Goal: Task Accomplishment & Management: Manage account settings

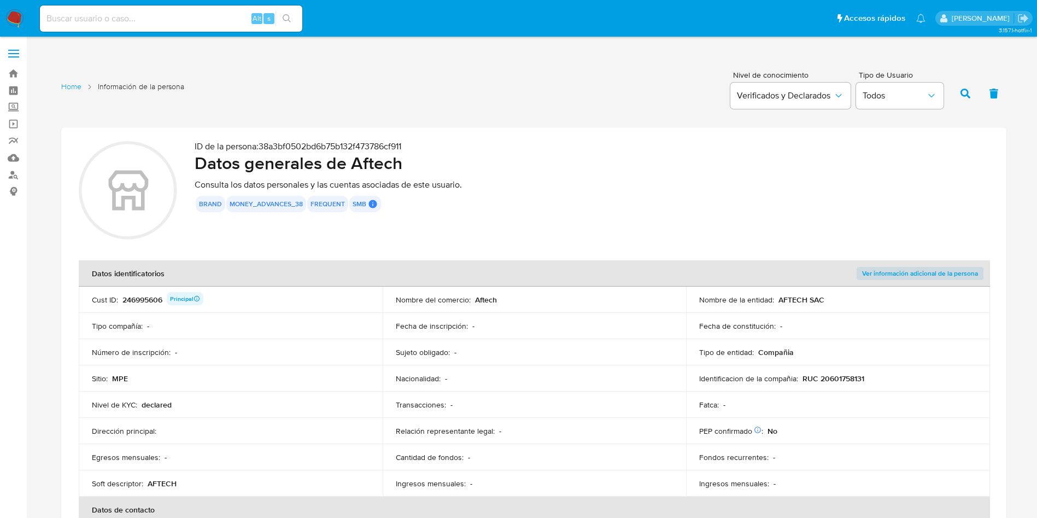
scroll to position [492, 0]
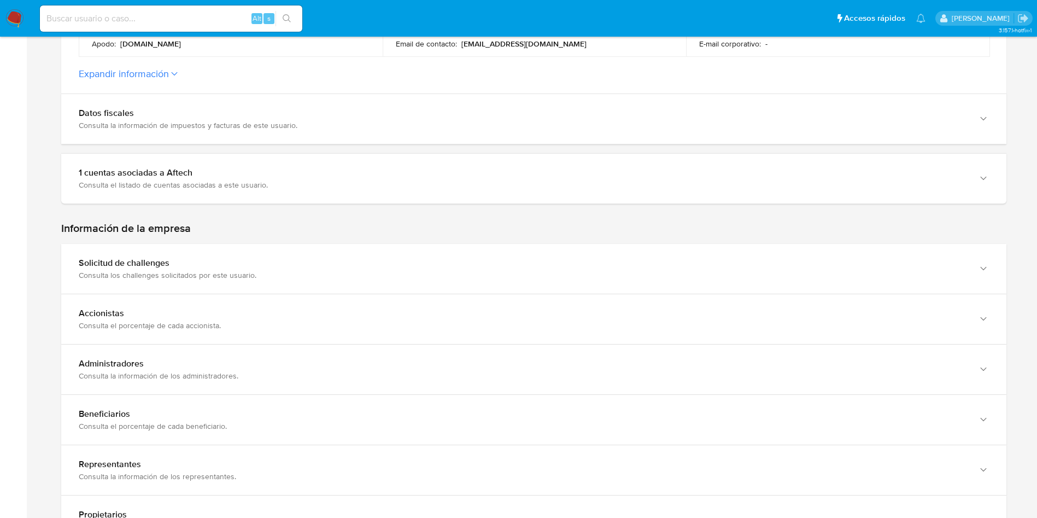
click at [1004, 213] on section at bounding box center [533, 115] width 945 height 960
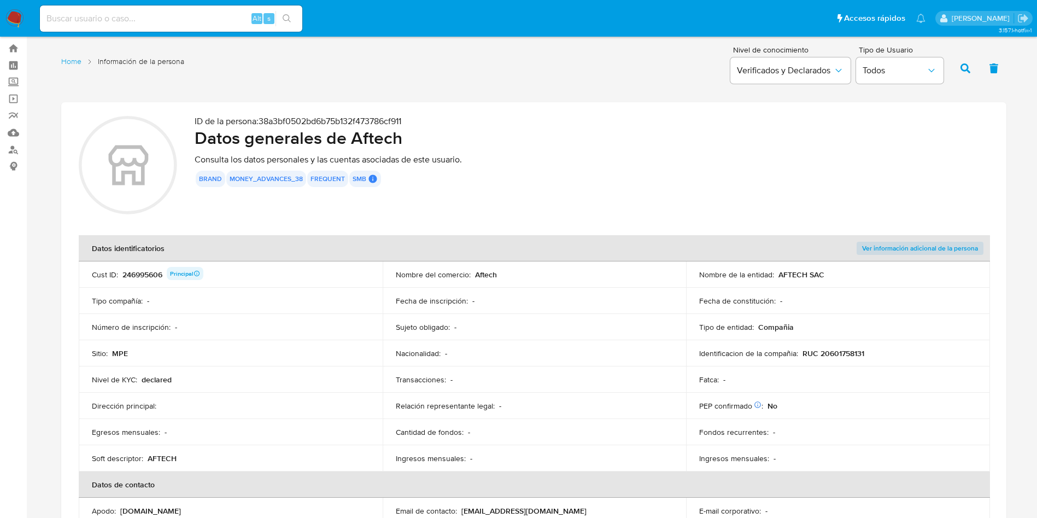
scroll to position [0, 0]
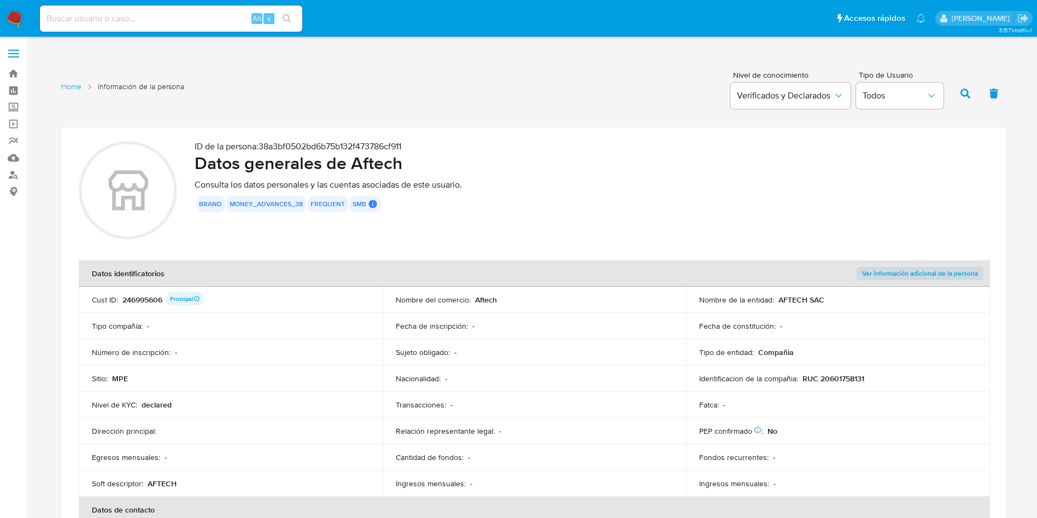
click at [152, 295] on div "246995606 Principal" at bounding box center [162, 299] width 81 height 15
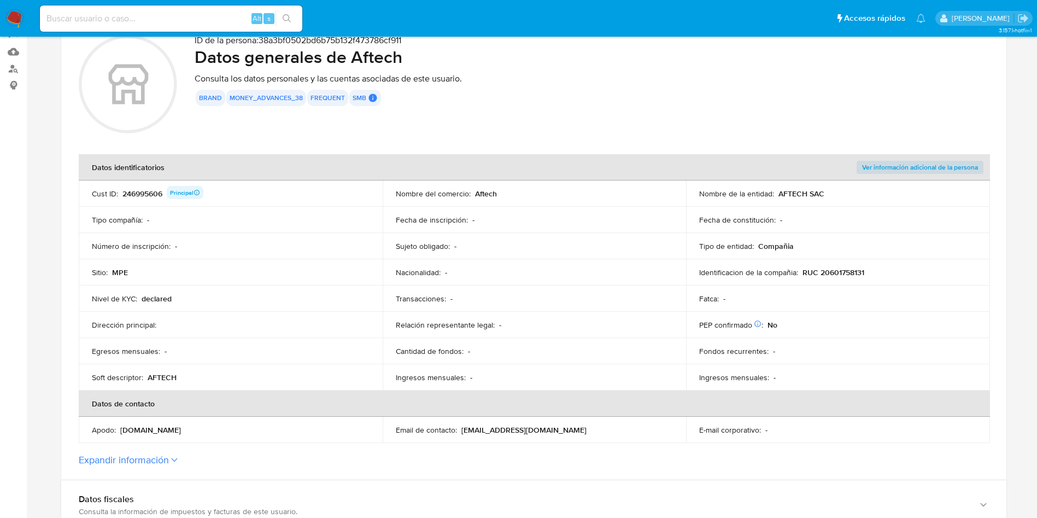
scroll to position [82, 0]
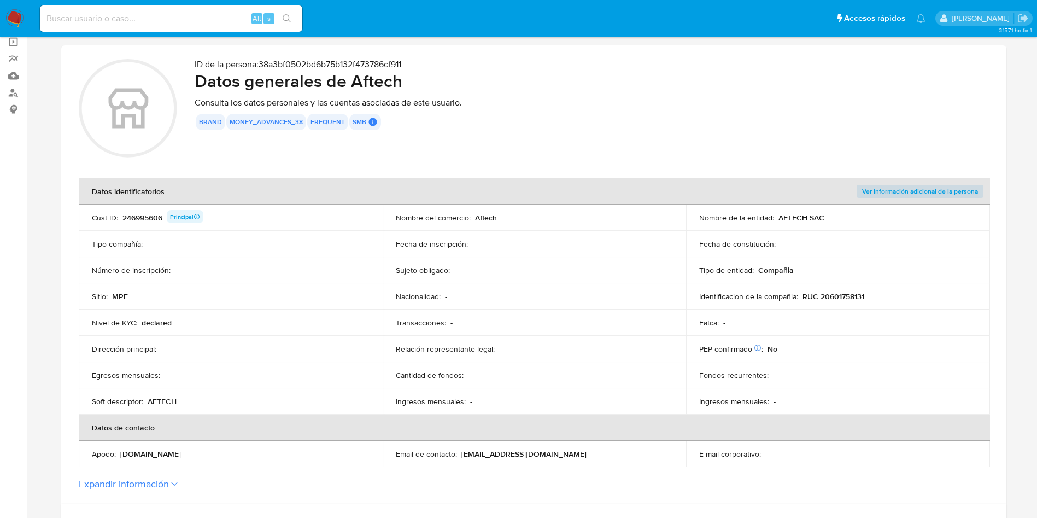
click at [288, 210] on div "Cust ID : 246995606 Principal" at bounding box center [231, 217] width 278 height 15
drag, startPoint x: 777, startPoint y: 215, endPoint x: 835, endPoint y: 215, distance: 57.9
click at [835, 215] on div "Nombre de la entidad : AFTECH SAC" at bounding box center [838, 218] width 278 height 10
click at [507, 450] on p "[EMAIL_ADDRESS][DOMAIN_NAME]" at bounding box center [523, 454] width 125 height 10
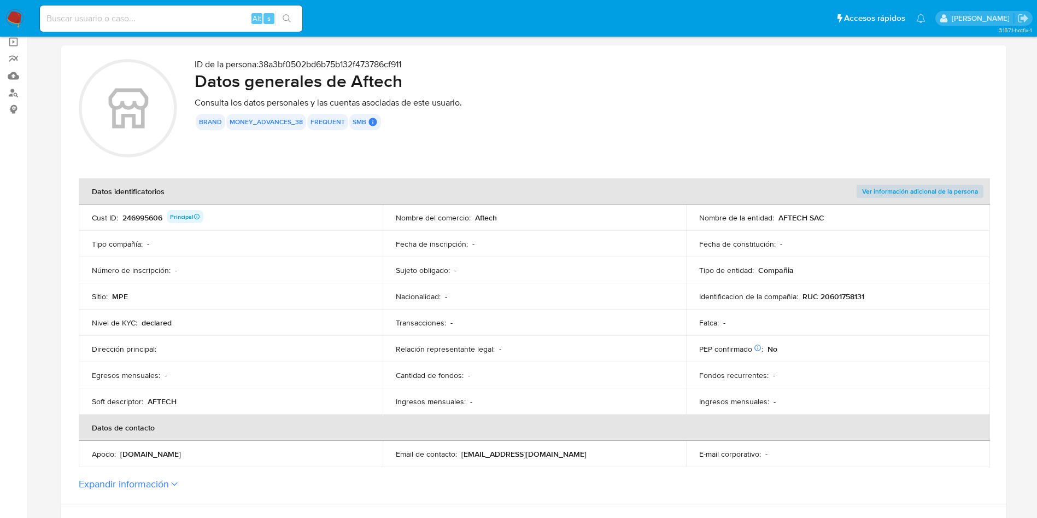
drag, startPoint x: 483, startPoint y: 449, endPoint x: 550, endPoint y: 441, distance: 67.7
click at [549, 445] on td "Email de contacto : pedroh@aftechcorp.com" at bounding box center [535, 454] width 304 height 26
click at [392, 71] on h2 "Datos generales de Aftech" at bounding box center [592, 81] width 794 height 22
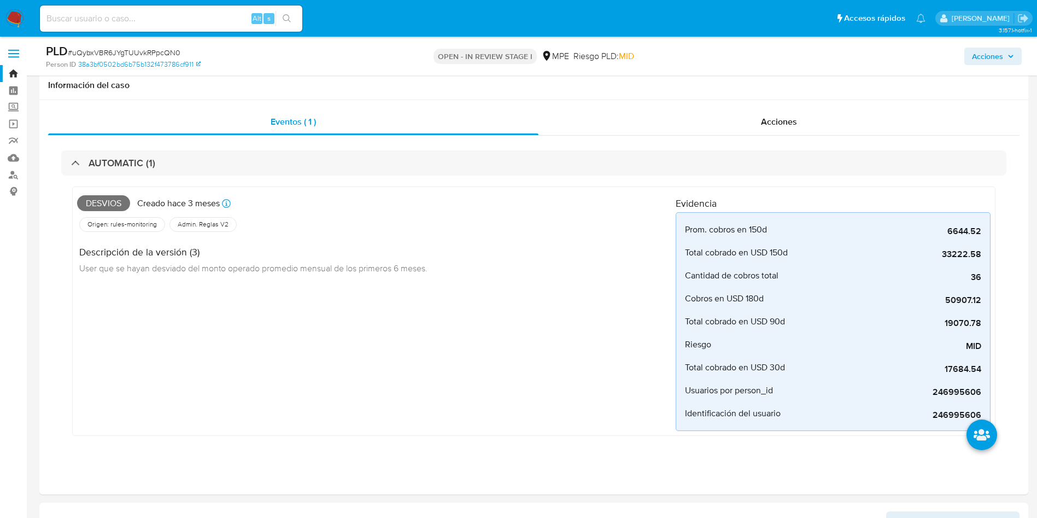
select select "10"
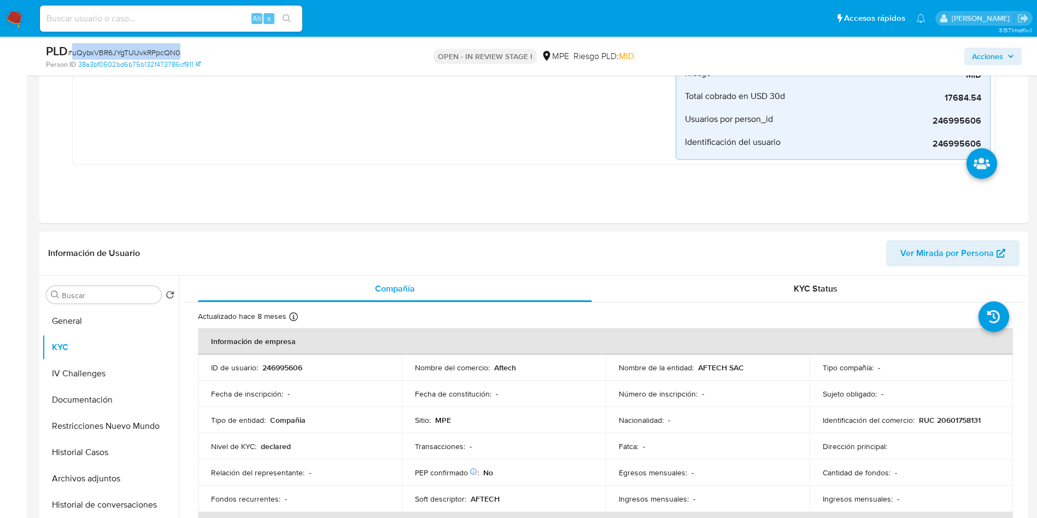
scroll to position [328, 0]
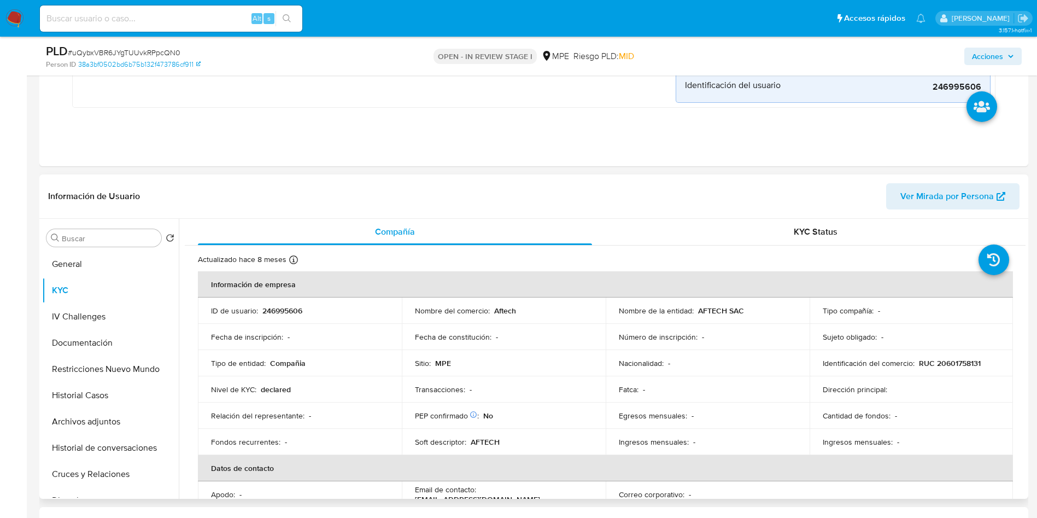
click at [287, 312] on p "246995606" at bounding box center [282, 311] width 40 height 10
copy p "246995606"
click at [968, 362] on p "RUC 20601758131" at bounding box center [950, 363] width 62 height 10
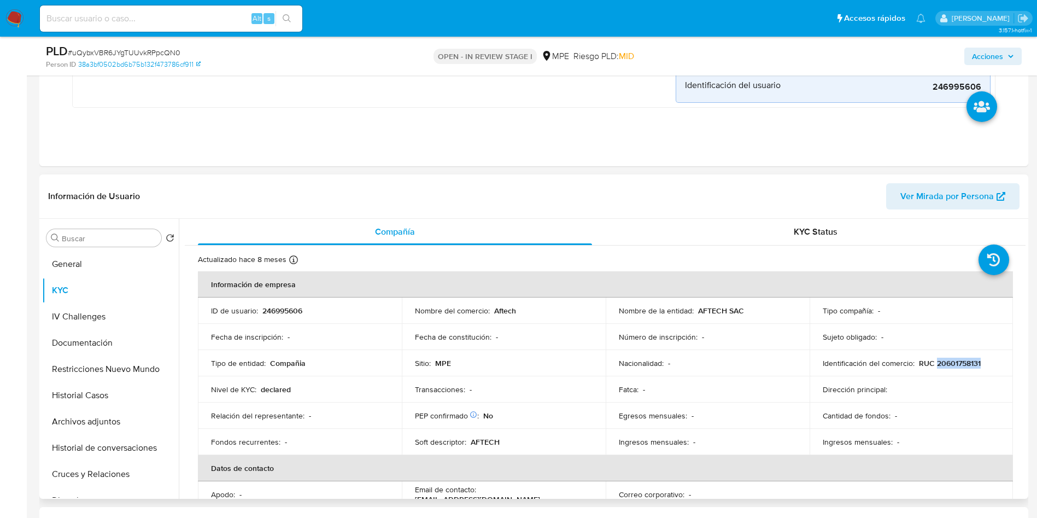
copy p "20601758131"
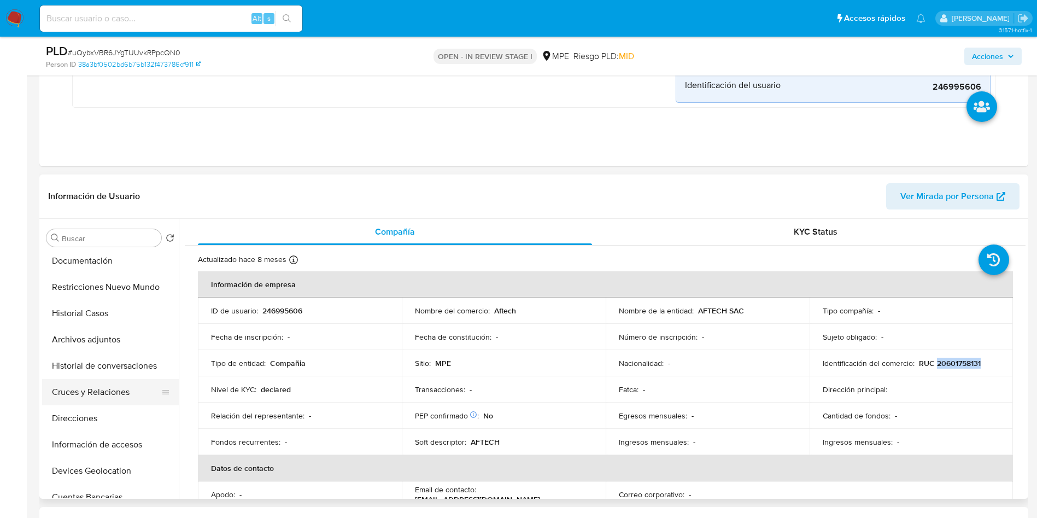
click at [107, 381] on button "Cruces y Relaciones" at bounding box center [106, 392] width 128 height 26
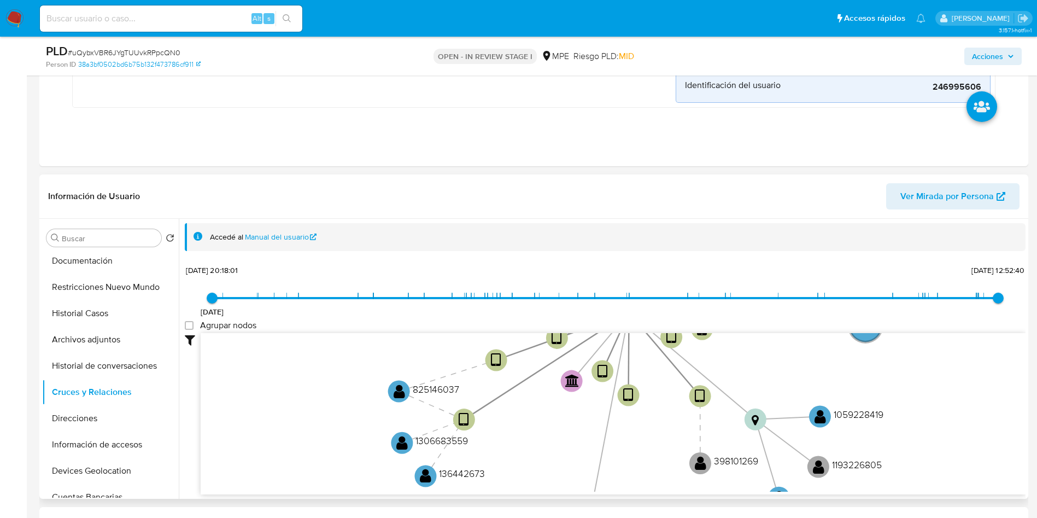
scroll to position [410, 0]
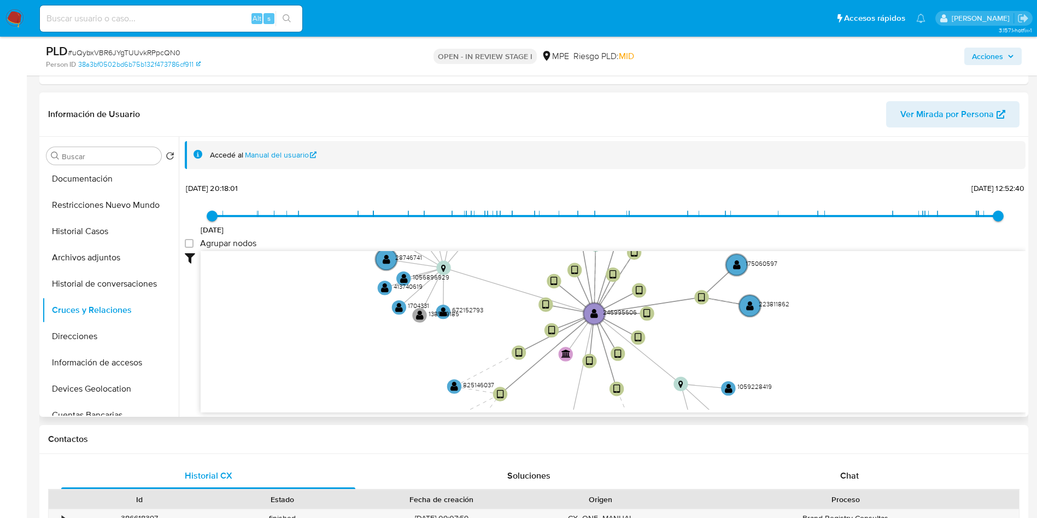
drag, startPoint x: 526, startPoint y: 360, endPoint x: 477, endPoint y: 365, distance: 49.5
click at [477, 365] on icon "device-6418867e08813b0018d7da54  device-65f232bbf3ece70decb699aa  device-67fe…" at bounding box center [613, 330] width 825 height 158
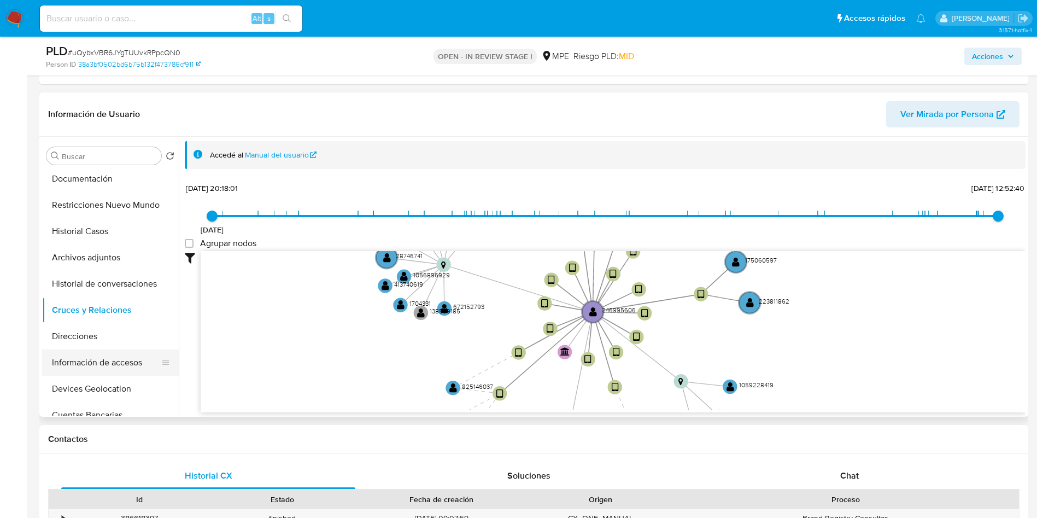
scroll to position [164, 0]
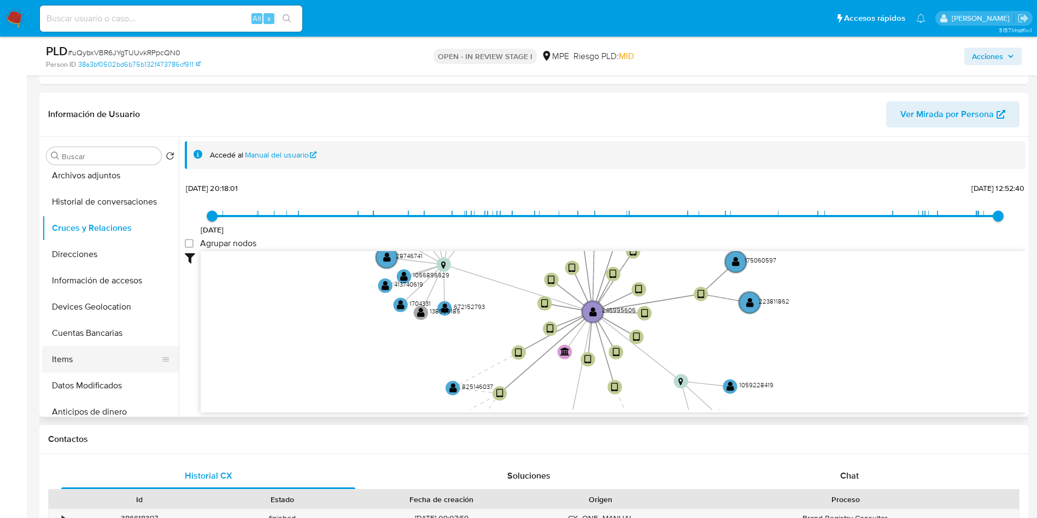
click at [120, 357] on button "Items" at bounding box center [106, 359] width 128 height 26
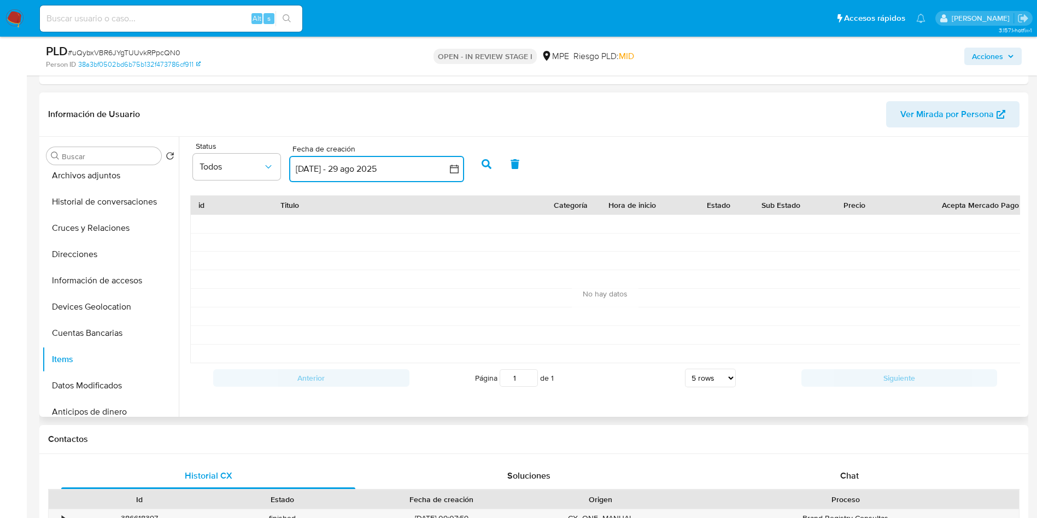
click at [379, 170] on button "30 jul 2025 - 29 ago 2025" at bounding box center [376, 169] width 175 height 26
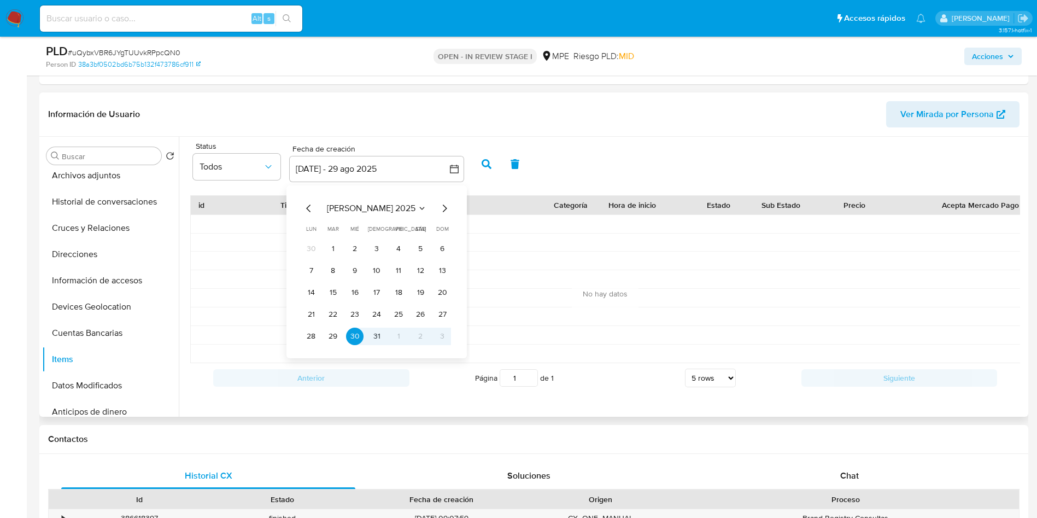
click at [312, 202] on icon "Mes anterior" at bounding box center [308, 208] width 13 height 13
click at [307, 202] on icon "Mes anterior" at bounding box center [308, 208] width 13 height 13
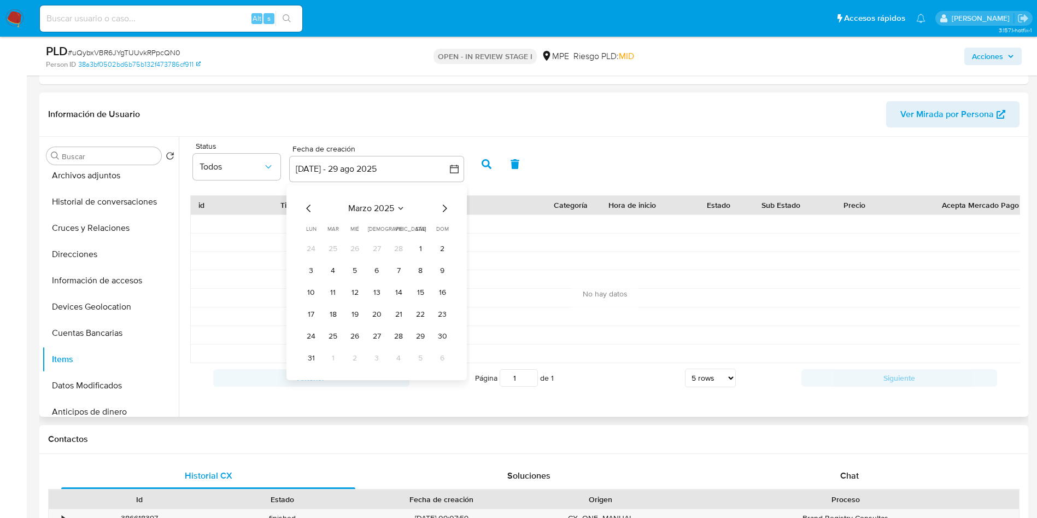
click at [307, 202] on icon "Mes anterior" at bounding box center [308, 208] width 13 height 13
click at [418, 249] on button "4" at bounding box center [420, 248] width 17 height 17
click at [448, 204] on icon "Mes siguiente" at bounding box center [444, 208] width 13 height 13
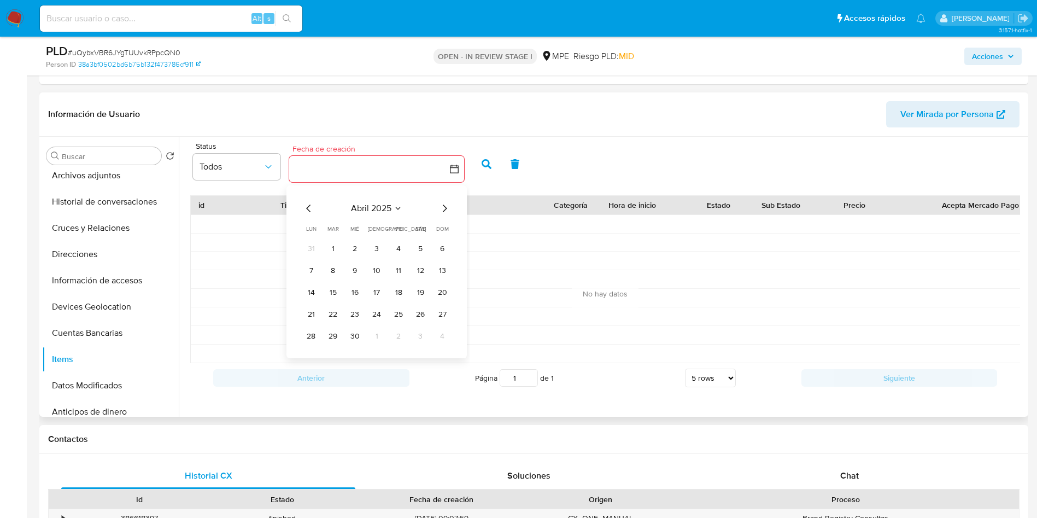
click at [448, 204] on icon "Mes siguiente" at bounding box center [444, 208] width 13 height 13
click at [428, 281] on tbody "30 1 2 3 4 5 6 7 8 9 10 11 12 13 14 15 16 17 18 19 20 21 22 23 24 25 26 27 28 2…" at bounding box center [376, 292] width 149 height 105
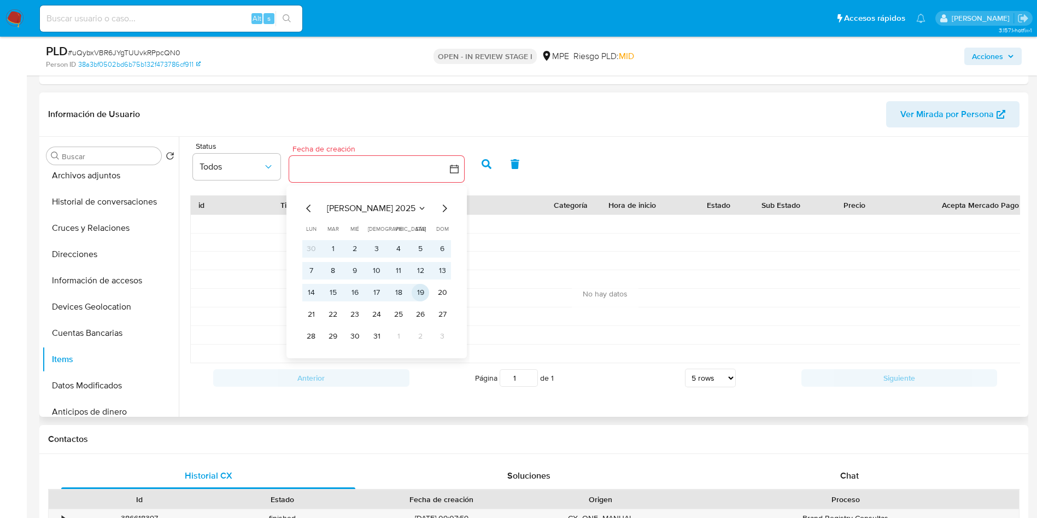
click at [421, 290] on button "19" at bounding box center [420, 292] width 17 height 17
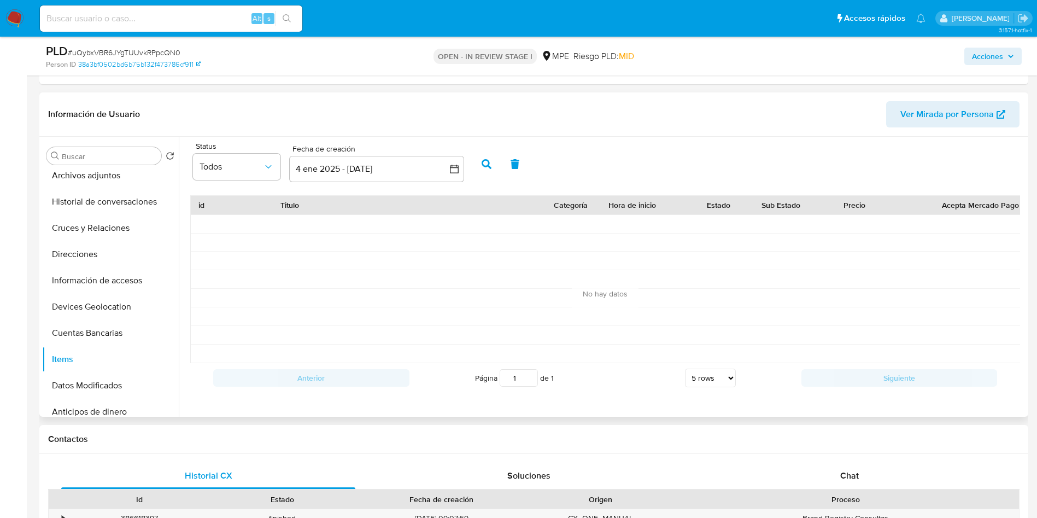
click at [491, 172] on button "button" at bounding box center [486, 164] width 28 height 26
click at [468, 223] on link "Robot Aspirador Irobot Roomba Essentia Lq012020 Color Negro" at bounding box center [389, 223] width 218 height 11
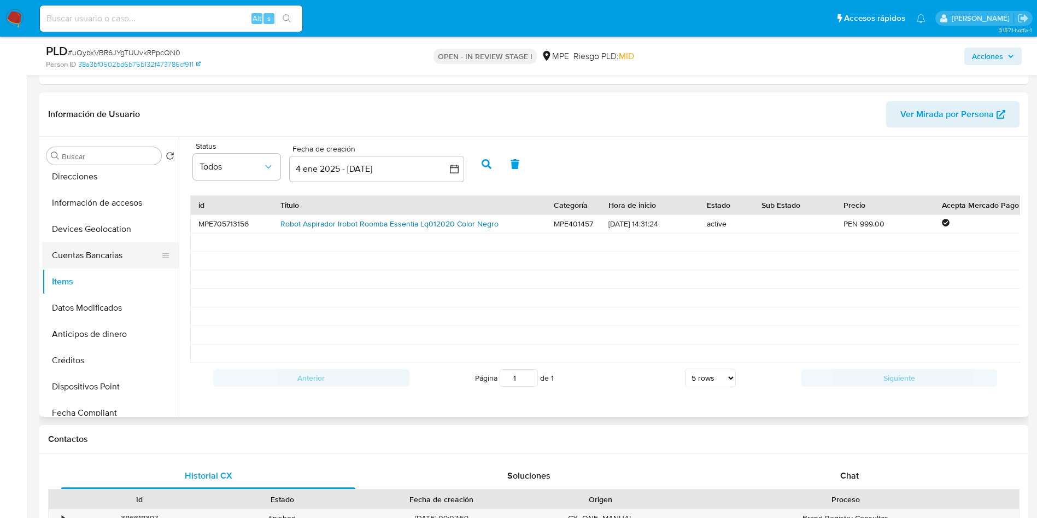
scroll to position [216, 0]
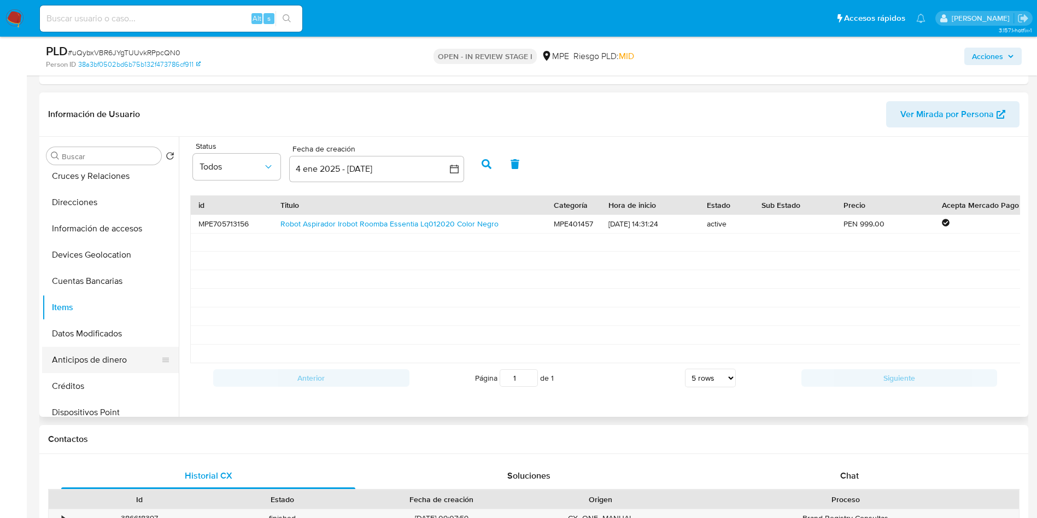
drag, startPoint x: 109, startPoint y: 275, endPoint x: 169, endPoint y: 345, distance: 92.2
click at [109, 275] on button "Cuentas Bancarias" at bounding box center [110, 281] width 137 height 26
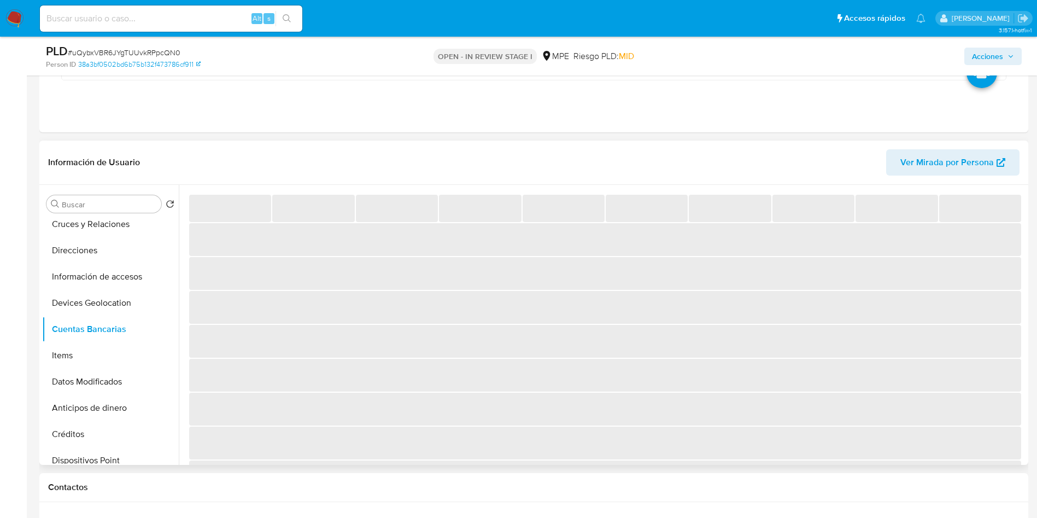
scroll to position [328, 0]
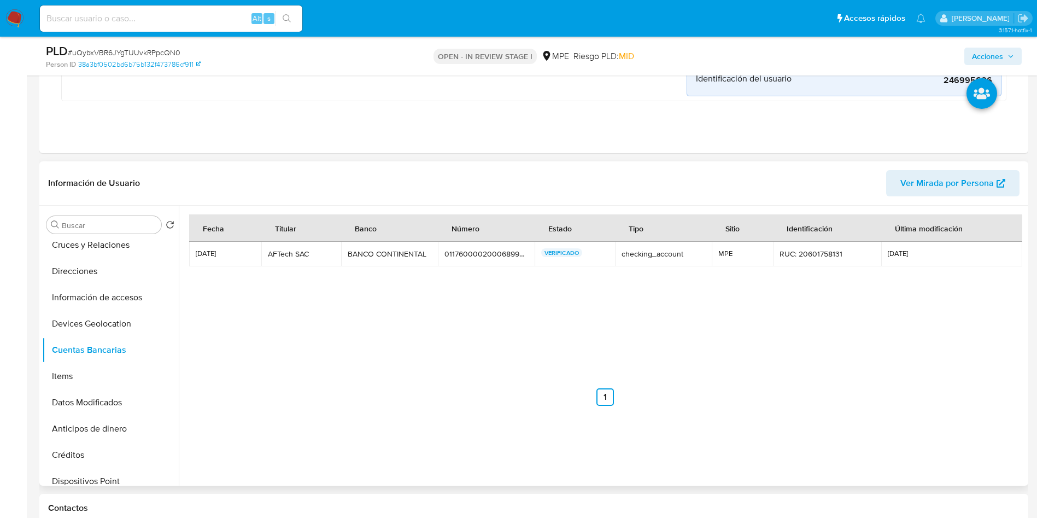
click at [473, 260] on td "01176000020006899067 01176000020006899067" at bounding box center [486, 254] width 97 height 25
click at [473, 256] on div "01176000020006899067" at bounding box center [486, 254] width 84 height 10
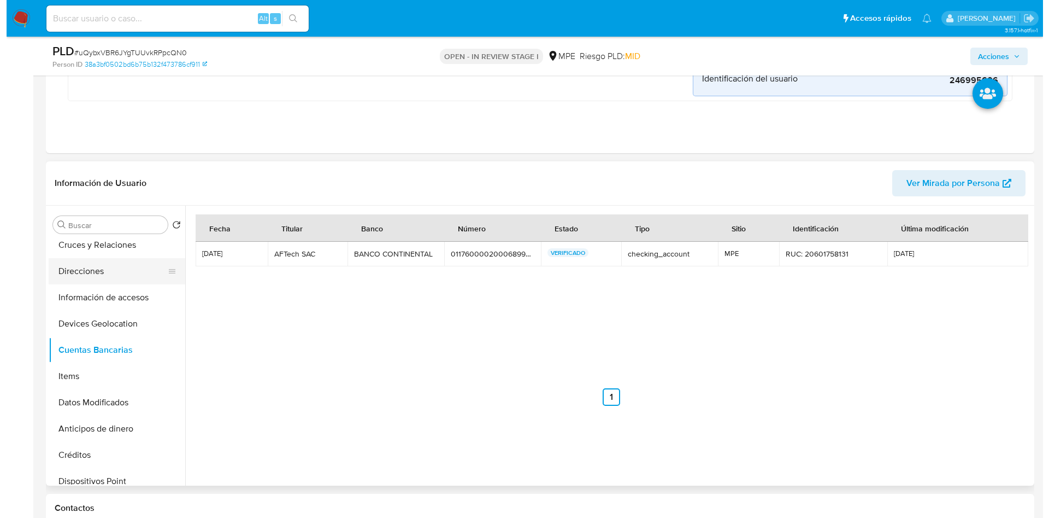
scroll to position [0, 0]
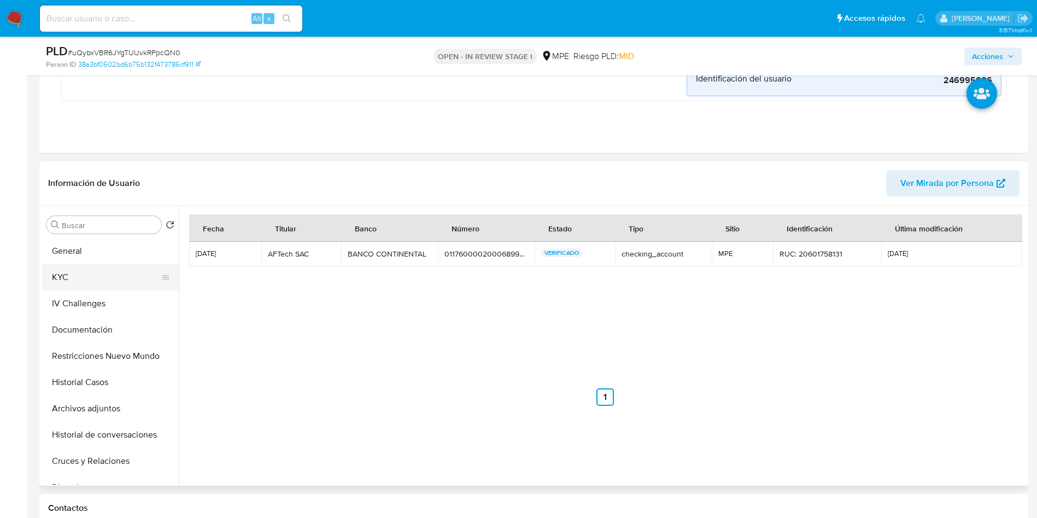
click at [107, 263] on button "General" at bounding box center [110, 251] width 137 height 26
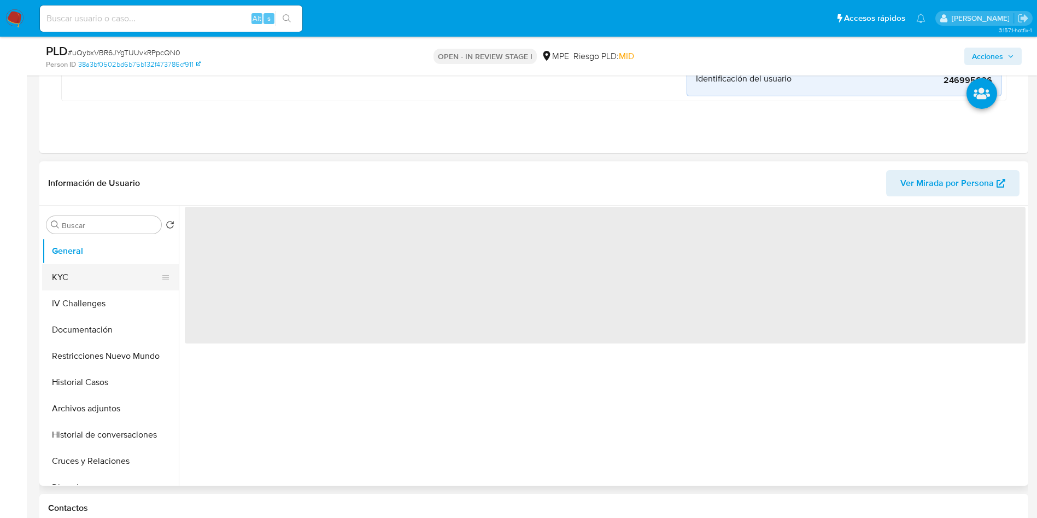
click at [79, 274] on button "KYC" at bounding box center [106, 277] width 128 height 26
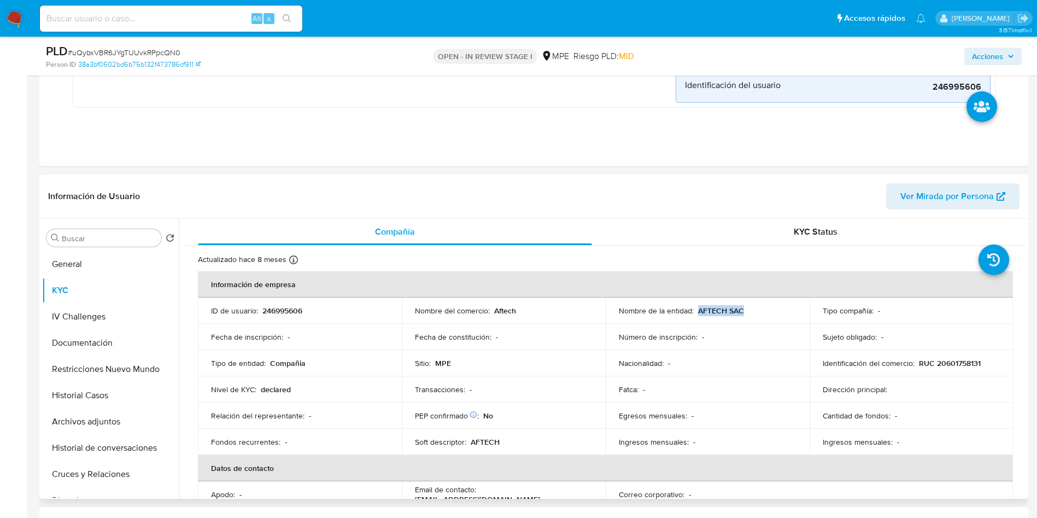
drag, startPoint x: 695, startPoint y: 310, endPoint x: 752, endPoint y: 311, distance: 56.3
click at [752, 311] on div "Nombre de la entidad : AFTECH SAC" at bounding box center [708, 311] width 178 height 10
copy p "AFTECH SAC"
click at [269, 311] on p "246995606" at bounding box center [282, 311] width 40 height 10
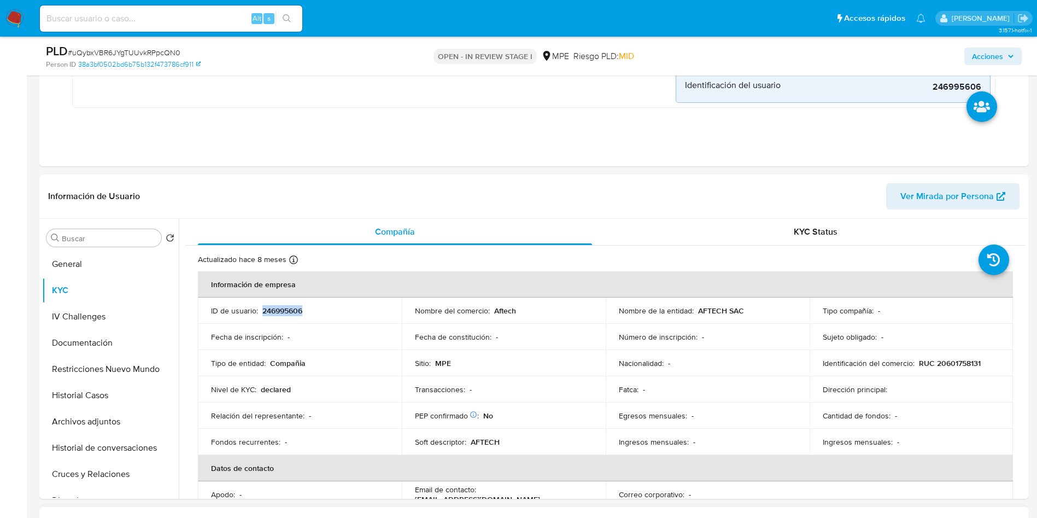
copy p "246995606"
click at [257, 401] on td "Nivel de KYC : declared" at bounding box center [300, 389] width 204 height 26
click at [111, 419] on button "Archivos adjuntos" at bounding box center [106, 421] width 128 height 26
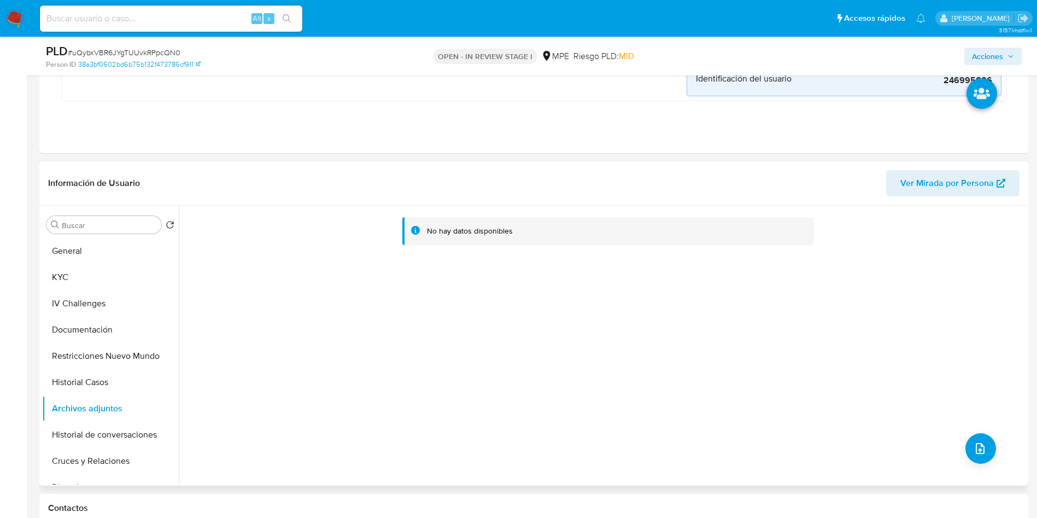
click at [219, 434] on div "No hay datos disponibles" at bounding box center [602, 346] width 847 height 280
drag, startPoint x: 994, startPoint y: 447, endPoint x: 989, endPoint y: 440, distance: 9.0
click at [989, 440] on div "No hay datos disponibles" at bounding box center [602, 346] width 847 height 280
click at [976, 439] on button "upload-file" at bounding box center [980, 448] width 31 height 31
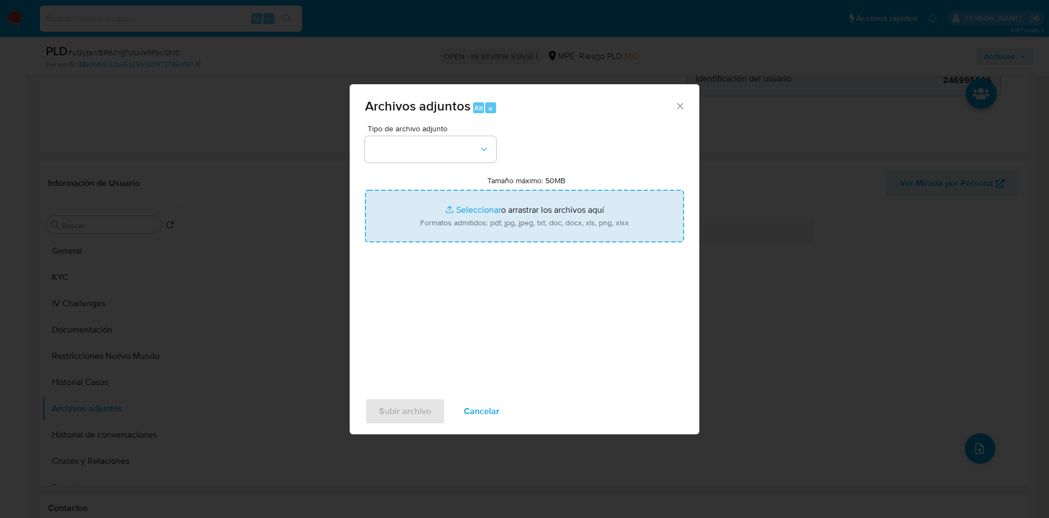
click at [554, 226] on input "Tamaño máximo: 50MB Seleccionar archivos" at bounding box center [524, 216] width 319 height 52
type input "C:\fakepath\Case Log 246995606 - 29_08_2025.pdf"
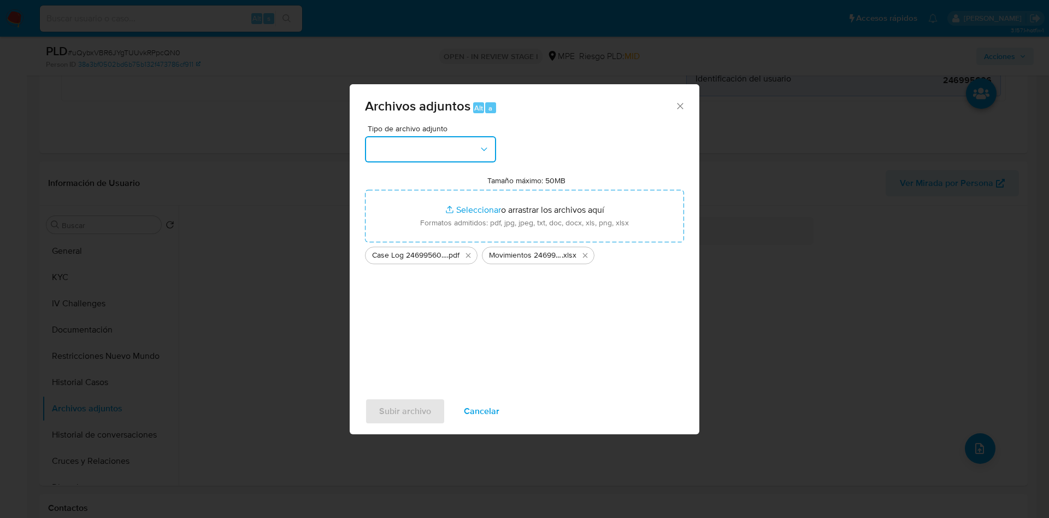
drag, startPoint x: 455, startPoint y: 146, endPoint x: 455, endPoint y: 157, distance: 11.5
click at [455, 145] on button "button" at bounding box center [430, 149] width 131 height 26
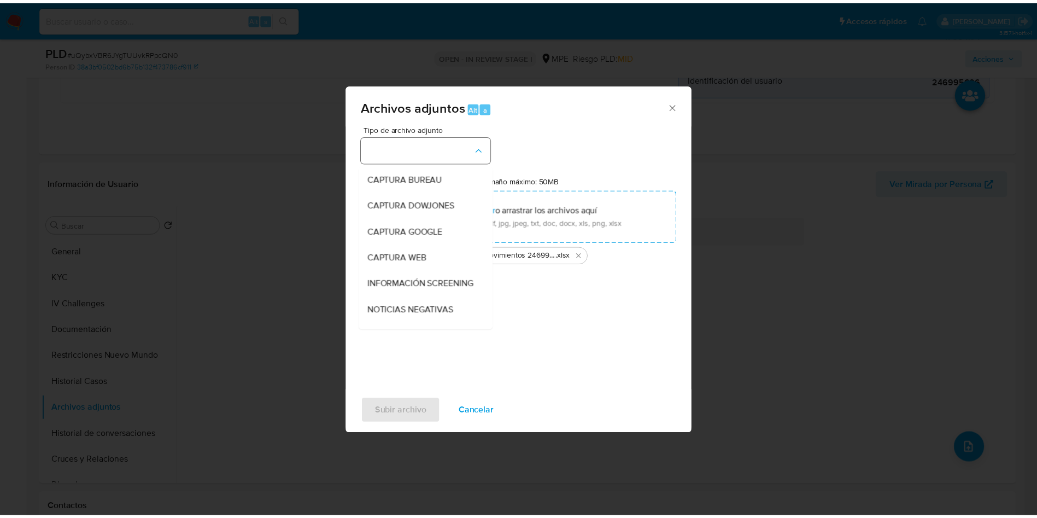
scroll to position [82, 0]
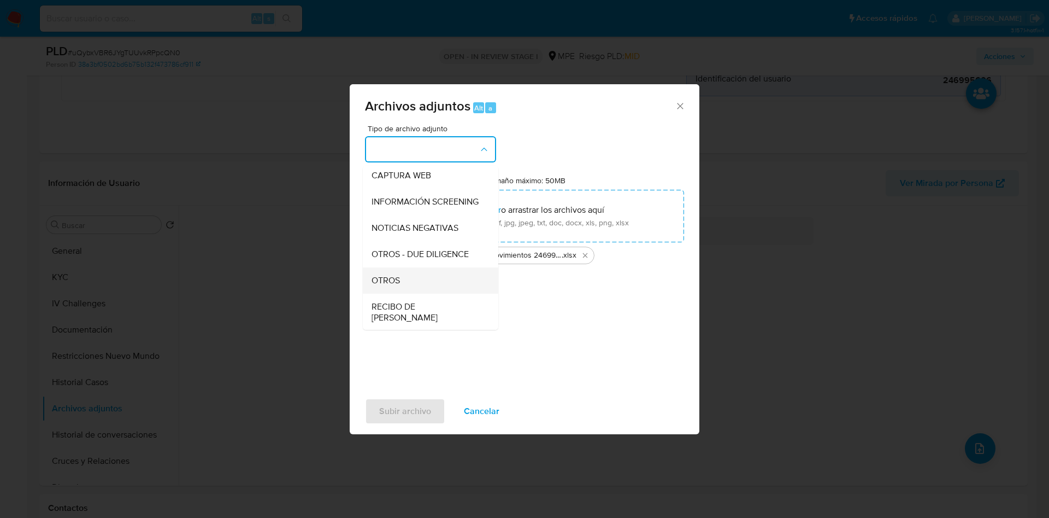
click at [422, 293] on div "OTROS" at bounding box center [427, 280] width 111 height 26
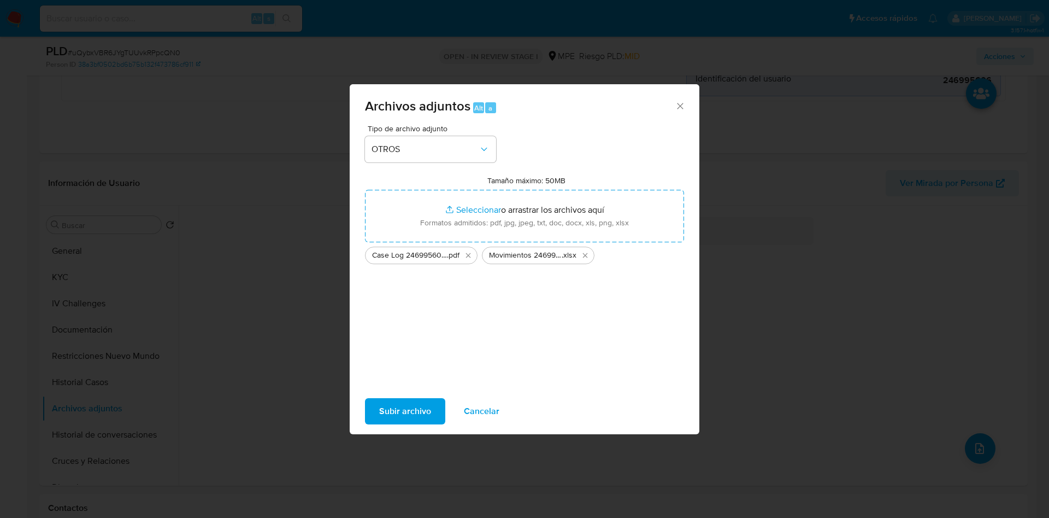
click at [420, 404] on span "Subir archivo" at bounding box center [405, 411] width 52 height 24
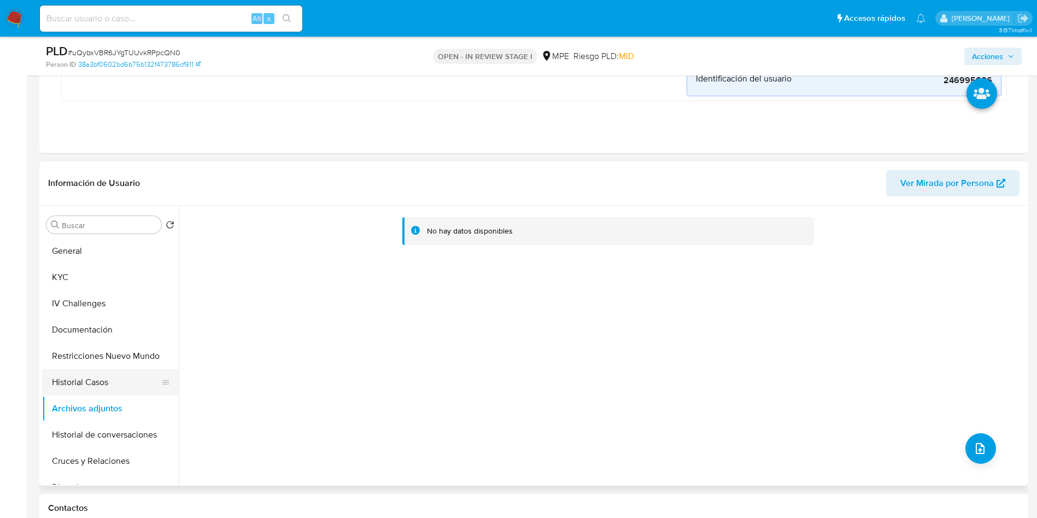
click at [85, 390] on button "Historial Casos" at bounding box center [106, 382] width 128 height 26
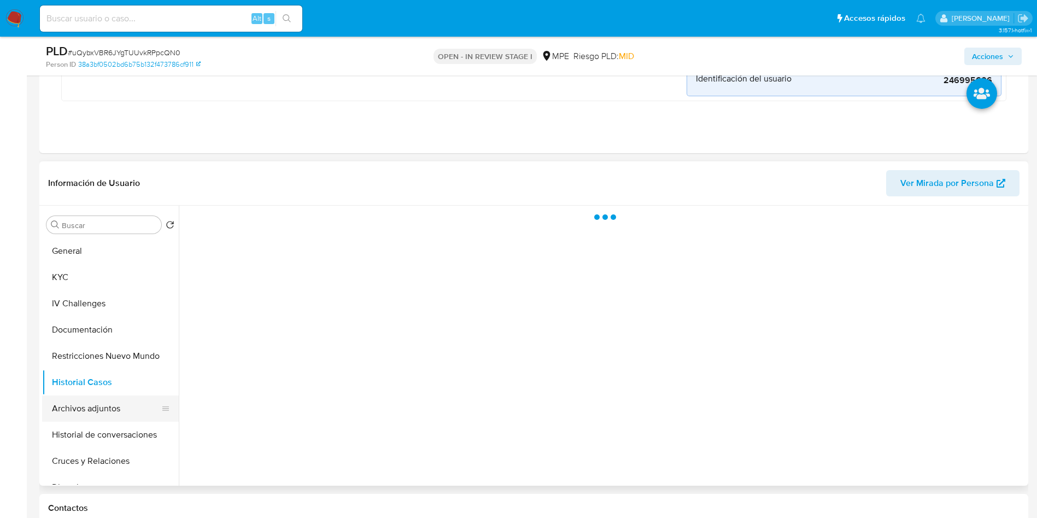
click at [96, 403] on button "Archivos adjuntos" at bounding box center [106, 408] width 128 height 26
click at [1002, 54] on span "Acciones" at bounding box center [987, 56] width 31 height 17
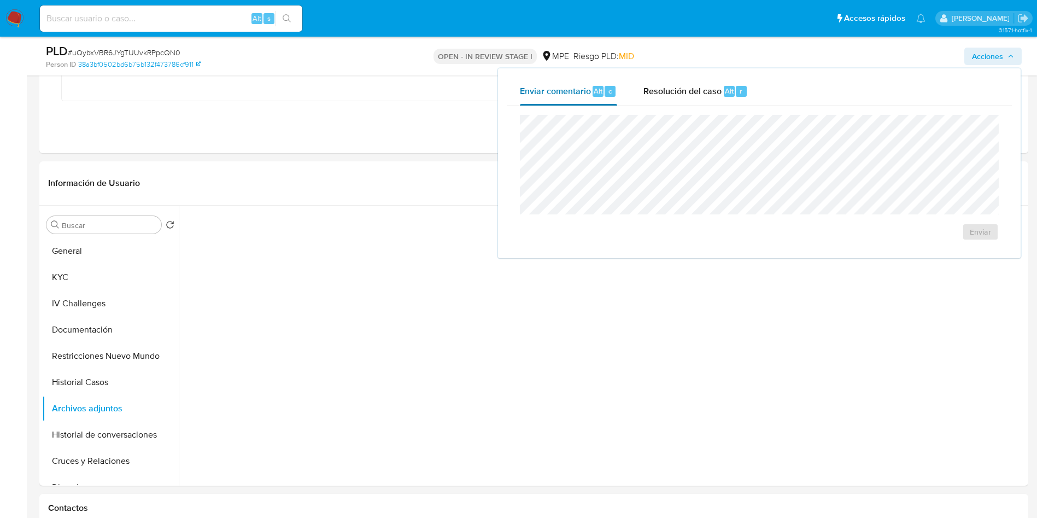
click at [625, 93] on button "Enviar comentario Alt c" at bounding box center [569, 91] width 124 height 28
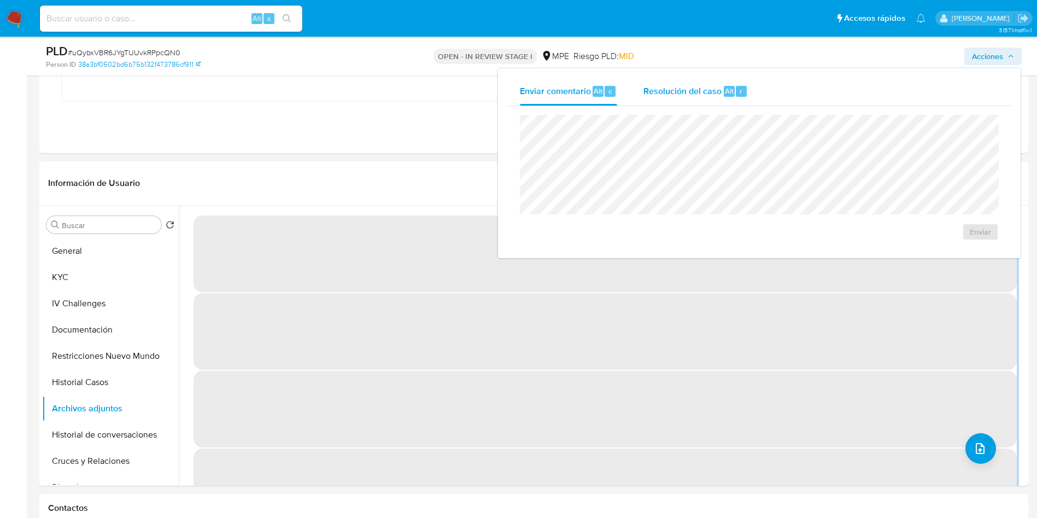
click at [670, 92] on span "Resolución del caso" at bounding box center [682, 90] width 78 height 13
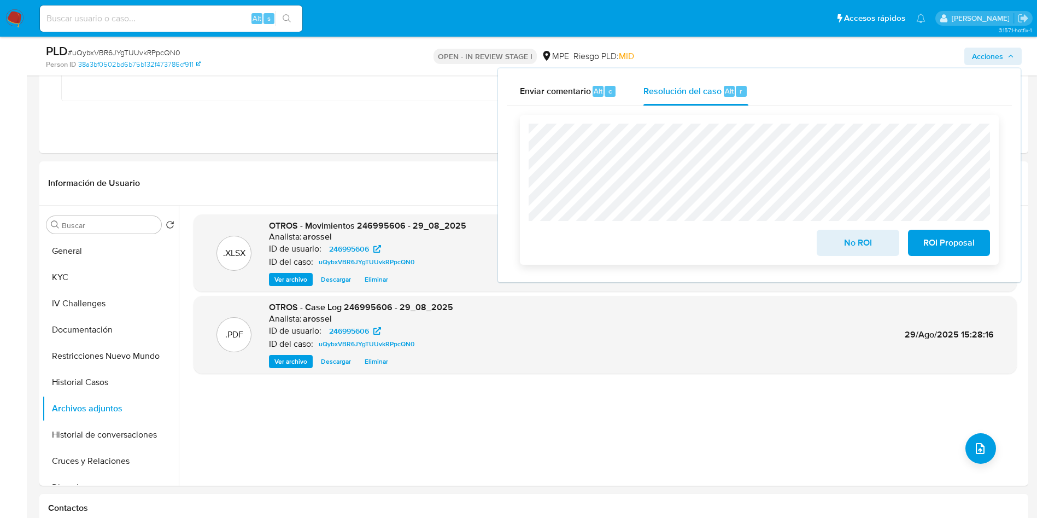
click at [848, 238] on span "No ROI" at bounding box center [858, 243] width 54 height 24
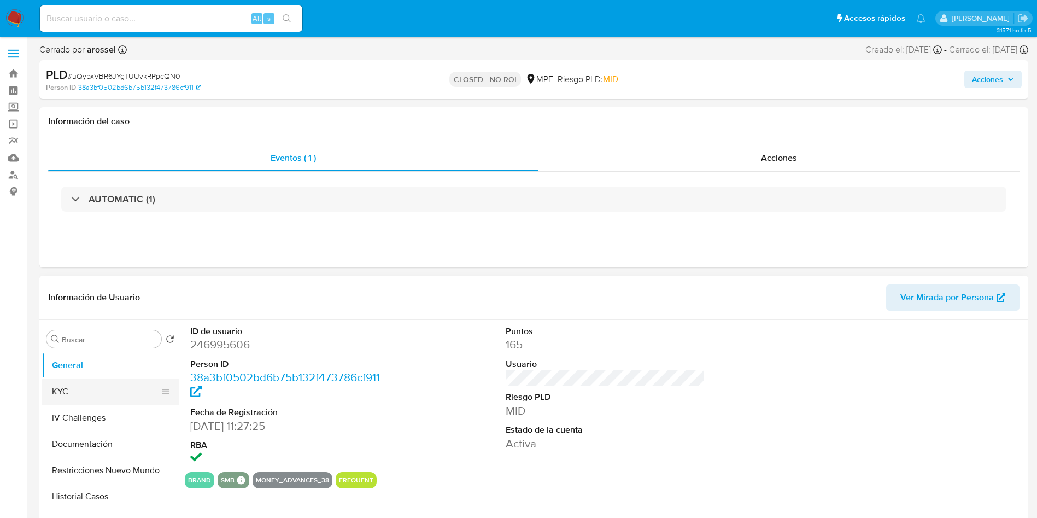
click at [91, 391] on button "KYC" at bounding box center [106, 391] width 128 height 26
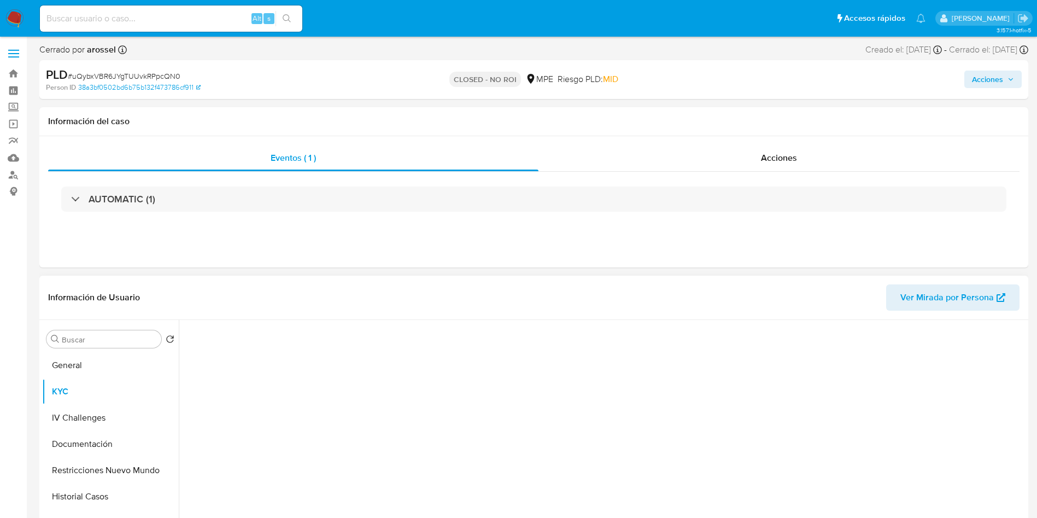
select select "10"
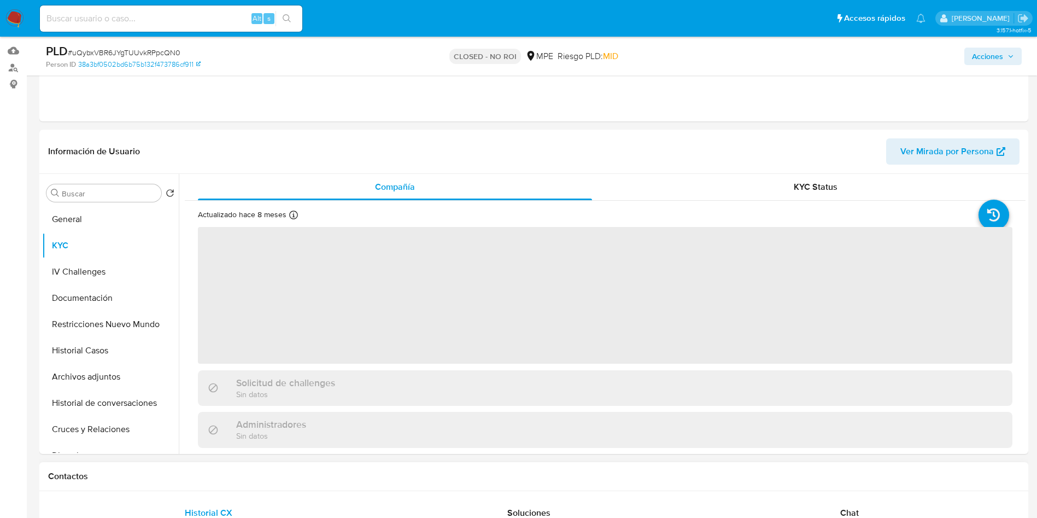
scroll to position [164, 0]
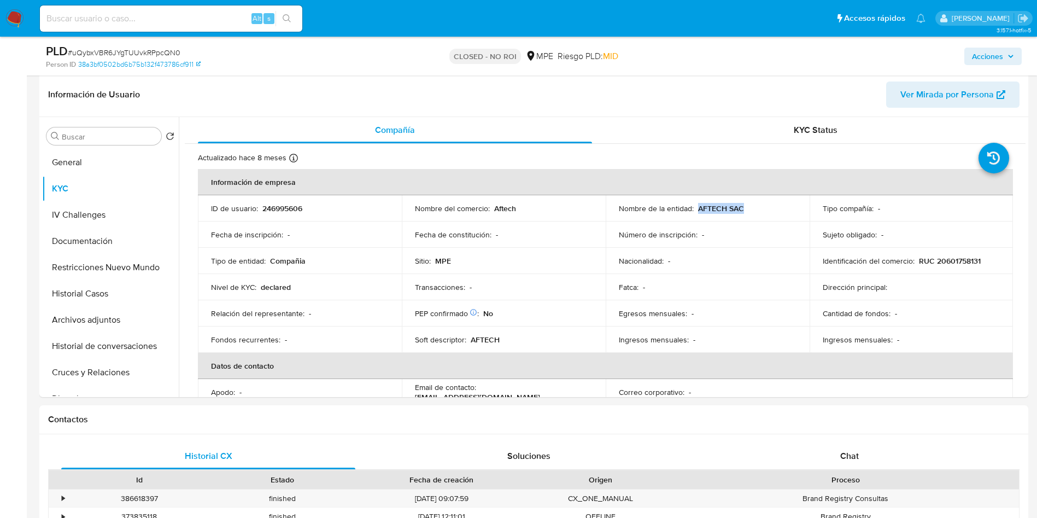
drag, startPoint x: 696, startPoint y: 204, endPoint x: 529, endPoint y: 8, distance: 257.8
click at [756, 203] on div "Nombre de la entidad : AFTECH SAC" at bounding box center [708, 208] width 178 height 10
copy p "AFTECH SAC"
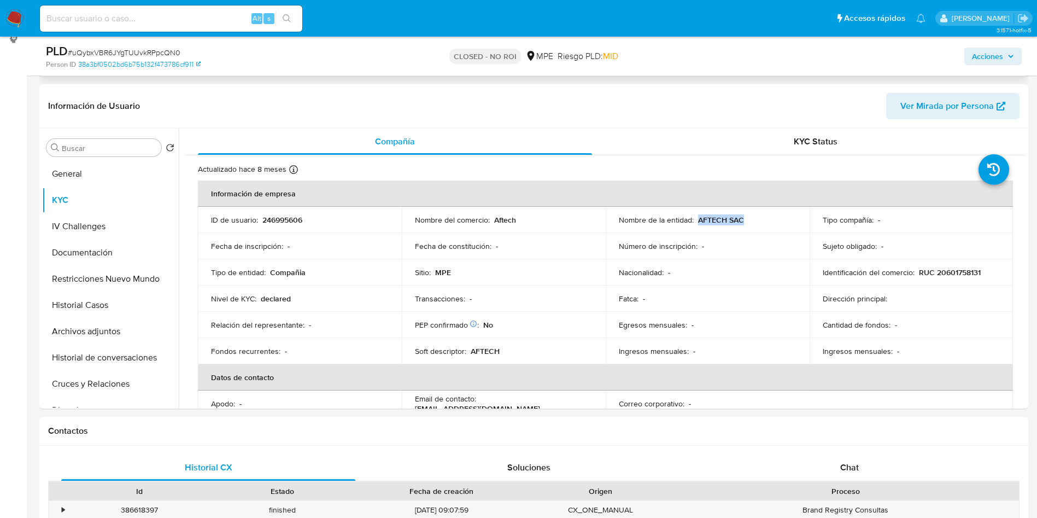
scroll to position [0, 0]
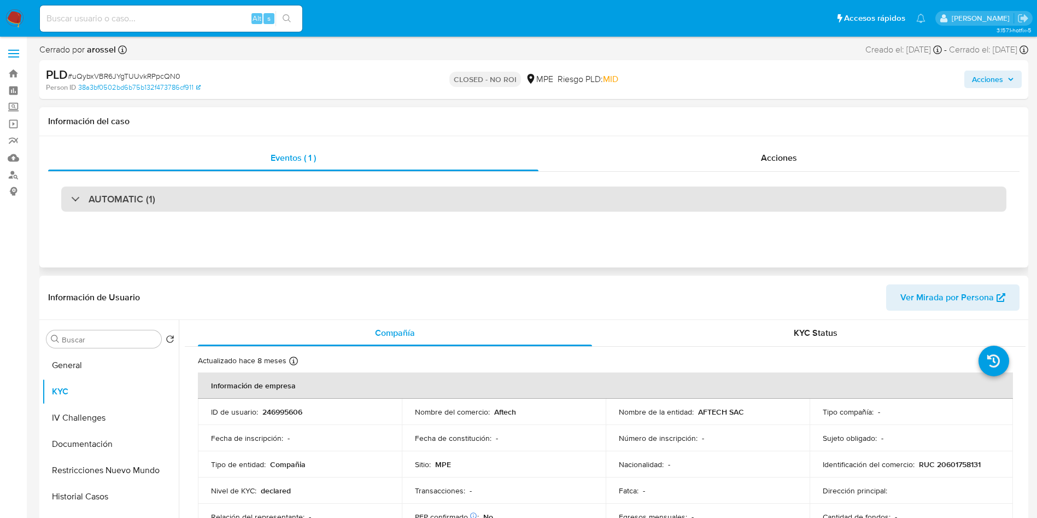
click at [163, 195] on div "AUTOMATIC (1)" at bounding box center [533, 198] width 945 height 25
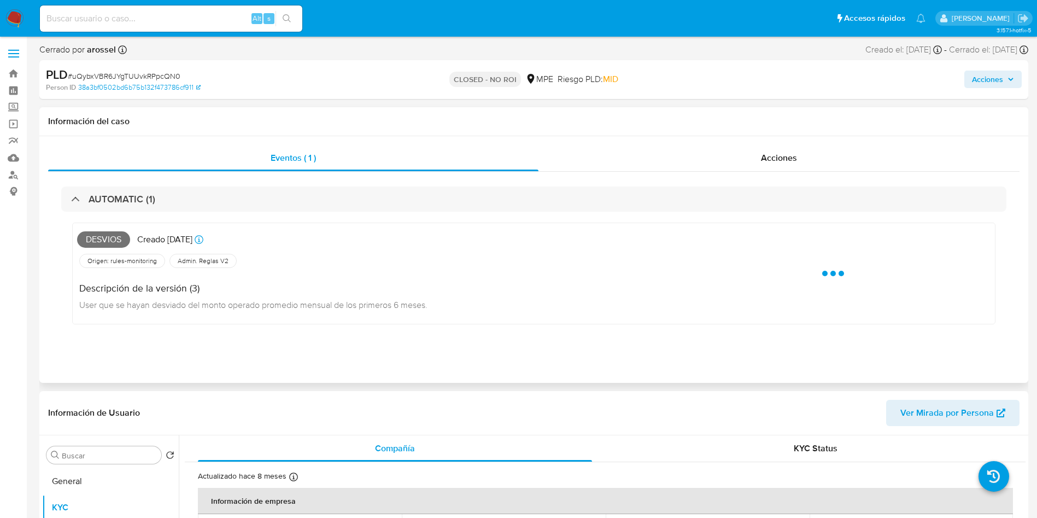
click at [109, 236] on span "Desvios" at bounding box center [103, 239] width 53 height 16
copy span "Desvios"
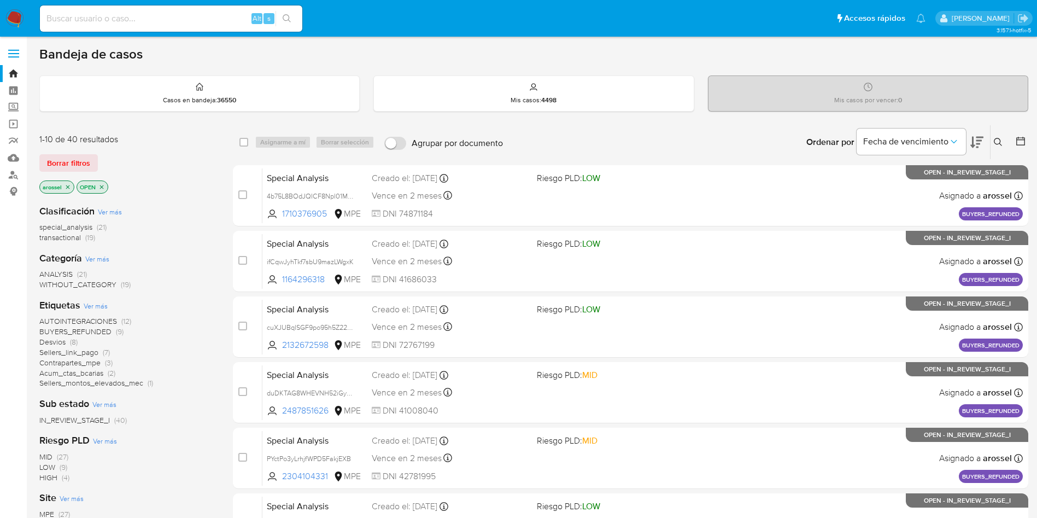
click at [186, 26] on div "Alt s" at bounding box center [171, 18] width 262 height 26
click at [182, 18] on input at bounding box center [171, 18] width 262 height 14
paste input "RefQcxHiaU9Q257ruyud1Lfb"
type input "RefQcxHiaU9Q257ruyud1Lfb"
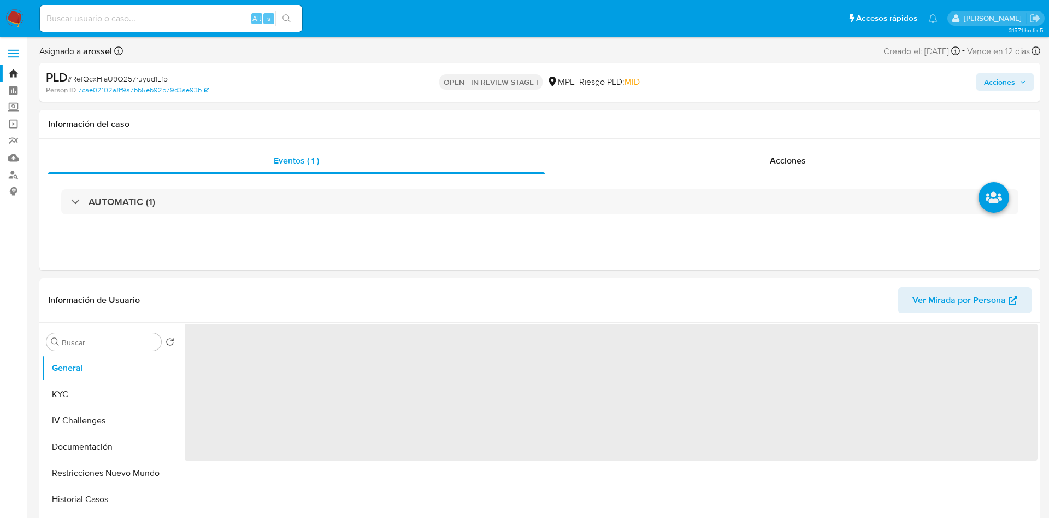
select select "10"
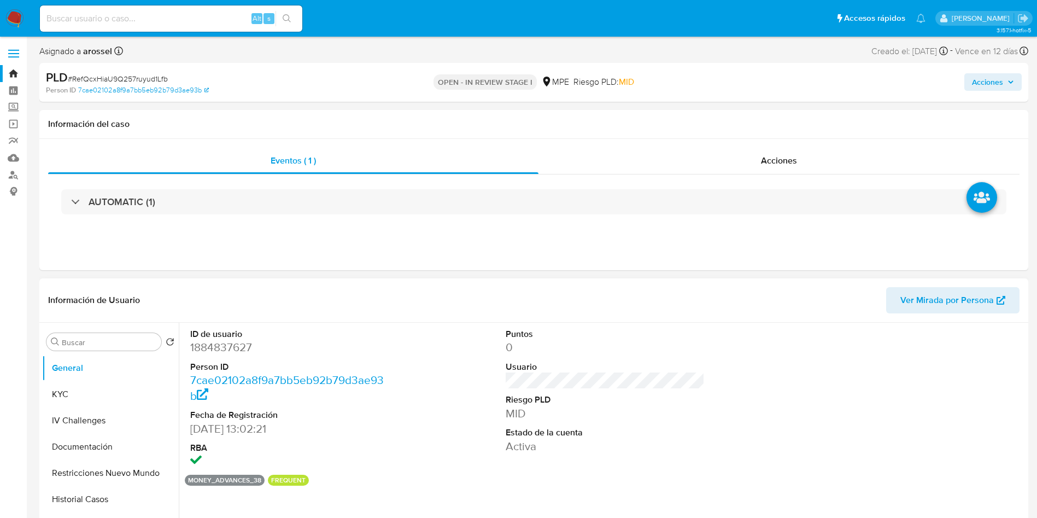
click at [940, 291] on span "Ver Mirada por Persona" at bounding box center [946, 300] width 93 height 26
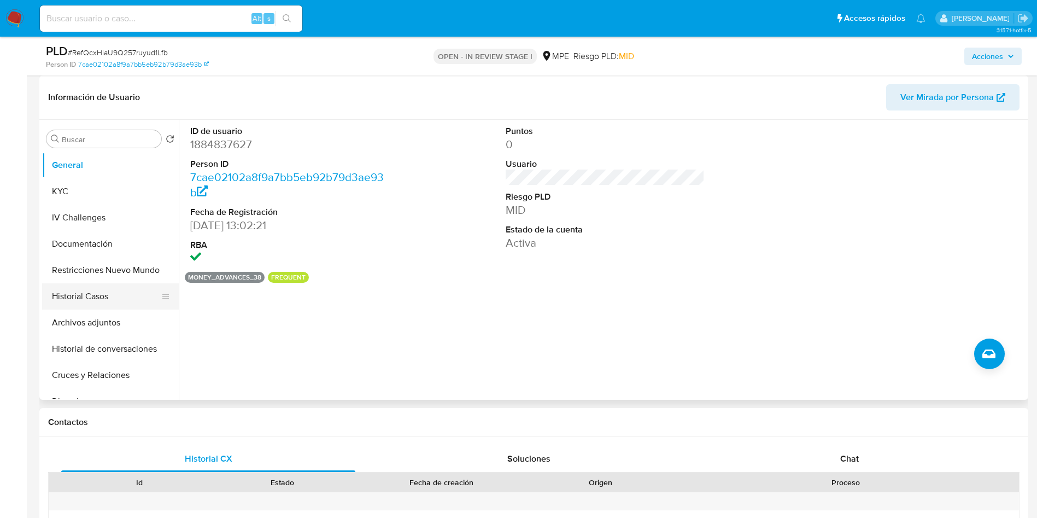
click at [86, 302] on button "Historial Casos" at bounding box center [106, 296] width 128 height 26
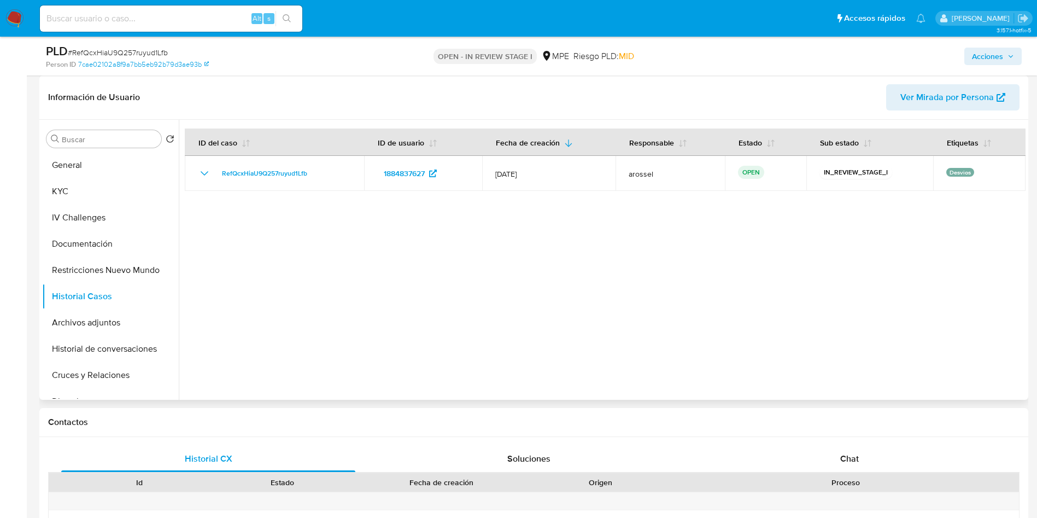
click at [443, 368] on div at bounding box center [602, 260] width 847 height 280
click at [435, 296] on div at bounding box center [602, 260] width 847 height 280
click at [531, 260] on div at bounding box center [602, 260] width 847 height 280
click at [596, 313] on div at bounding box center [602, 260] width 847 height 280
click at [516, 295] on div at bounding box center [602, 260] width 847 height 280
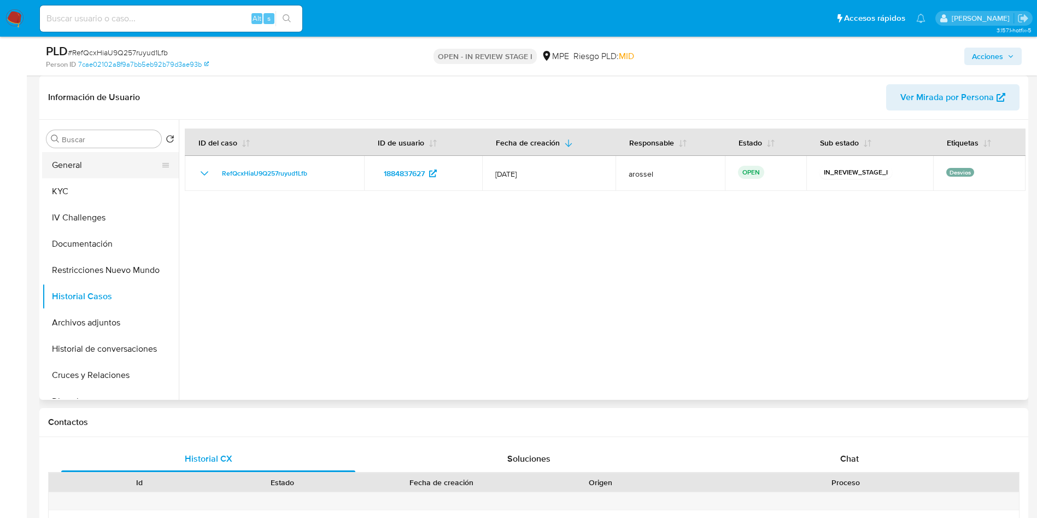
click at [110, 162] on button "General" at bounding box center [106, 165] width 128 height 26
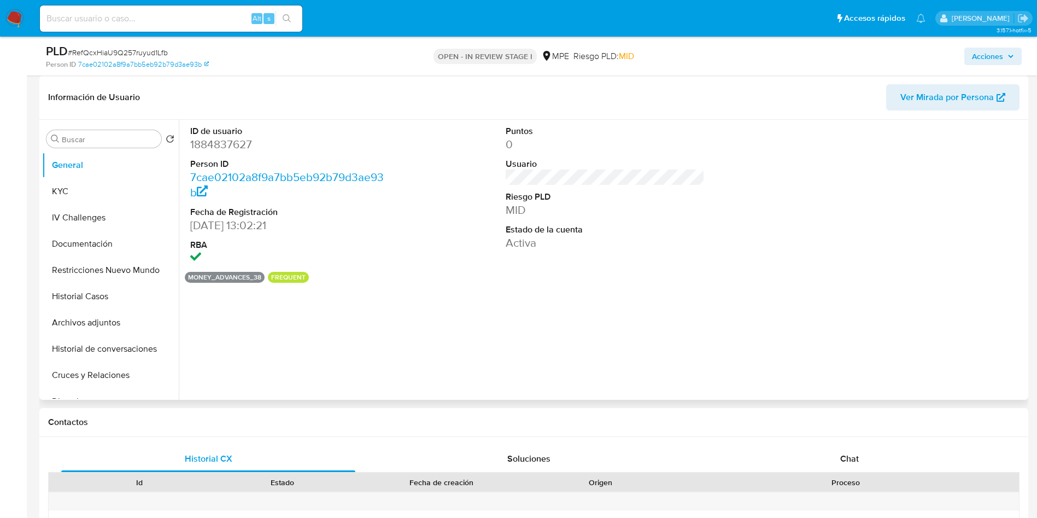
click at [215, 144] on dd "1884837627" at bounding box center [289, 144] width 199 height 15
copy dd "1884837627"
drag, startPoint x: 183, startPoint y: 231, endPoint x: 242, endPoint y: 228, distance: 59.1
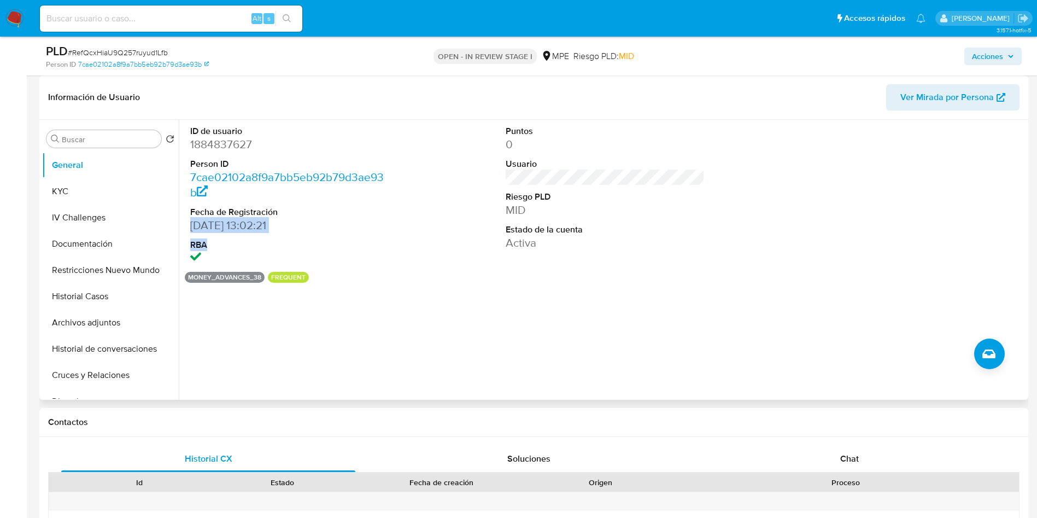
click at [242, 228] on div "ID de usuario 1884837627 Person ID 7cae02102a8f9a7bb5eb92b79d3ae93b Fecha de Re…" at bounding box center [602, 260] width 847 height 280
click at [218, 227] on dd "04/07/2024 13:02:21" at bounding box center [289, 225] width 199 height 15
drag, startPoint x: 191, startPoint y: 222, endPoint x: 249, endPoint y: 224, distance: 57.4
click at [249, 224] on dd "04/07/2024 13:02:21" at bounding box center [289, 225] width 199 height 15
copy dd "04/07/2024"
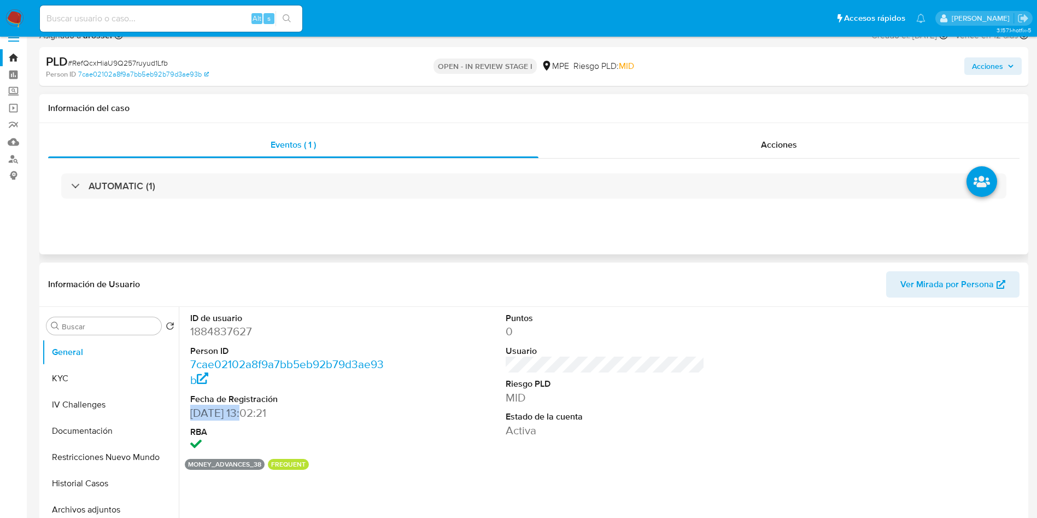
scroll to position [0, 0]
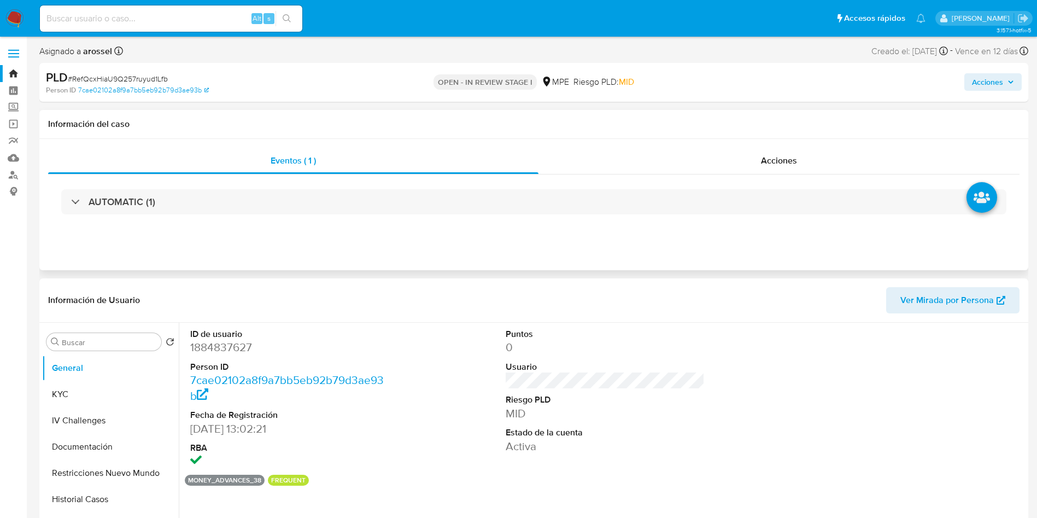
click at [181, 219] on div "AUTOMATIC (1)" at bounding box center [533, 201] width 971 height 55
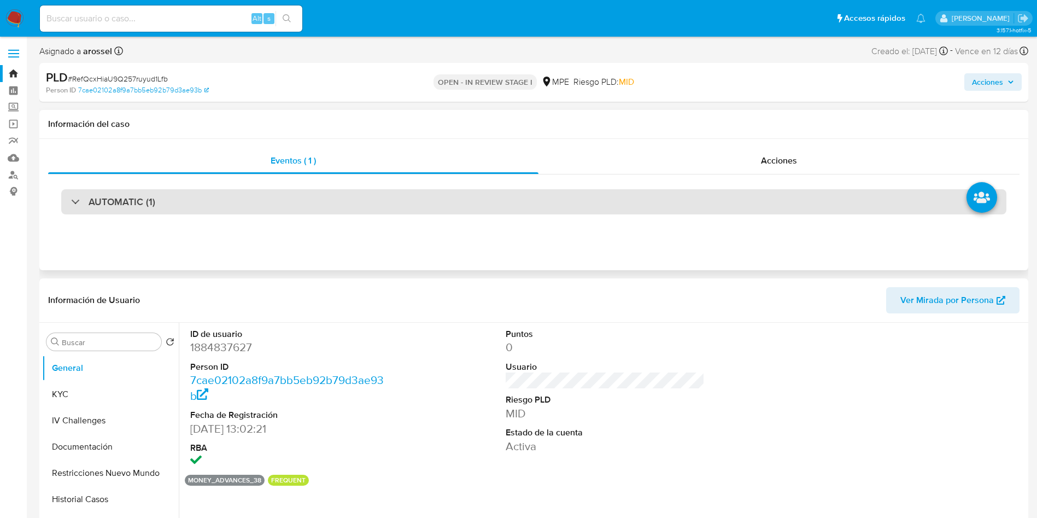
click at [180, 208] on div "AUTOMATIC (1)" at bounding box center [533, 201] width 945 height 25
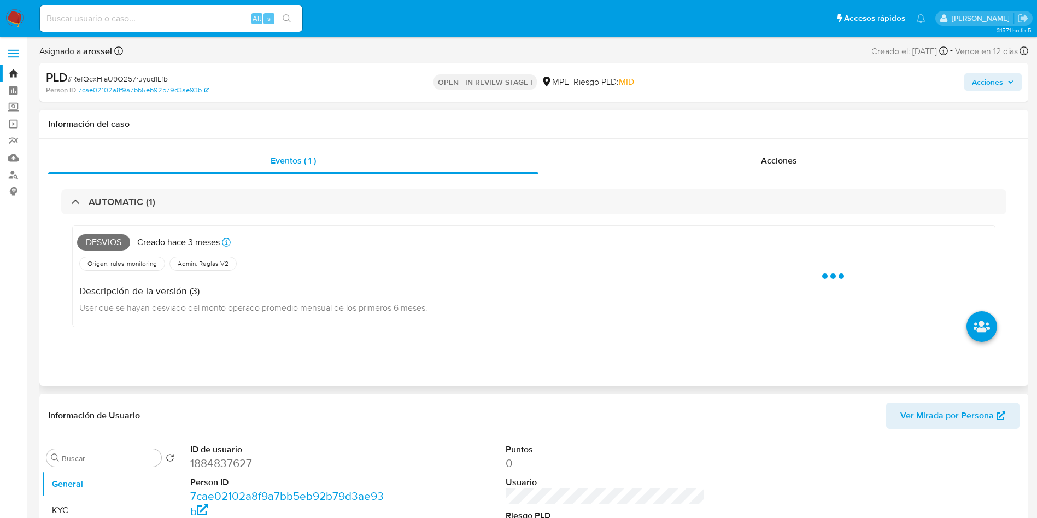
click at [104, 235] on span "Desvios" at bounding box center [103, 242] width 53 height 16
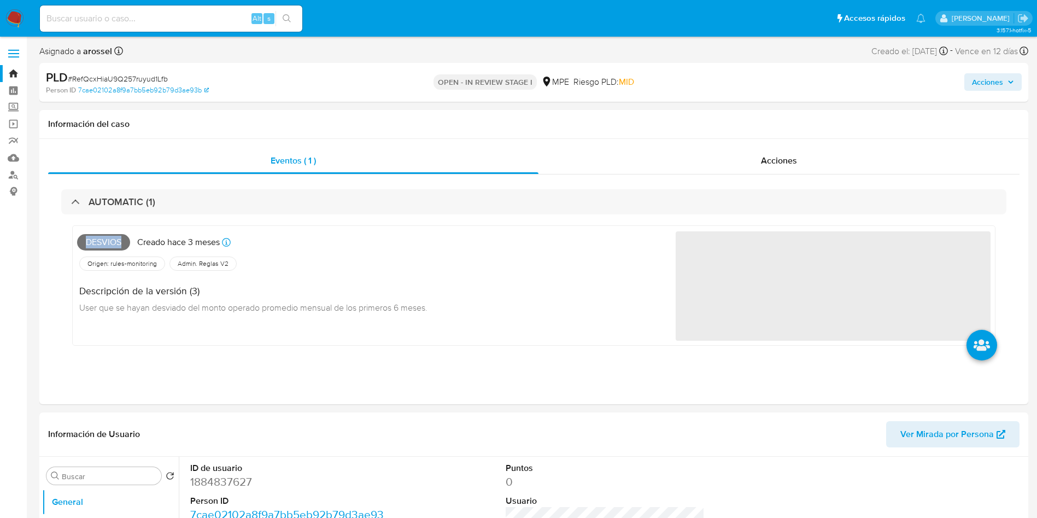
copy span "Desvios"
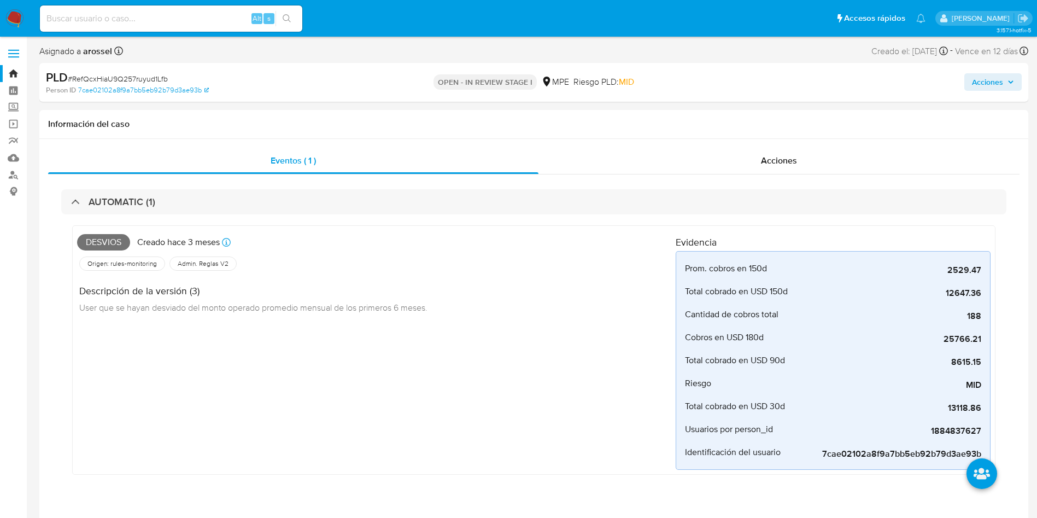
click at [162, 77] on span "# RefQcxHiaU9Q257ruyud1Lfb" at bounding box center [118, 78] width 100 height 11
click at [149, 77] on span "# RefQcxHiaU9Q257ruyud1Lfb" at bounding box center [118, 78] width 100 height 11
copy span "RefQcxHiaU9Q257ruyud1Lfb"
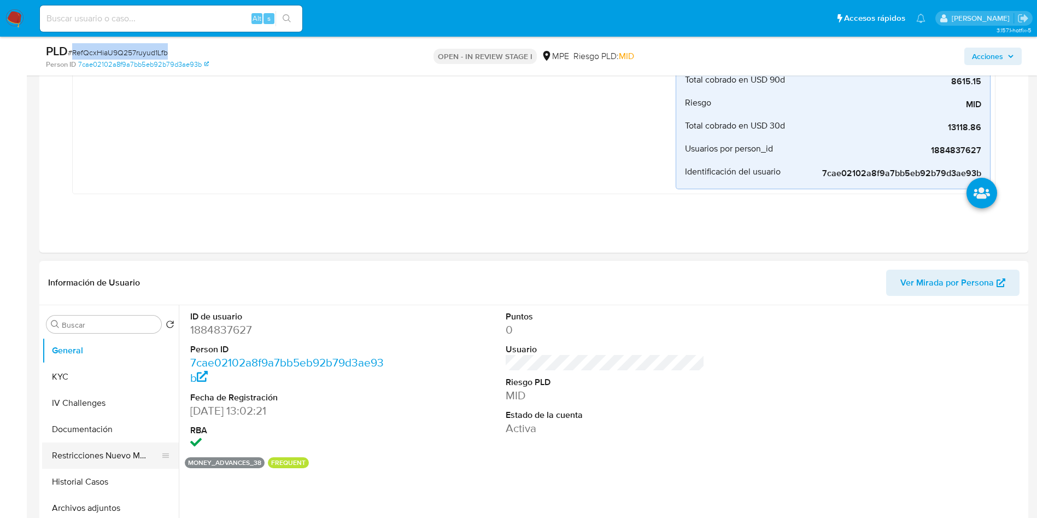
scroll to position [328, 0]
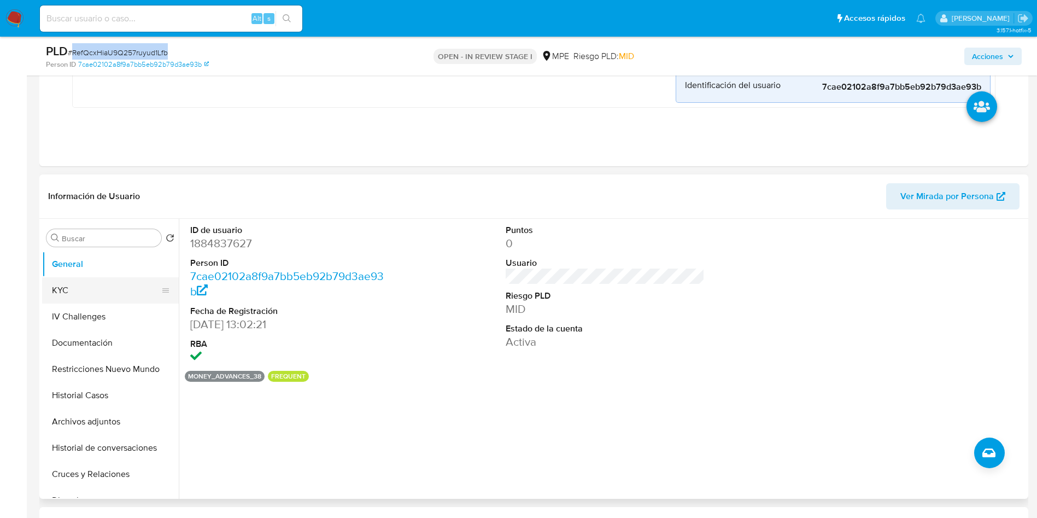
click at [80, 279] on button "KYC" at bounding box center [106, 290] width 128 height 26
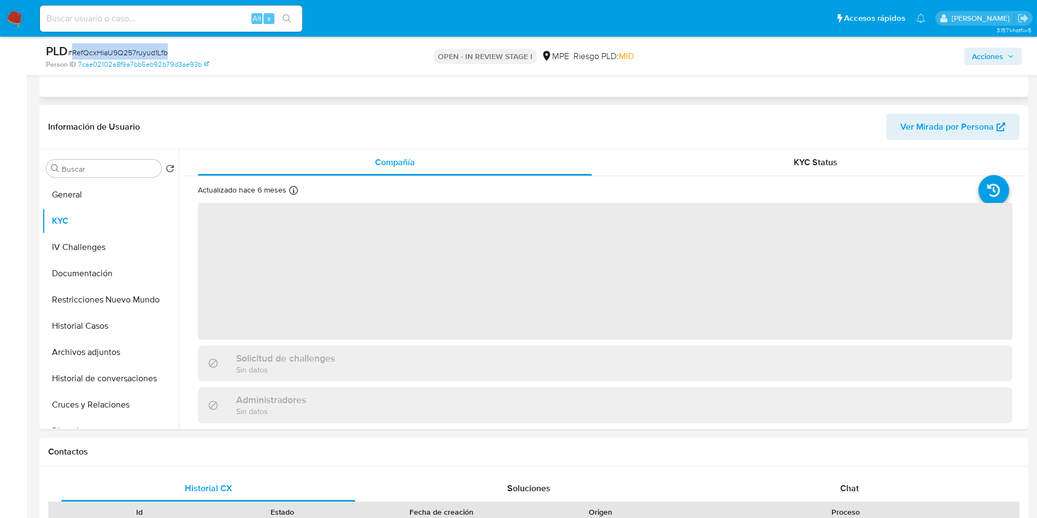
scroll to position [410, 0]
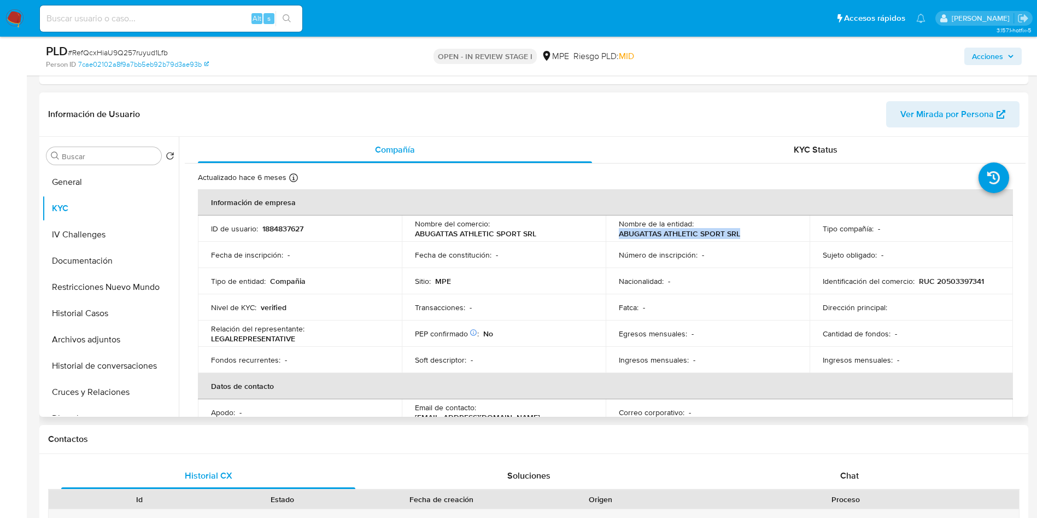
drag, startPoint x: 615, startPoint y: 230, endPoint x: 748, endPoint y: 234, distance: 132.9
click at [748, 234] on td "Nombre de la entidad : ABUGATTAS ATHLETIC SPORT SRL" at bounding box center [708, 228] width 204 height 26
copy p "ABUGATTAS ATHLETIC SPORT SRL"
drag, startPoint x: 913, startPoint y: 284, endPoint x: 991, endPoint y: 281, distance: 78.2
click at [991, 281] on div "Identificación del comercio : RUC 20503397341" at bounding box center [912, 281] width 178 height 10
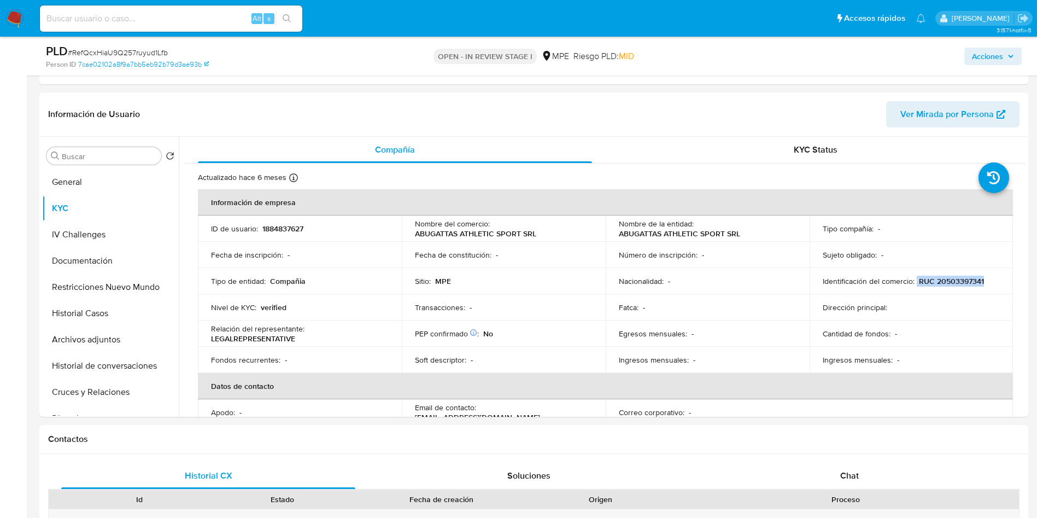
copy div "RUC 20503397341"
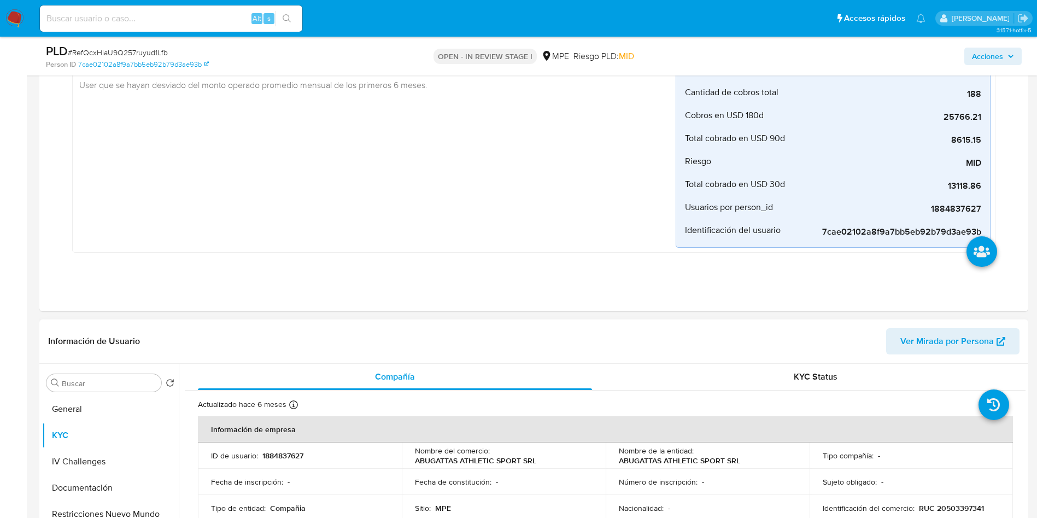
scroll to position [328, 0]
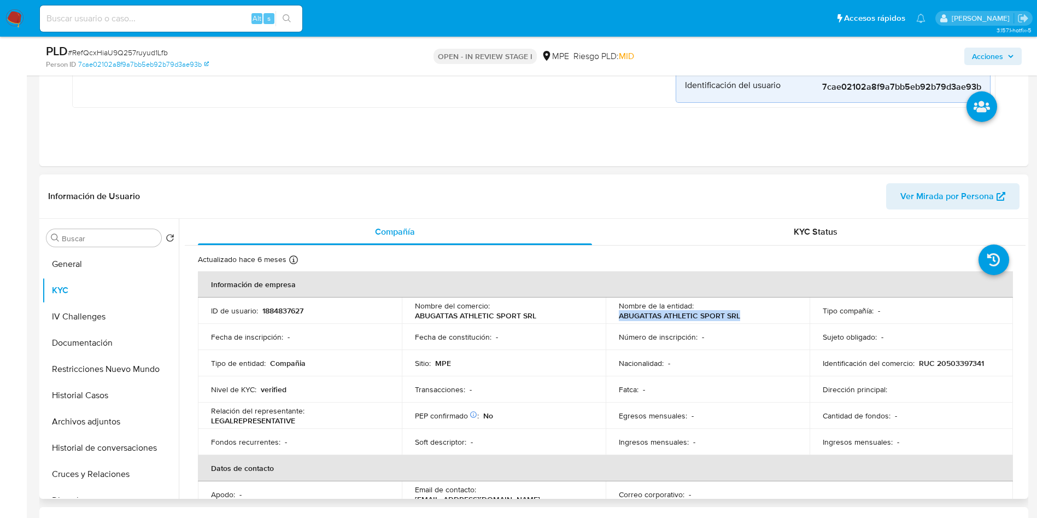
drag, startPoint x: 611, startPoint y: 318, endPoint x: 748, endPoint y: 315, distance: 137.2
click at [748, 315] on td "Nombre de la entidad : ABUGATTAS ATHLETIC SPORT SRL" at bounding box center [708, 310] width 204 height 26
copy p "ABUGATTAS ATHLETIC SPORT SRL"
click at [107, 477] on button "Cruces y Relaciones" at bounding box center [106, 474] width 128 height 26
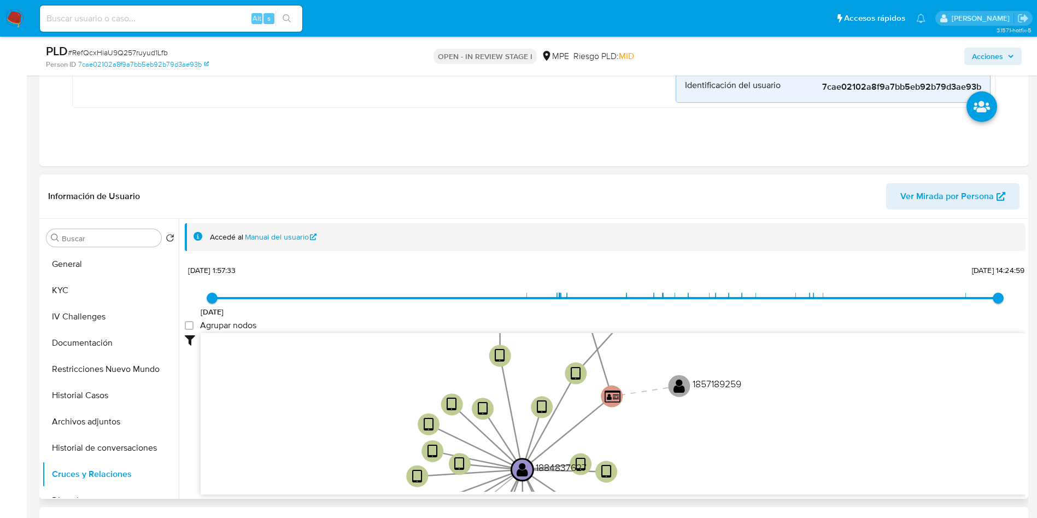
scroll to position [410, 0]
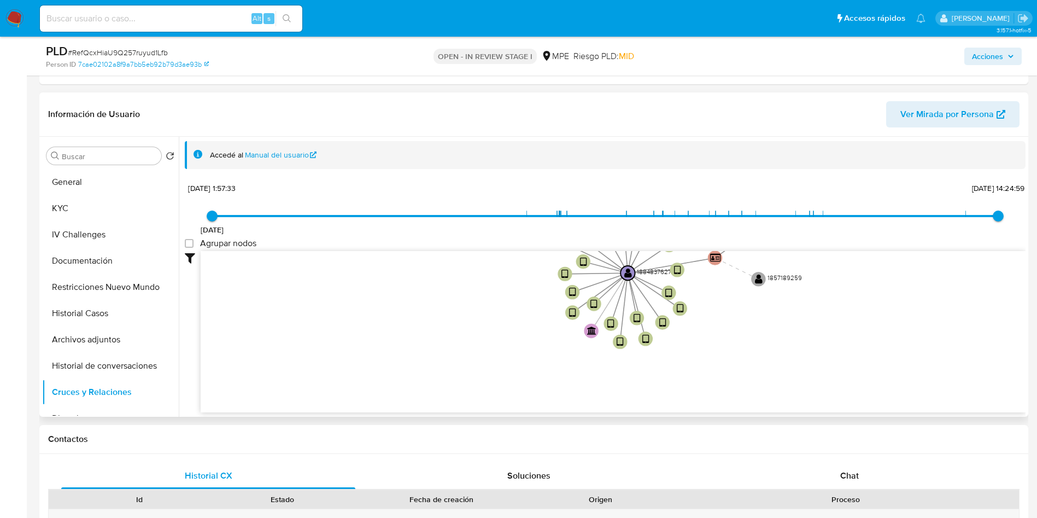
drag, startPoint x: 473, startPoint y: 345, endPoint x: 510, endPoint y: 248, distance: 104.1
click at [506, 395] on icon "device-66c798818437b726b1723100  device-66cdddaeda59ff514b90ac3b  device-6687…" at bounding box center [613, 330] width 825 height 158
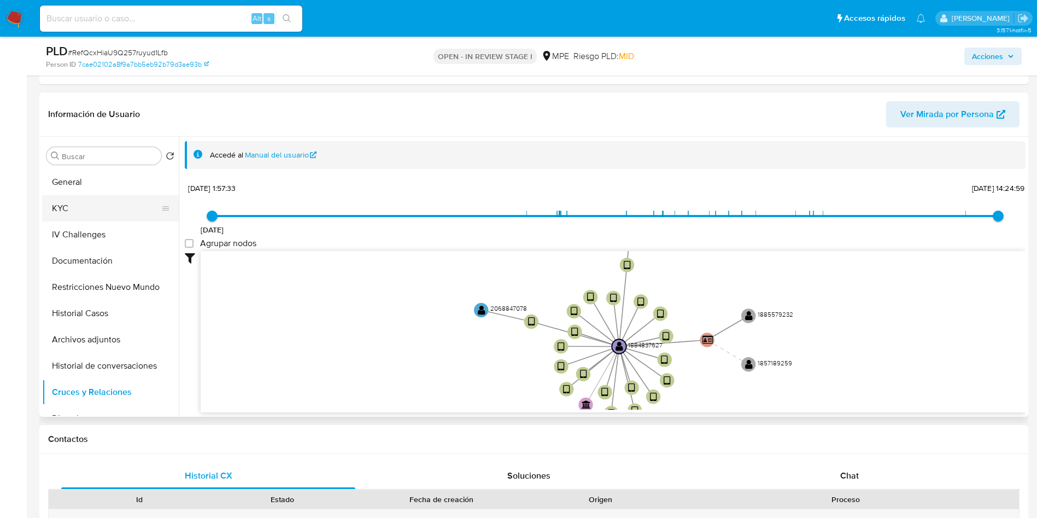
click at [110, 184] on button "General" at bounding box center [110, 182] width 137 height 26
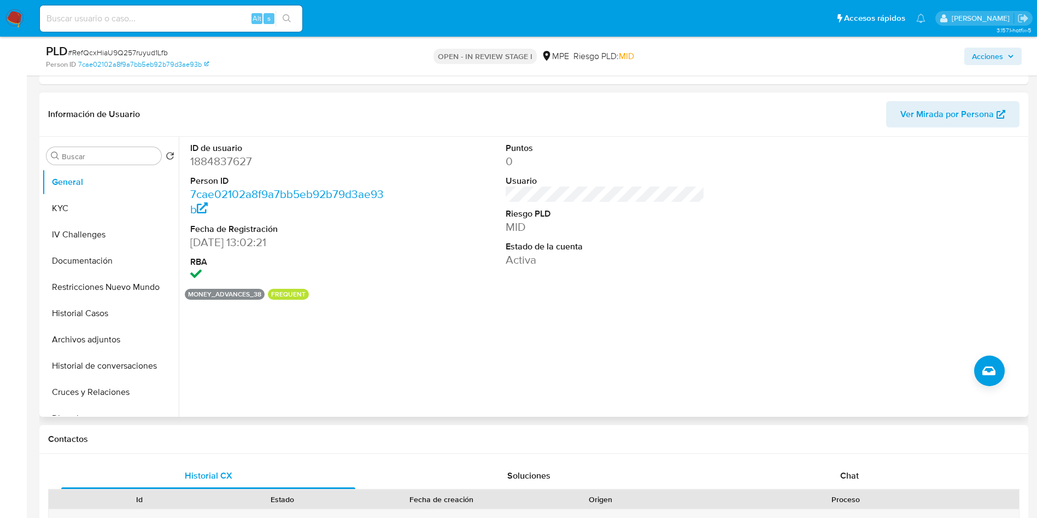
click at [237, 154] on dd "1884837627" at bounding box center [289, 161] width 199 height 15
copy dd "1884837627"
click at [81, 213] on button "KYC" at bounding box center [106, 208] width 128 height 26
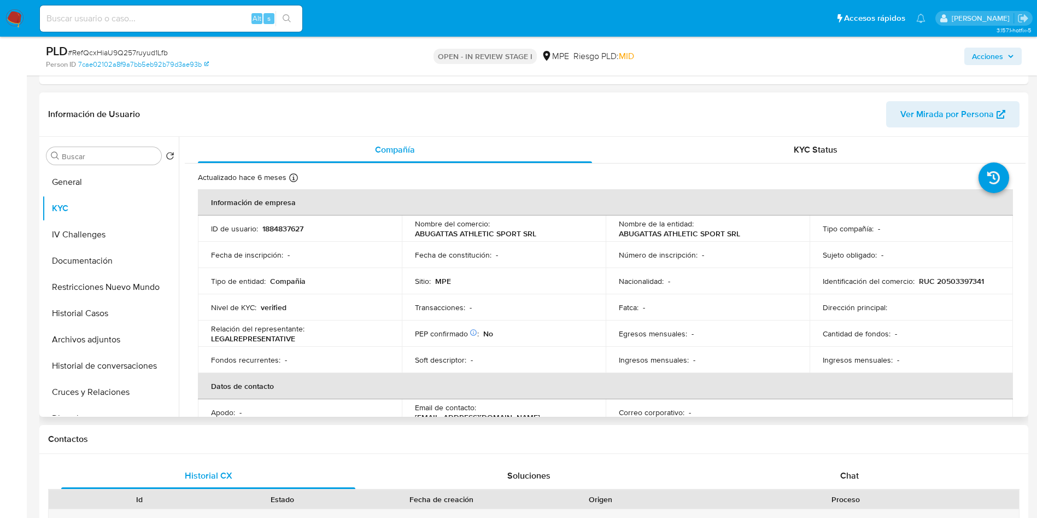
drag, startPoint x: 609, startPoint y: 234, endPoint x: 758, endPoint y: 227, distance: 148.8
click at [758, 227] on td "Nombre de la entidad : ABUGATTAS ATHLETIC SPORT SRL" at bounding box center [708, 228] width 204 height 26
drag, startPoint x: 756, startPoint y: 228, endPoint x: 745, endPoint y: 232, distance: 11.9
click at [745, 232] on div "Nombre de la entidad : ABUGATTAS ATHLETIC SPORT SRL" at bounding box center [708, 229] width 178 height 20
copy p "ABUGATTAS ATHLETIC SPORT SRL"
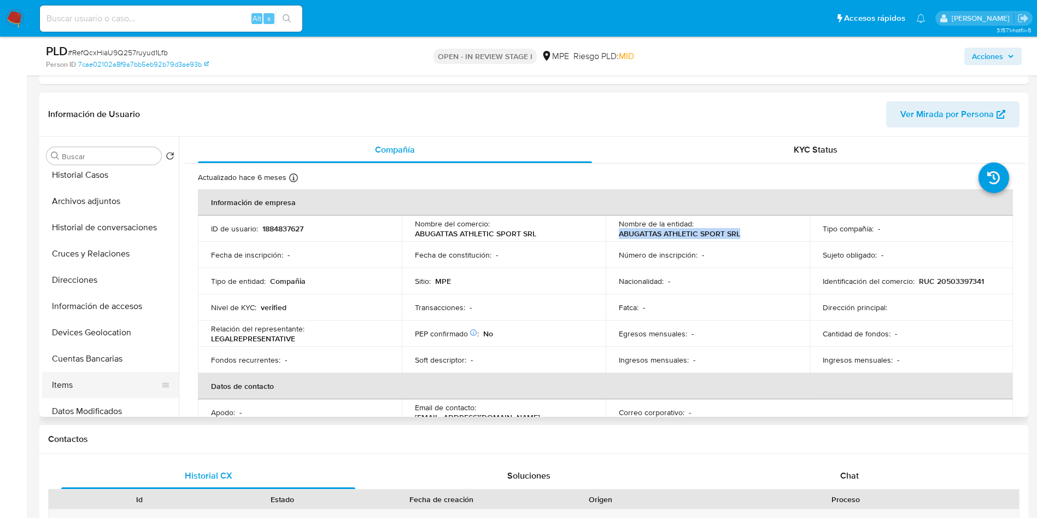
scroll to position [164, 0]
click at [111, 324] on button "Cuentas Bancarias" at bounding box center [110, 333] width 137 height 26
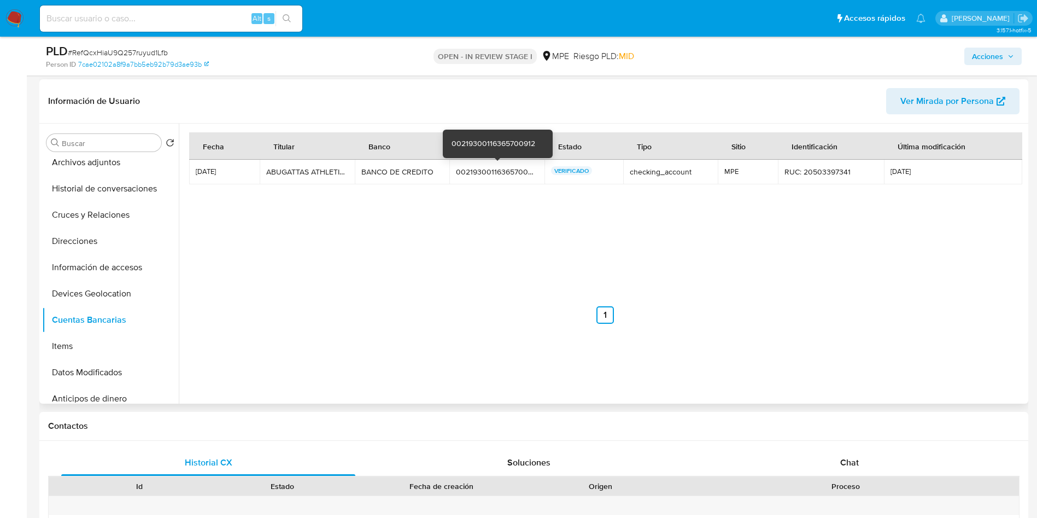
click at [489, 174] on div "00219300116365700912" at bounding box center [497, 172] width 82 height 10
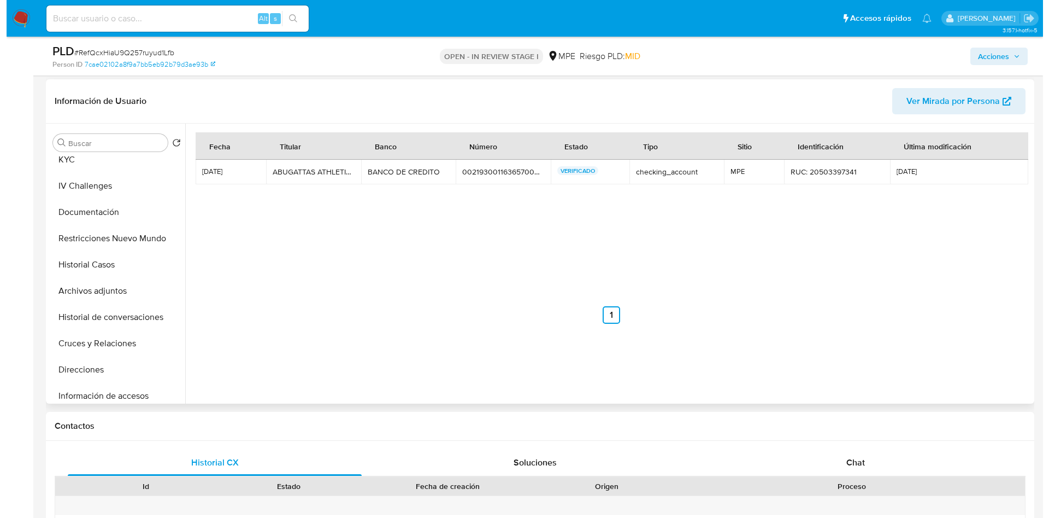
scroll to position [0, 0]
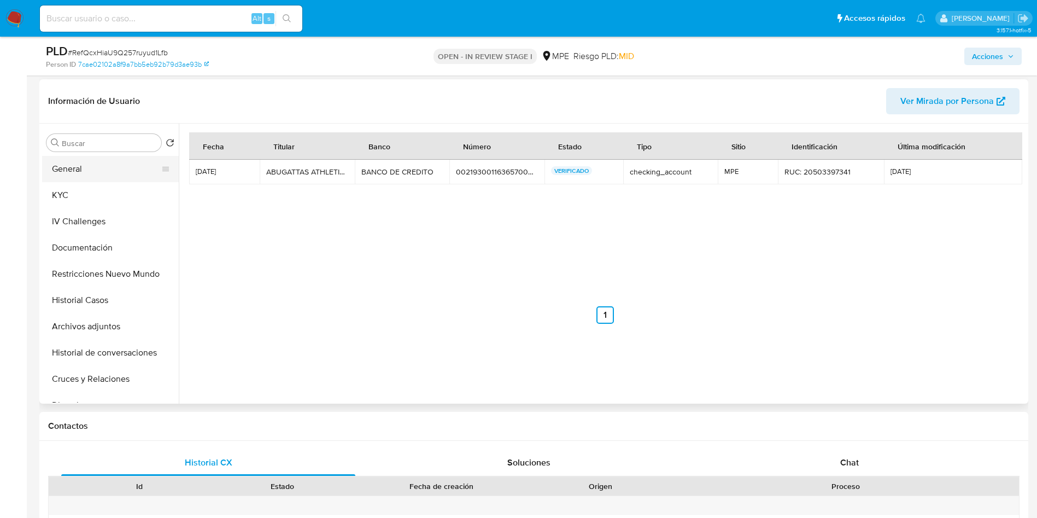
click at [107, 163] on button "General" at bounding box center [106, 169] width 128 height 26
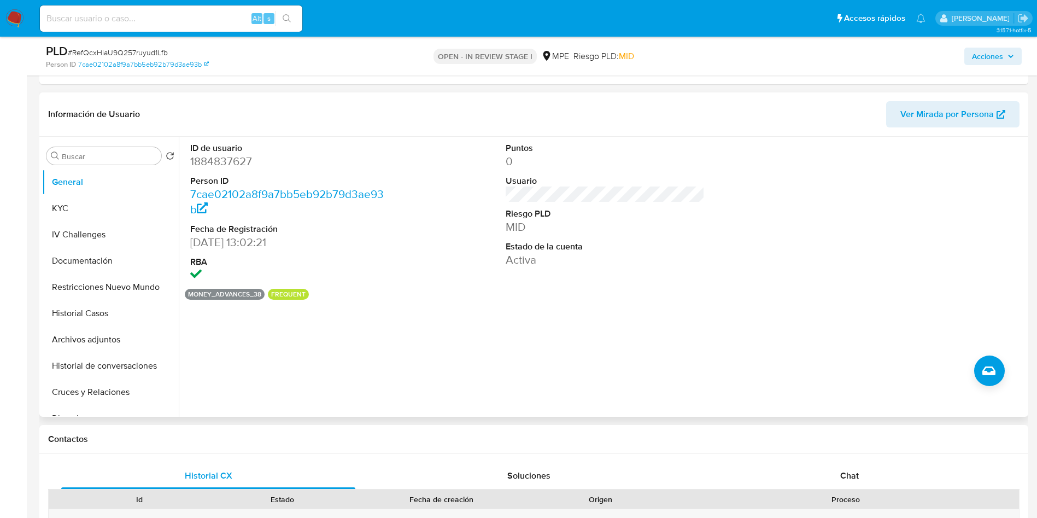
drag, startPoint x: 212, startPoint y: 158, endPoint x: 215, endPoint y: 164, distance: 6.6
click at [212, 158] on dd "1884837627" at bounding box center [289, 161] width 199 height 15
click at [221, 151] on dt "ID de usuario" at bounding box center [289, 148] width 199 height 12
click at [221, 161] on dd "1884837627" at bounding box center [289, 161] width 199 height 15
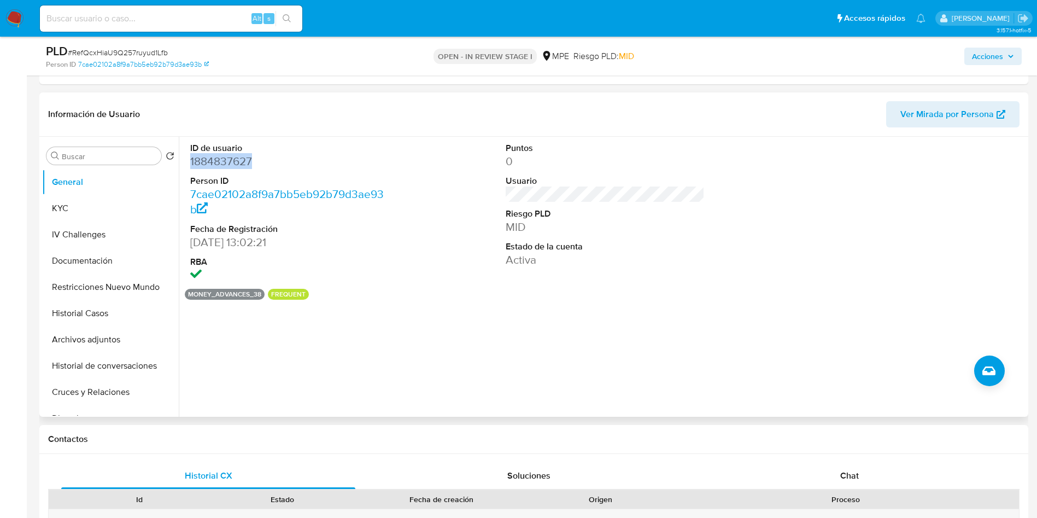
click at [221, 161] on dd "1884837627" at bounding box center [289, 161] width 199 height 15
click at [107, 230] on button "IV Challenges" at bounding box center [106, 234] width 128 height 26
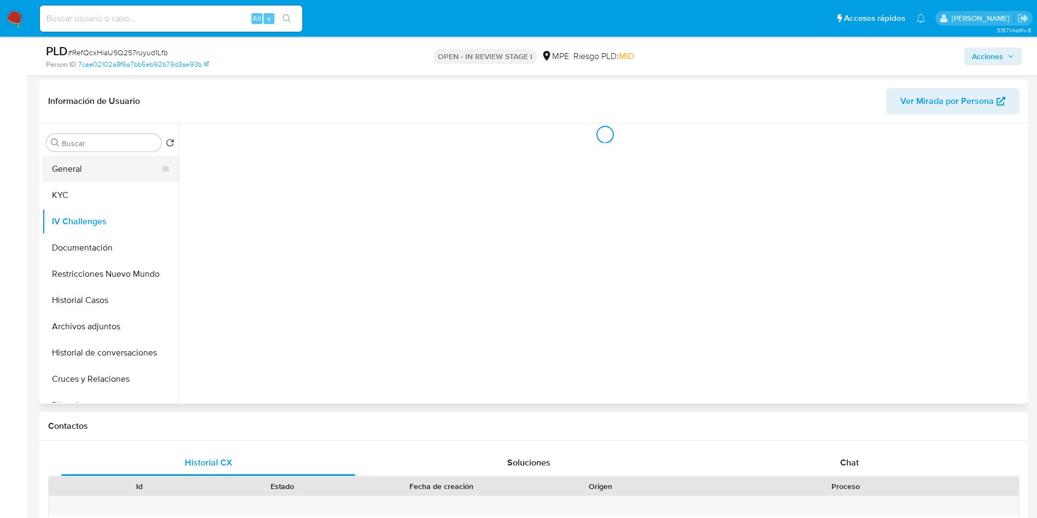
click at [100, 171] on button "General" at bounding box center [106, 169] width 128 height 26
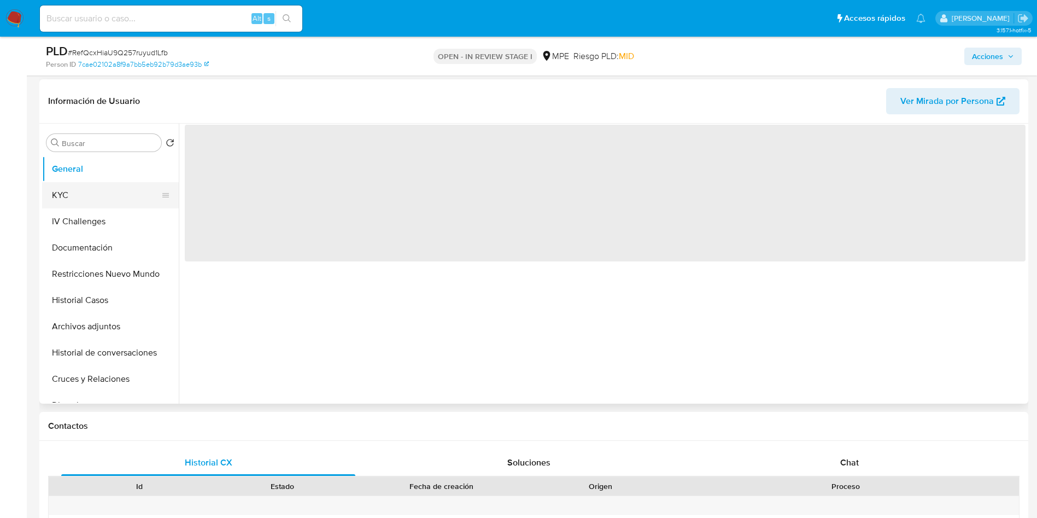
click at [113, 196] on button "KYC" at bounding box center [106, 195] width 128 height 26
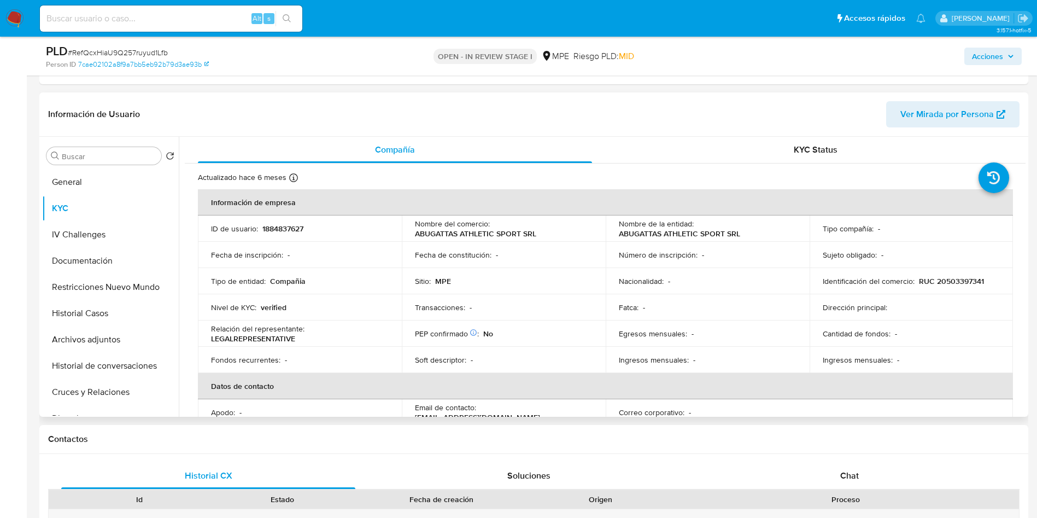
click at [656, 236] on p "ABUGATTAS ATHLETIC SPORT SRL" at bounding box center [679, 233] width 121 height 10
click at [670, 258] on p "Número de inscripción :" at bounding box center [658, 255] width 79 height 10
drag, startPoint x: 617, startPoint y: 234, endPoint x: 741, endPoint y: 232, distance: 123.5
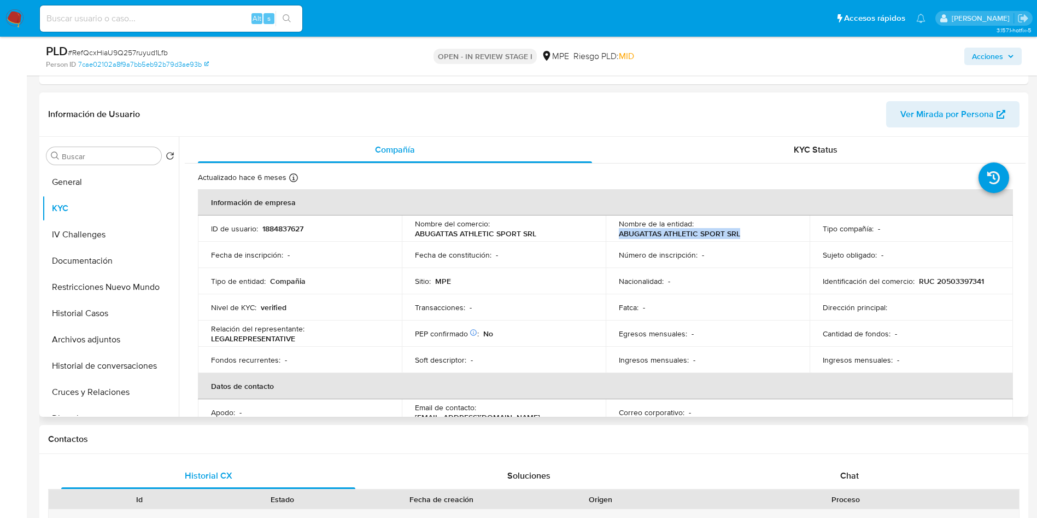
click at [741, 232] on div "Nombre de la entidad : ABUGATTAS ATHLETIC SPORT SRL" at bounding box center [708, 229] width 178 height 20
click at [107, 338] on button "Archivos adjuntos" at bounding box center [106, 339] width 128 height 26
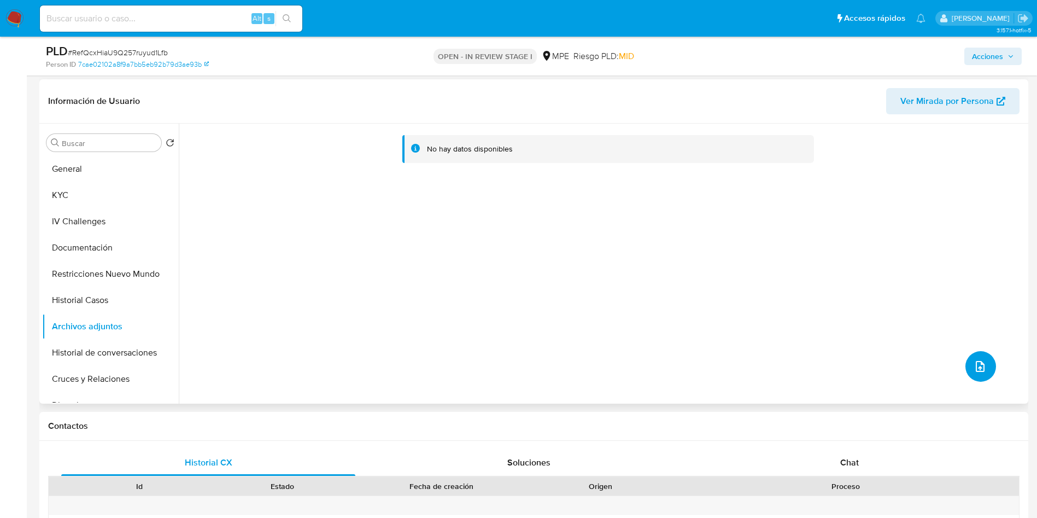
click at [982, 363] on icon "upload-file" at bounding box center [979, 366] width 13 height 13
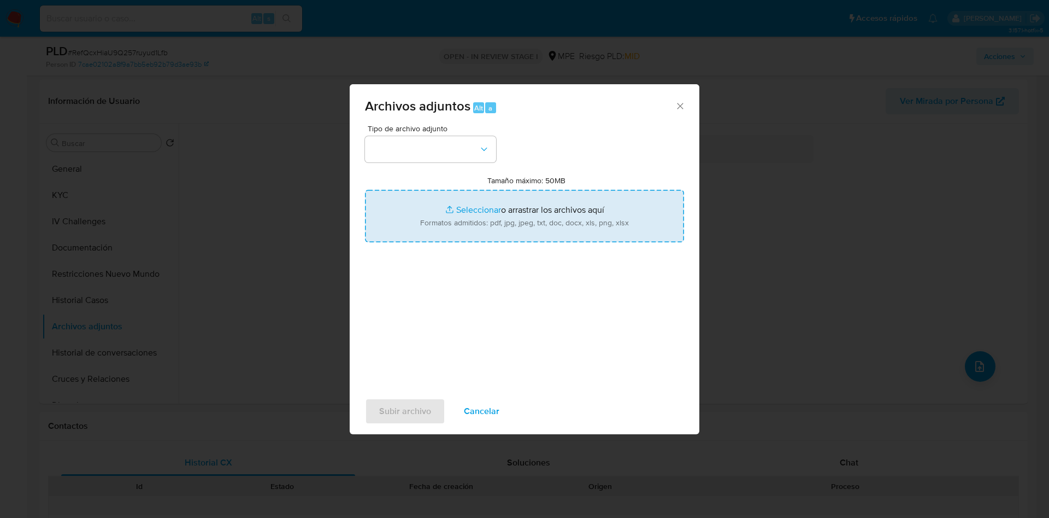
click at [441, 224] on input "Tamaño máximo: 50MB Seleccionar archivos" at bounding box center [524, 216] width 319 height 52
type input "C:\fakepath\Case Log 1884837627 - 29_08_2025.pdf"
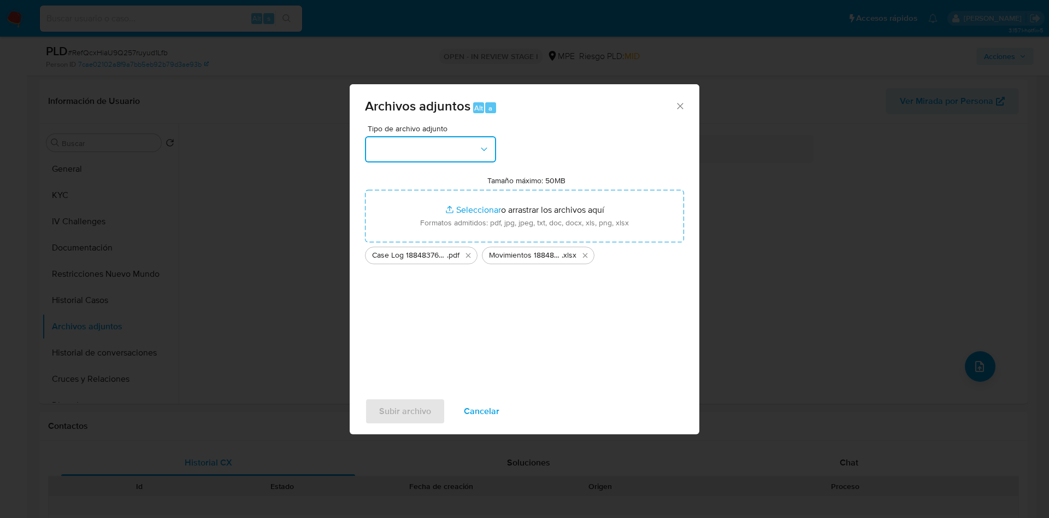
click at [458, 143] on button "button" at bounding box center [430, 149] width 131 height 26
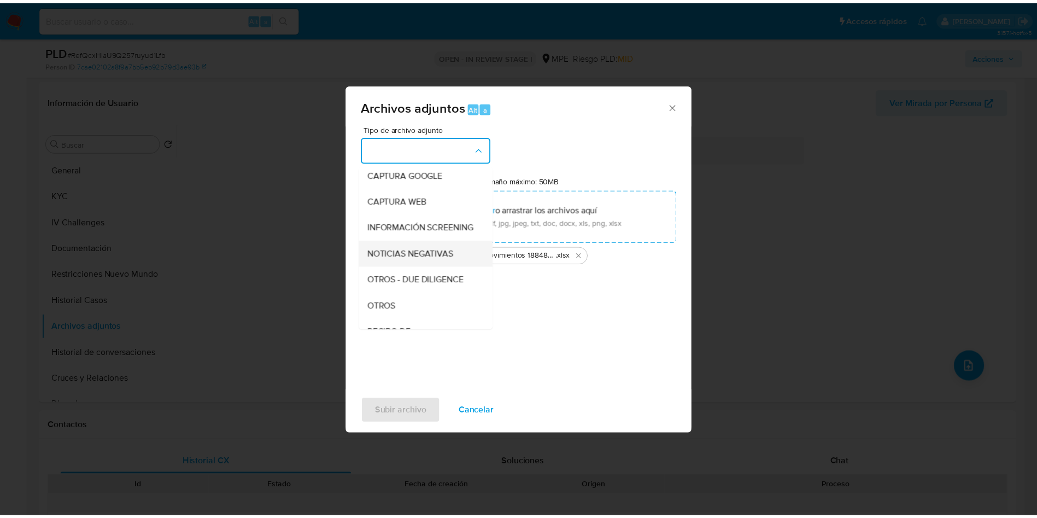
scroll to position [82, 0]
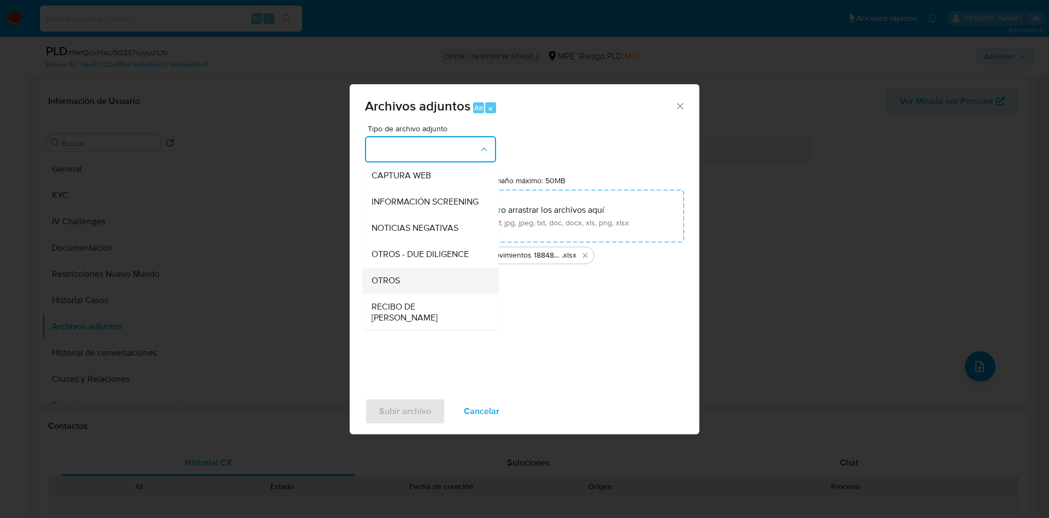
click at [403, 285] on div "OTROS" at bounding box center [427, 280] width 111 height 26
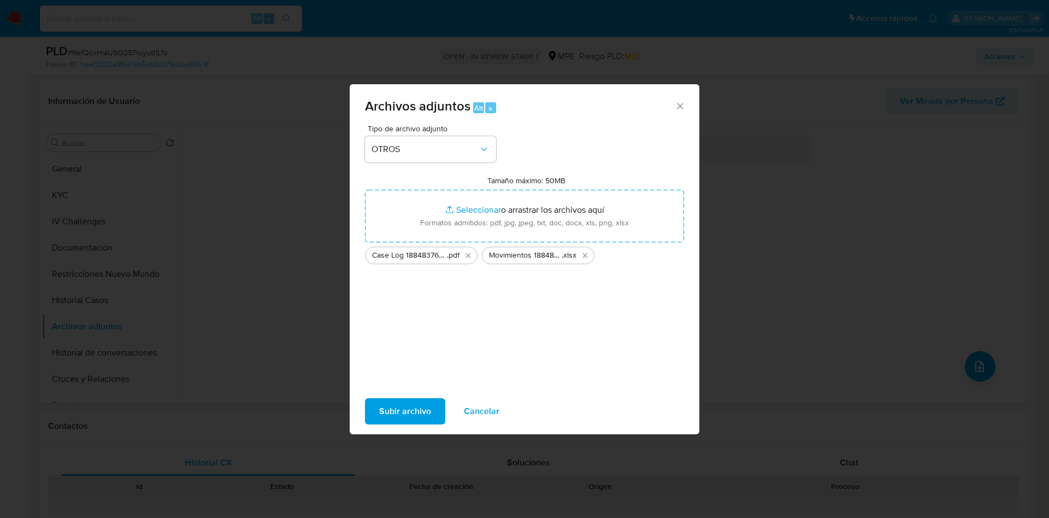
click at [406, 416] on span "Subir archivo" at bounding box center [405, 411] width 52 height 24
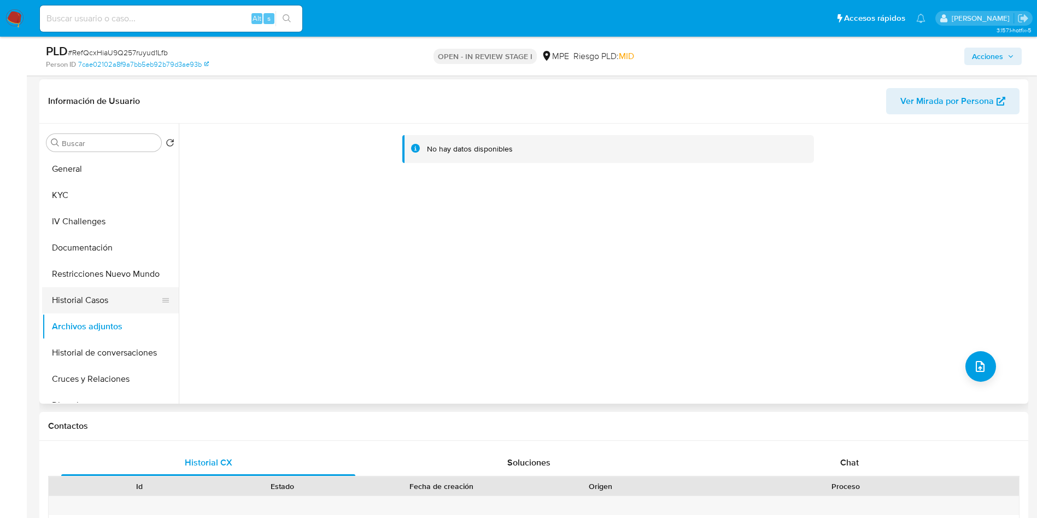
click at [89, 296] on button "Historial Casos" at bounding box center [106, 300] width 128 height 26
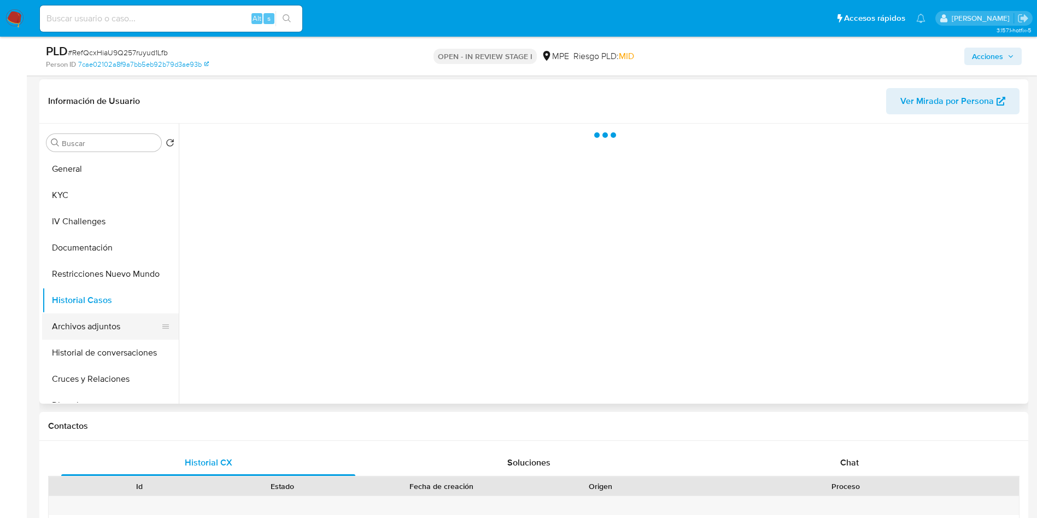
click at [89, 320] on button "Archivos adjuntos" at bounding box center [106, 326] width 128 height 26
click at [993, 71] on div "PLD # RefQcxHiaU9Q257ruyud1Lfb Person ID 7cae02102a8f9a7bb5eb92b79d3ae93b OPEN …" at bounding box center [533, 56] width 989 height 39
click at [994, 64] on div "Acciones" at bounding box center [860, 56] width 322 height 26
click at [991, 61] on span "Acciones" at bounding box center [987, 56] width 31 height 17
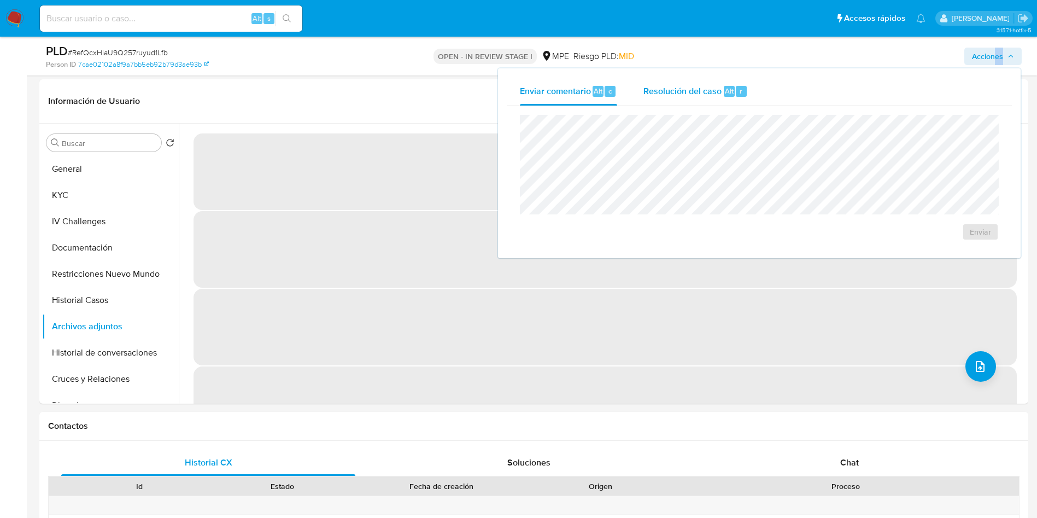
click at [736, 95] on div "r" at bounding box center [741, 91] width 11 height 11
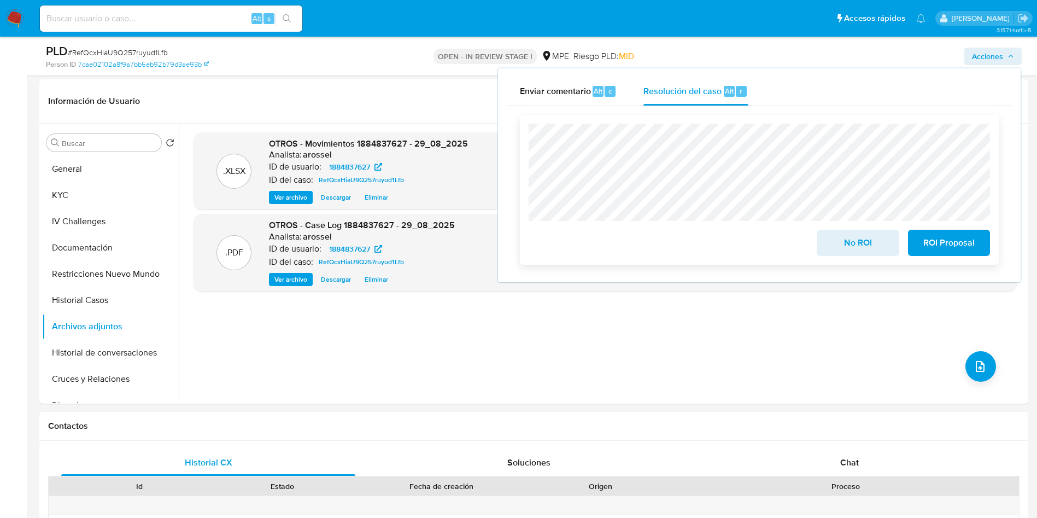
click at [869, 243] on span "No ROI" at bounding box center [858, 243] width 54 height 24
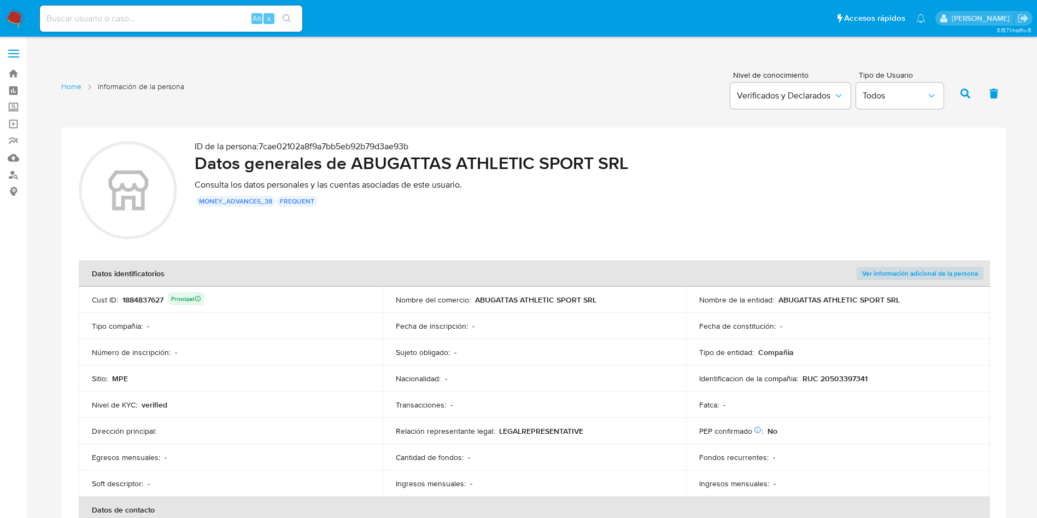
click at [563, 269] on th "Datos identificatorios" at bounding box center [382, 273] width 607 height 26
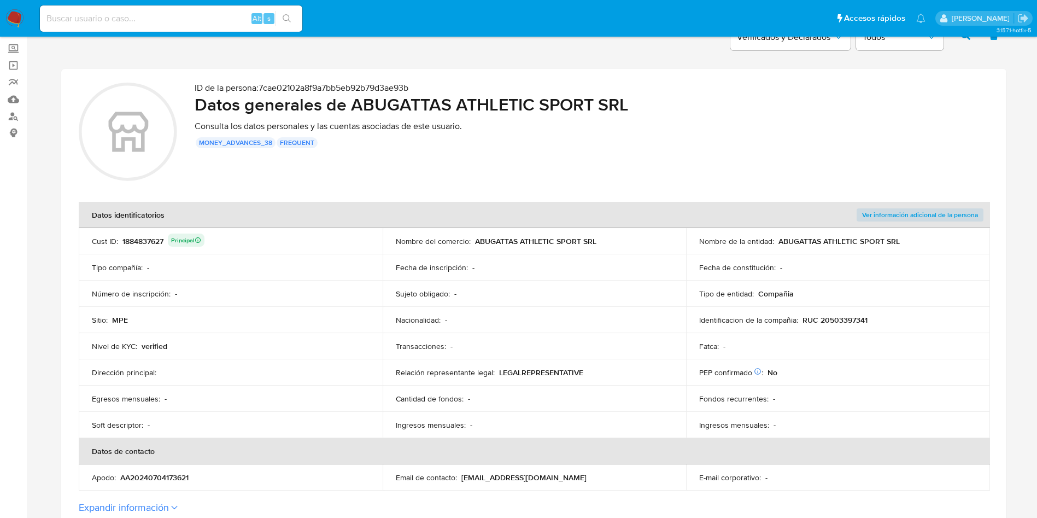
scroll to position [82, 0]
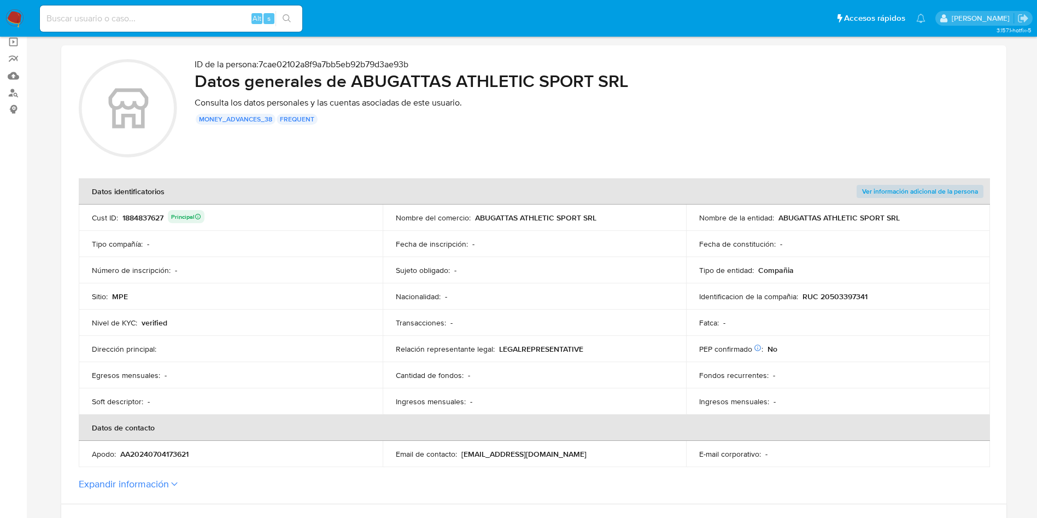
click at [557, 295] on div "Nacionalidad : -" at bounding box center [535, 296] width 278 height 10
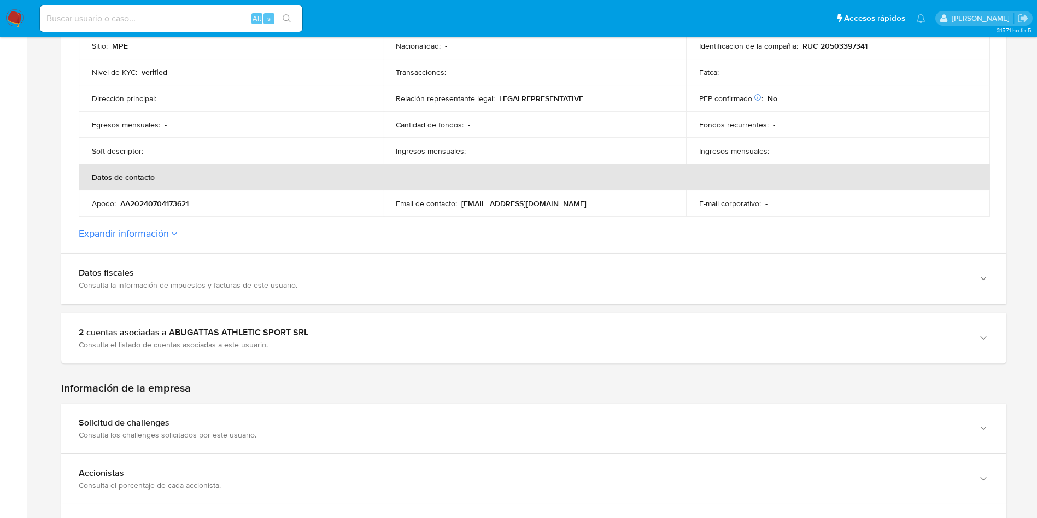
scroll to position [410, 0]
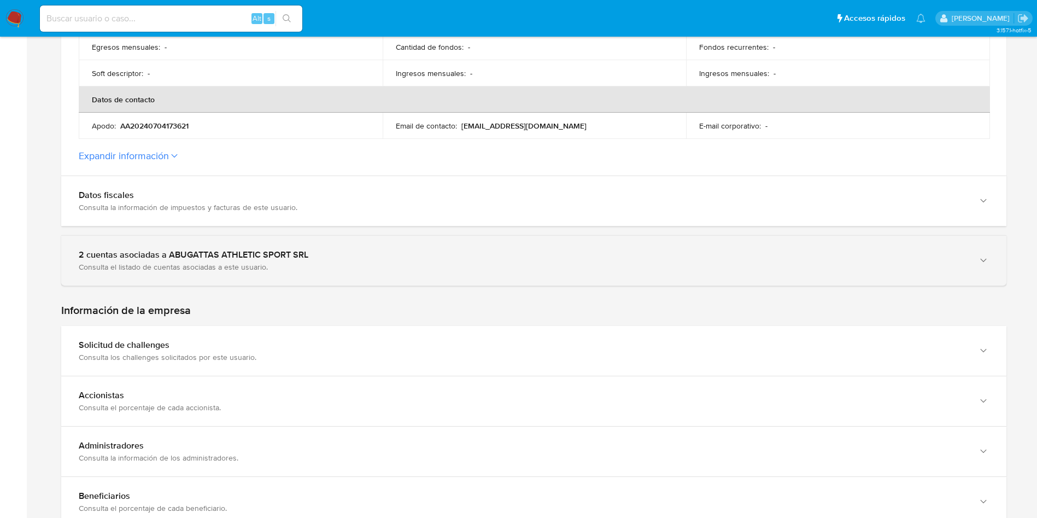
click at [252, 271] on div "Consulta el listado de cuentas asociadas a este usuario." at bounding box center [523, 267] width 888 height 10
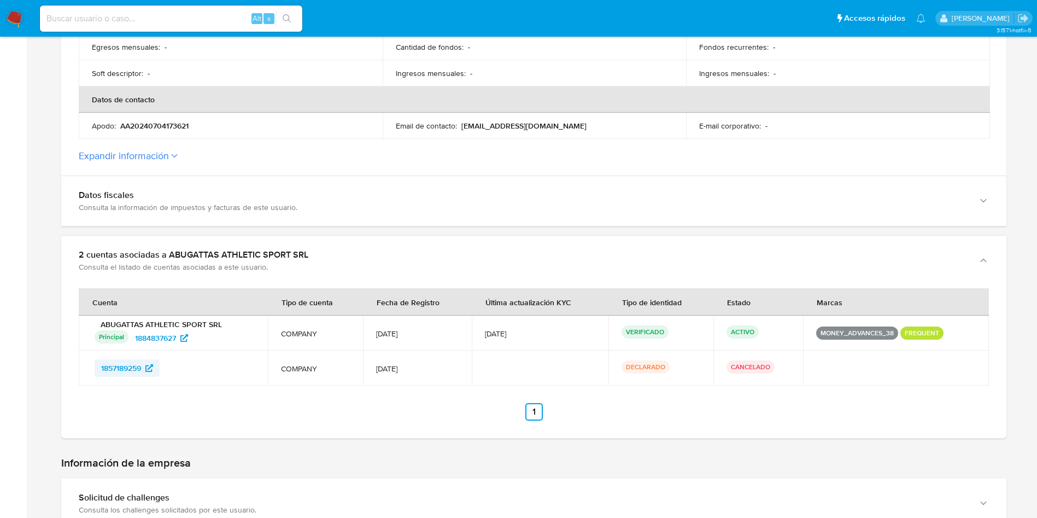
click at [127, 366] on span "1857189259" at bounding box center [121, 367] width 40 height 17
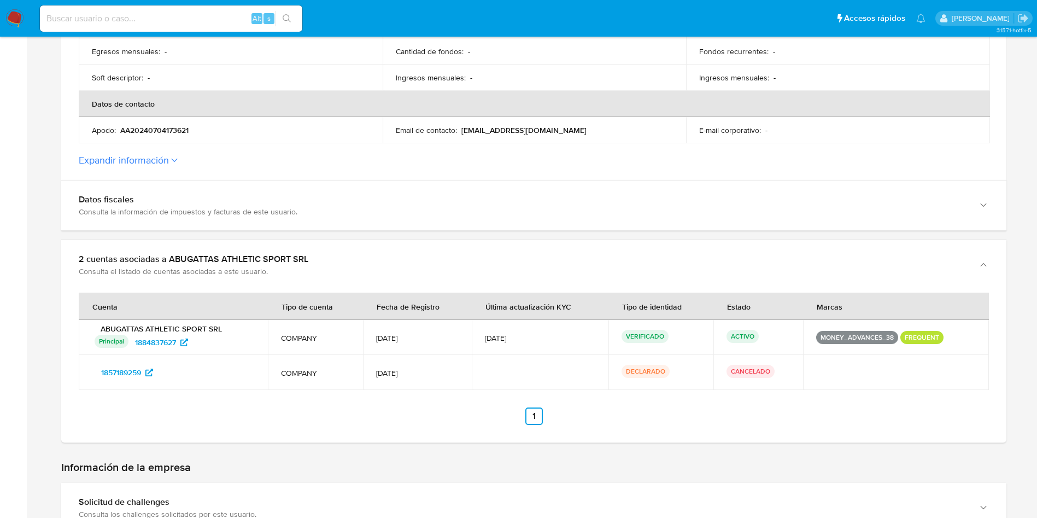
scroll to position [0, 0]
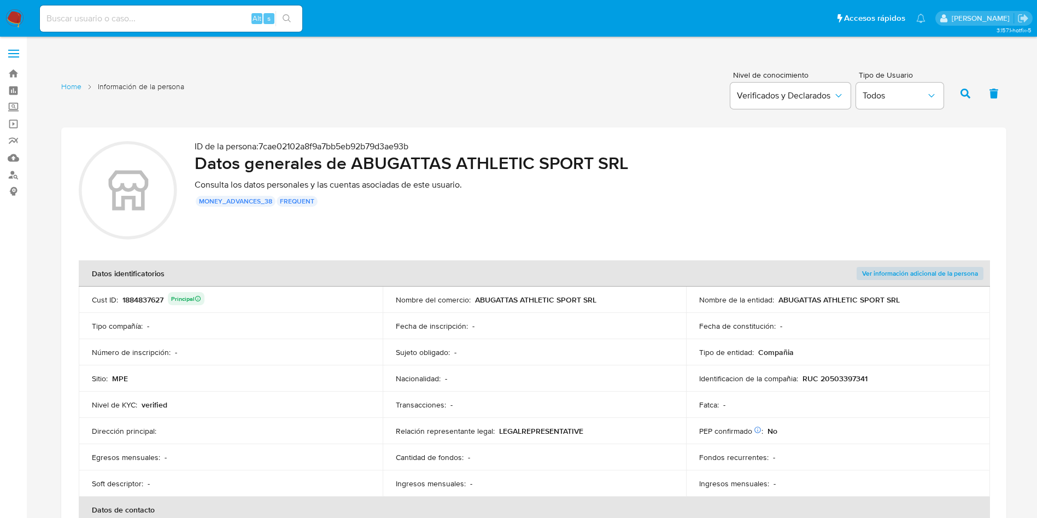
drag, startPoint x: 518, startPoint y: 331, endPoint x: 495, endPoint y: 384, distance: 57.8
click at [519, 330] on div "Fecha de inscripción : -" at bounding box center [535, 326] width 278 height 10
click at [483, 357] on td "Sujeto obligado : -" at bounding box center [535, 352] width 304 height 26
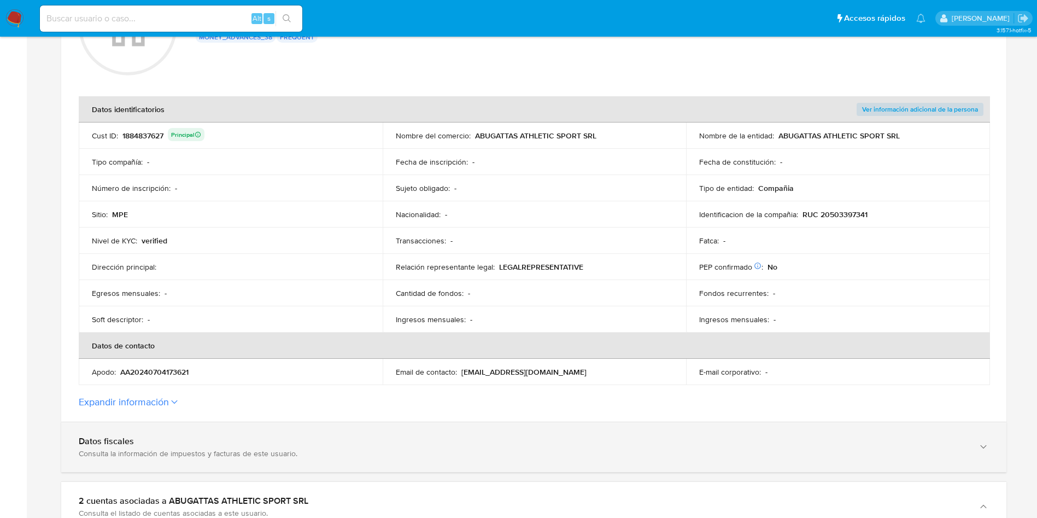
scroll to position [492, 0]
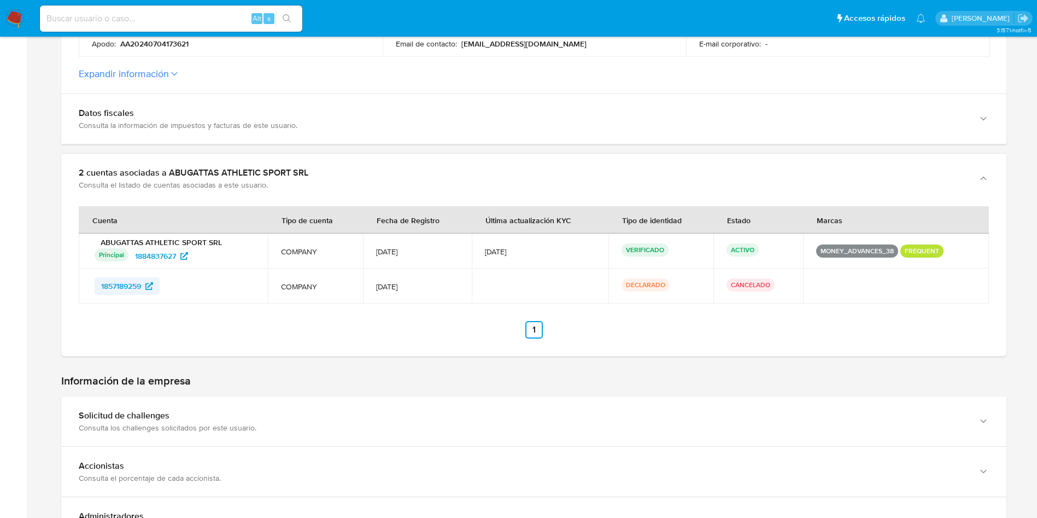
click at [128, 287] on span "1857189259" at bounding box center [121, 285] width 40 height 17
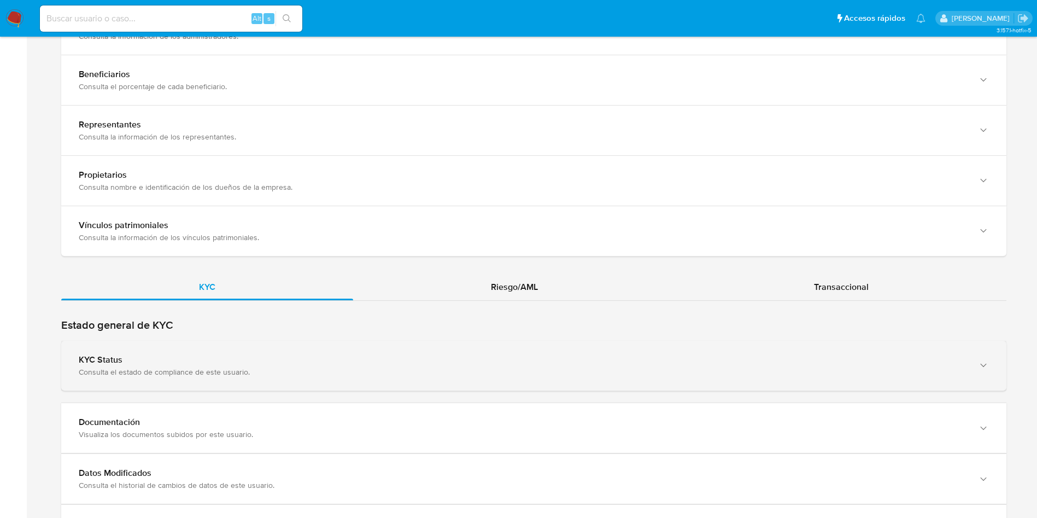
click at [356, 362] on div "KYC Status" at bounding box center [523, 359] width 888 height 11
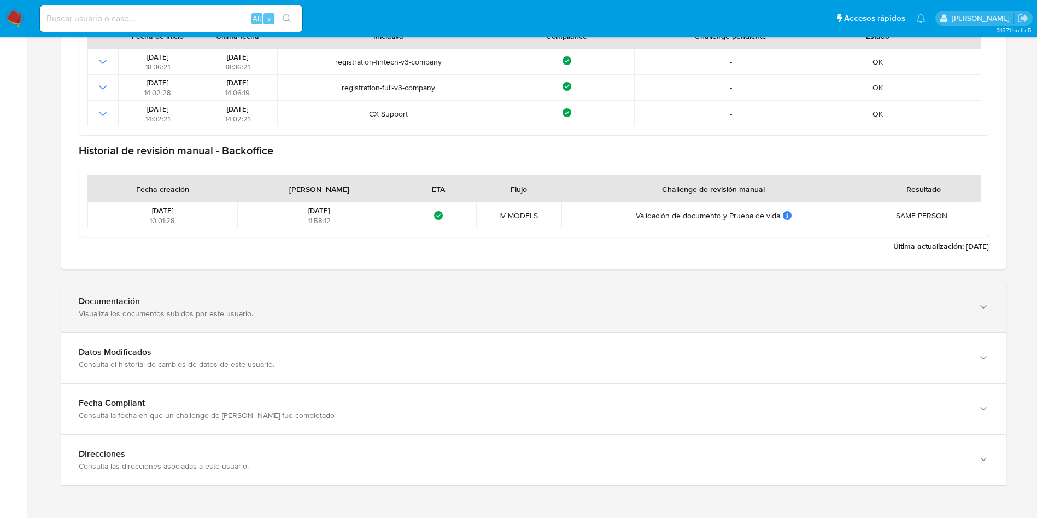
scroll to position [1404, 0]
click at [262, 315] on div "Visualiza los documentos subidos por este usuario." at bounding box center [523, 313] width 888 height 10
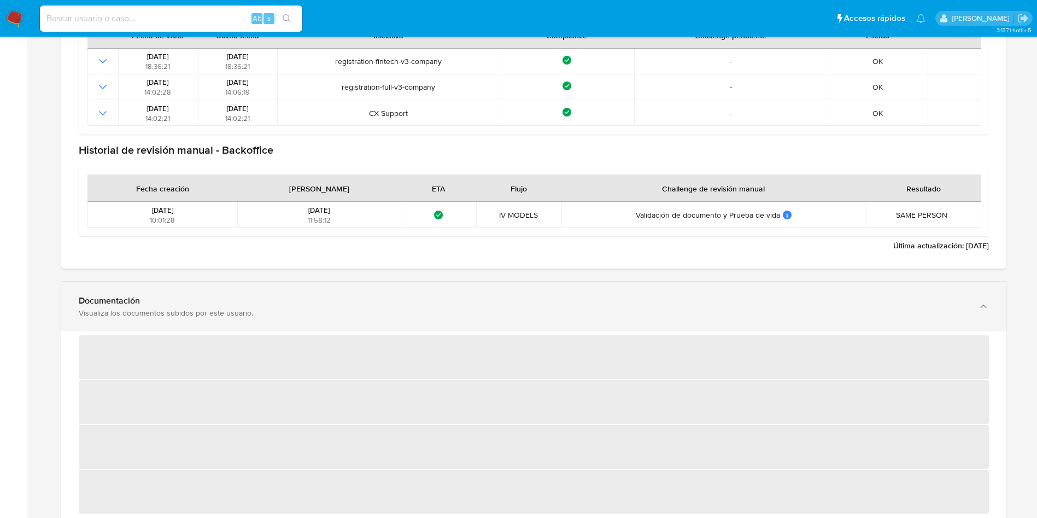
scroll to position [1486, 0]
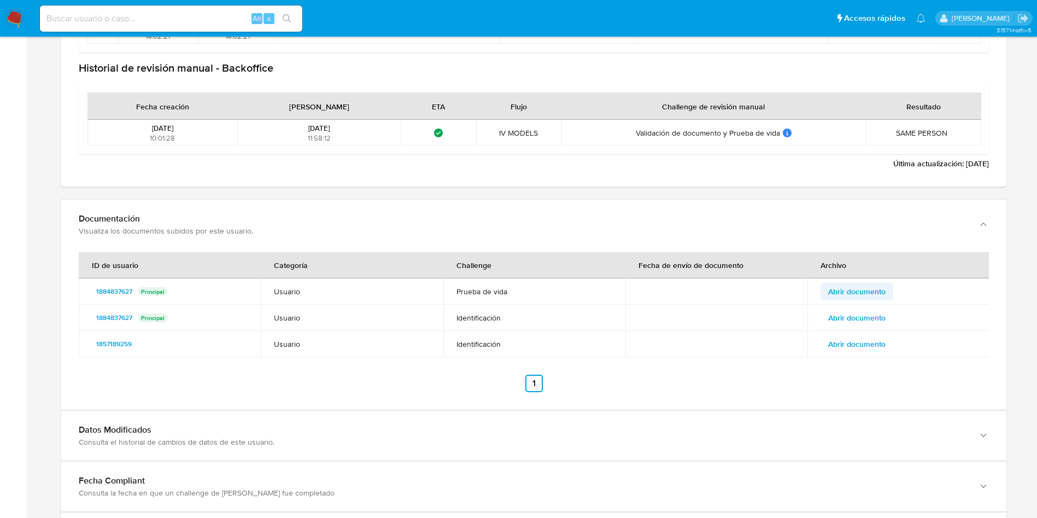
click at [875, 285] on span "Abrir documento" at bounding box center [856, 291] width 57 height 15
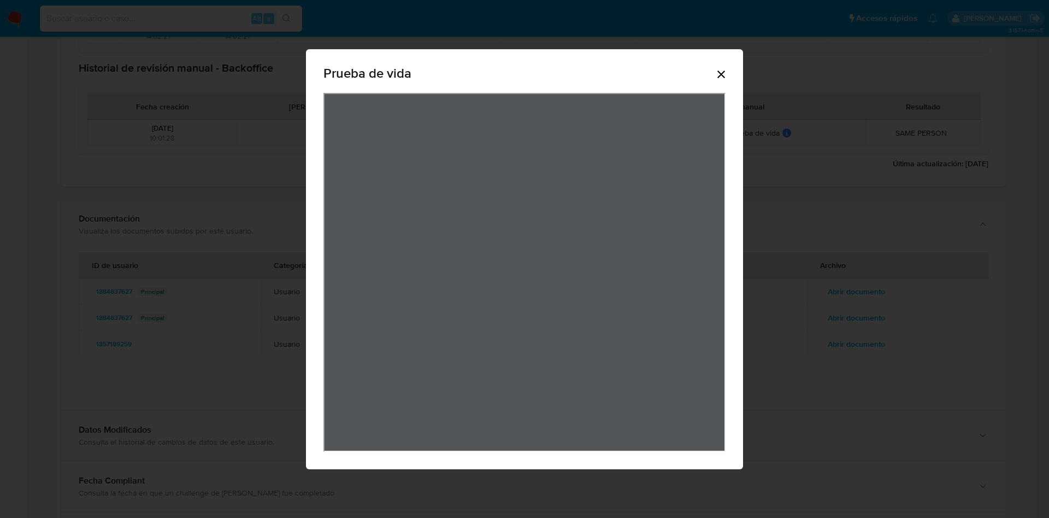
click at [725, 72] on icon "Cerrar" at bounding box center [721, 74] width 13 height 13
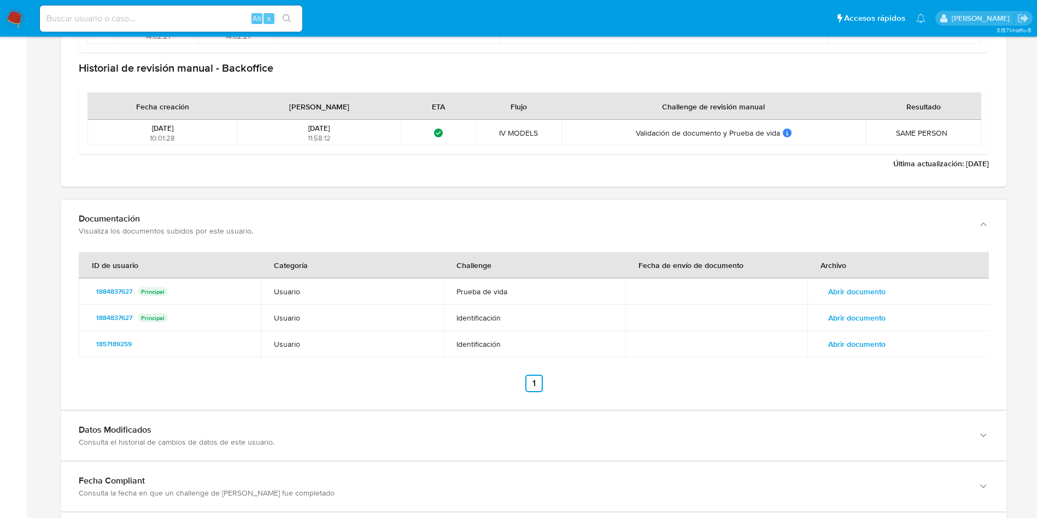
click at [854, 312] on span "Abrir documento" at bounding box center [856, 317] width 57 height 15
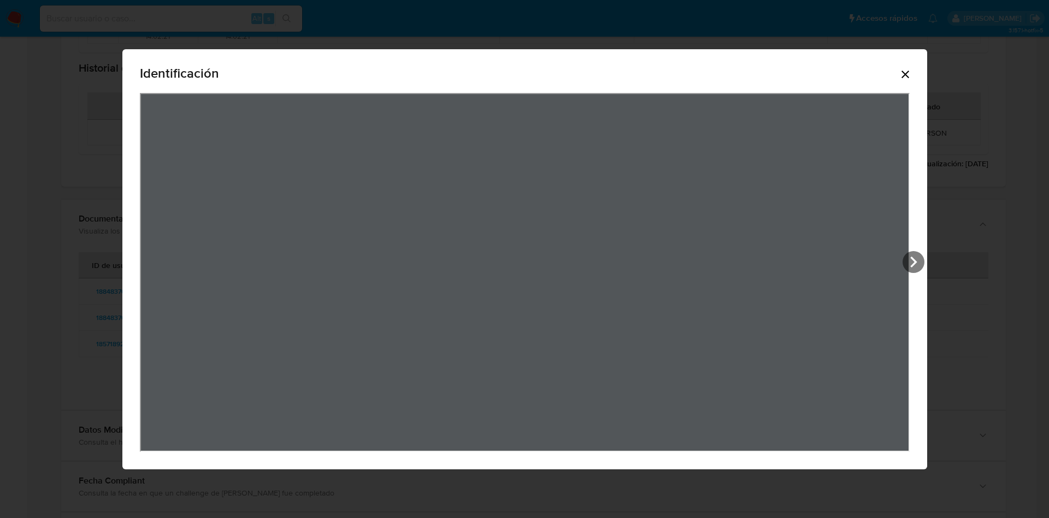
click at [908, 81] on div "Identificación" at bounding box center [525, 75] width 770 height 35
click at [918, 80] on div "Identificación" at bounding box center [524, 259] width 805 height 420
click at [912, 68] on icon "Cerrar" at bounding box center [905, 74] width 13 height 13
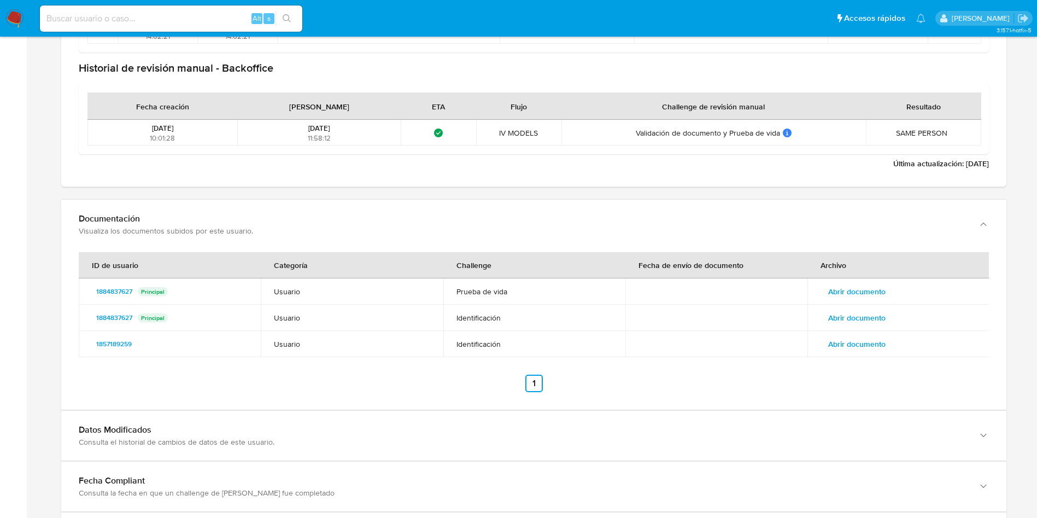
click at [862, 319] on span "Abrir documento" at bounding box center [856, 317] width 57 height 15
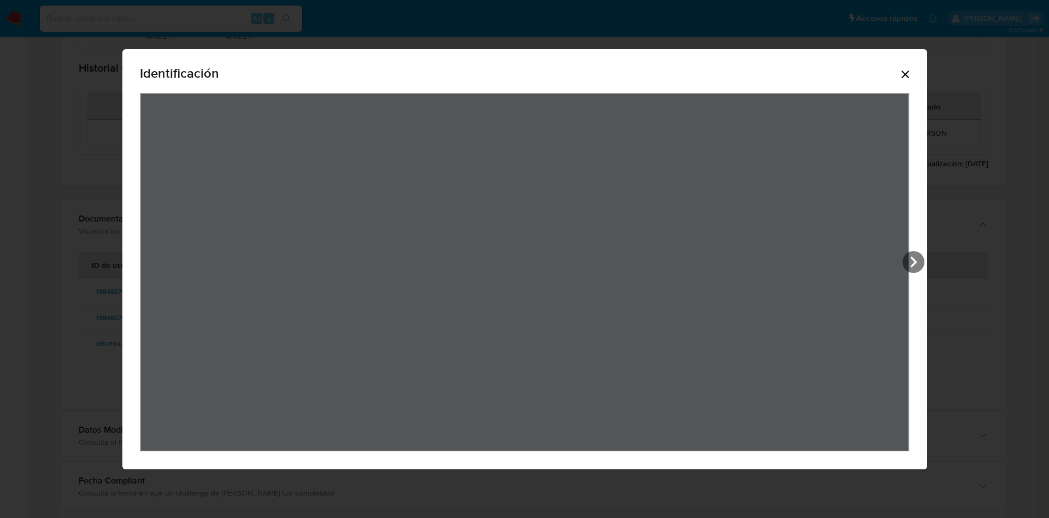
click at [912, 78] on icon "Cerrar" at bounding box center [905, 74] width 13 height 13
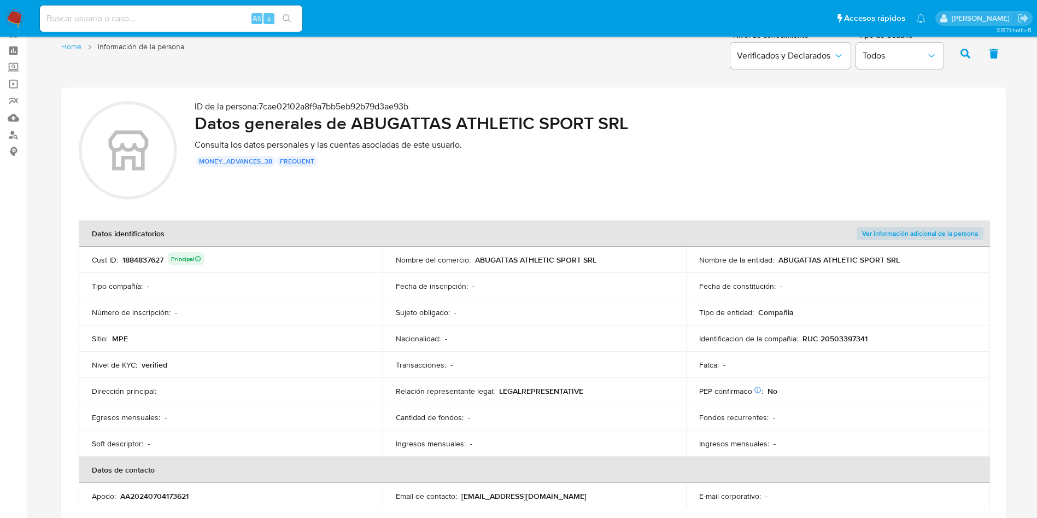
scroll to position [0, 0]
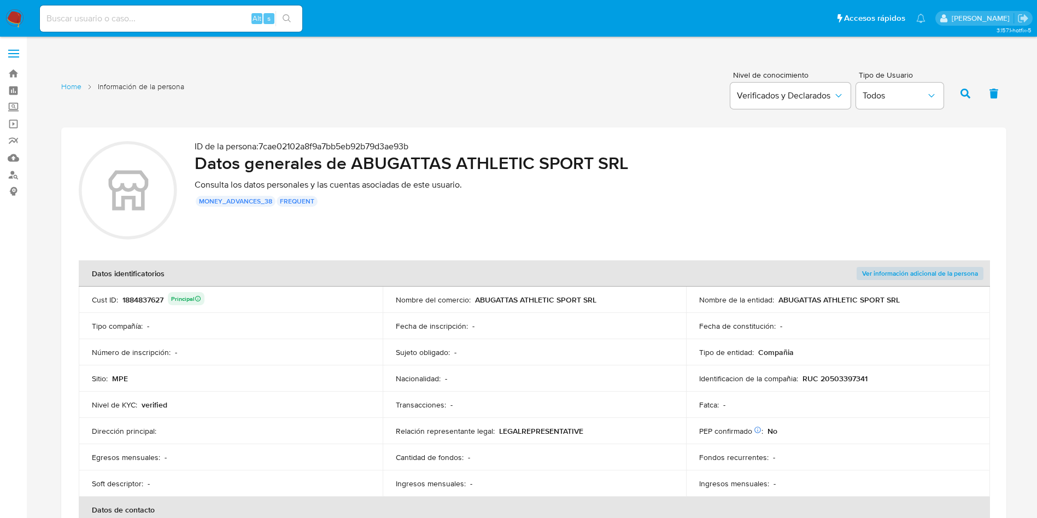
click at [139, 293] on div "1884837627 Principal" at bounding box center [163, 299] width 82 height 15
click at [138, 295] on div "1884837627 Principal" at bounding box center [163, 299] width 82 height 15
click at [842, 382] on p "RUC 20503397341" at bounding box center [834, 378] width 65 height 10
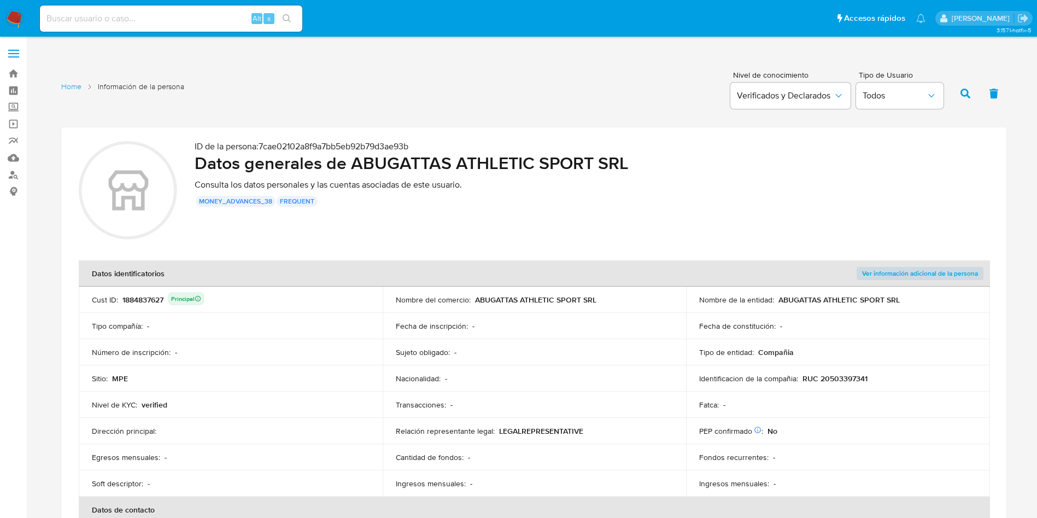
click at [210, 16] on input at bounding box center [171, 18] width 262 height 14
paste input "664091248"
type input "664091248"
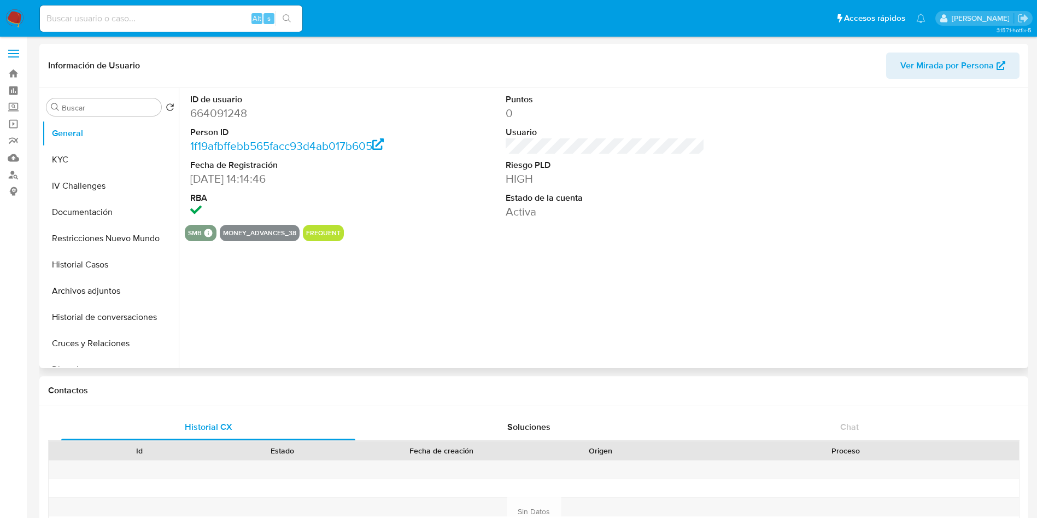
select select "10"
click at [677, 224] on div "Puntos 0 Usuario Riesgo PLD HIGH Estado de la cuenta Activa" at bounding box center [605, 156] width 210 height 137
click at [169, 163] on button "KYC" at bounding box center [106, 159] width 128 height 26
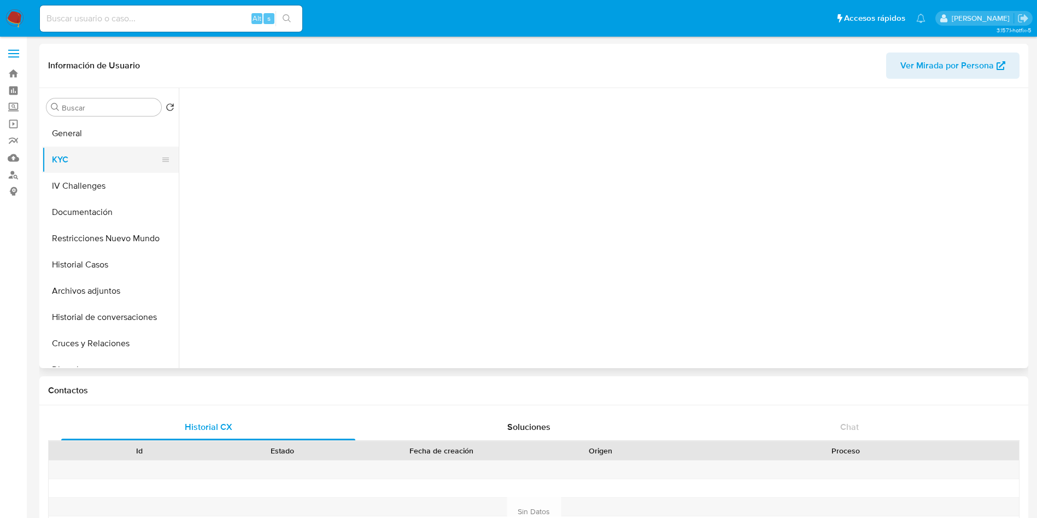
click at [131, 160] on button "KYC" at bounding box center [106, 159] width 128 height 26
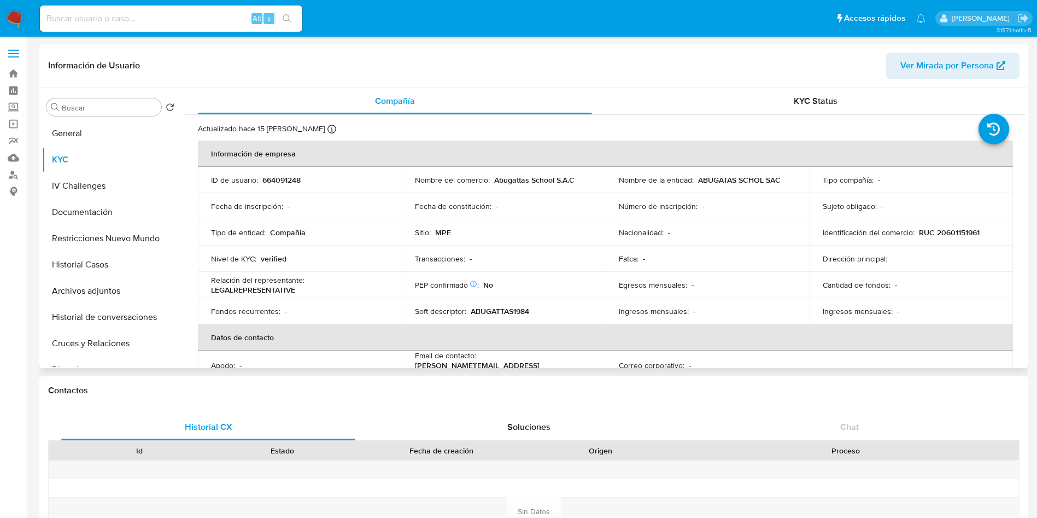
click at [899, 194] on td "Sujeto obligado : -" at bounding box center [911, 206] width 204 height 26
click at [765, 283] on div "Egresos mensuales : -" at bounding box center [708, 285] width 178 height 10
click at [545, 193] on td "Fecha de constitución : -" at bounding box center [504, 206] width 204 height 26
drag, startPoint x: 696, startPoint y: 177, endPoint x: 785, endPoint y: 180, distance: 89.1
click at [785, 180] on div "Nombre de la entidad : ABUGATAS SCHOL SAC" at bounding box center [708, 180] width 178 height 10
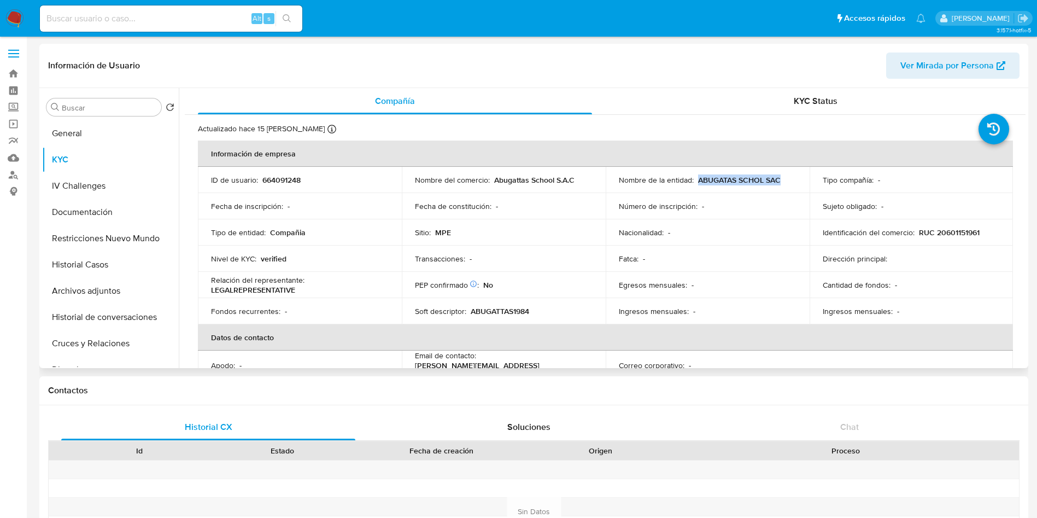
copy p "ABUGATAS SCHOL SAC"
click at [539, 292] on td "PEP confirmado Obtenido de listas internas : No" at bounding box center [504, 285] width 204 height 26
click at [952, 242] on td "Identificación del comercio : RUC 20601151961" at bounding box center [911, 232] width 204 height 26
click at [945, 240] on td "Identificación del comercio : RUC 20601151961" at bounding box center [911, 232] width 204 height 26
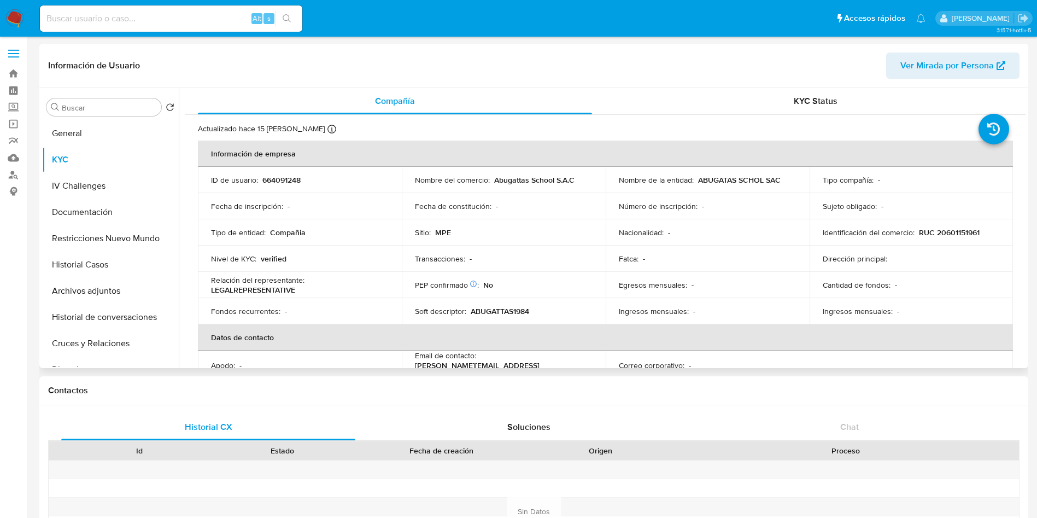
click at [945, 240] on td "Identificación del comercio : RUC 20601151961" at bounding box center [911, 232] width 204 height 26
click at [948, 236] on p "RUC 20601151961" at bounding box center [949, 232] width 61 height 10
click at [286, 176] on p "664091248" at bounding box center [281, 180] width 38 height 10
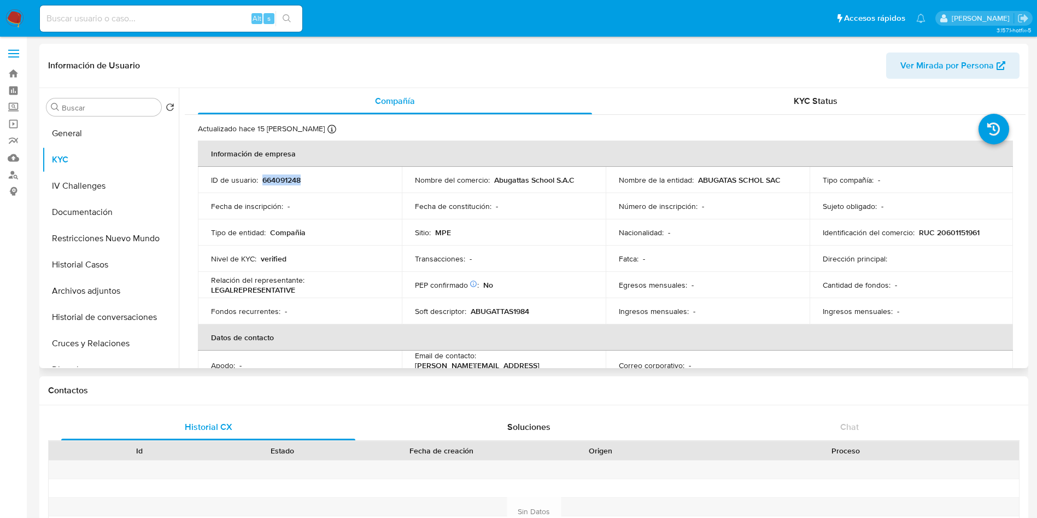
click at [286, 176] on p "664091248" at bounding box center [281, 180] width 38 height 10
copy p "664091248"
click at [101, 274] on button "Historial Casos" at bounding box center [106, 264] width 128 height 26
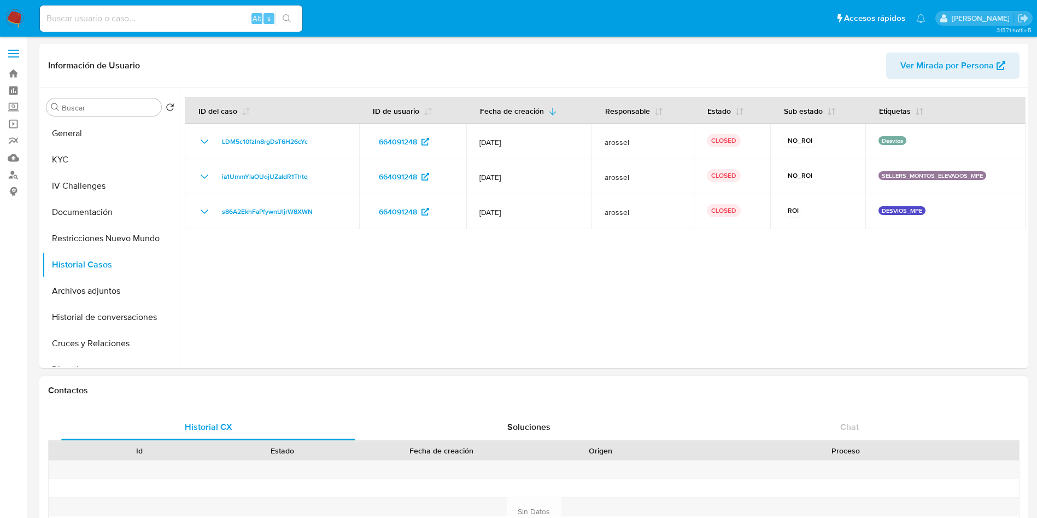
click at [433, 395] on h1 "Contactos" at bounding box center [533, 390] width 971 height 11
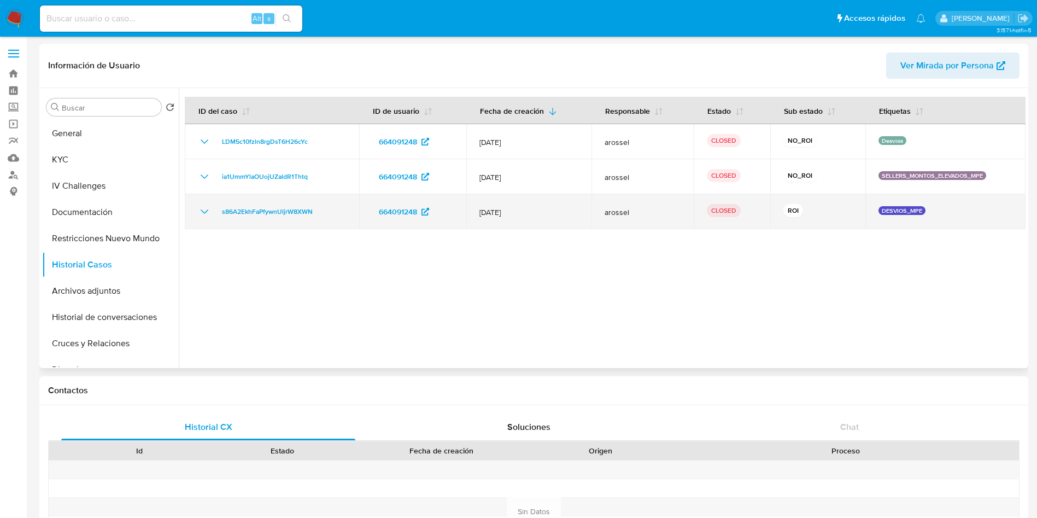
click at [207, 206] on icon "Mostrar/Ocultar" at bounding box center [204, 211] width 13 height 13
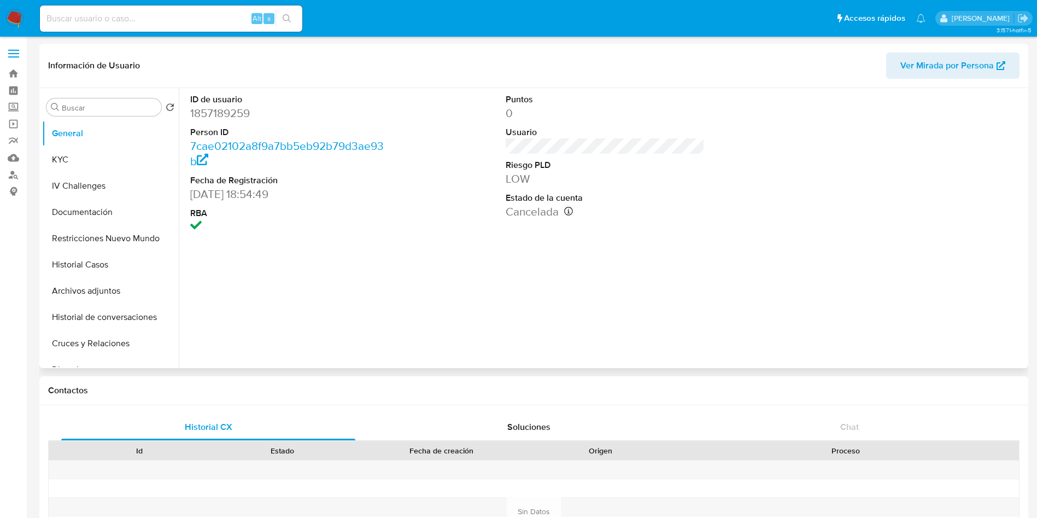
select select "10"
click at [108, 148] on button "KYC" at bounding box center [106, 159] width 128 height 26
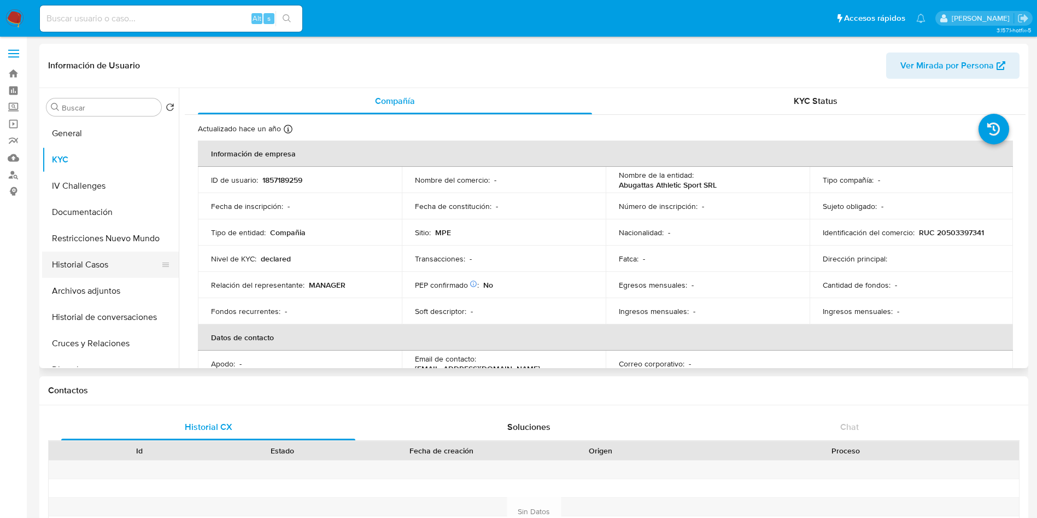
click at [105, 271] on button "Historial Casos" at bounding box center [106, 264] width 128 height 26
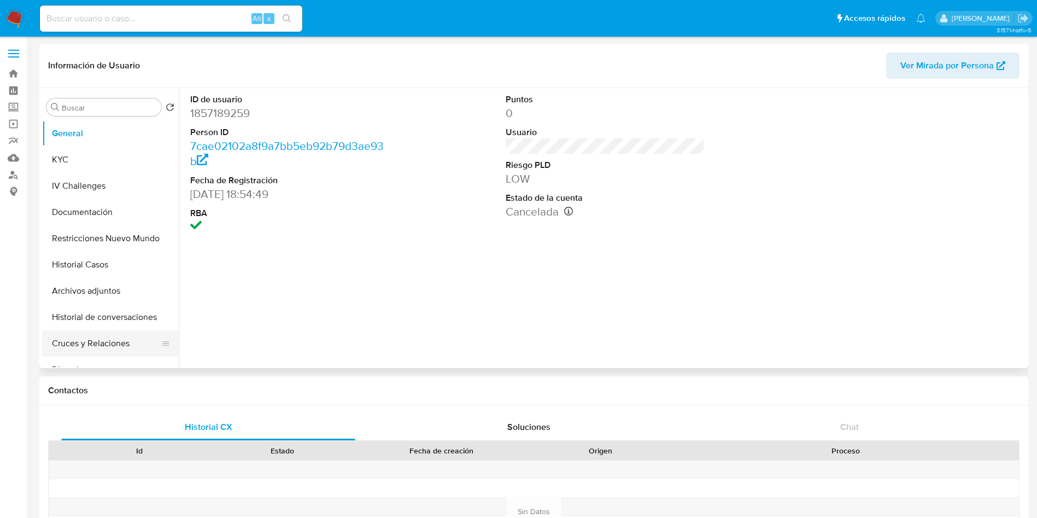
select select "10"
click at [113, 234] on button "Restricciones Nuevo Mundo" at bounding box center [106, 238] width 128 height 26
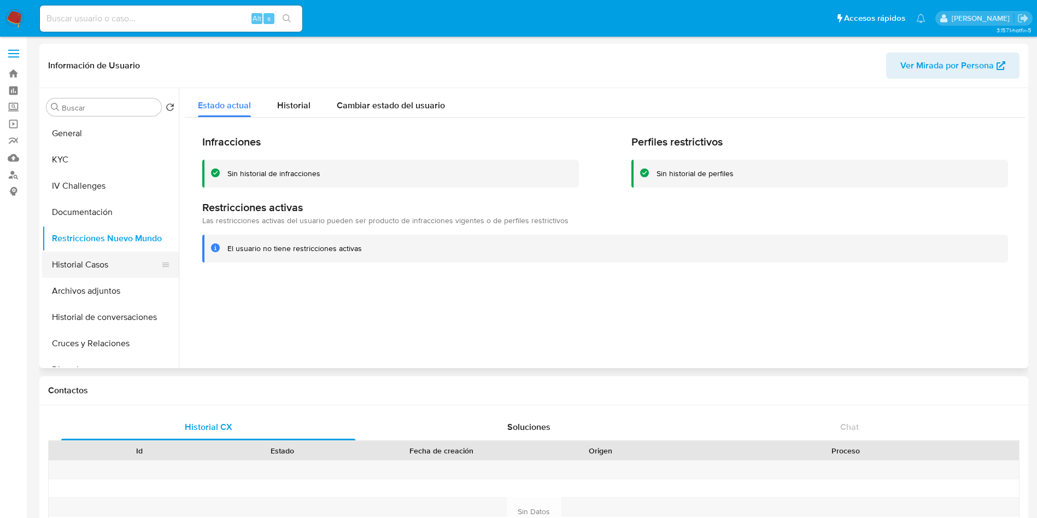
click at [107, 254] on button "Historial Casos" at bounding box center [106, 264] width 128 height 26
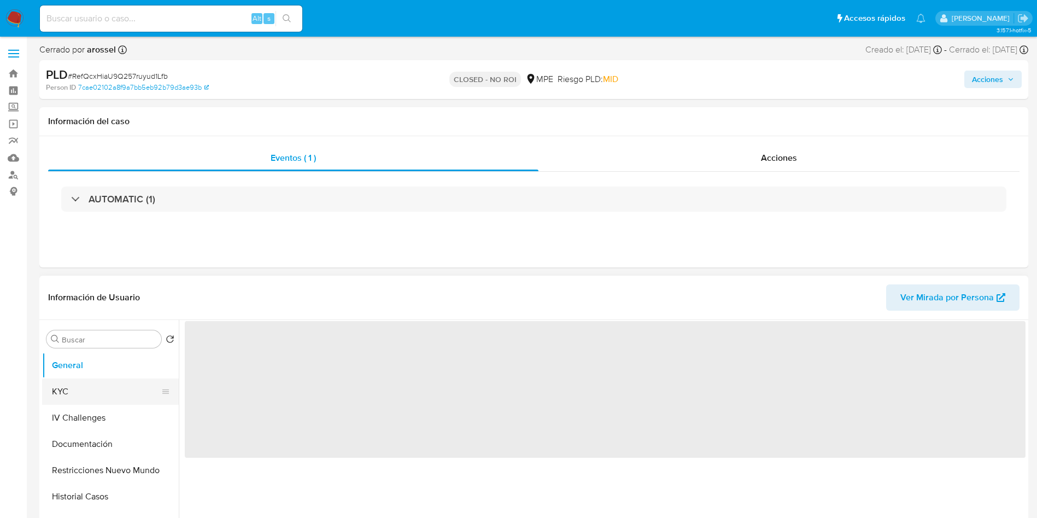
click at [73, 390] on button "KYC" at bounding box center [106, 391] width 128 height 26
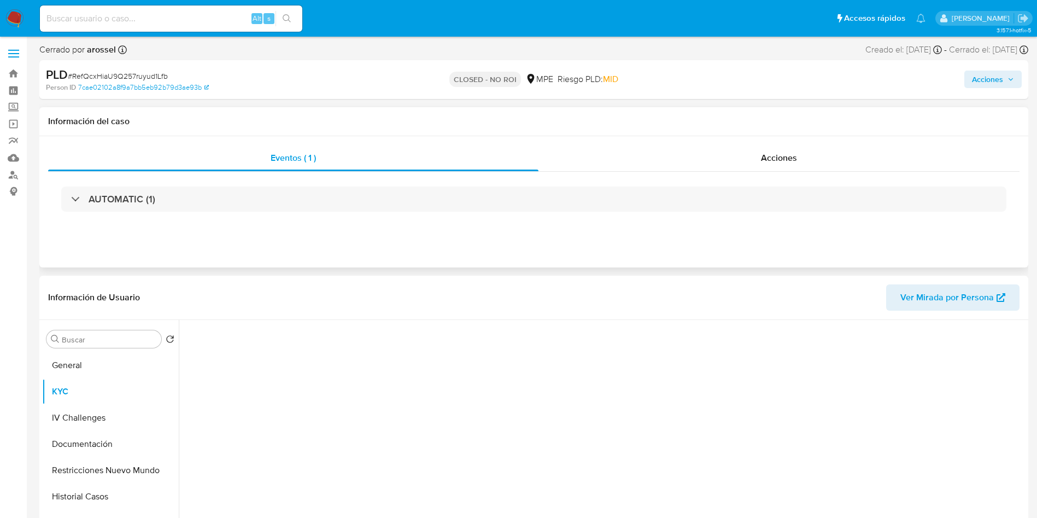
select select "10"
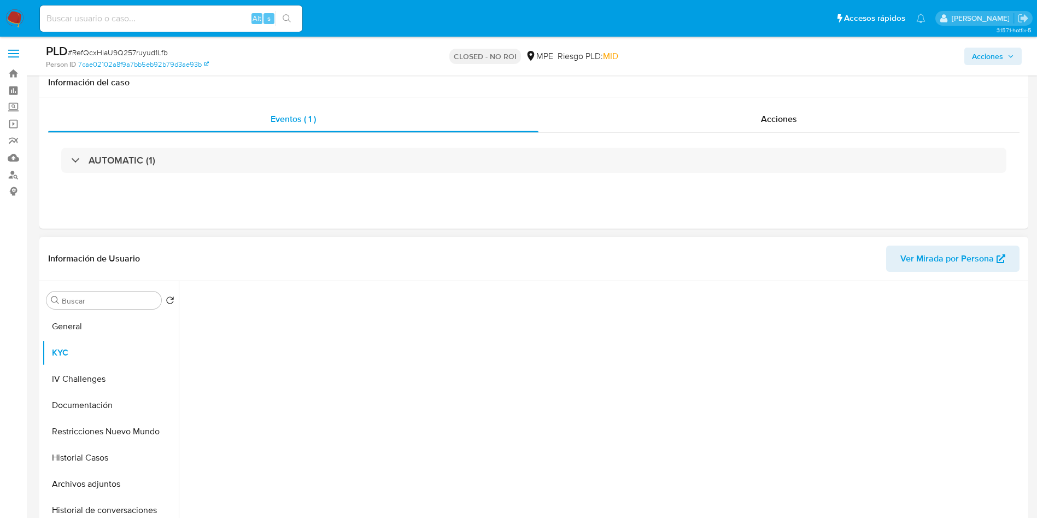
scroll to position [82, 0]
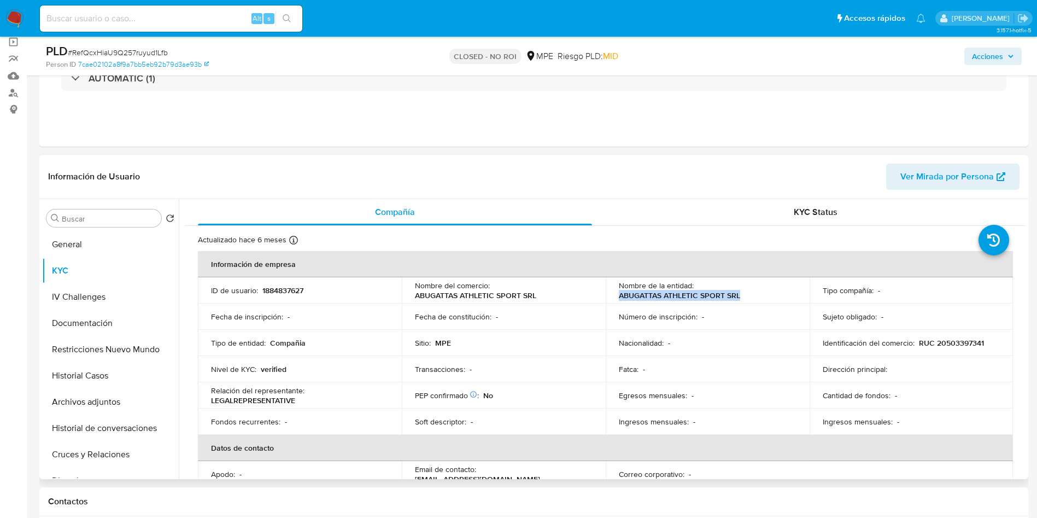
drag, startPoint x: 612, startPoint y: 295, endPoint x: 736, endPoint y: 292, distance: 124.1
click at [736, 292] on td "Nombre de la entidad : ABUGATTAS ATHLETIC SPORT SRL" at bounding box center [708, 290] width 204 height 26
copy p "ABUGATTAS ATHLETIC SPORT SRL"
click at [191, 19] on input at bounding box center [171, 18] width 262 height 14
paste input "4xf6fB5D2Dadcke0Juqxd3A3"
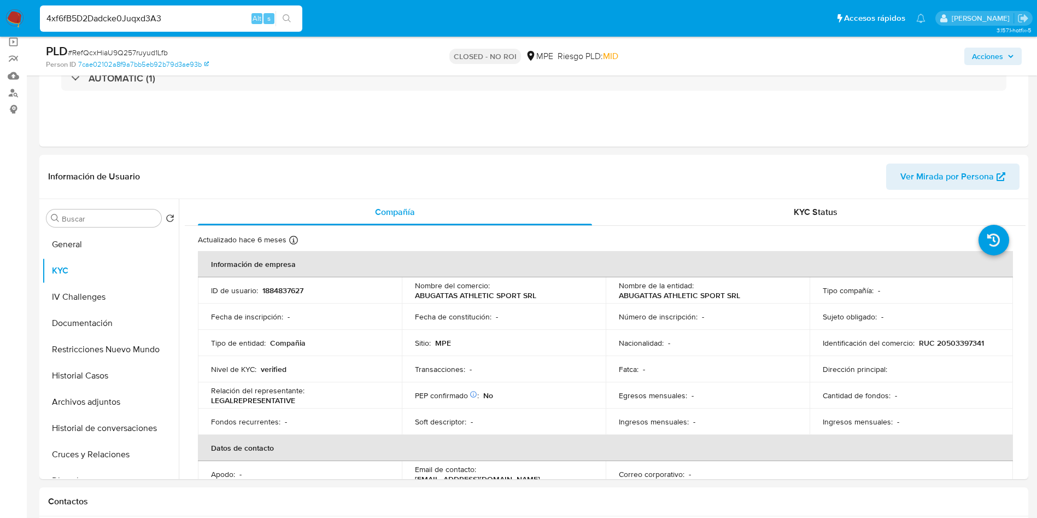
type input "4xf6fB5D2Dadcke0Juqxd3A3"
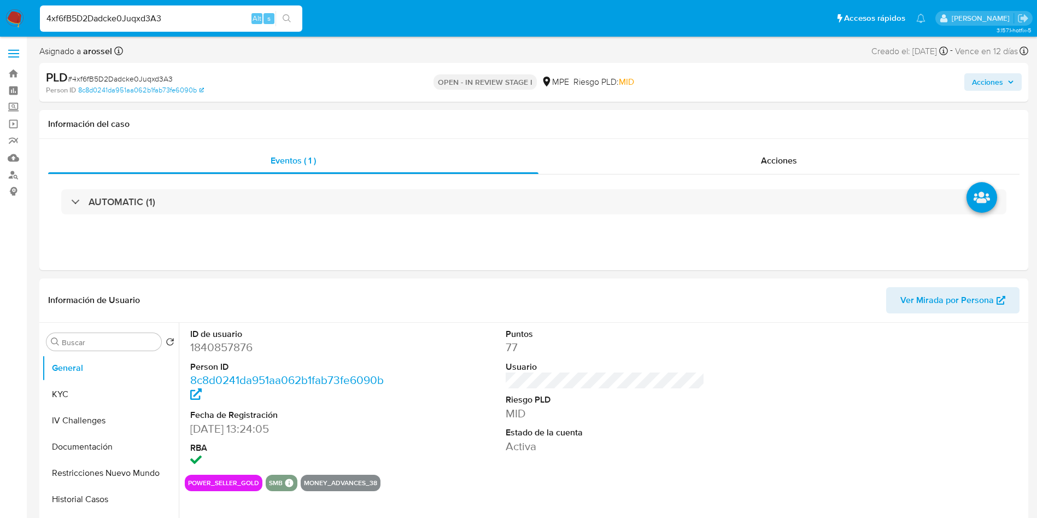
select select "10"
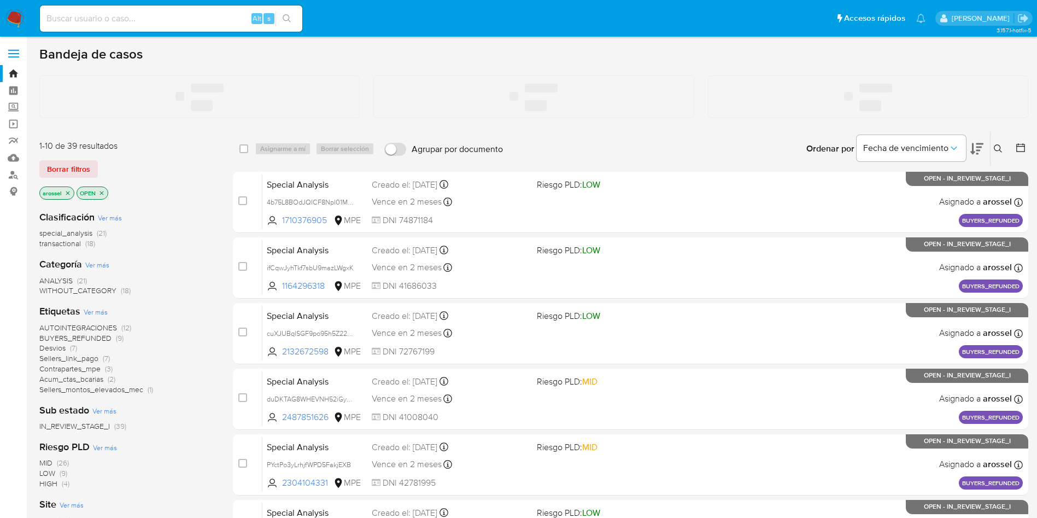
click at [133, 19] on input at bounding box center [171, 18] width 262 height 14
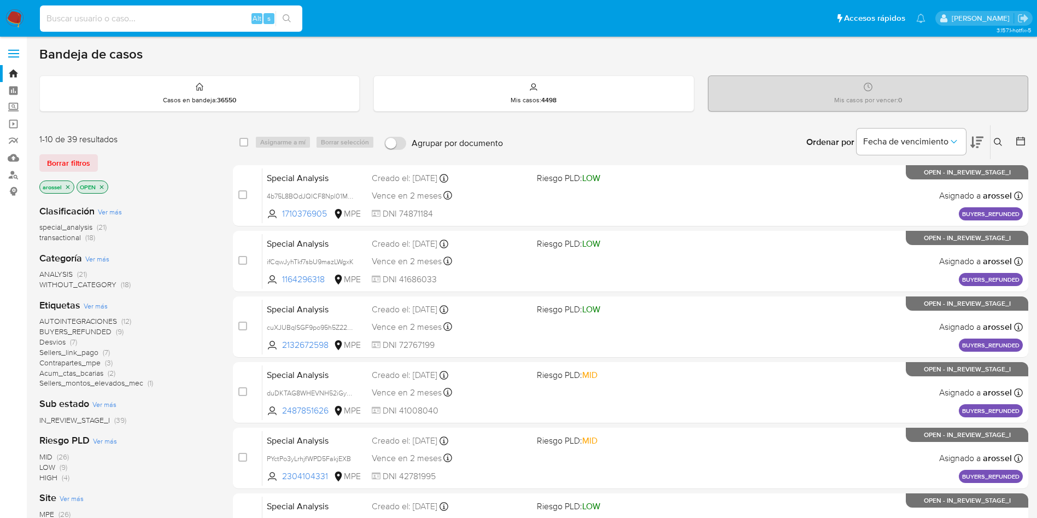
click at [133, 19] on input at bounding box center [171, 18] width 262 height 14
paste input "4xf6fB5D2Dadcke0Juqxd3A3"
type input "4xf6fB5D2Dadcke0Juqxd3A3"
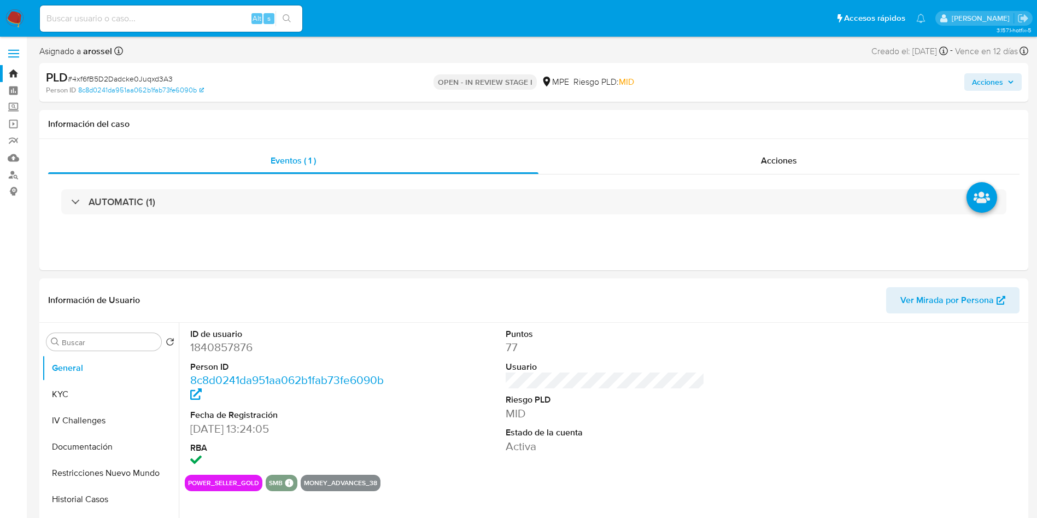
select select "10"
click at [937, 298] on span "Ver Mirada por Persona" at bounding box center [946, 300] width 93 height 26
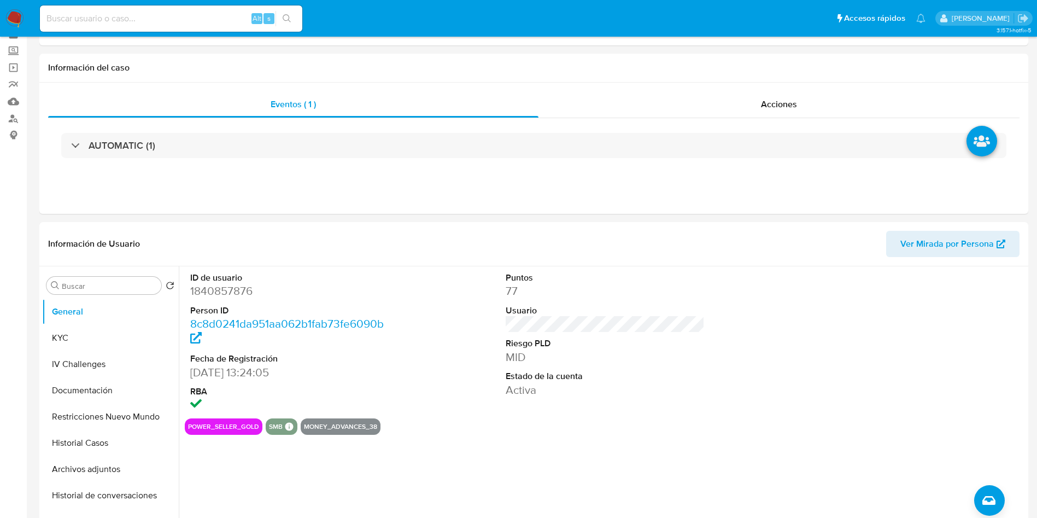
scroll to position [82, 0]
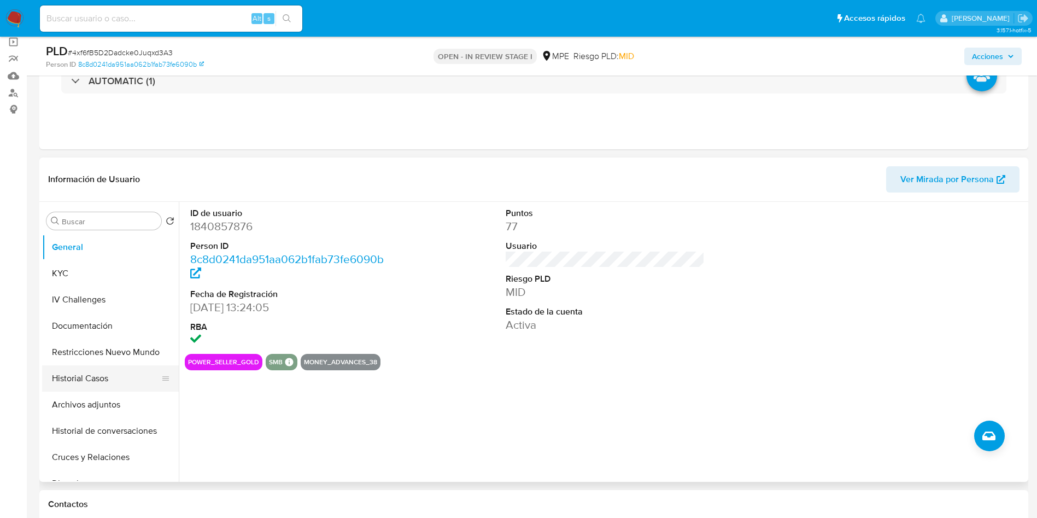
click at [98, 377] on button "Historial Casos" at bounding box center [106, 378] width 128 height 26
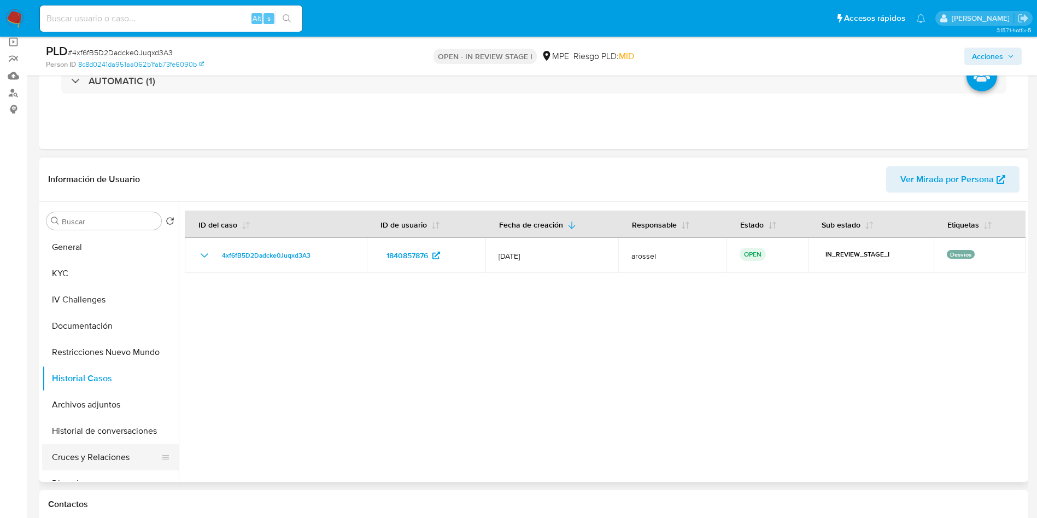
click at [85, 460] on button "Cruces y Relaciones" at bounding box center [106, 457] width 128 height 26
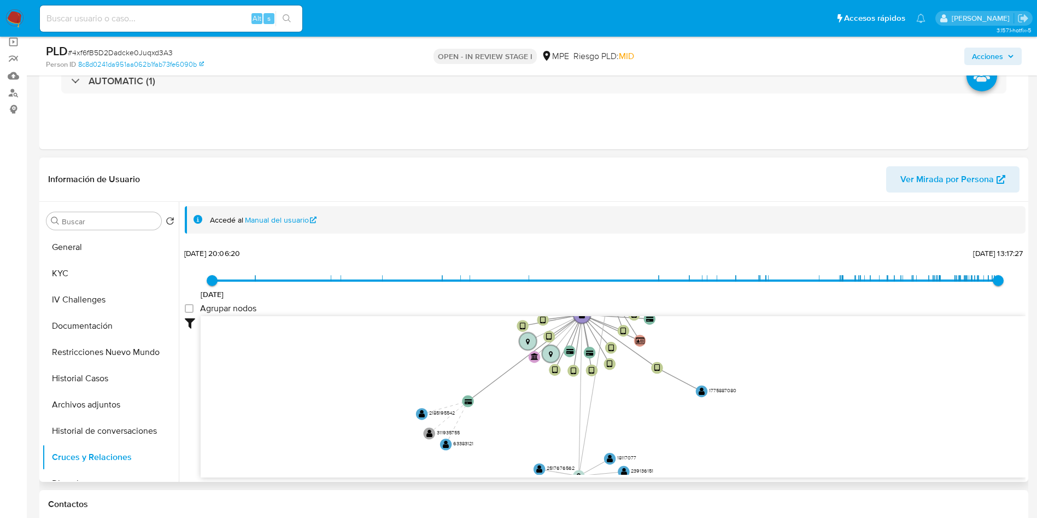
drag, startPoint x: 849, startPoint y: 365, endPoint x: 760, endPoint y: 395, distance: 93.8
click at [760, 395] on icon "device-68a0a008ba22d7375803ede6  device-6619754de84d3cc317ab2418  device-663d…" at bounding box center [613, 395] width 825 height 158
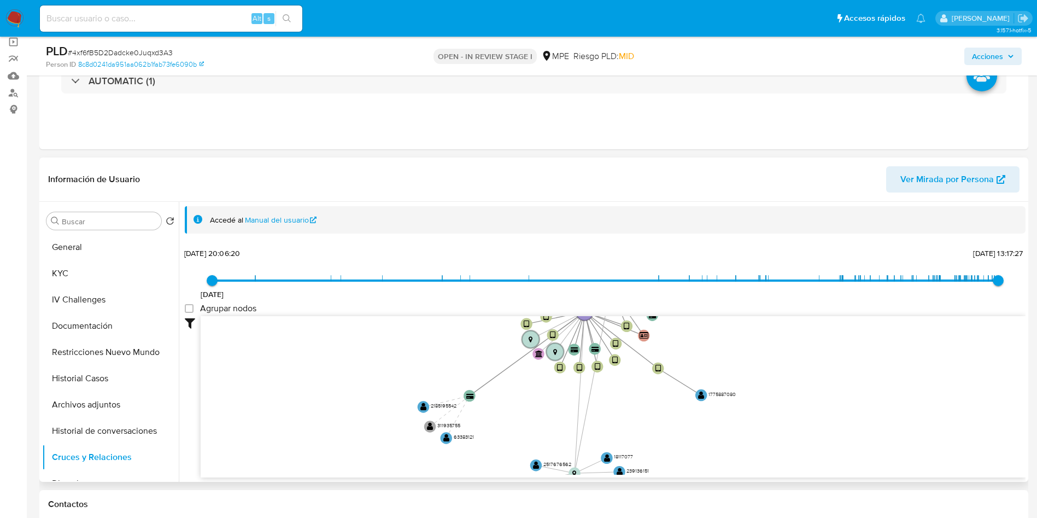
click at [963, 174] on span "Ver Mirada por Persona" at bounding box center [946, 179] width 93 height 26
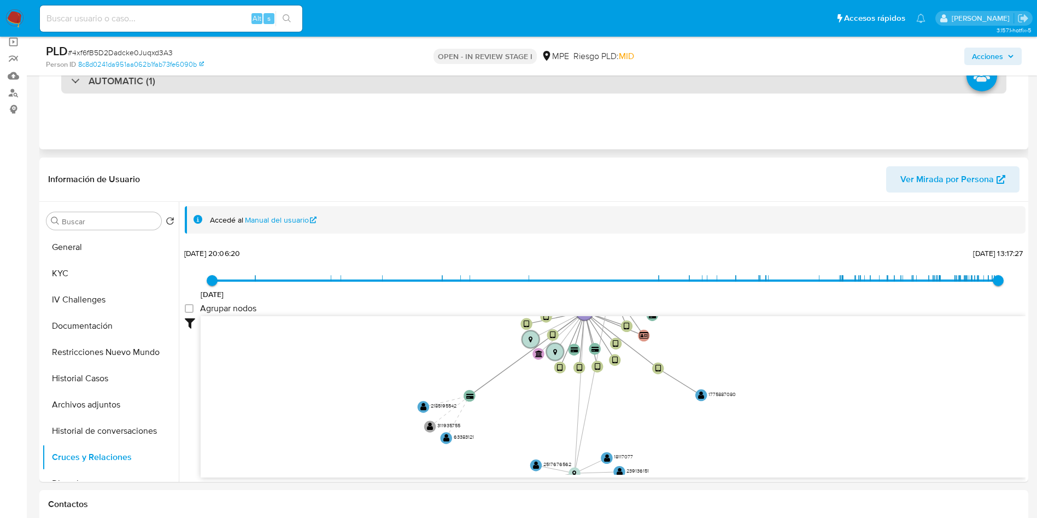
click at [265, 83] on div "AUTOMATIC (1)" at bounding box center [533, 80] width 945 height 25
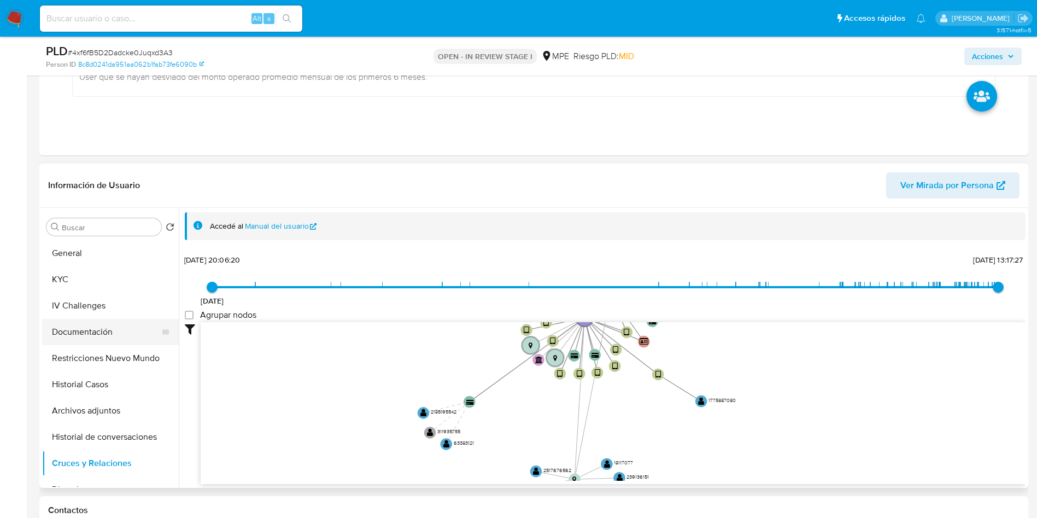
scroll to position [328, 0]
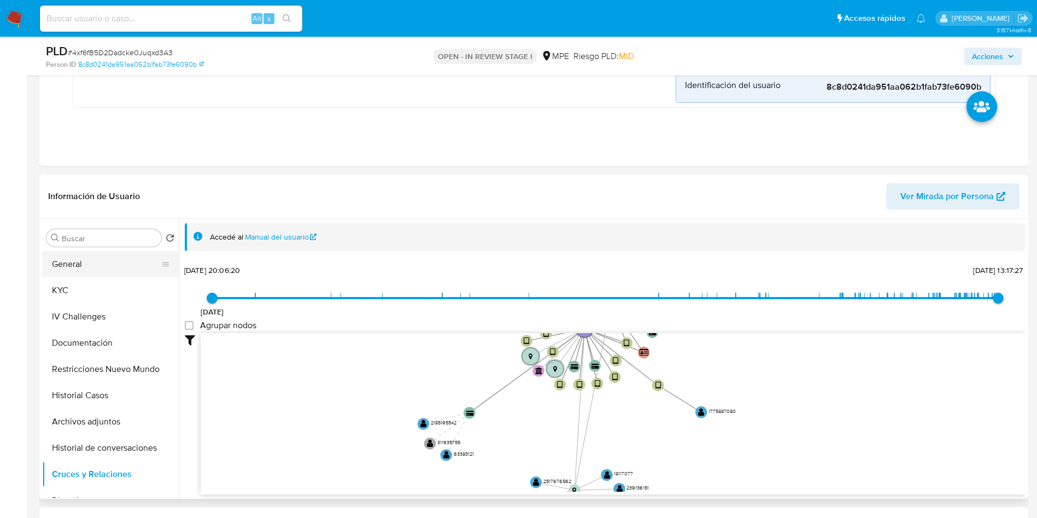
click at [100, 266] on button "General" at bounding box center [106, 264] width 128 height 26
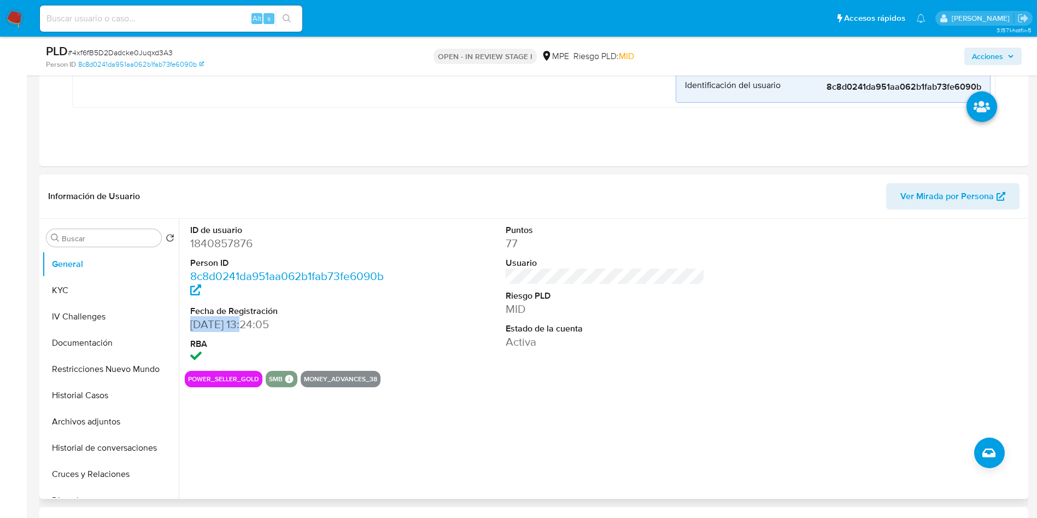
drag, startPoint x: 189, startPoint y: 323, endPoint x: 249, endPoint y: 330, distance: 61.1
click at [249, 330] on div "ID de usuario 1840857876 Person ID 8c8d0241da951aa062b1fab73fe6090b Fecha de Re…" at bounding box center [290, 295] width 210 height 152
copy dd "02/06/2024"
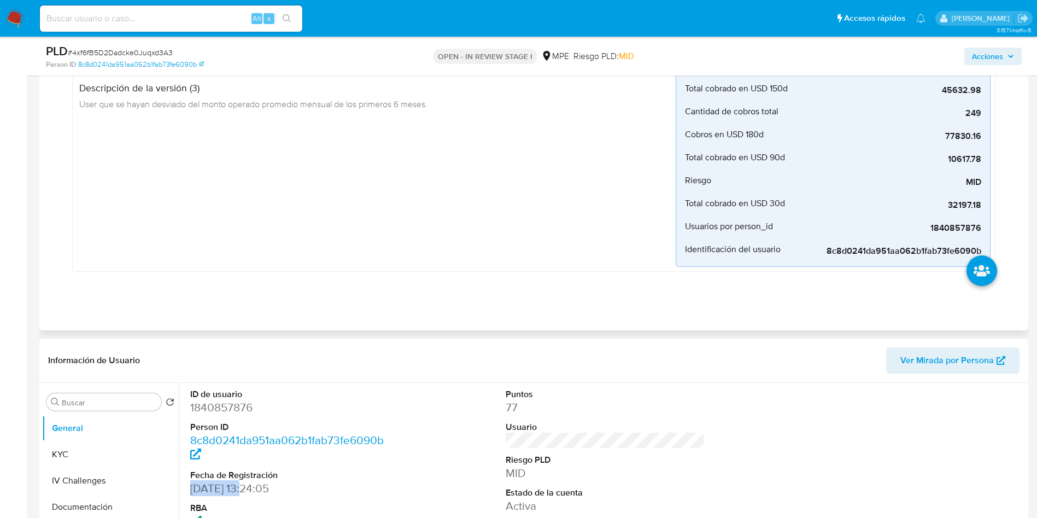
scroll to position [0, 0]
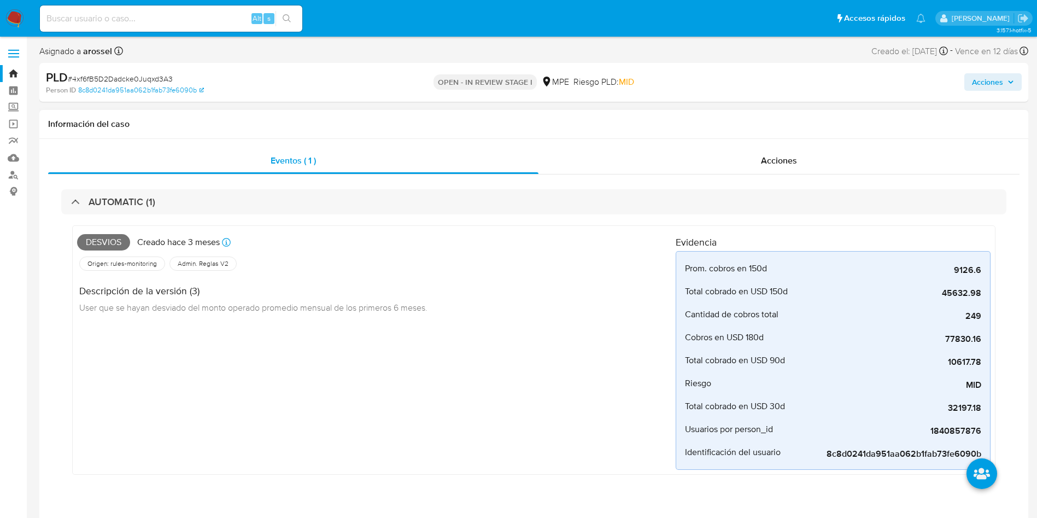
click at [109, 238] on span "Desvios" at bounding box center [103, 242] width 53 height 16
copy span "Desvios"
click at [146, 81] on span "# 4xf6fB5D2Dadcke0Juqxd3A3" at bounding box center [120, 78] width 105 height 11
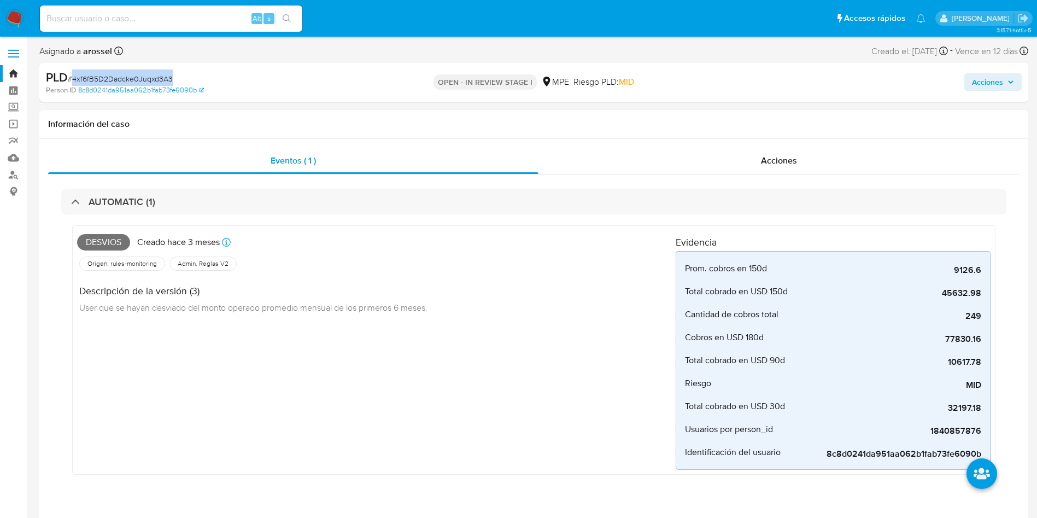
copy span "4xf6fB5D2Dadcke0Juqxd3A3"
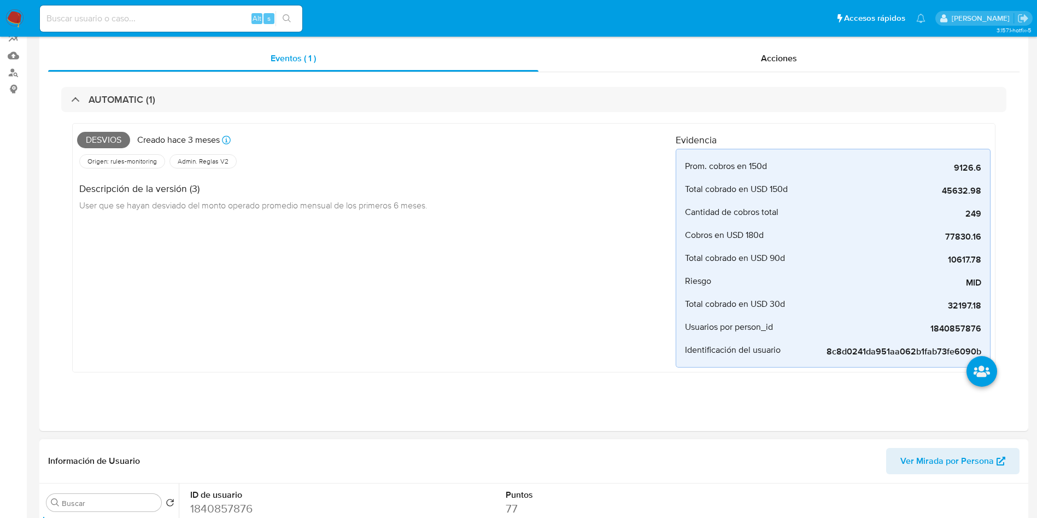
scroll to position [410, 0]
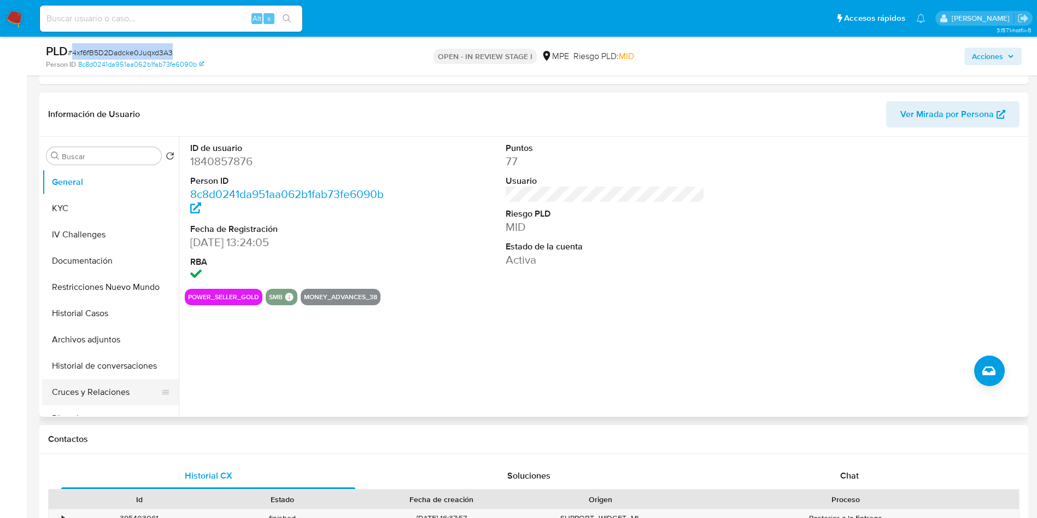
click at [127, 391] on button "Cruces y Relaciones" at bounding box center [106, 392] width 128 height 26
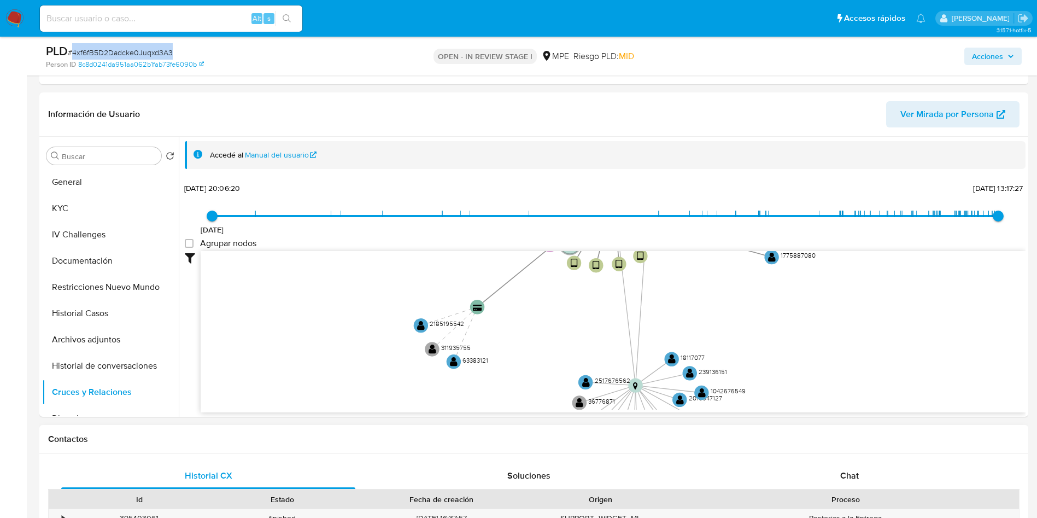
scroll to position [2, 0]
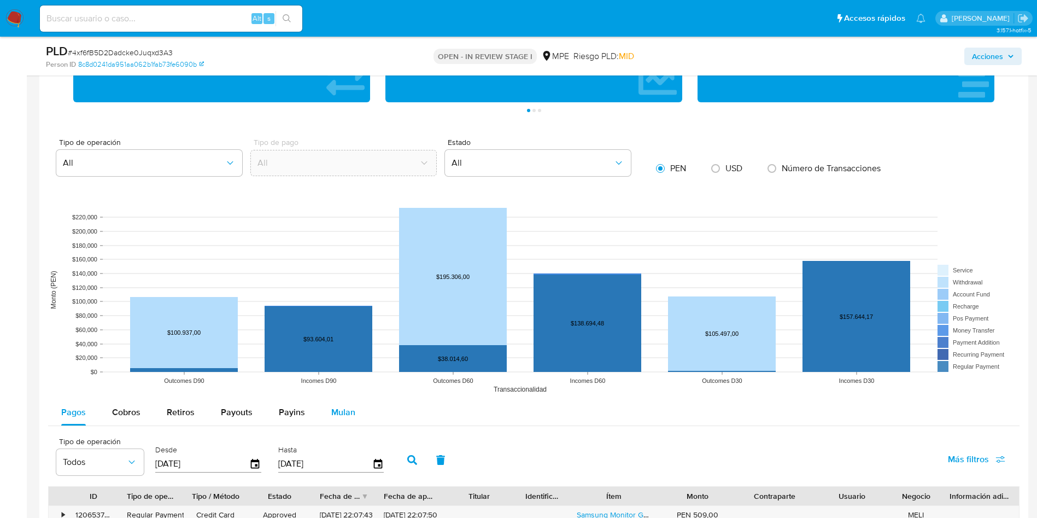
drag, startPoint x: 378, startPoint y: 281, endPoint x: 344, endPoint y: 416, distance: 139.3
click at [344, 416] on div "Información de Usuario Ver Mirada por Persona Buscar Volver al orden por defect…" at bounding box center [533, 304] width 989 height 1917
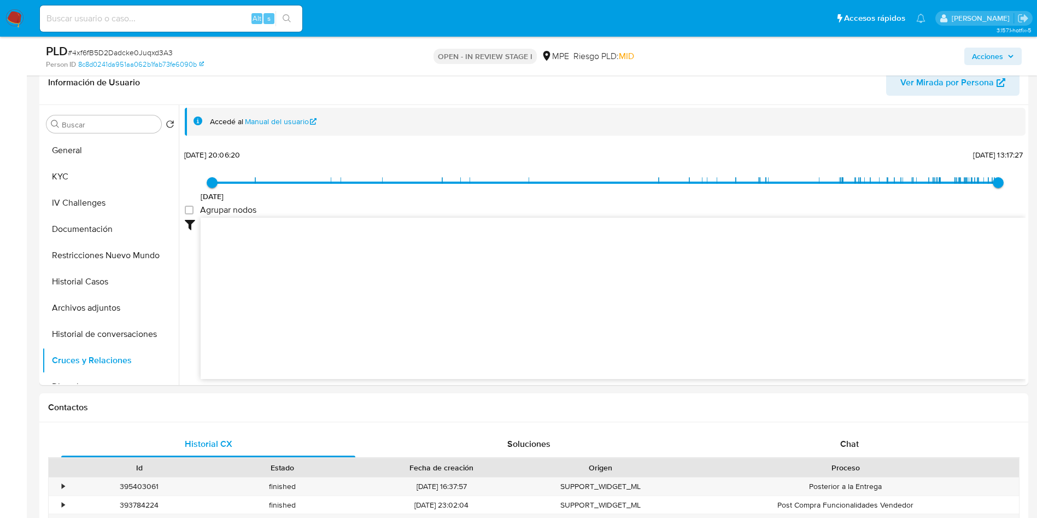
scroll to position [419, 0]
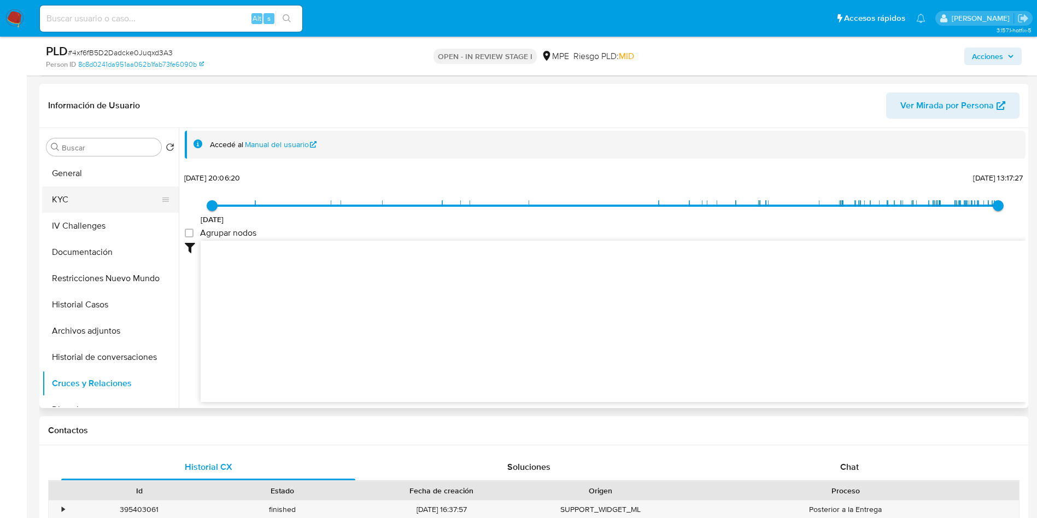
click at [110, 210] on button "KYC" at bounding box center [106, 199] width 128 height 26
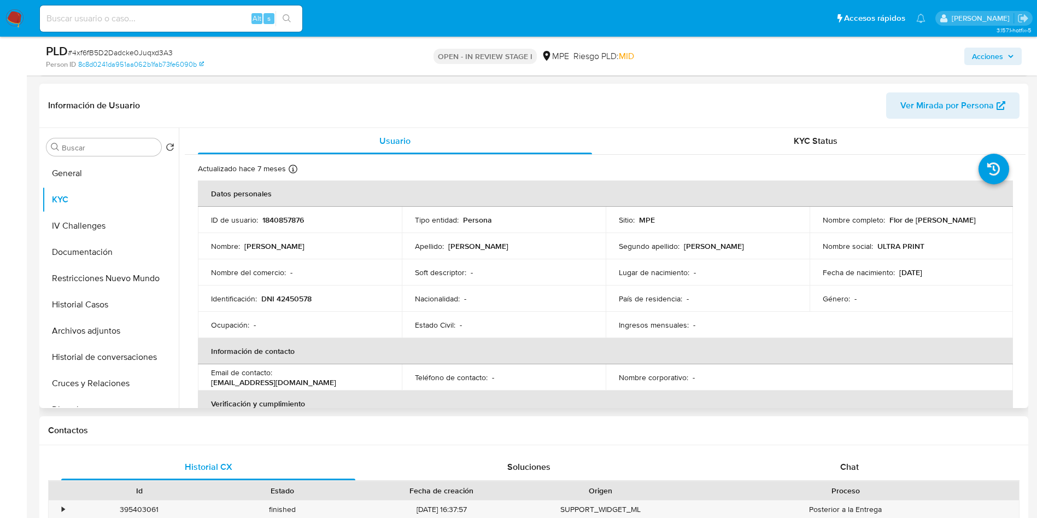
scroll to position [38, 0]
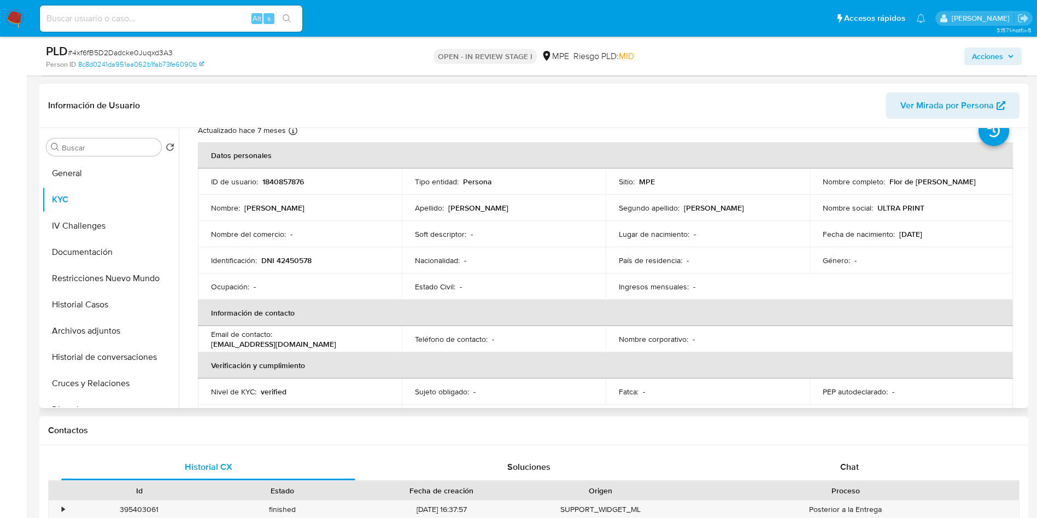
click at [877, 205] on p "ULTRA PRINT" at bounding box center [900, 208] width 47 height 10
drag, startPoint x: 872, startPoint y: 208, endPoint x: 919, endPoint y: 209, distance: 47.6
click at [919, 209] on div "Nombre social : ULTRA PRINT" at bounding box center [912, 208] width 178 height 10
click at [286, 183] on p "1840857876" at bounding box center [283, 182] width 42 height 10
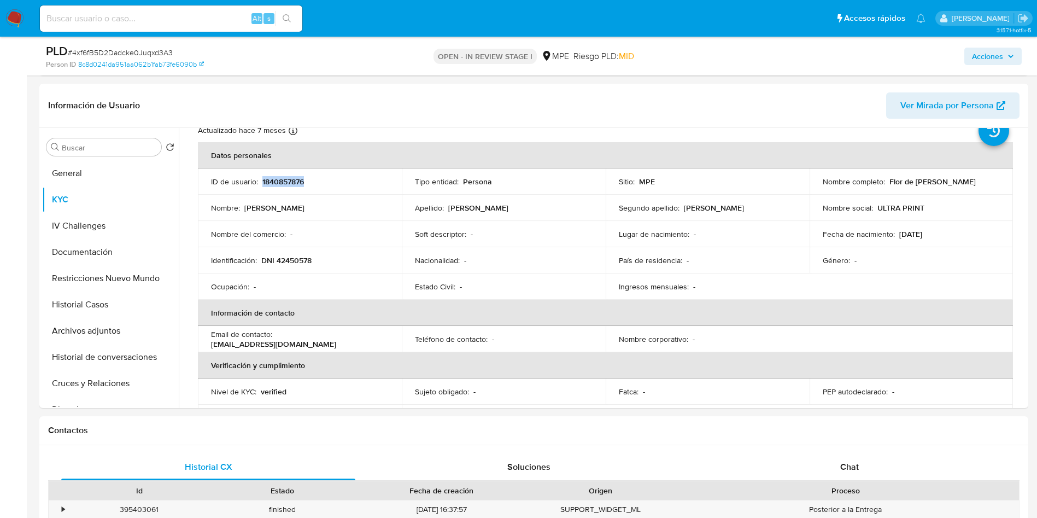
copy p "1840857876"
drag, startPoint x: 814, startPoint y: 184, endPoint x: 970, endPoint y: 187, distance: 155.8
click at [970, 187] on td "Nombre completo : Flor de Maria Quiñones Enriquez" at bounding box center [911, 181] width 204 height 26
copy p "[PERSON_NAME] de [PERSON_NAME]"
click at [295, 260] on p "DNI 42450578" at bounding box center [286, 260] width 50 height 10
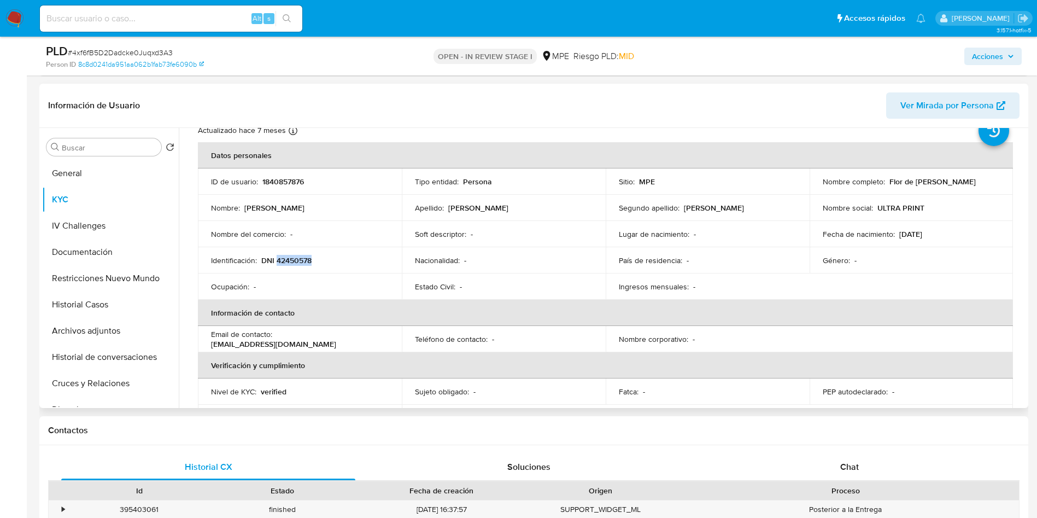
click at [295, 261] on p "DNI 42450578" at bounding box center [286, 260] width 50 height 10
copy p "42450578"
click at [892, 233] on div "Fecha de nacimiento : 22/06/1984" at bounding box center [912, 234] width 178 height 10
drag, startPoint x: 895, startPoint y: 234, endPoint x: 947, endPoint y: 240, distance: 51.8
click at [947, 240] on td "Fecha de nacimiento : 22/06/1984" at bounding box center [911, 234] width 204 height 26
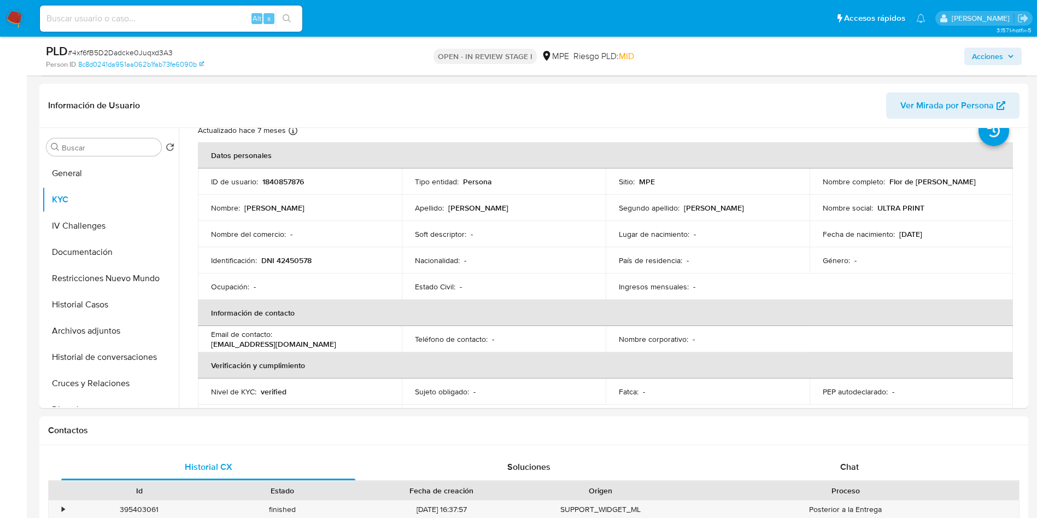
copy p "22/06/1984"
drag, startPoint x: 937, startPoint y: 209, endPoint x: 871, endPoint y: 208, distance: 66.7
click at [871, 208] on div "Nombre social : ULTRA PRINT" at bounding box center [912, 208] width 178 height 10
copy div "ULTRA PRINT"
click at [84, 162] on button "General" at bounding box center [106, 173] width 128 height 26
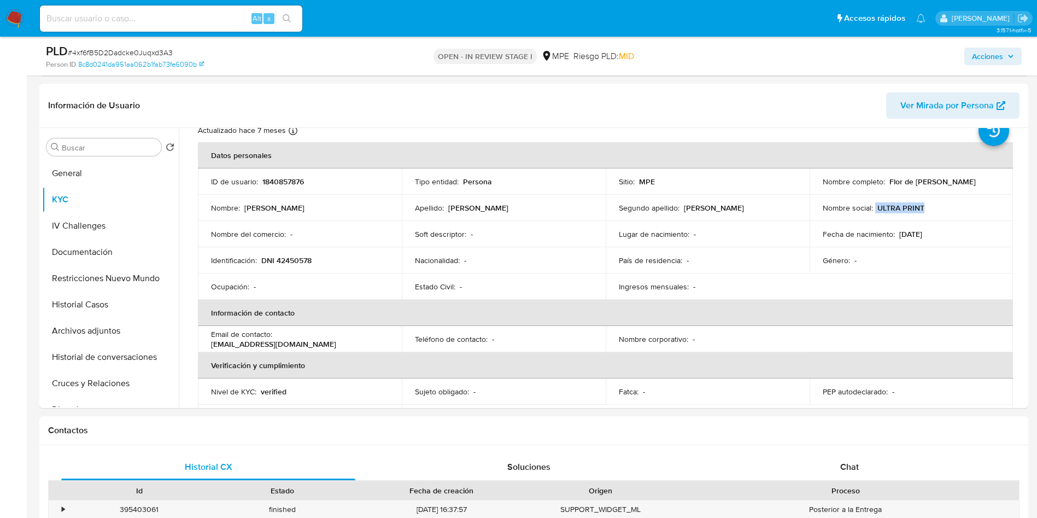
scroll to position [0, 0]
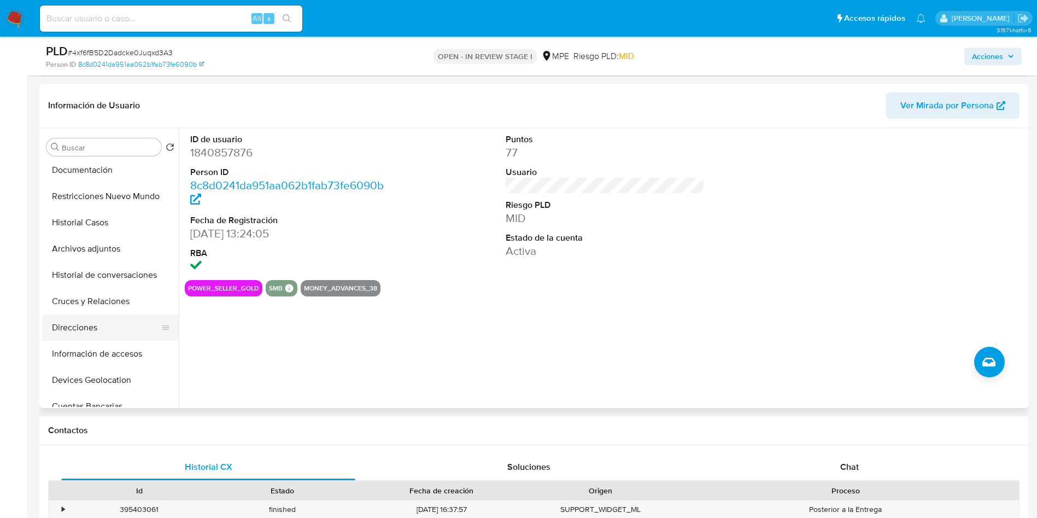
click at [106, 324] on button "Direcciones" at bounding box center [106, 327] width 128 height 26
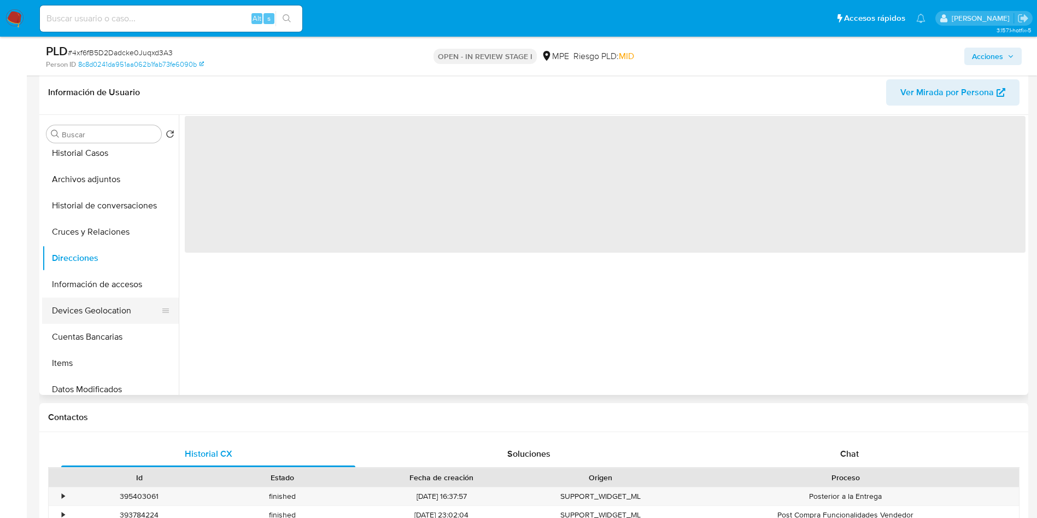
scroll to position [164, 0]
click at [95, 308] on button "Cuentas Bancarias" at bounding box center [106, 311] width 128 height 26
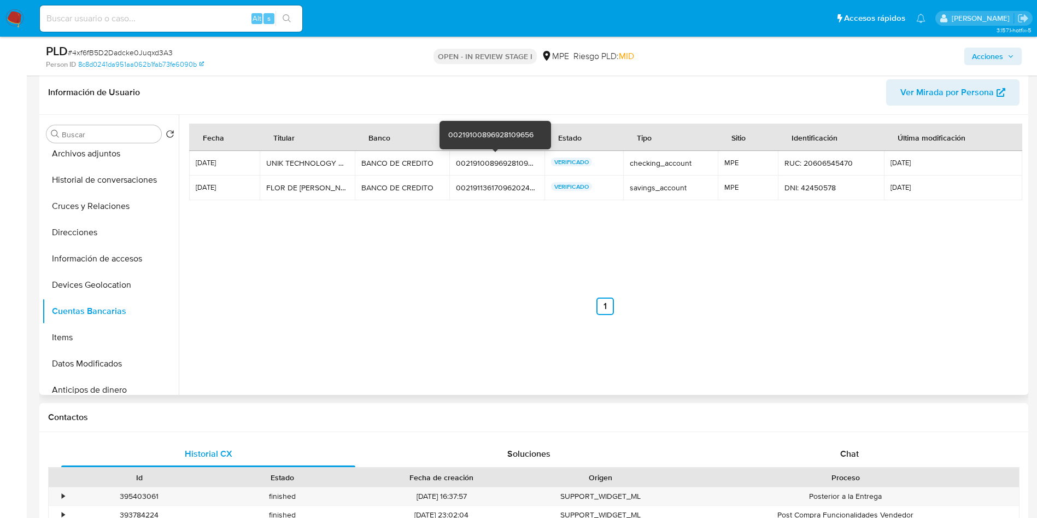
click at [490, 163] on div "00219100896928109656" at bounding box center [497, 163] width 82 height 10
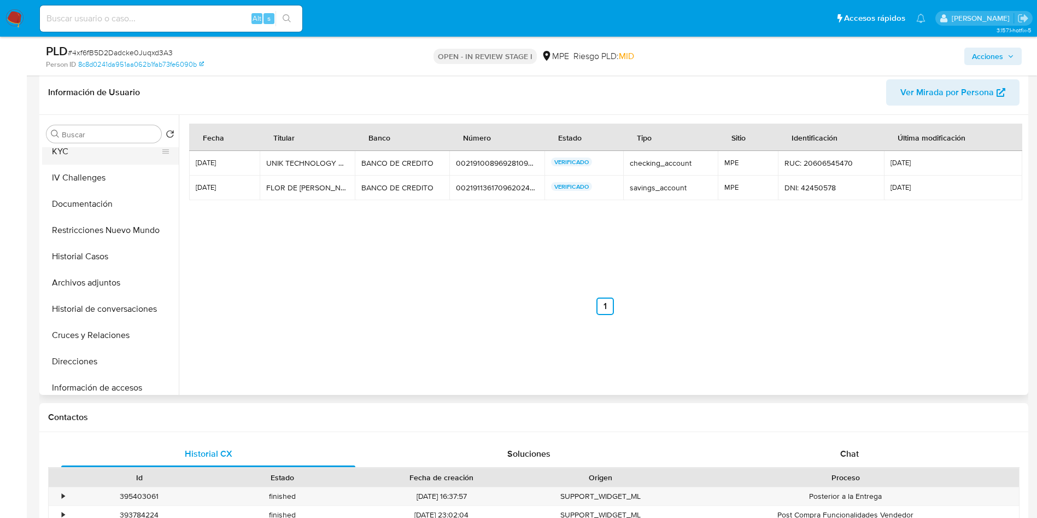
scroll to position [0, 0]
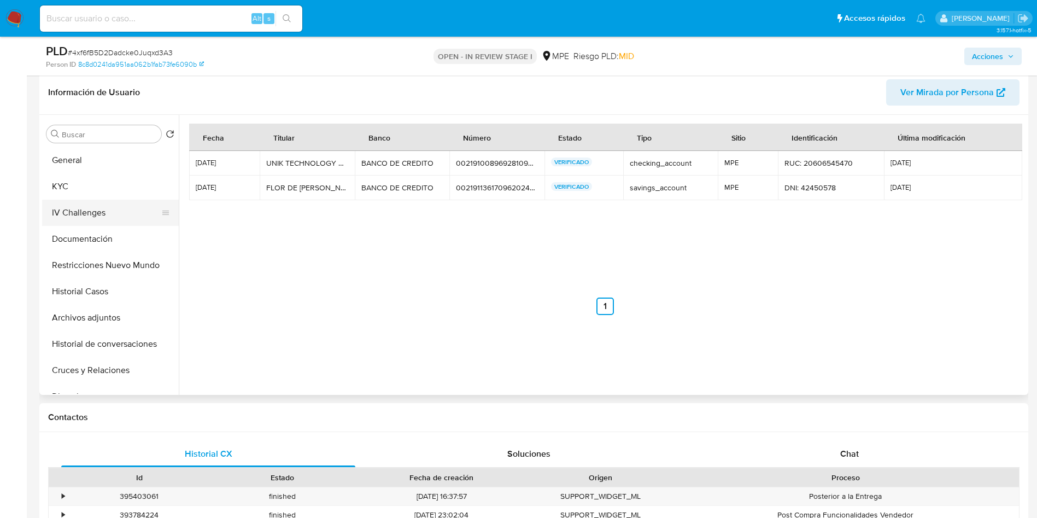
click at [94, 201] on button "IV Challenges" at bounding box center [106, 212] width 128 height 26
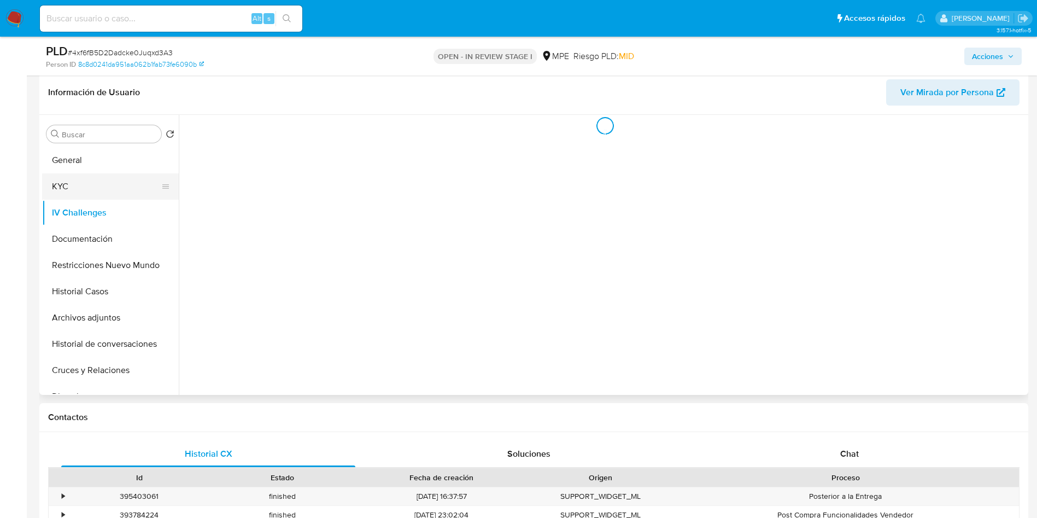
click at [89, 192] on button "KYC" at bounding box center [106, 186] width 128 height 26
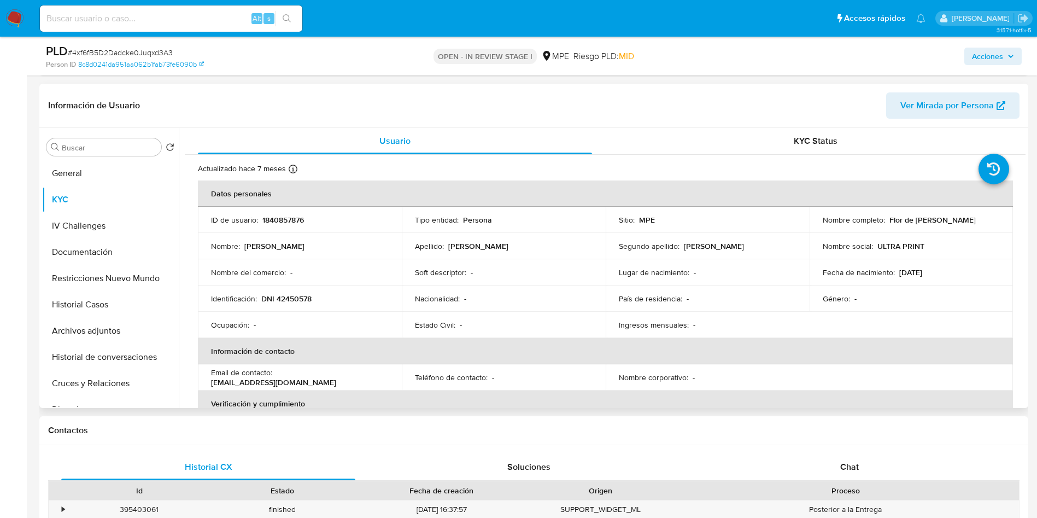
click at [830, 249] on p "Nombre social :" at bounding box center [848, 246] width 50 height 10
drag, startPoint x: 815, startPoint y: 224, endPoint x: 937, endPoint y: 224, distance: 121.9
click at [937, 224] on td "Nombre completo : Flor de Maria Quiñones Enriquez" at bounding box center [911, 220] width 204 height 26
click at [884, 237] on td "Nombre social : ULTRA PRINT" at bounding box center [911, 246] width 204 height 26
drag, startPoint x: 816, startPoint y: 225, endPoint x: 635, endPoint y: 15, distance: 277.9
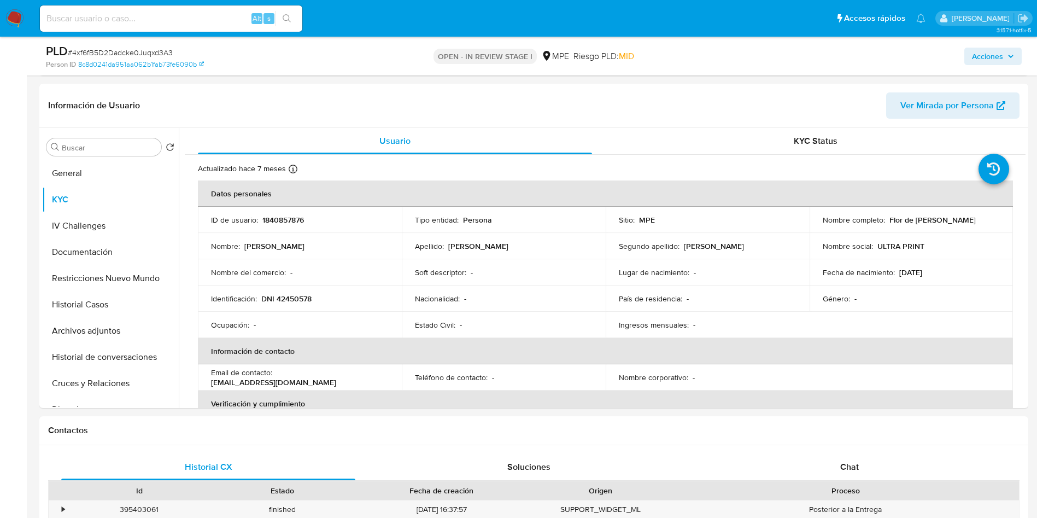
click at [944, 224] on td "Nombre completo : Flor de Maria Quiñones Enriquez" at bounding box center [911, 220] width 204 height 26
copy p "Flor de Maria Quiñones Enriquez"
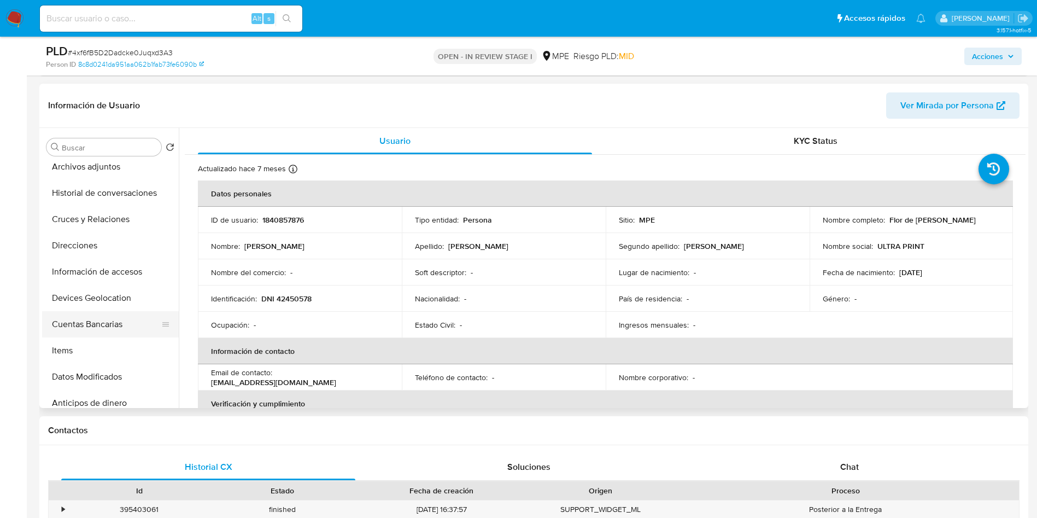
click at [105, 334] on button "Cuentas Bancarias" at bounding box center [106, 324] width 128 height 26
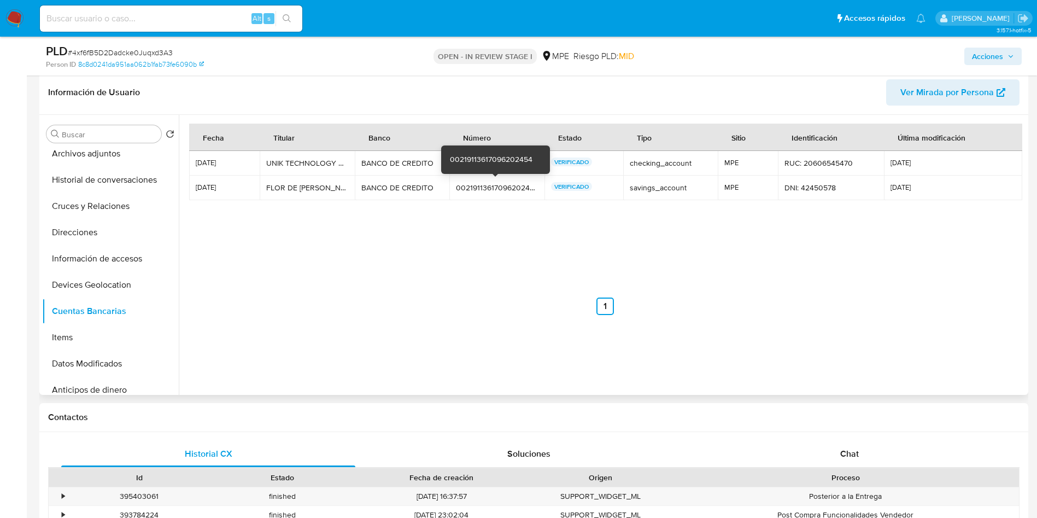
click at [482, 181] on td "00219113617096202454 00219113617096202454" at bounding box center [496, 187] width 95 height 25
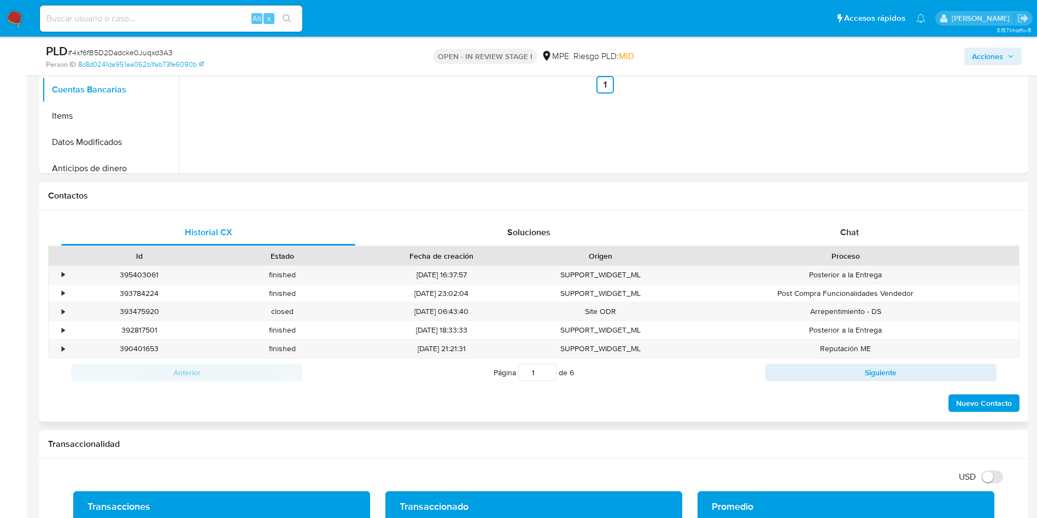
scroll to position [747, 0]
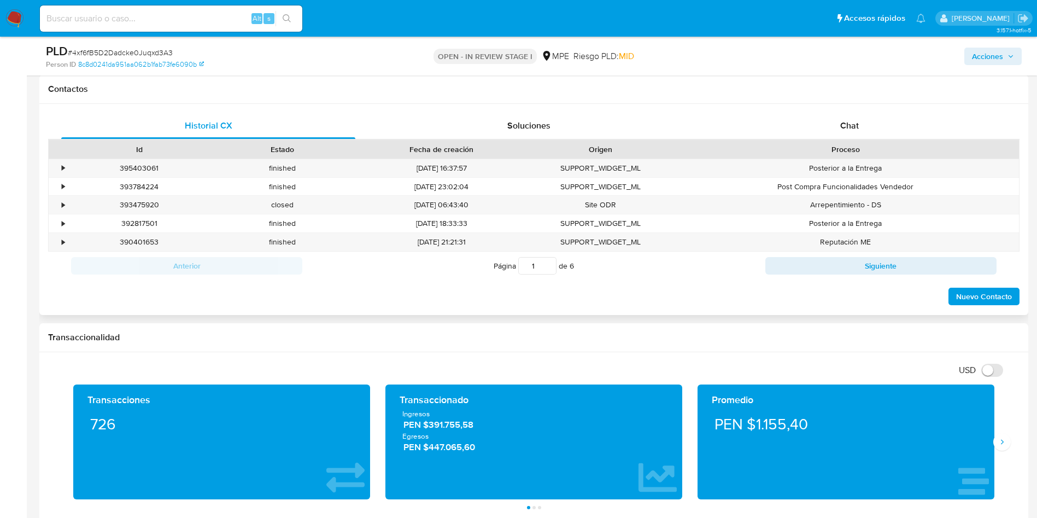
click at [877, 108] on div "Historial CX Soluciones Chat Id Estado Fecha de creación Origen Proceso • 39540…" at bounding box center [533, 209] width 989 height 211
click at [876, 120] on div "Chat" at bounding box center [849, 126] width 294 height 26
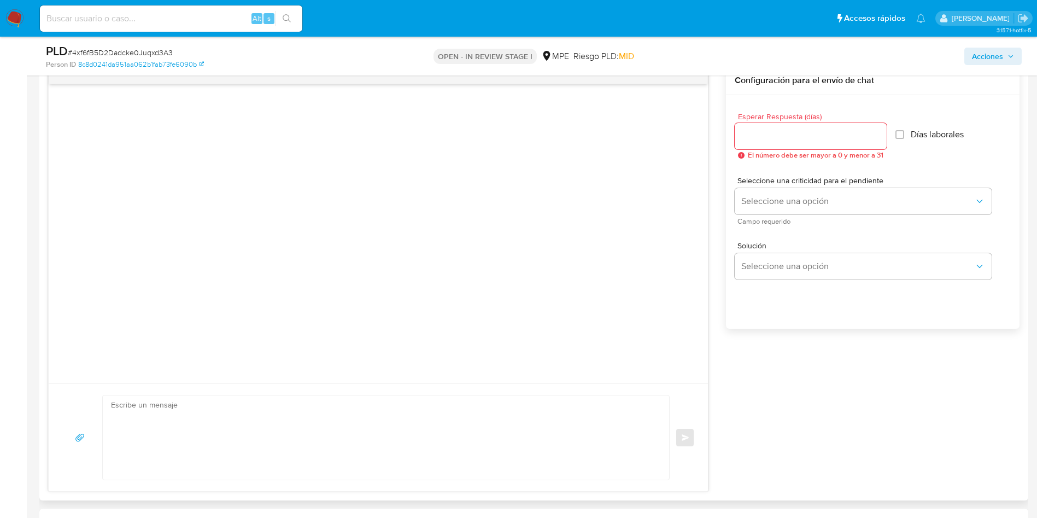
scroll to position [911, 0]
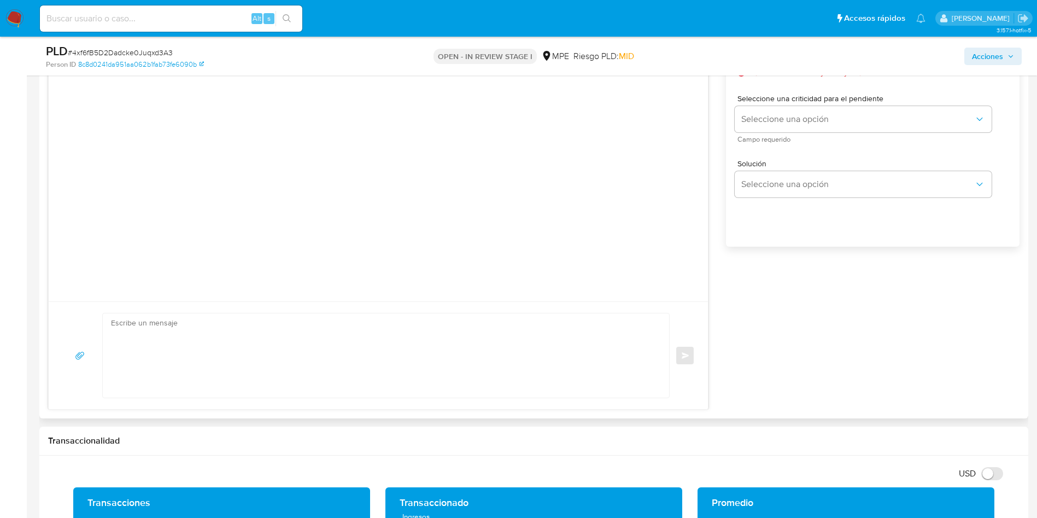
click at [357, 347] on textarea at bounding box center [383, 355] width 544 height 84
paste textarea "Buen día. Te contactamos ya que identificamos que tu cuenta está registrada com…"
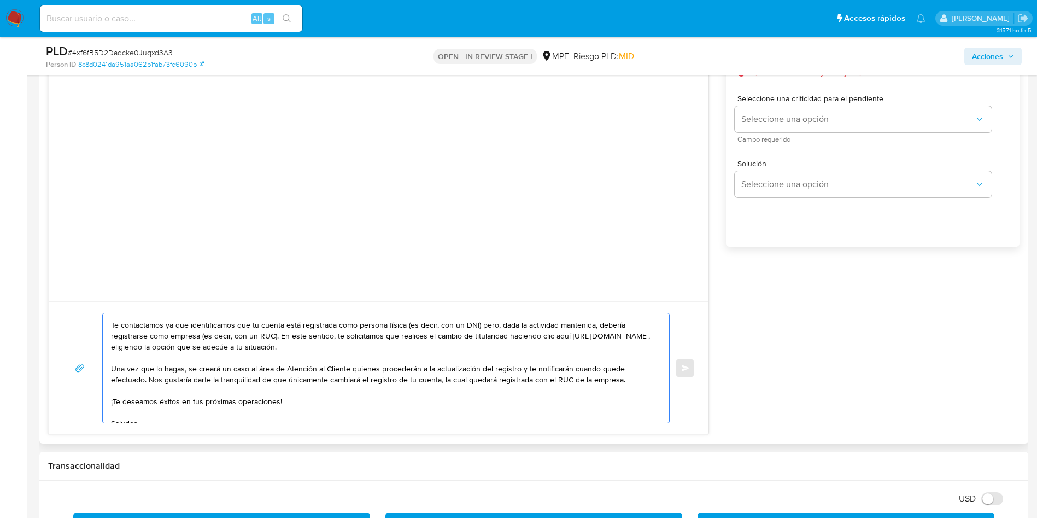
scroll to position [0, 0]
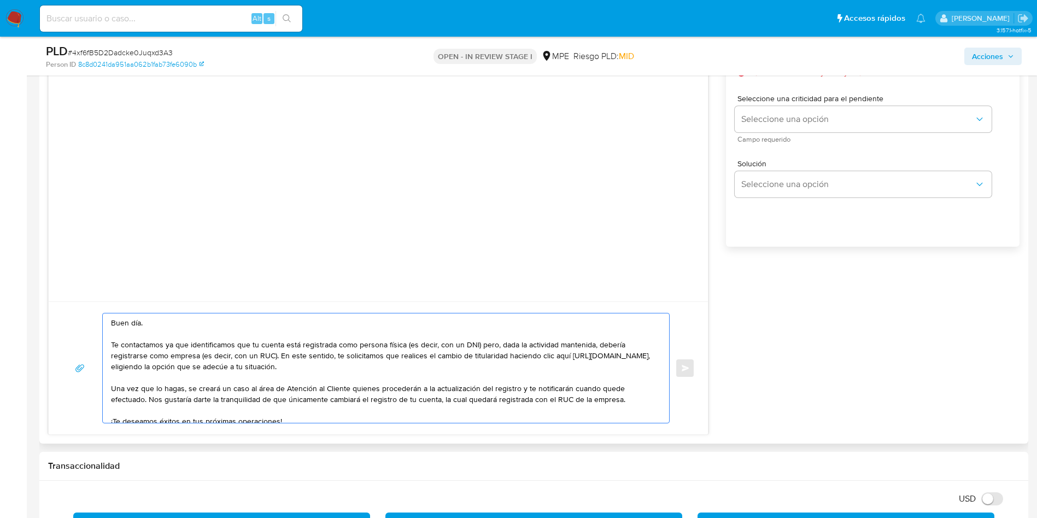
click at [134, 322] on textarea "Buen día. Te contactamos ya que identificamos que tu cuenta está registrada com…" at bounding box center [383, 367] width 544 height 109
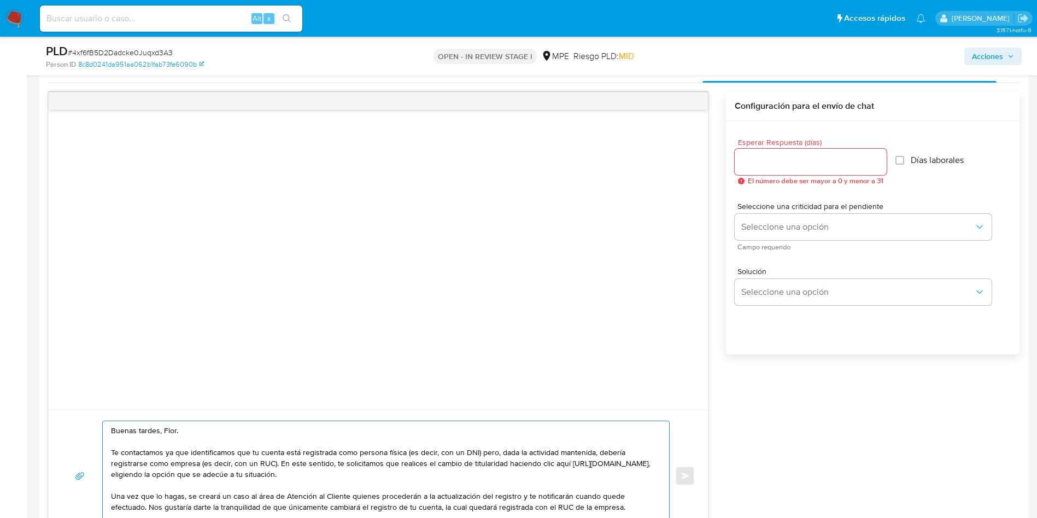
scroll to position [829, 0]
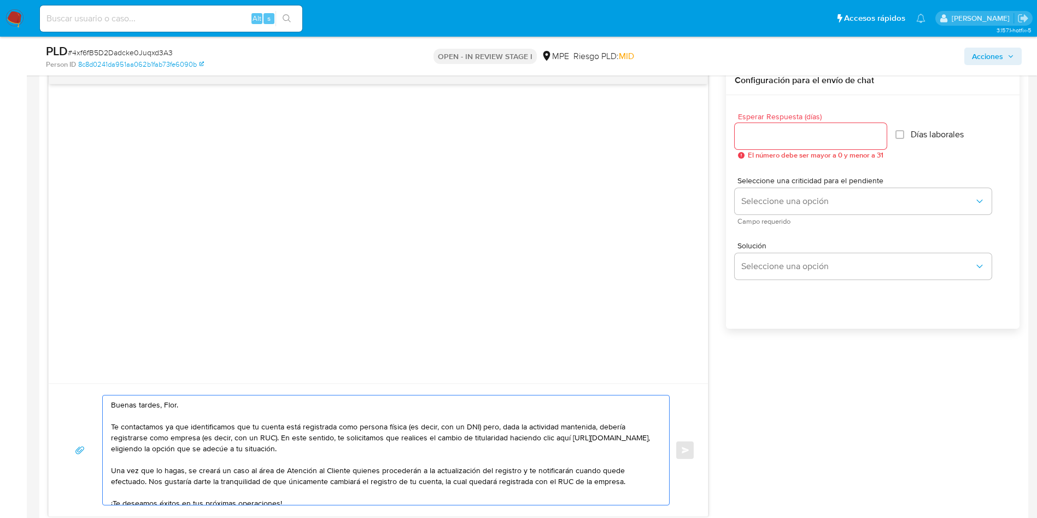
click at [272, 429] on textarea "Buenas tardes, Flor. Te contactamos ya que identificamos que tu cuenta está reg…" at bounding box center [383, 449] width 544 height 109
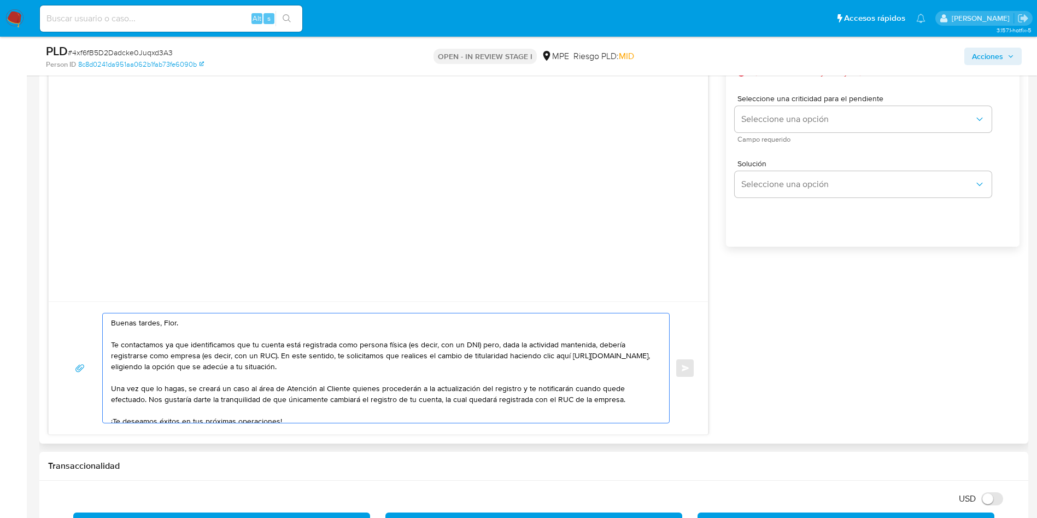
click at [445, 352] on textarea "Buenas tardes, Flor. Te contactamos ya que identificamos que tu cuenta está reg…" at bounding box center [383, 367] width 544 height 109
click at [466, 354] on textarea "Buenas tardes, Flor. Te contactamos ya que identificamos que tu cuenta está reg…" at bounding box center [383, 367] width 544 height 109
click at [435, 365] on textarea "Buenas tardes, Flor. Te contactamos ya que identificamos que tu cuenta está reg…" at bounding box center [383, 367] width 544 height 109
click at [266, 361] on textarea "Buenas tardes, Flor. Te contactamos ya que identificamos que tu cuenta está reg…" at bounding box center [383, 367] width 544 height 109
click at [273, 355] on textarea "Buenas tardes, Flor. Te contactamos ya que identificamos que tu cuenta está reg…" at bounding box center [383, 367] width 544 height 109
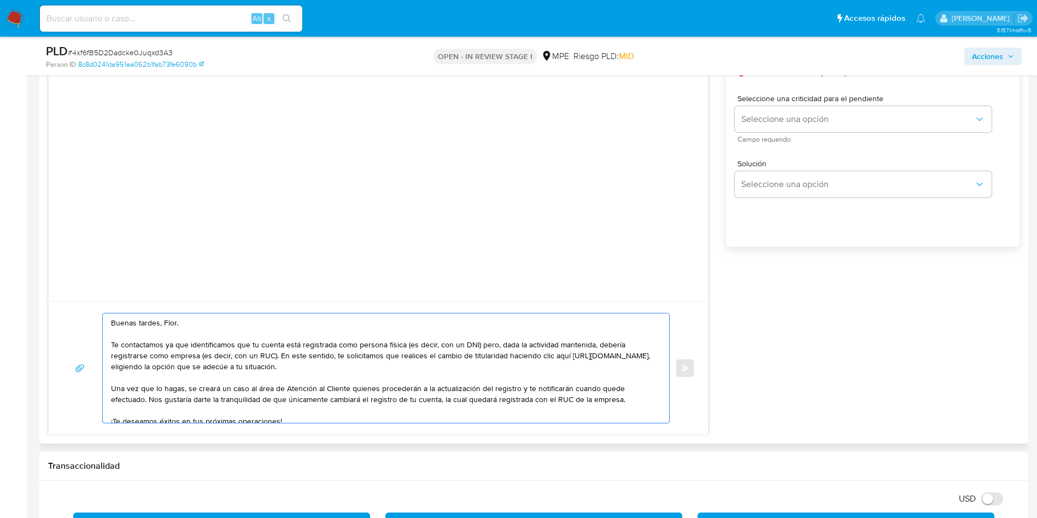
drag, startPoint x: 154, startPoint y: 355, endPoint x: 162, endPoint y: 355, distance: 8.7
click at [162, 355] on textarea "Buenas tardes, Flor. Te contactamos ya que identificamos que tu cuenta está reg…" at bounding box center [383, 367] width 544 height 109
click at [168, 355] on textarea "Buenas tardes, Flor. Te contactamos ya que identificamos que tu cuenta está reg…" at bounding box center [383, 367] width 544 height 109
drag, startPoint x: 186, startPoint y: 355, endPoint x: 193, endPoint y: 355, distance: 6.6
click at [192, 355] on textarea "Buenas tardes, Flor. Te contactamos ya que identificamos que tu cuenta está reg…" at bounding box center [383, 367] width 544 height 109
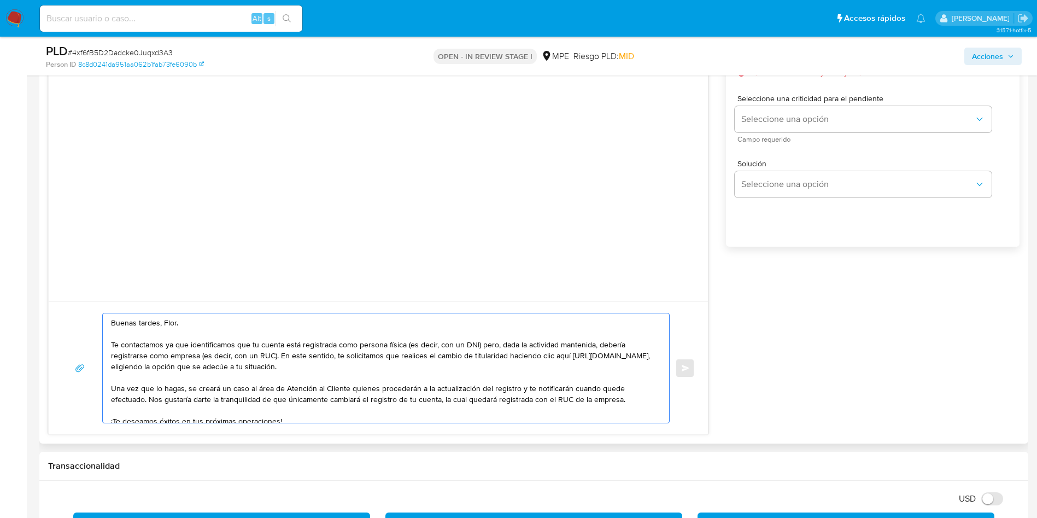
click at [194, 355] on textarea "Buenas tardes, Flor. Te contactamos ya que identificamos que tu cuenta está reg…" at bounding box center [383, 367] width 544 height 109
click at [195, 355] on textarea "Buenas tardes, Flor. Te contactamos ya que identificamos que tu cuenta está reg…" at bounding box center [383, 367] width 544 height 109
drag, startPoint x: 198, startPoint y: 356, endPoint x: 178, endPoint y: 359, distance: 19.8
click at [178, 359] on textarea "Buenas tardes, Flor. Te contactamos ya que identificamos que tu cuenta está reg…" at bounding box center [383, 367] width 544 height 109
click at [257, 354] on textarea "Buenas tardes, Flor. Te contactamos ya que identificamos que tu cuenta está reg…" at bounding box center [383, 367] width 544 height 109
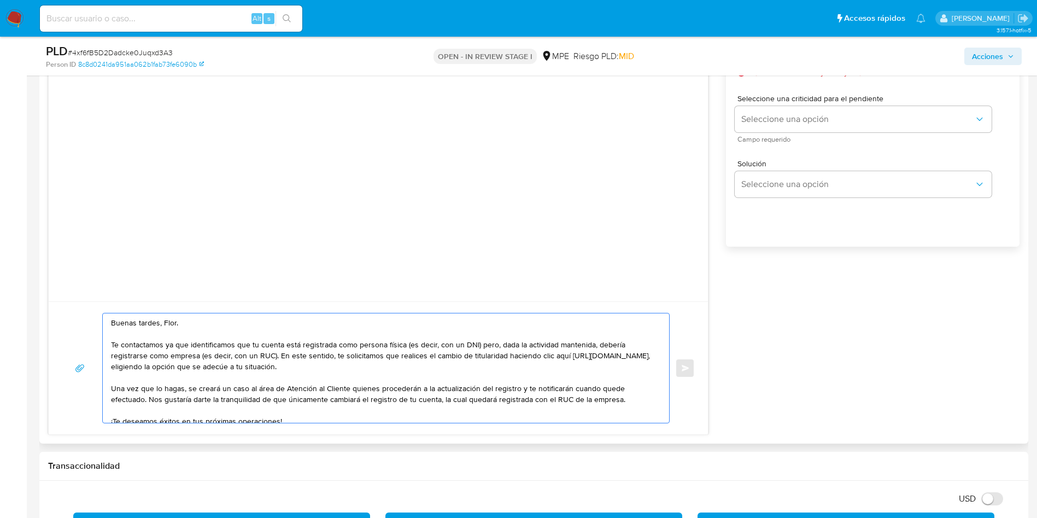
click at [252, 354] on textarea "Buenas tardes, Flor. Te contactamos ya que identificamos que tu cuenta está reg…" at bounding box center [383, 367] width 544 height 109
paste textarea "20606545470"
click at [390, 366] on textarea "Buenas tardes, Flor. Te contactamos ya que identificamos que tu cuenta está reg…" at bounding box center [383, 367] width 544 height 109
click at [458, 340] on textarea "Buenas tardes, Flor. Te contactamos ya que identificamos que tu cuenta está reg…" at bounding box center [383, 367] width 544 height 109
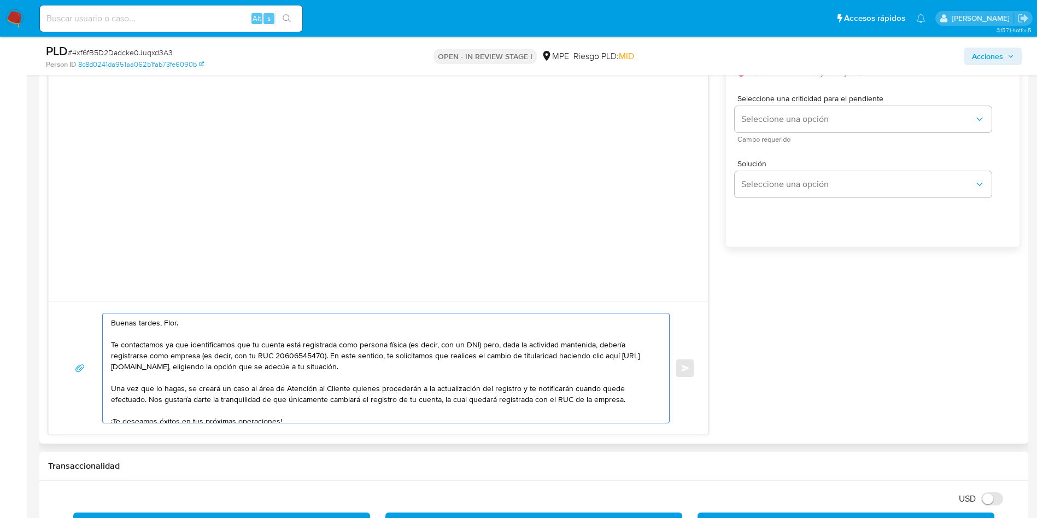
click at [458, 340] on textarea "Buenas tardes, Flor. Te contactamos ya que identificamos que tu cuenta está reg…" at bounding box center [383, 367] width 544 height 109
click at [456, 344] on textarea "Buenas tardes, Flor. Te contactamos ya que identificamos que tu cuenta está reg…" at bounding box center [383, 367] width 544 height 109
click at [326, 368] on textarea "Buenas tardes, Flor. Te contactamos ya que identificamos que tu cuenta está reg…" at bounding box center [383, 367] width 544 height 109
click at [489, 359] on textarea "Buenas tardes, Flor. Te contactamos ya que identificamos que tu cuenta está reg…" at bounding box center [383, 367] width 544 height 109
click at [369, 388] on textarea "Buenas tardes, Flor. Te contactamos ya que identificamos que tu cuenta está reg…" at bounding box center [383, 367] width 544 height 109
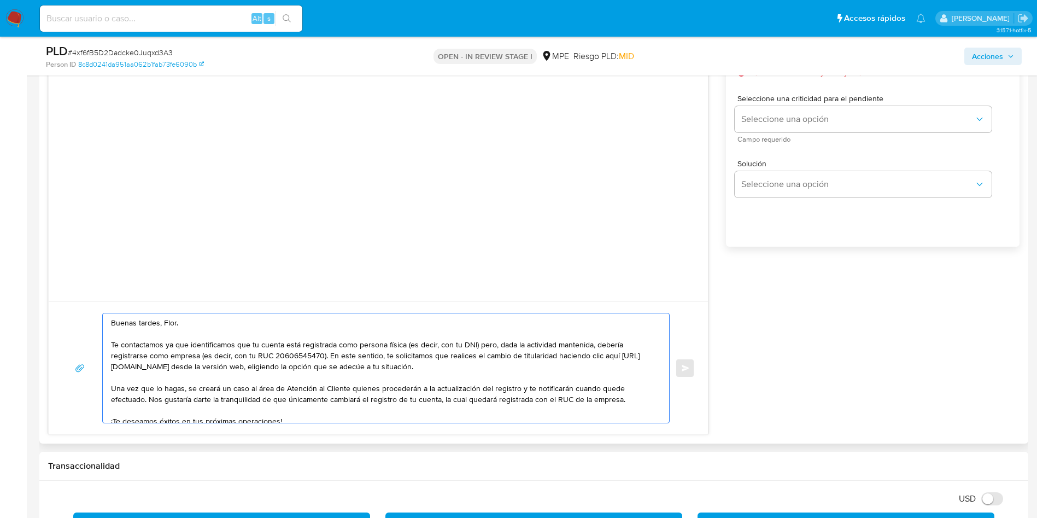
click at [387, 406] on textarea "Buenas tardes, Flor. Te contactamos ya que identificamos que tu cuenta está reg…" at bounding box center [383, 367] width 544 height 109
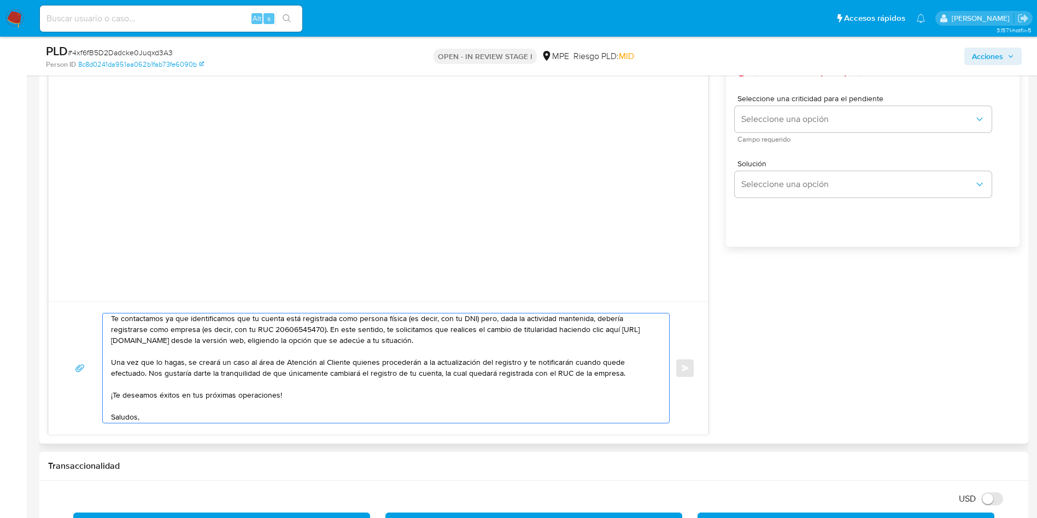
scroll to position [40, 0]
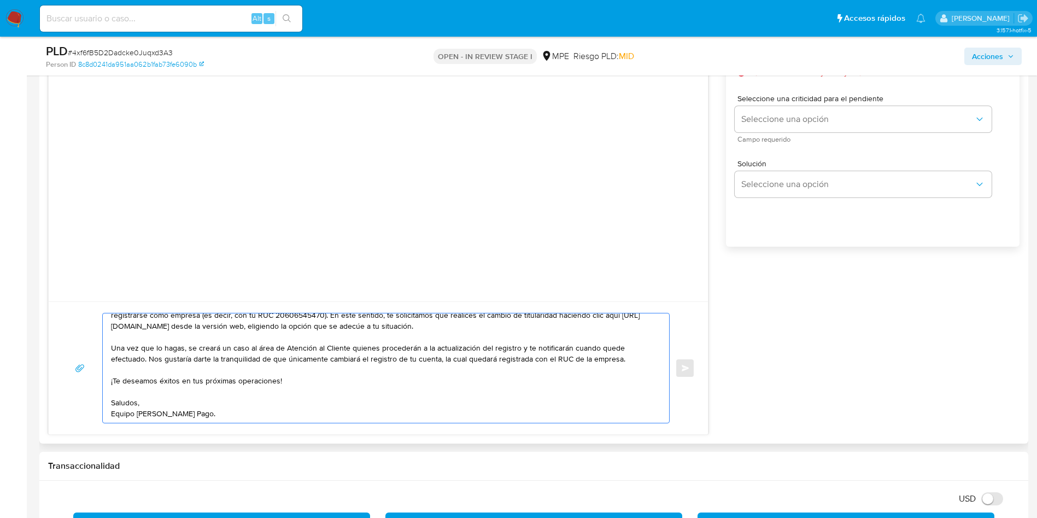
click at [325, 374] on textarea "Buenas tardes, Flor. Te contactamos ya que identificamos que tu cuenta está reg…" at bounding box center [383, 367] width 544 height 109
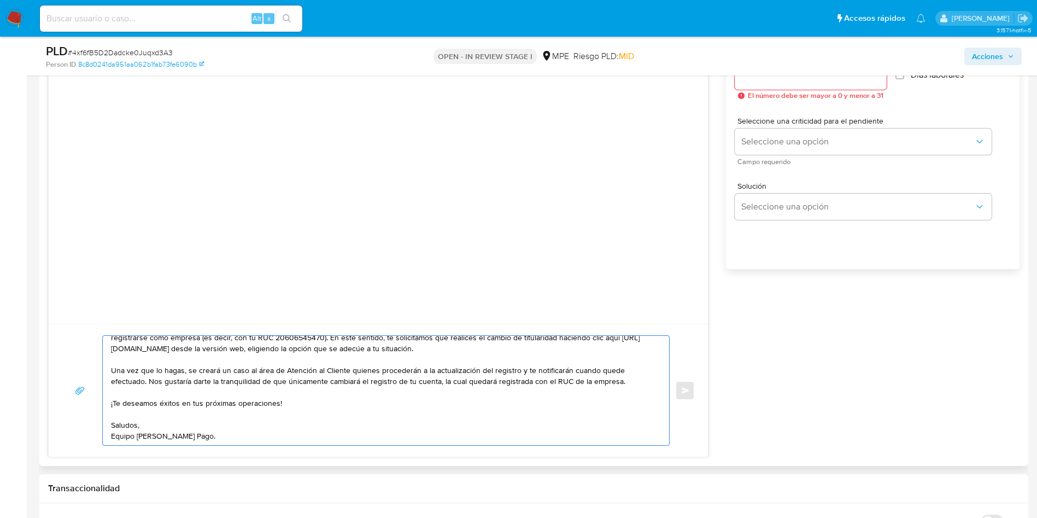
scroll to position [829, 0]
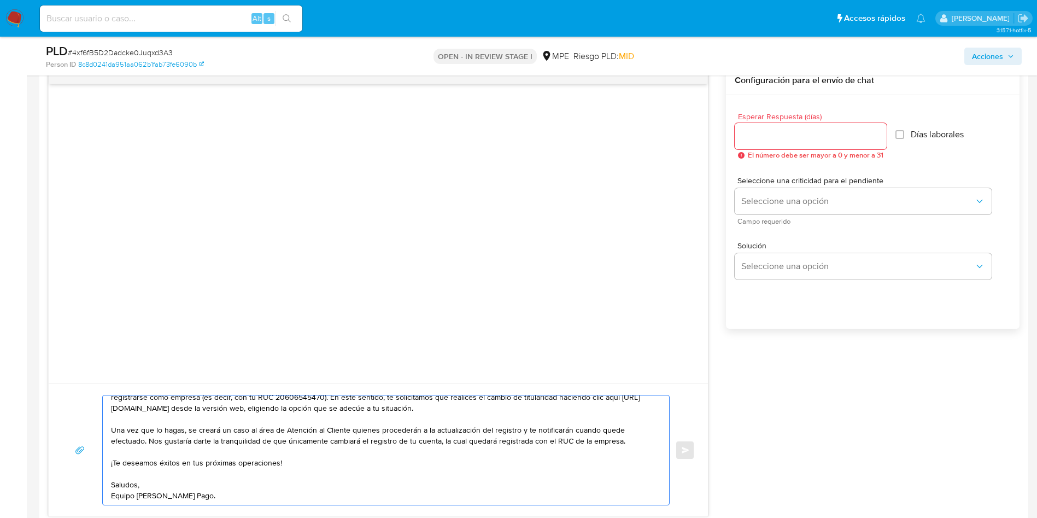
type textarea "Buenas tardes, Flor. Te contactamos ya que identificamos que tu cuenta está reg…"
click at [787, 139] on input "Esperar Respuesta (días)" at bounding box center [811, 136] width 152 height 14
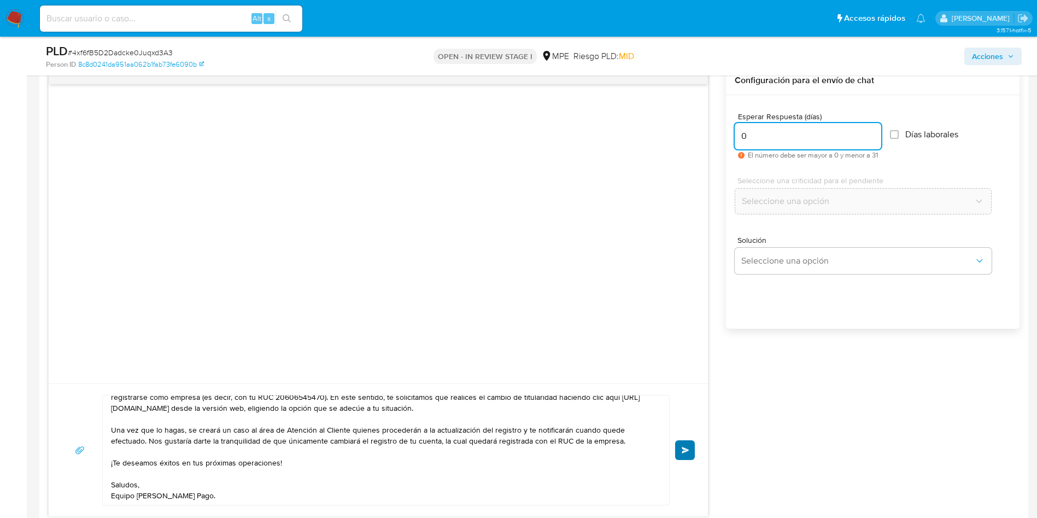
type input "0"
click at [680, 450] on button "Enviar" at bounding box center [685, 450] width 20 height 20
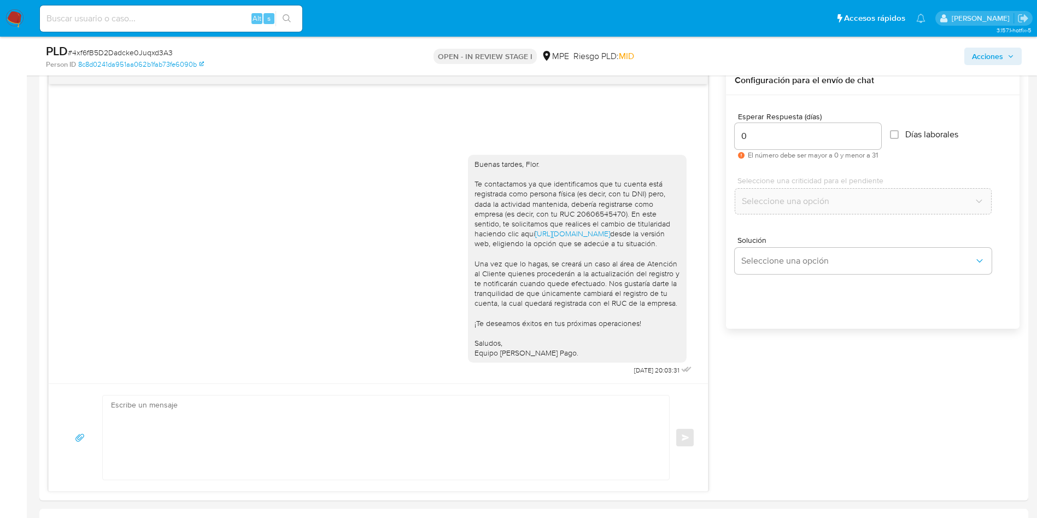
scroll to position [0, 0]
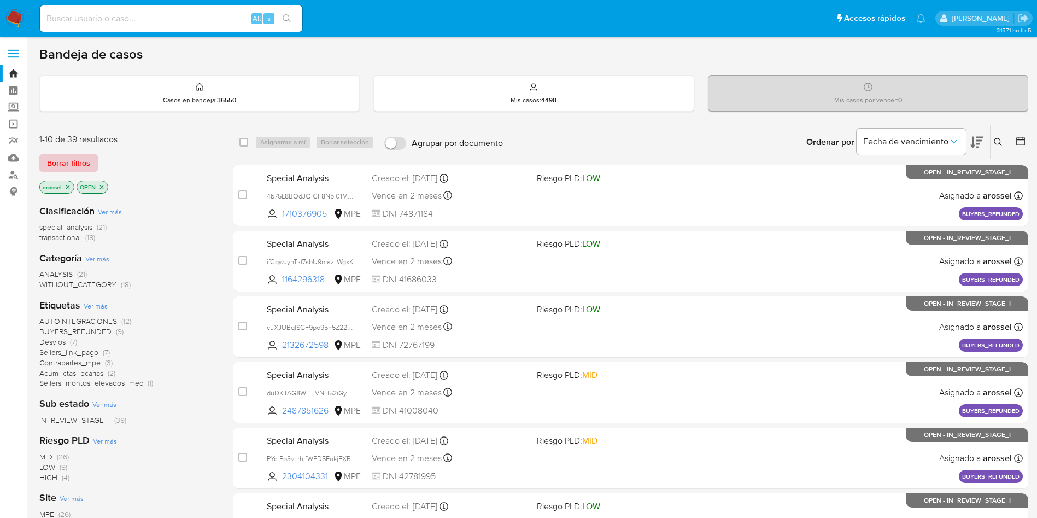
click at [78, 157] on span "Borrar filtros" at bounding box center [68, 162] width 43 height 15
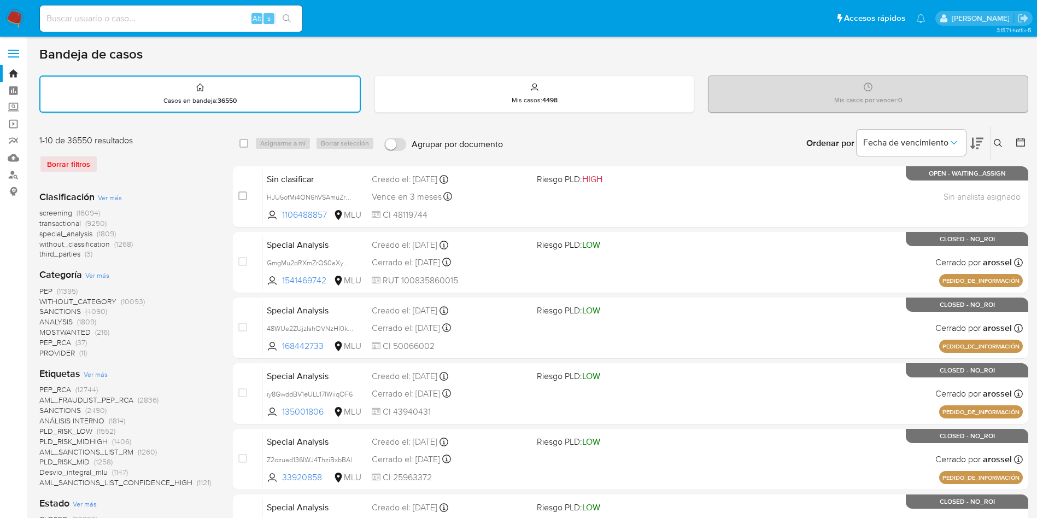
click at [1020, 145] on icon at bounding box center [1020, 142] width 11 height 11
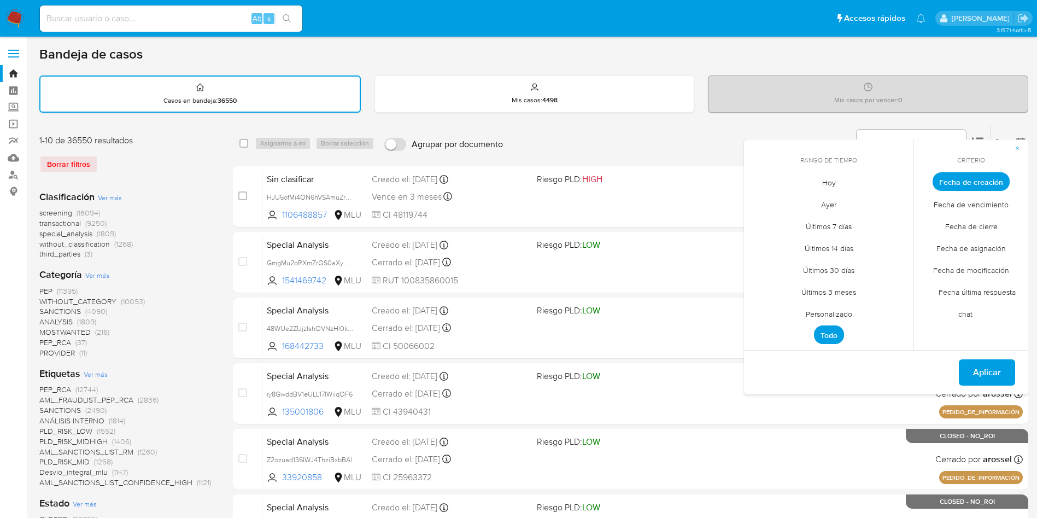
click at [832, 184] on span "Hoy" at bounding box center [829, 182] width 37 height 22
drag, startPoint x: 975, startPoint y: 232, endPoint x: 955, endPoint y: 310, distance: 80.6
click at [972, 230] on span "Fecha de cierre" at bounding box center [971, 226] width 75 height 22
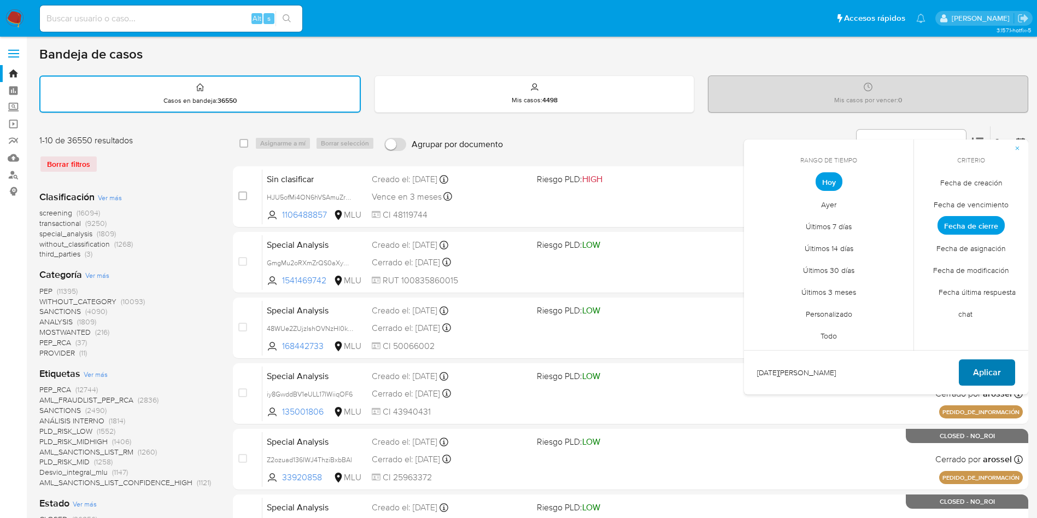
click at [981, 369] on span "Aplicar" at bounding box center [987, 372] width 28 height 24
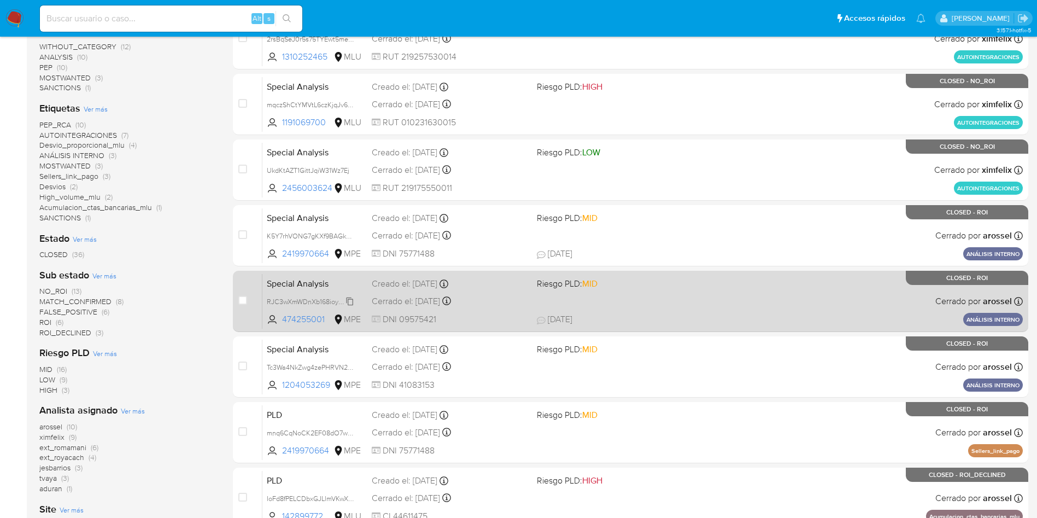
scroll to position [246, 0]
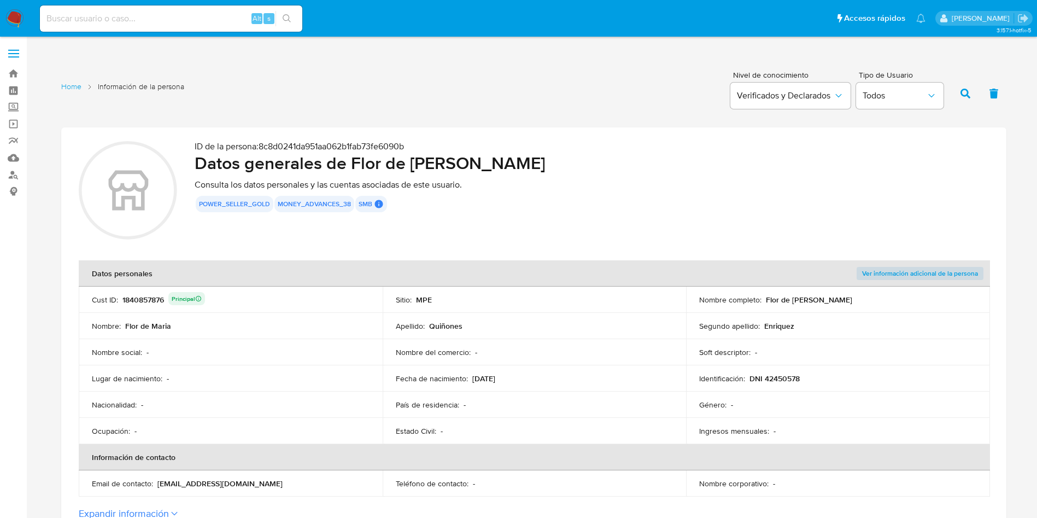
click at [634, 238] on div "ID de la persona : 8c8d0241da951aa062b1fab73fe6090b Datos generales [PERSON_NAM…" at bounding box center [592, 192] width 794 height 102
click at [146, 298] on div "1840857876 Principal" at bounding box center [163, 299] width 83 height 15
drag, startPoint x: 348, startPoint y: 161, endPoint x: 561, endPoint y: 162, distance: 213.2
click at [561, 162] on h2 "Datos generales [PERSON_NAME] de [PERSON_NAME]" at bounding box center [592, 163] width 794 height 22
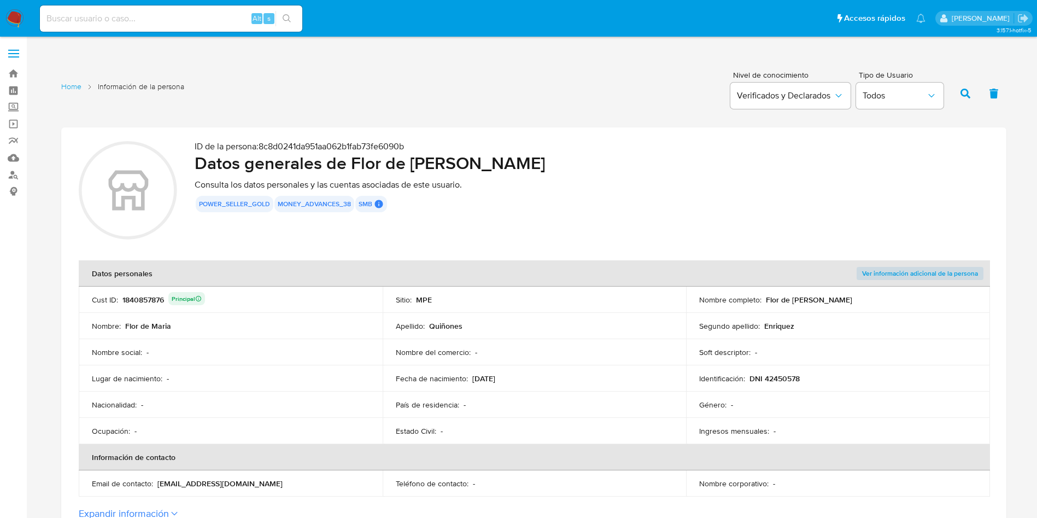
click at [489, 160] on h2 "Datos generales [PERSON_NAME] de [PERSON_NAME]" at bounding box center [592, 163] width 794 height 22
drag, startPoint x: 353, startPoint y: 161, endPoint x: 611, endPoint y: 159, distance: 258.0
click at [611, 159] on h2 "Datos generales [PERSON_NAME] de [PERSON_NAME]" at bounding box center [592, 163] width 794 height 22
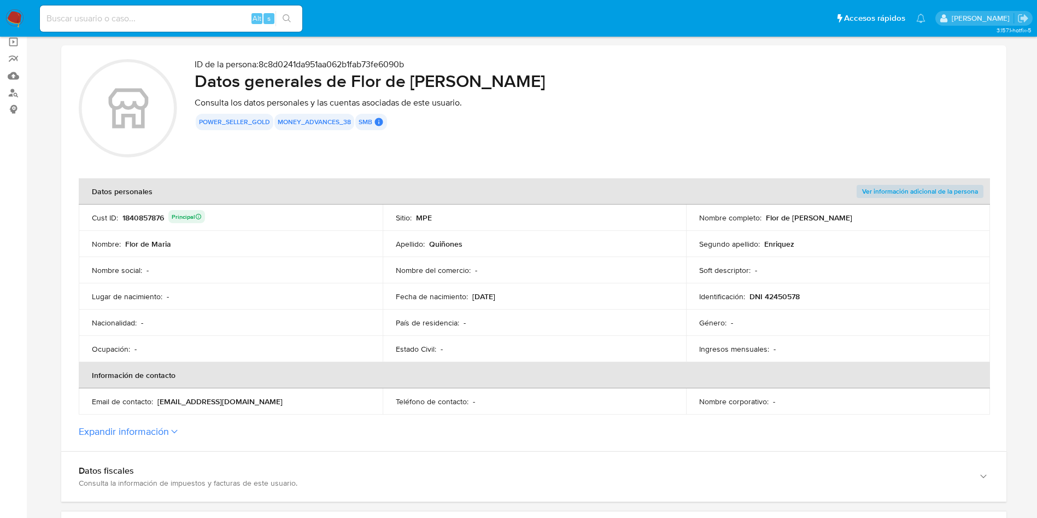
drag, startPoint x: 752, startPoint y: 295, endPoint x: 811, endPoint y: 296, distance: 59.6
click at [811, 296] on div "Identificación : DNI 42450578" at bounding box center [838, 296] width 278 height 10
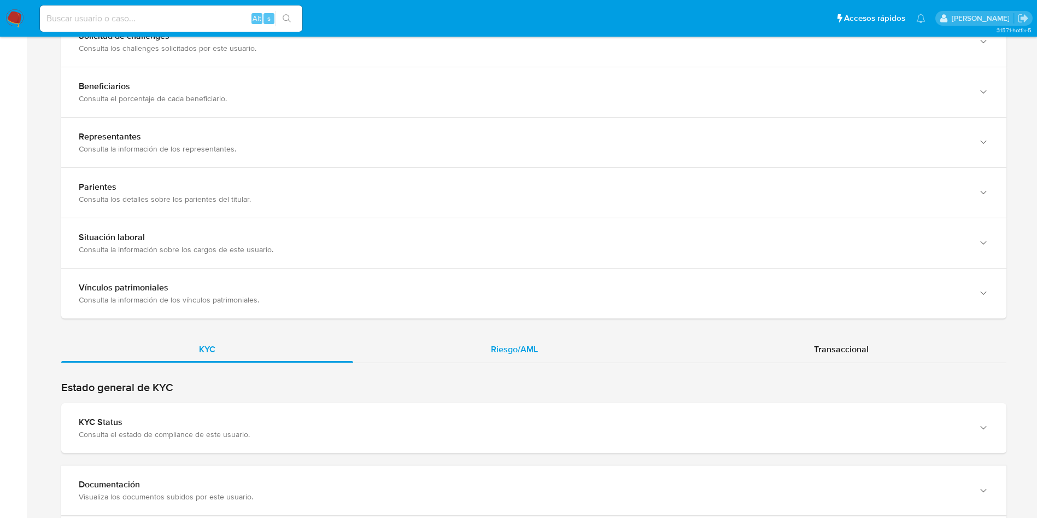
scroll to position [738, 0]
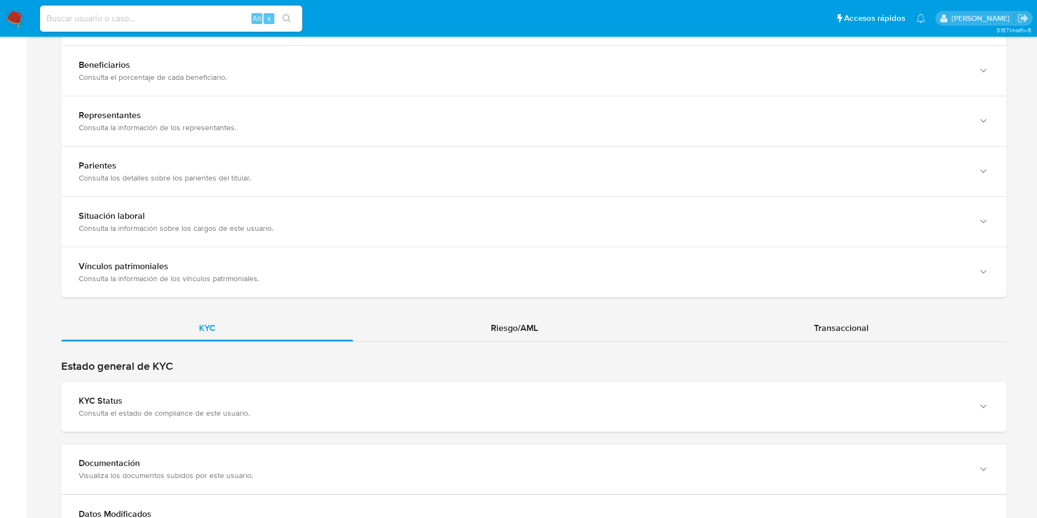
click at [384, 366] on h2 "Estado general de KYC" at bounding box center [533, 366] width 945 height 14
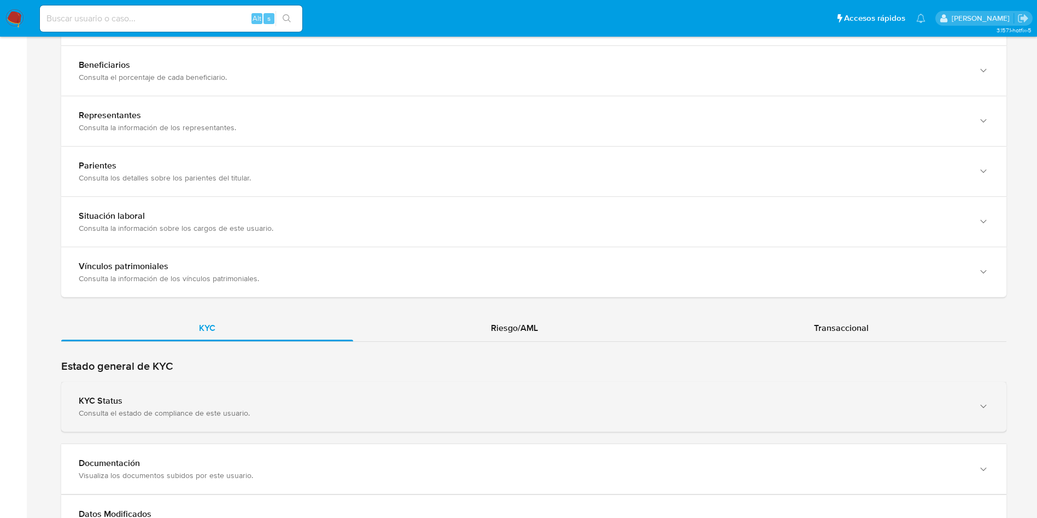
click at [389, 430] on div "KYC Status Consulta el estado de compliance de este usuario." at bounding box center [533, 406] width 945 height 50
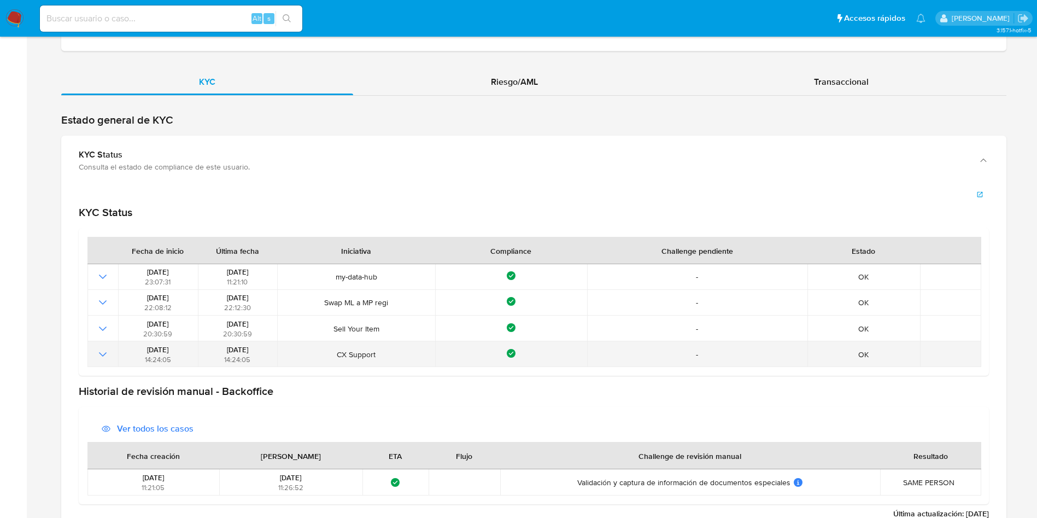
scroll to position [1230, 0]
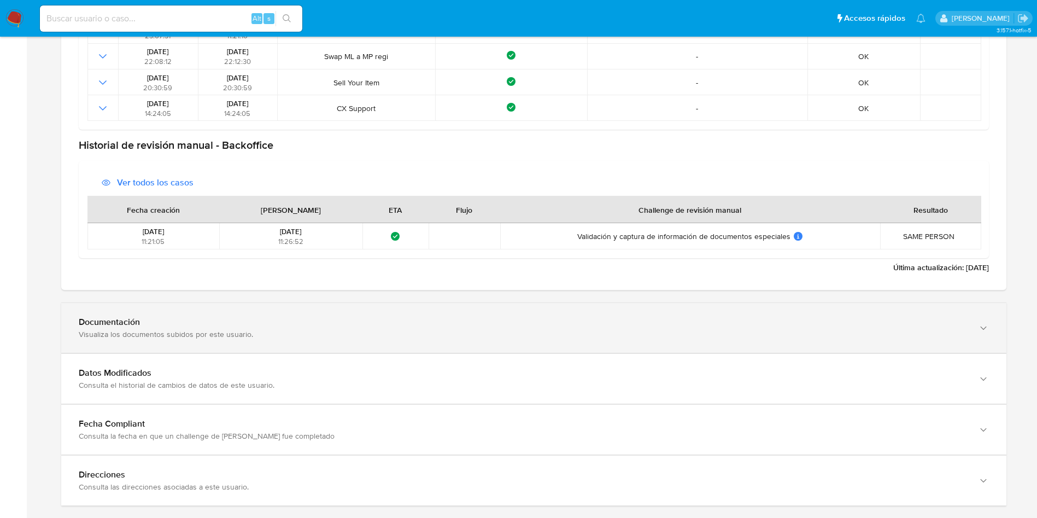
click at [206, 339] on div "Visualiza los documentos subidos por este usuario." at bounding box center [523, 334] width 888 height 10
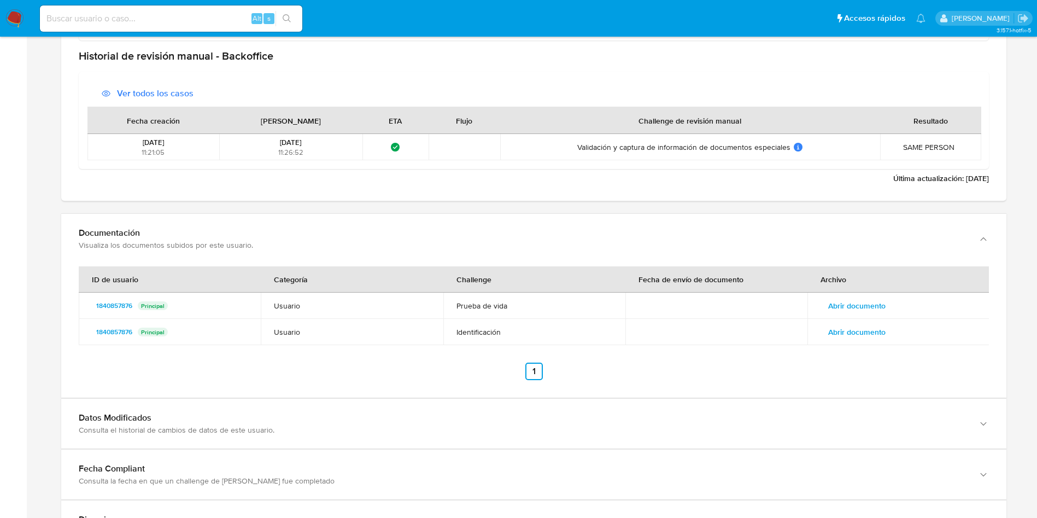
scroll to position [1385, 0]
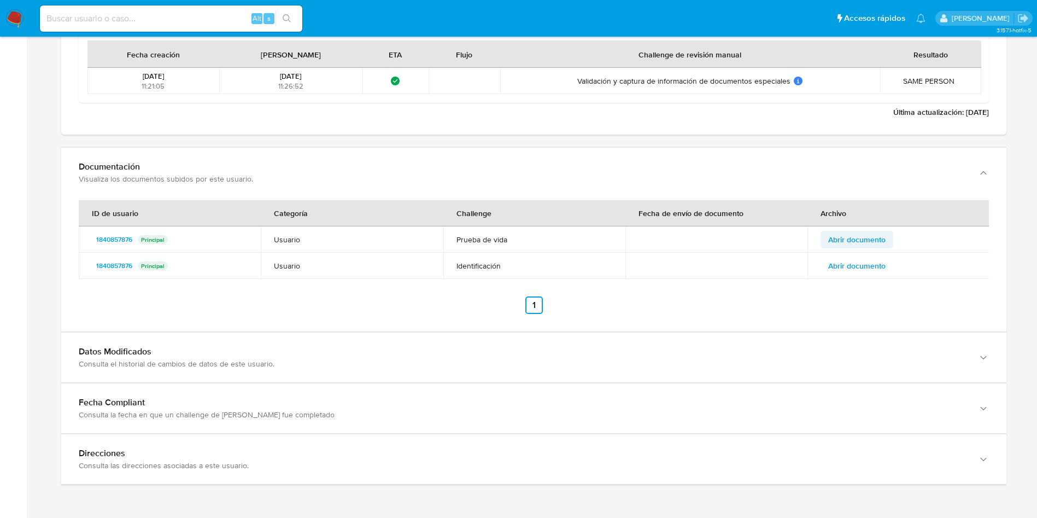
click at [876, 241] on span "Abrir documento" at bounding box center [856, 239] width 57 height 15
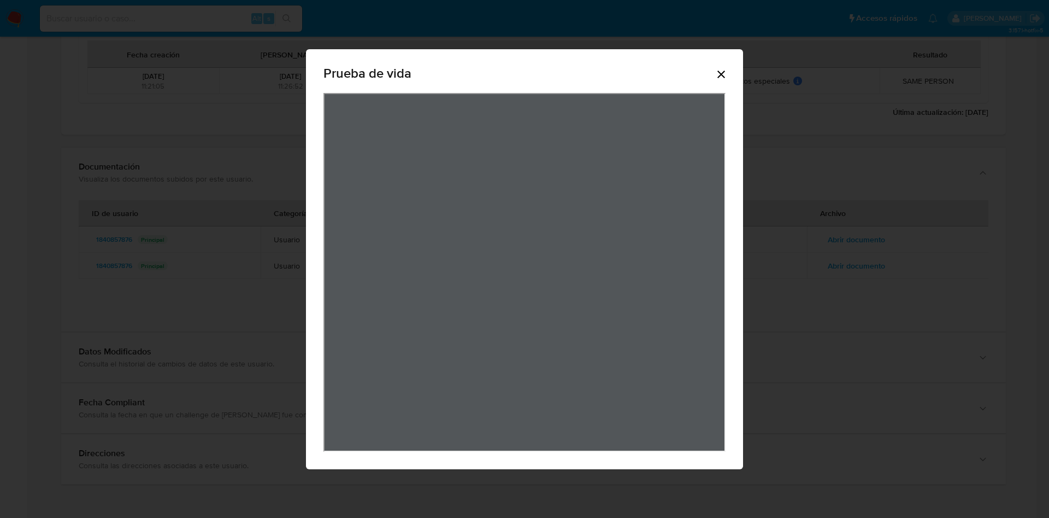
click at [722, 68] on icon "Cerrar" at bounding box center [721, 74] width 13 height 13
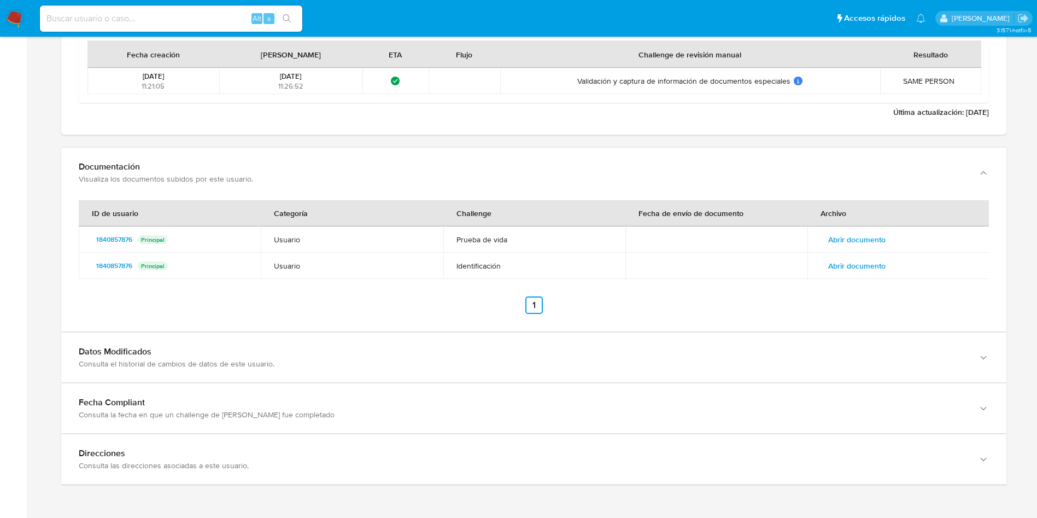
click at [855, 266] on span "Abrir documento" at bounding box center [856, 265] width 57 height 15
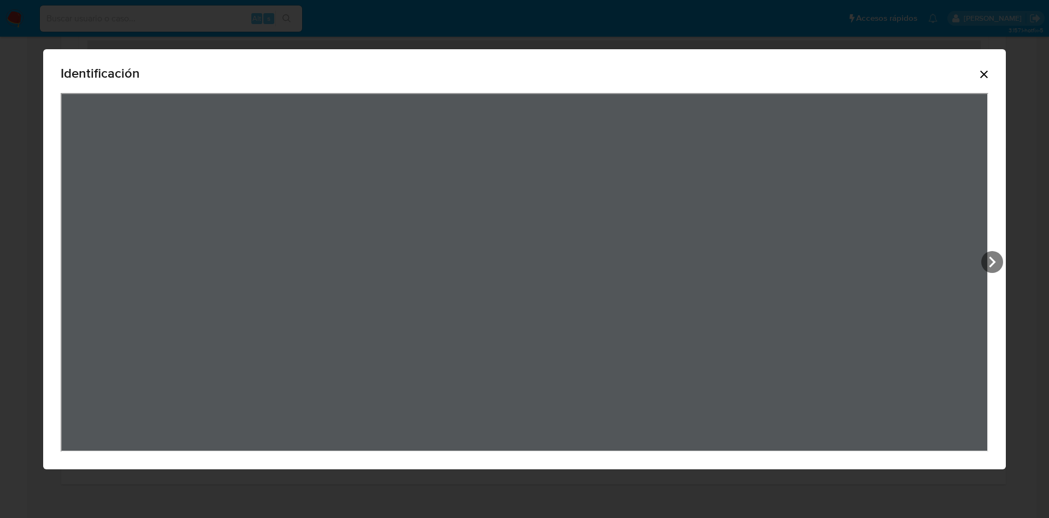
click at [991, 74] on icon "Cerrar" at bounding box center [984, 74] width 13 height 13
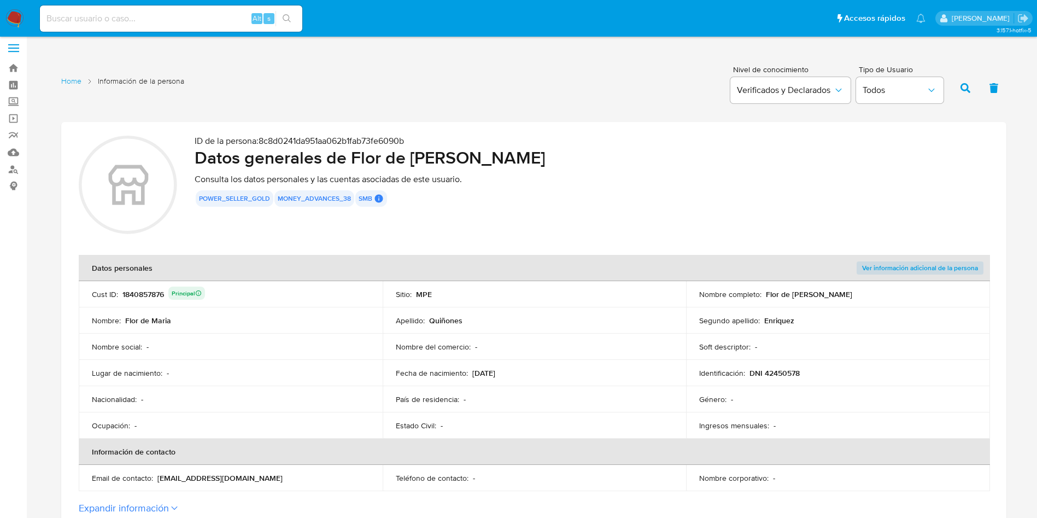
scroll to position [0, 0]
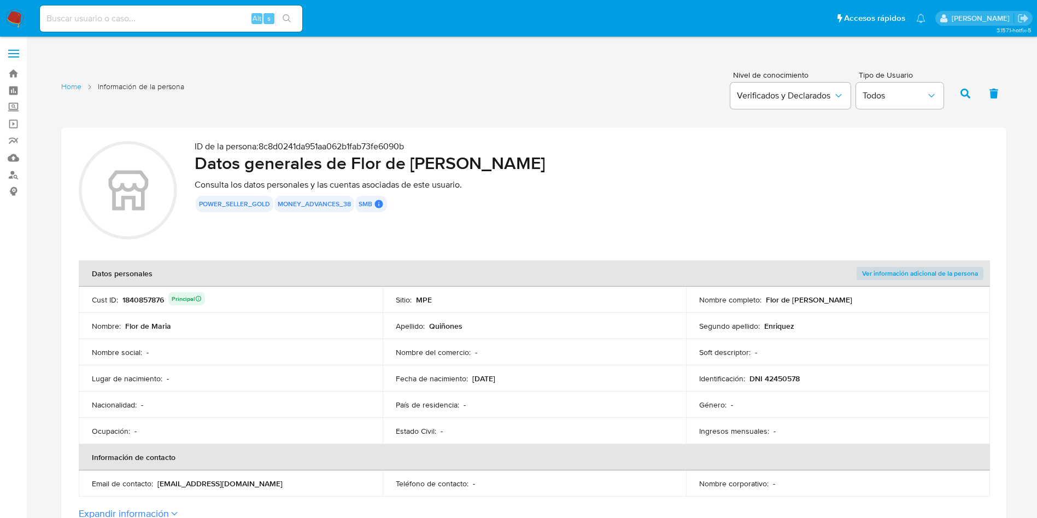
drag, startPoint x: 767, startPoint y: 303, endPoint x: 888, endPoint y: 307, distance: 121.4
click at [888, 307] on td "Nombre completo : [PERSON_NAME]" at bounding box center [838, 299] width 304 height 26
click at [368, 314] on td "Nombre : [PERSON_NAME]" at bounding box center [231, 326] width 304 height 26
click at [151, 300] on div "1840857876 Principal" at bounding box center [163, 299] width 83 height 15
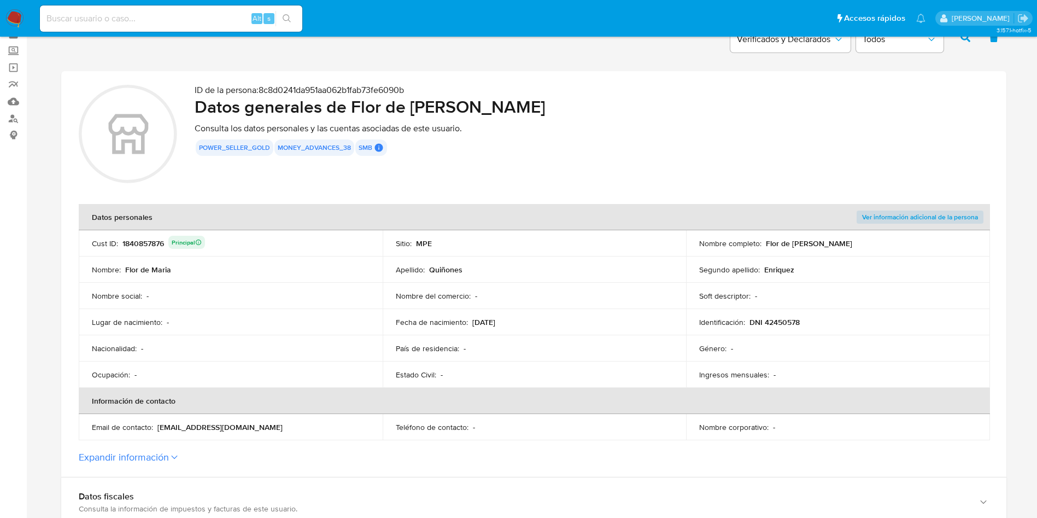
scroll to position [328, 0]
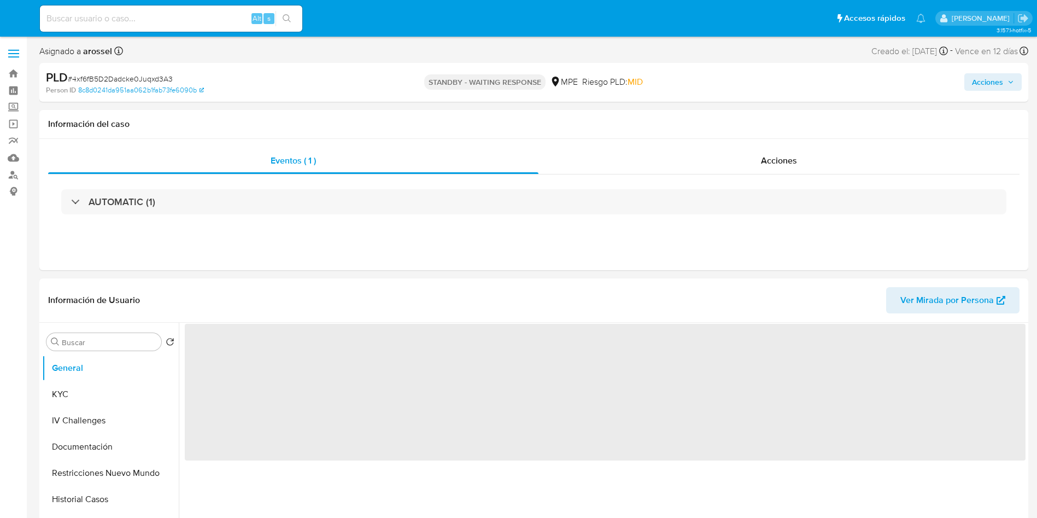
select select "10"
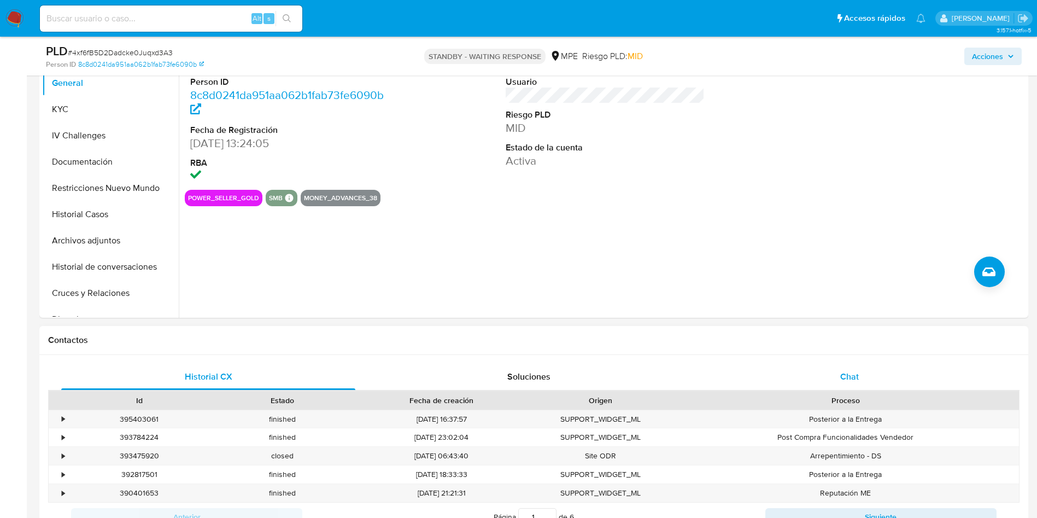
click at [807, 379] on div "Chat" at bounding box center [849, 376] width 294 height 26
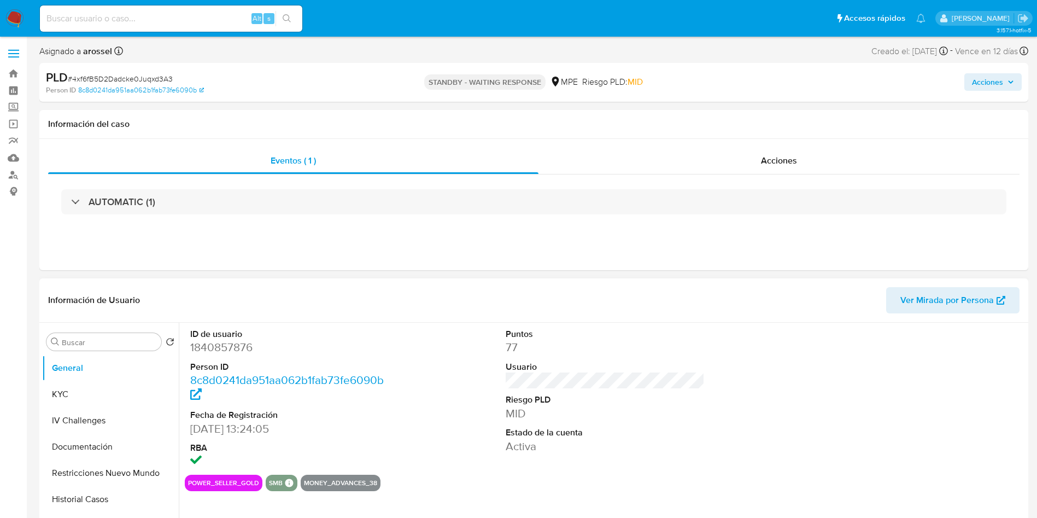
click at [215, 361] on dt "Person ID" at bounding box center [289, 367] width 199 height 12
click at [215, 351] on dd "1840857876" at bounding box center [289, 346] width 199 height 15
copy dd "1840857876"
click at [98, 392] on button "KYC" at bounding box center [106, 394] width 128 height 26
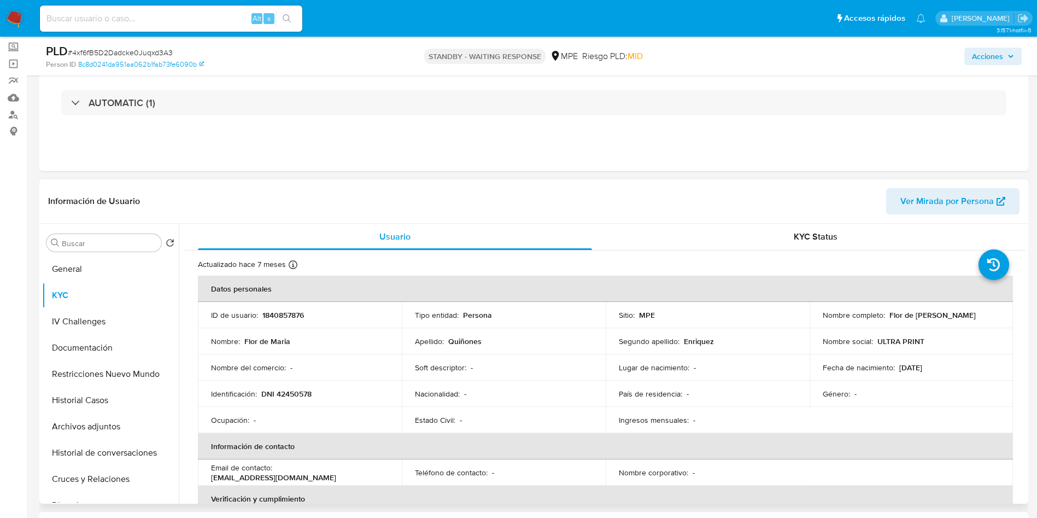
scroll to position [82, 0]
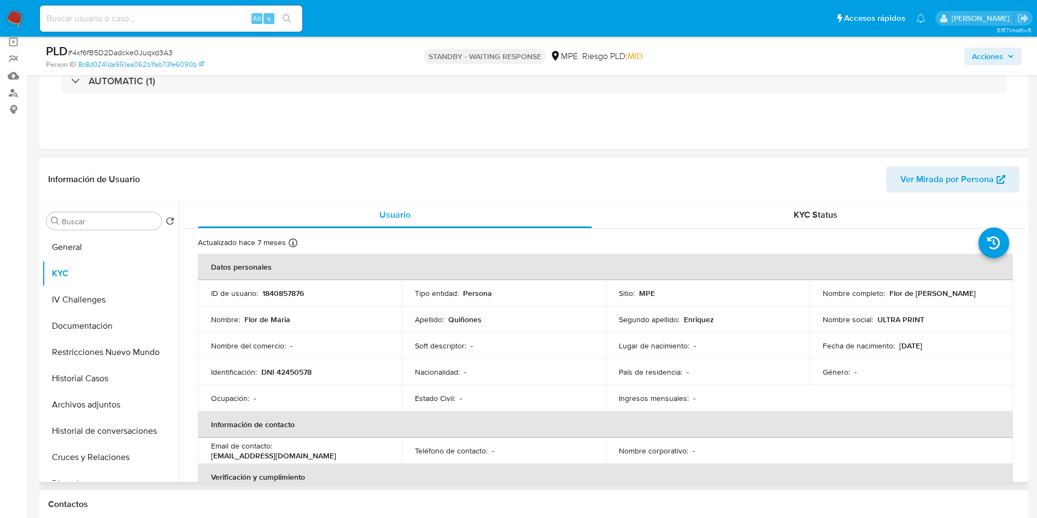
drag, startPoint x: 819, startPoint y: 298, endPoint x: 941, endPoint y: 301, distance: 122.5
click at [941, 298] on div "Nombre completo : [PERSON_NAME]" at bounding box center [912, 293] width 178 height 10
click at [820, 303] on td "Nombre completo : [PERSON_NAME]" at bounding box center [911, 293] width 204 height 26
drag, startPoint x: 821, startPoint y: 300, endPoint x: 972, endPoint y: 299, distance: 151.4
click at [972, 298] on div "Nombre completo : [PERSON_NAME]" at bounding box center [912, 293] width 178 height 10
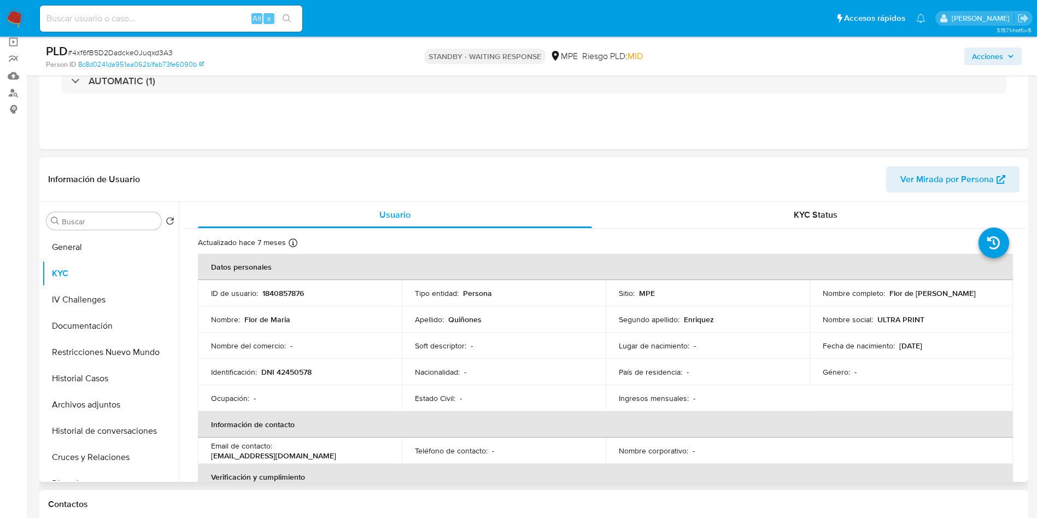
copy p "Flor de [PERSON_NAME]"
click at [619, 356] on td "Lugar de nacimiento : -" at bounding box center [708, 345] width 204 height 26
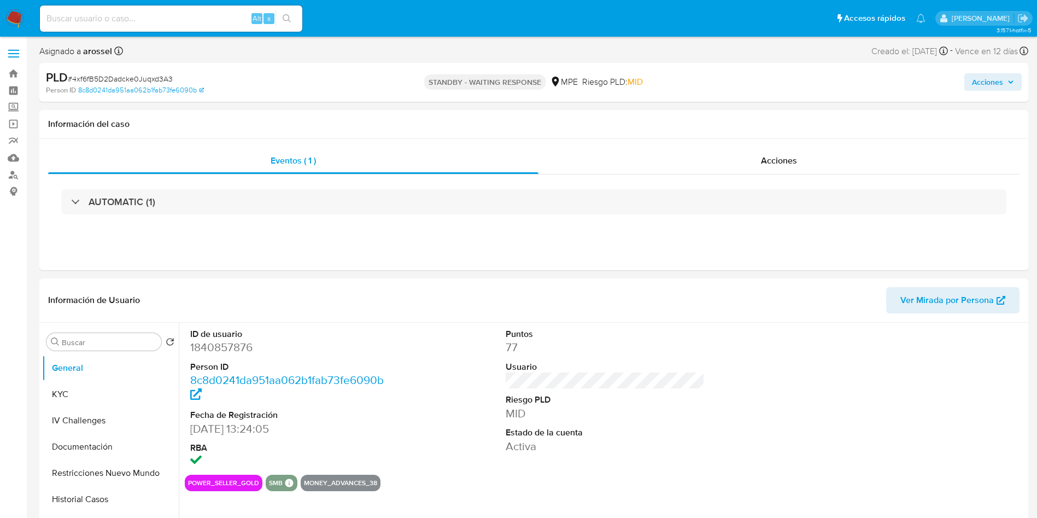
select select "10"
click at [149, 7] on div "Alt s" at bounding box center [171, 18] width 262 height 26
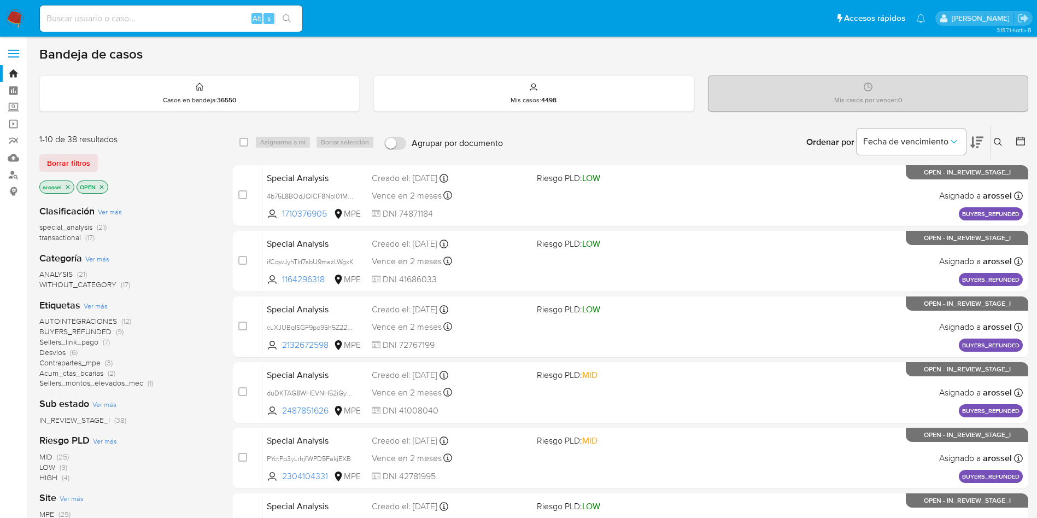
click at [219, 209] on div "1-10 de 38 resultados Borrar filtros arossel OPEN Clasificación Ver más special…" at bounding box center [533, 490] width 989 height 731
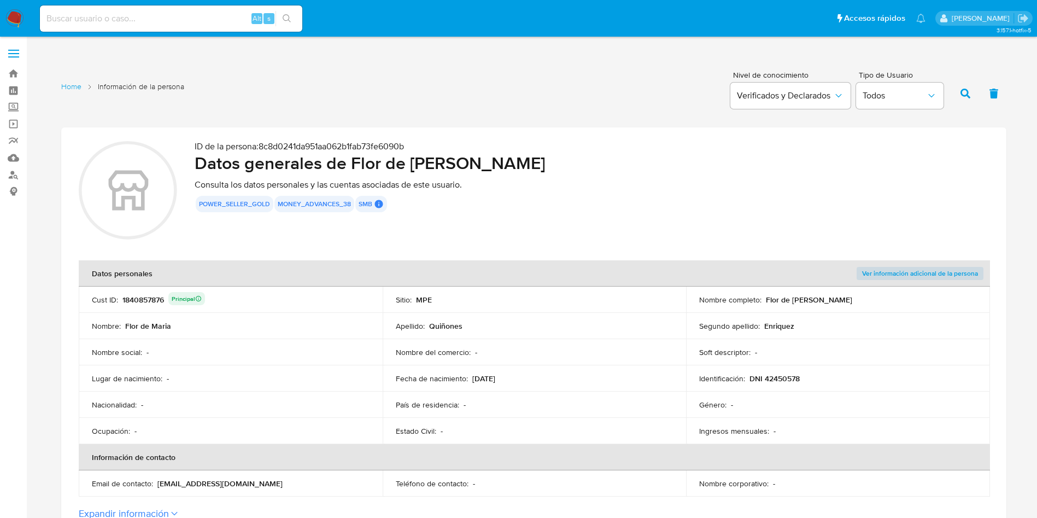
click at [189, 22] on input at bounding box center [171, 18] width 262 height 14
paste input "4xf6fB5D2Dadcke0Juqxd3A3"
type input "4xf6fB5D2Dadcke0Juqxd3A3"
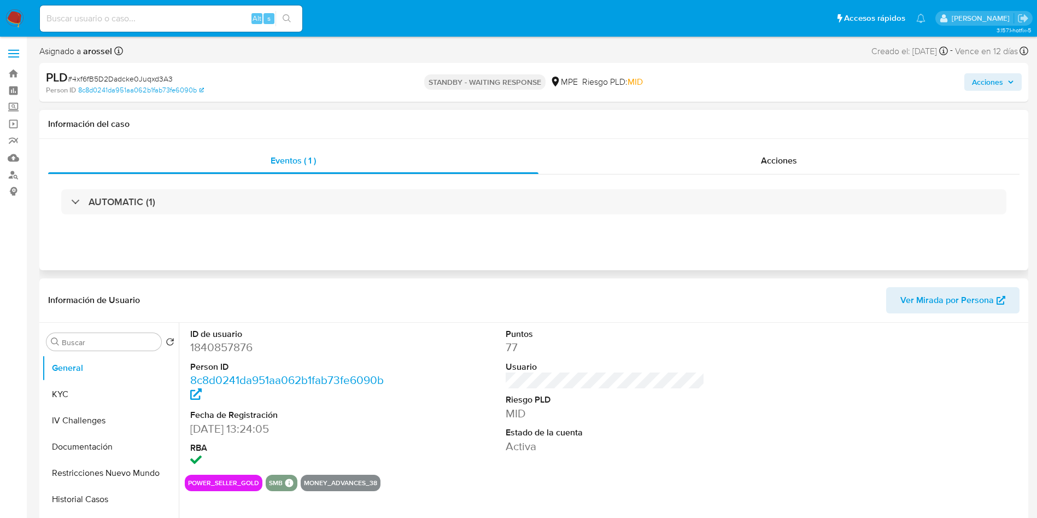
click at [748, 184] on div "AUTOMATIC (1)" at bounding box center [533, 201] width 971 height 55
select select "10"
click at [748, 174] on div "AUTOMATIC (1)" at bounding box center [533, 201] width 971 height 55
click at [773, 150] on div "Acciones" at bounding box center [778, 161] width 481 height 26
select select "10"
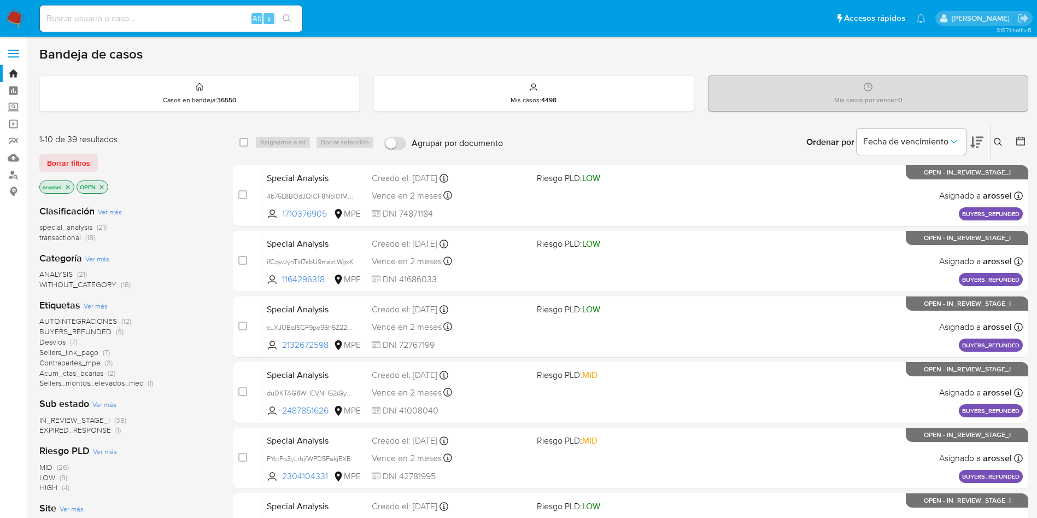
click at [99, 428] on span "EXPIRED_RESPONSE" at bounding box center [75, 429] width 72 height 11
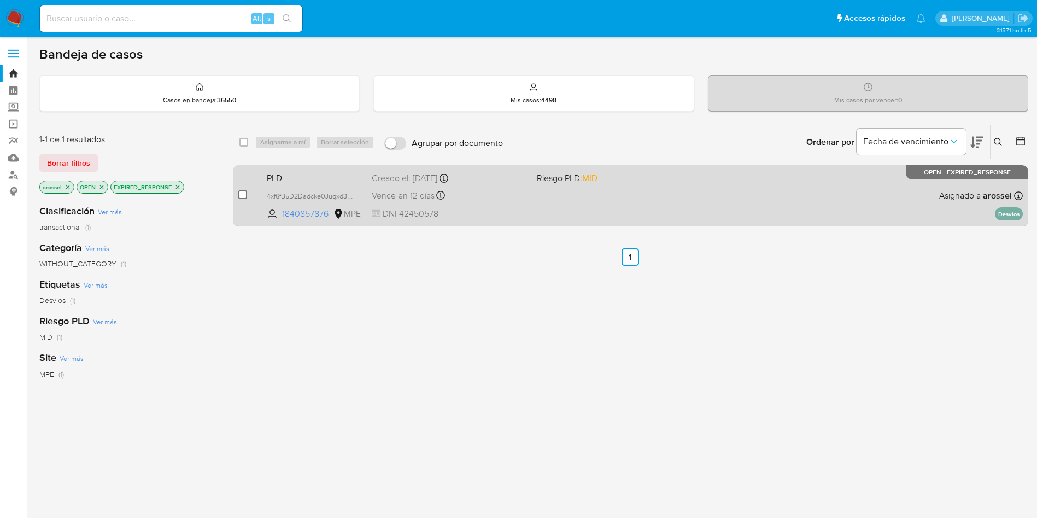
click at [238, 196] on input "checkbox" at bounding box center [242, 194] width 9 height 9
checkbox input "true"
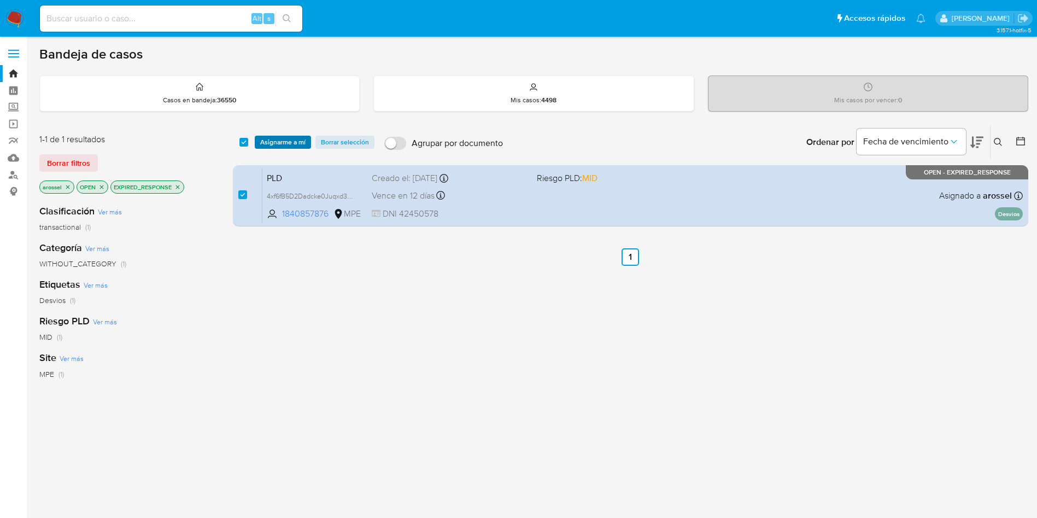
click at [278, 138] on span "Asignarme a mí" at bounding box center [282, 142] width 45 height 11
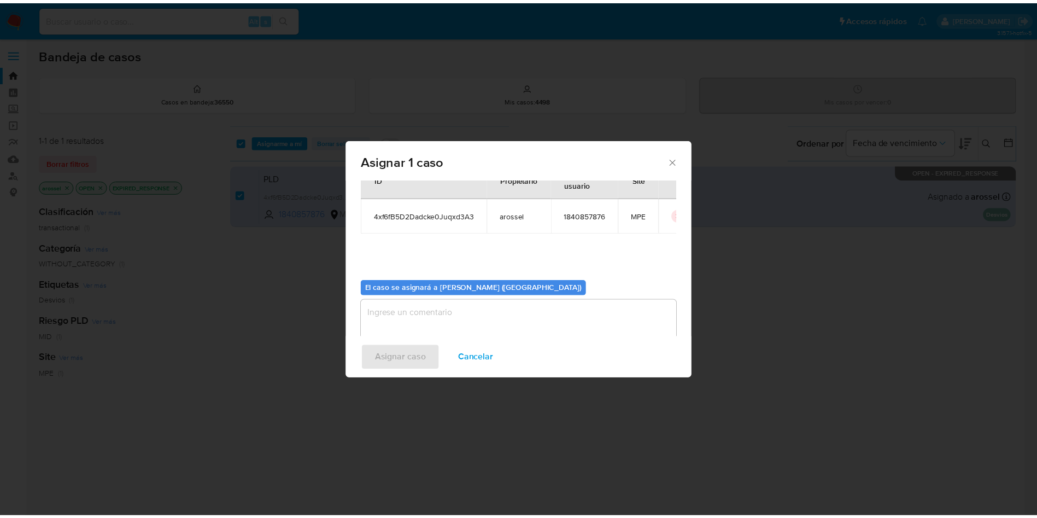
scroll to position [57, 0]
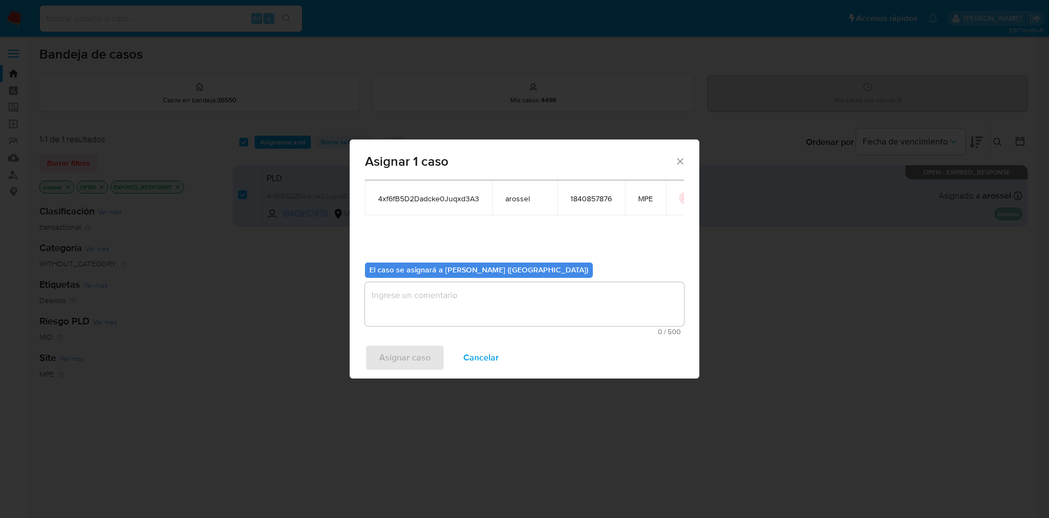
drag, startPoint x: 415, startPoint y: 300, endPoint x: 405, endPoint y: 336, distance: 37.0
click at [416, 300] on textarea "assign-modal" at bounding box center [524, 304] width 319 height 44
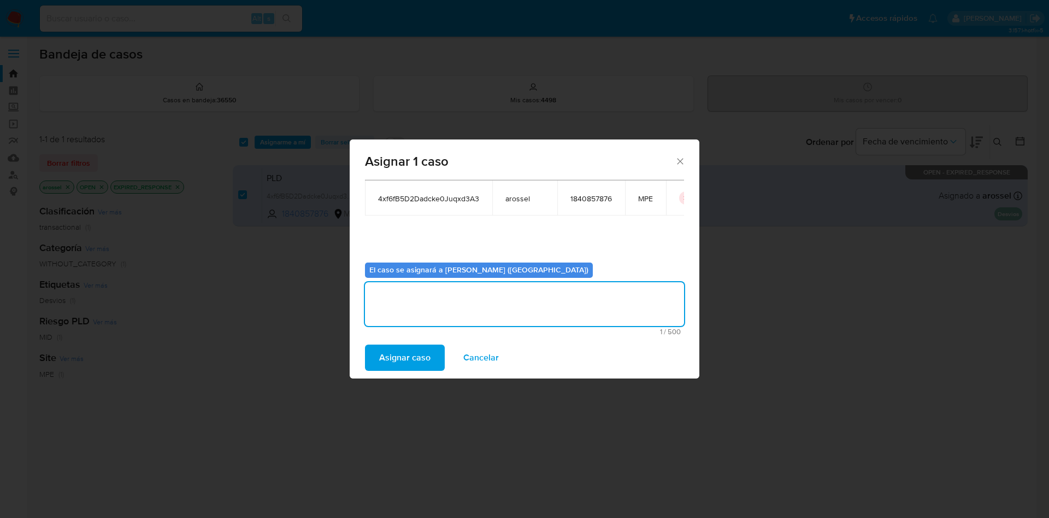
click at [405, 345] on span "Asignar caso" at bounding box center [404, 357] width 51 height 24
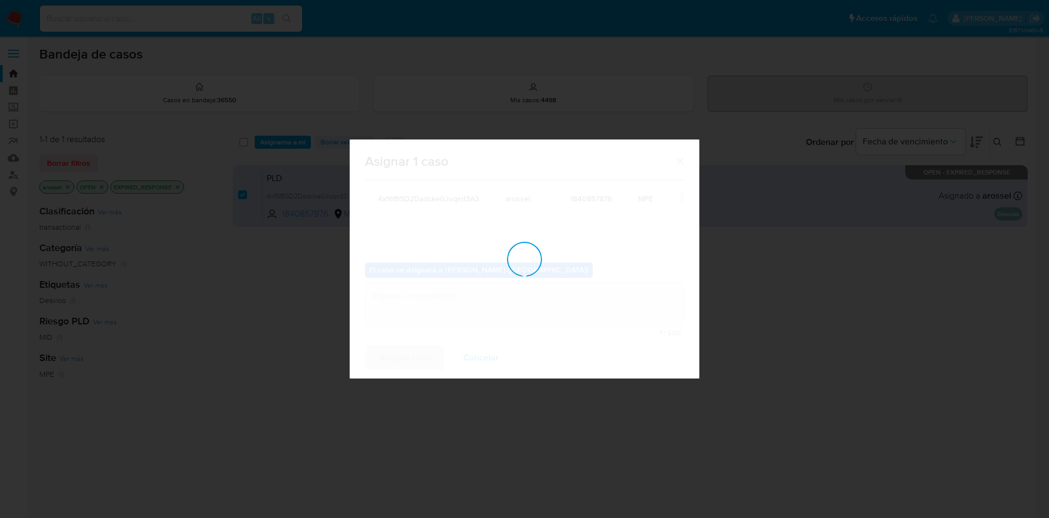
checkbox input "false"
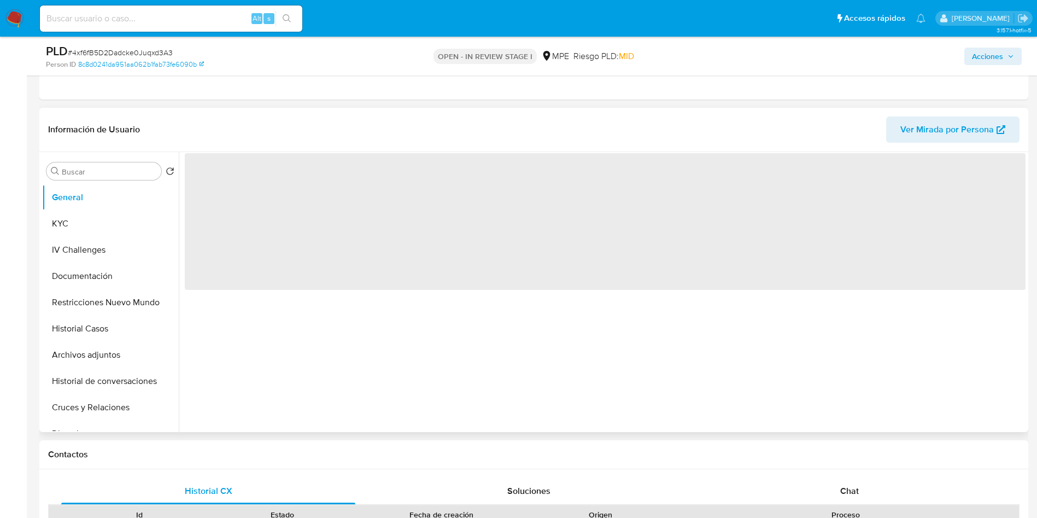
scroll to position [246, 0]
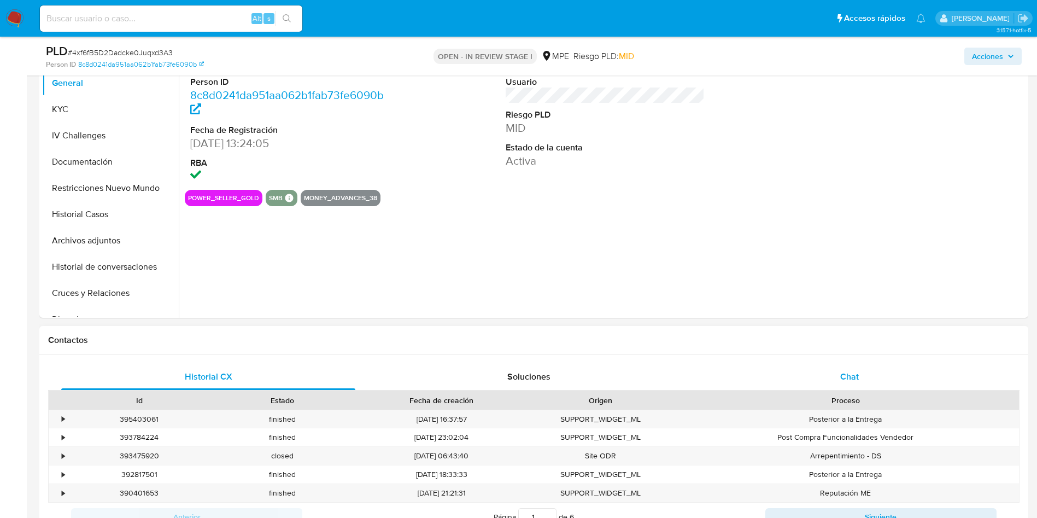
click at [860, 372] on div "Chat" at bounding box center [849, 376] width 294 height 26
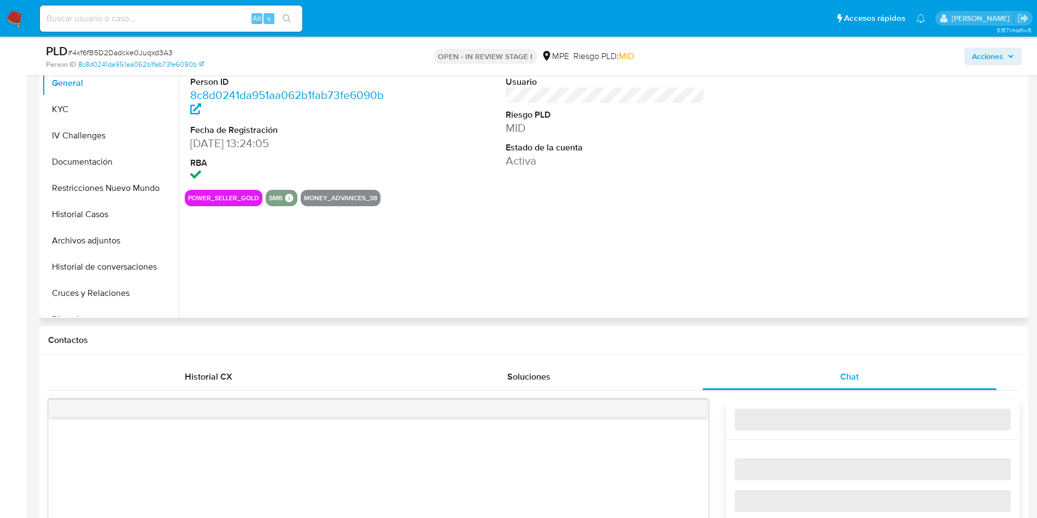
select select "10"
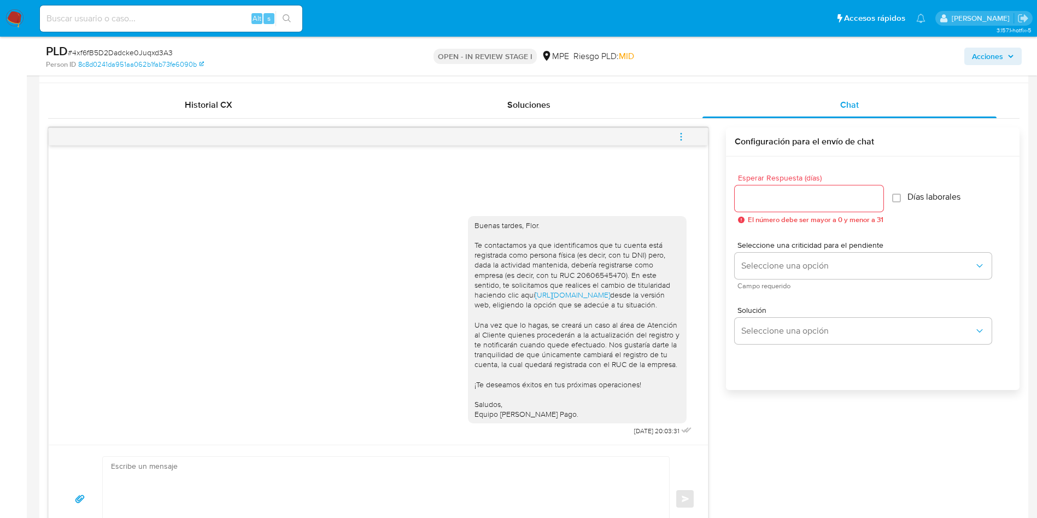
scroll to position [492, 0]
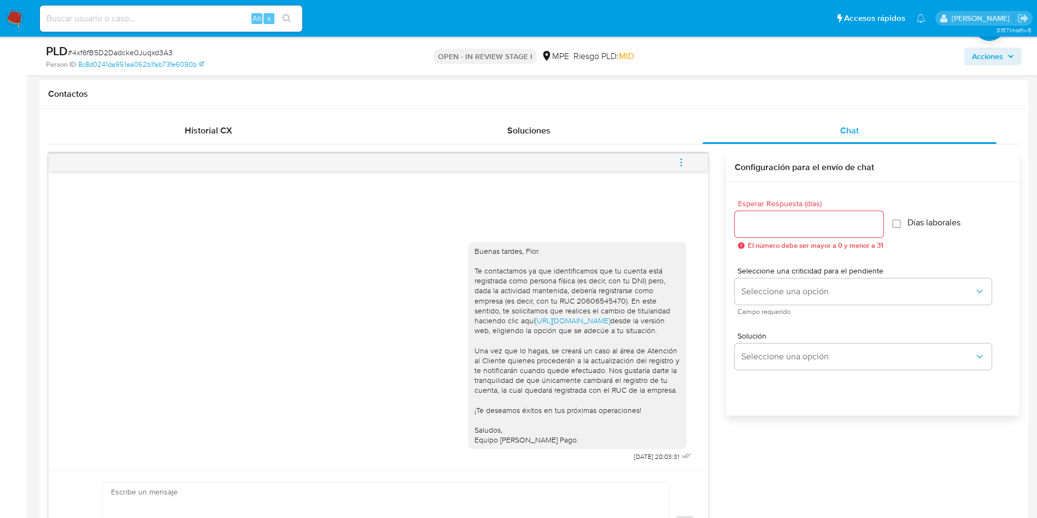
click at [683, 154] on span "menu-action" at bounding box center [681, 162] width 10 height 26
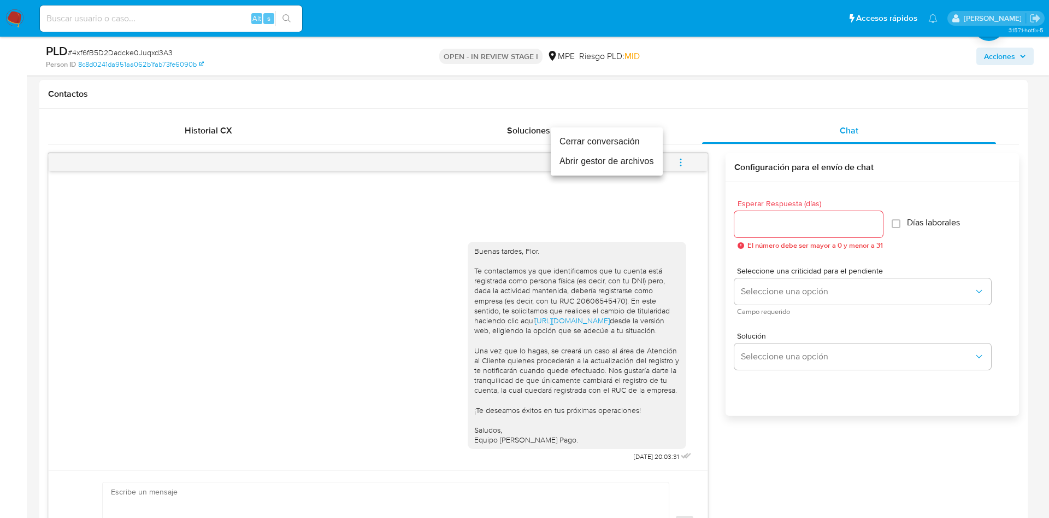
click at [645, 140] on li "Cerrar conversación" at bounding box center [607, 142] width 112 height 20
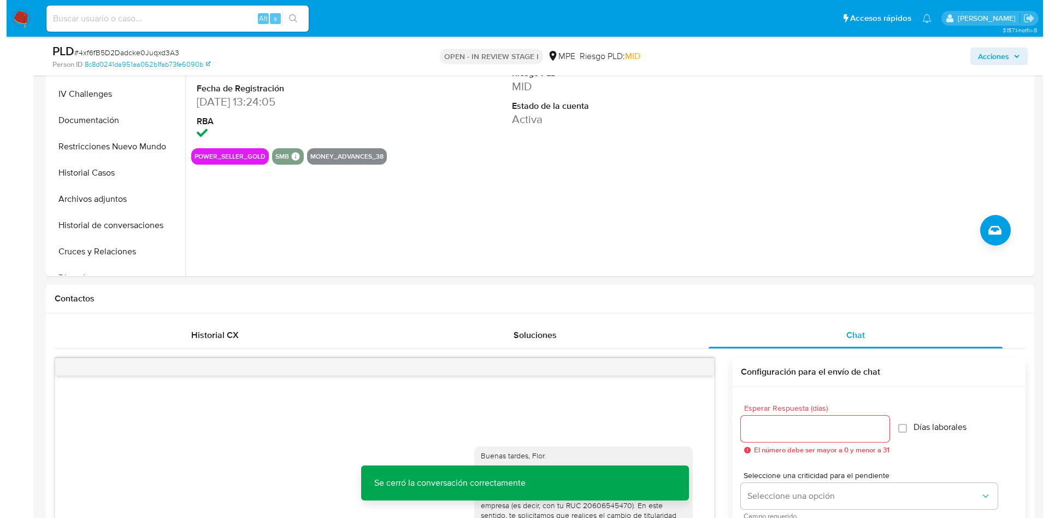
scroll to position [164, 0]
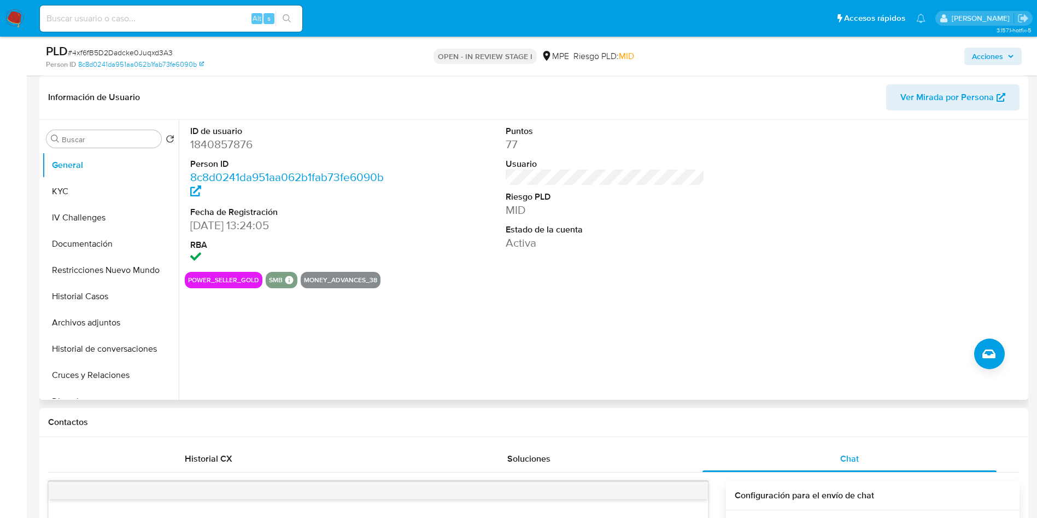
click at [257, 350] on div "ID de usuario 1840857876 Person ID 8c8d0241da951aa062b1fab73fe6090b Fecha de Re…" at bounding box center [602, 260] width 847 height 280
click at [105, 318] on button "Archivos adjuntos" at bounding box center [106, 322] width 128 height 26
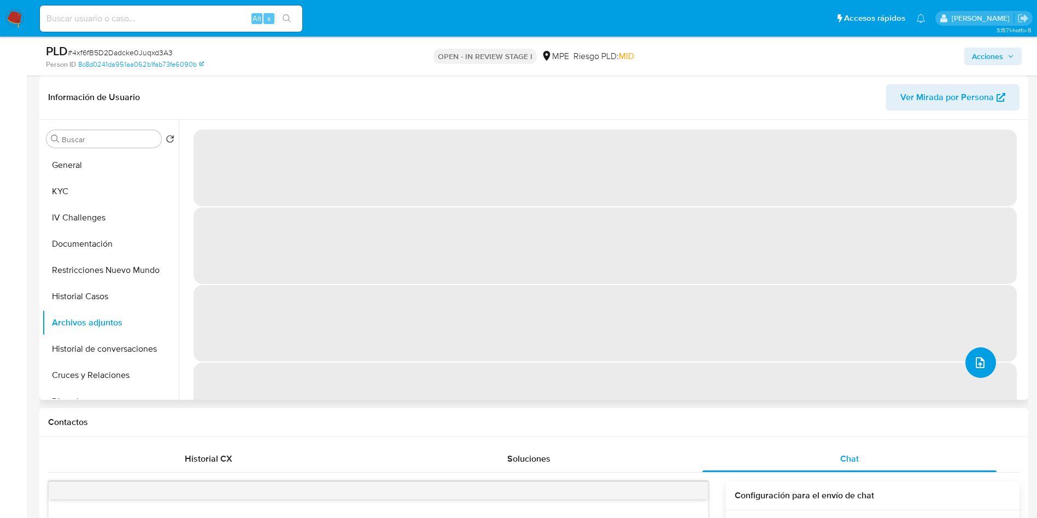
click at [982, 371] on button "upload-file" at bounding box center [980, 362] width 31 height 31
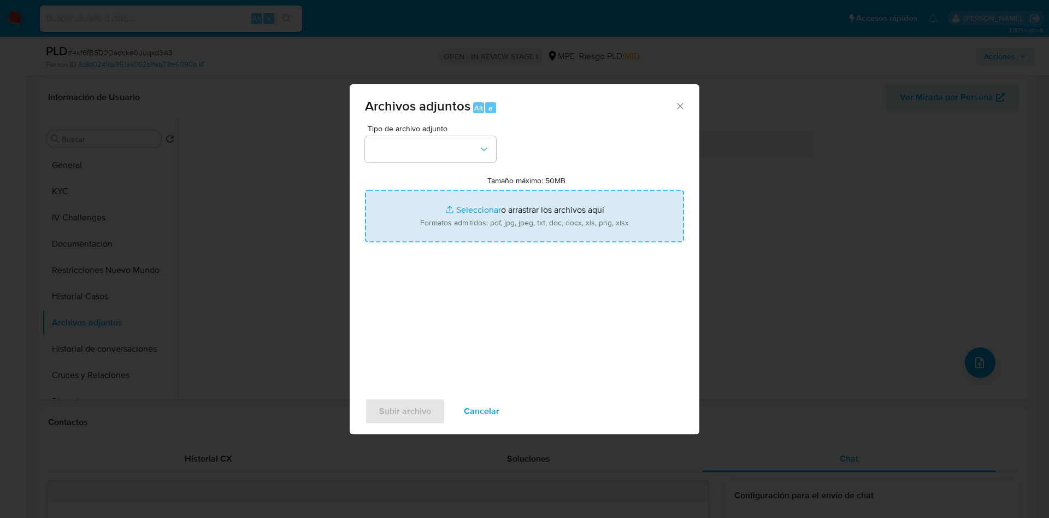
click at [573, 218] on input "Tamaño máximo: 50MB Seleccionar archivos" at bounding box center [524, 216] width 319 height 52
type input "C:\fakepath\Case Log 1840857876 - 29_08_2025.pdf"
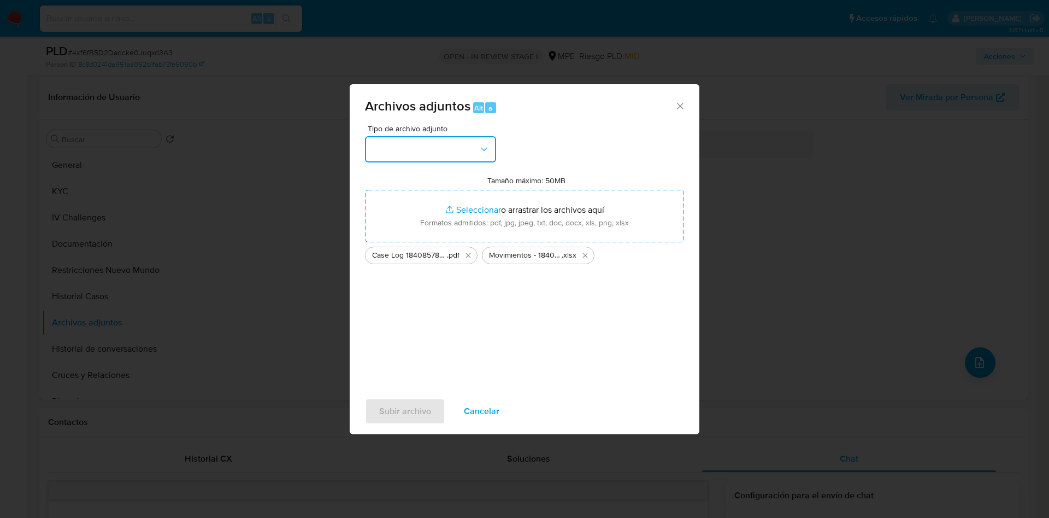
click at [455, 155] on button "button" at bounding box center [430, 149] width 131 height 26
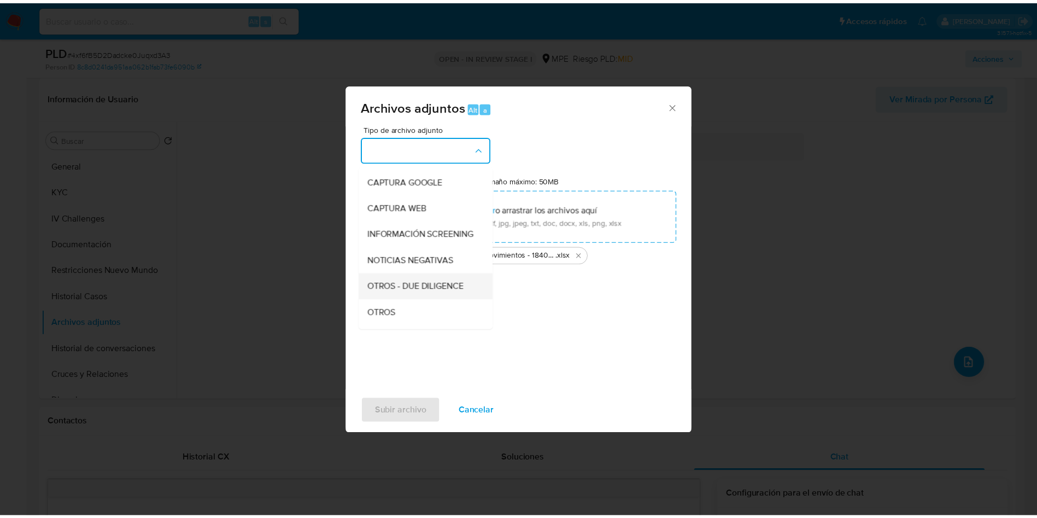
scroll to position [82, 0]
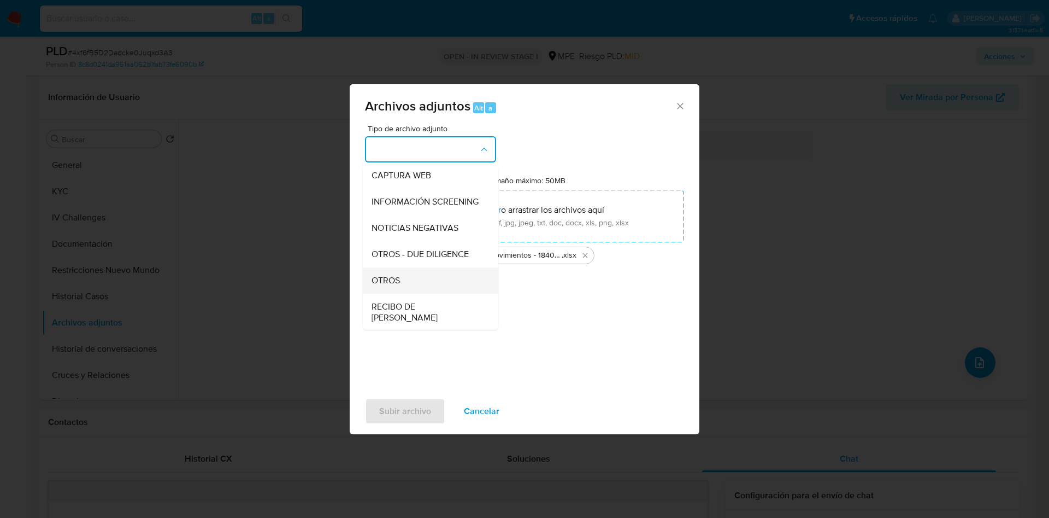
click at [444, 284] on div "OTROS" at bounding box center [427, 280] width 111 height 26
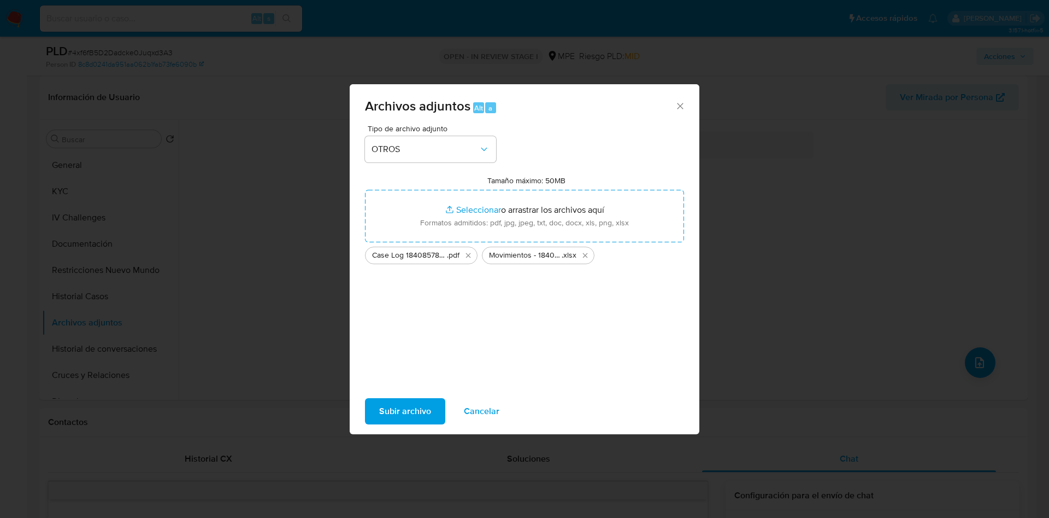
click at [407, 405] on span "Subir archivo" at bounding box center [405, 411] width 52 height 24
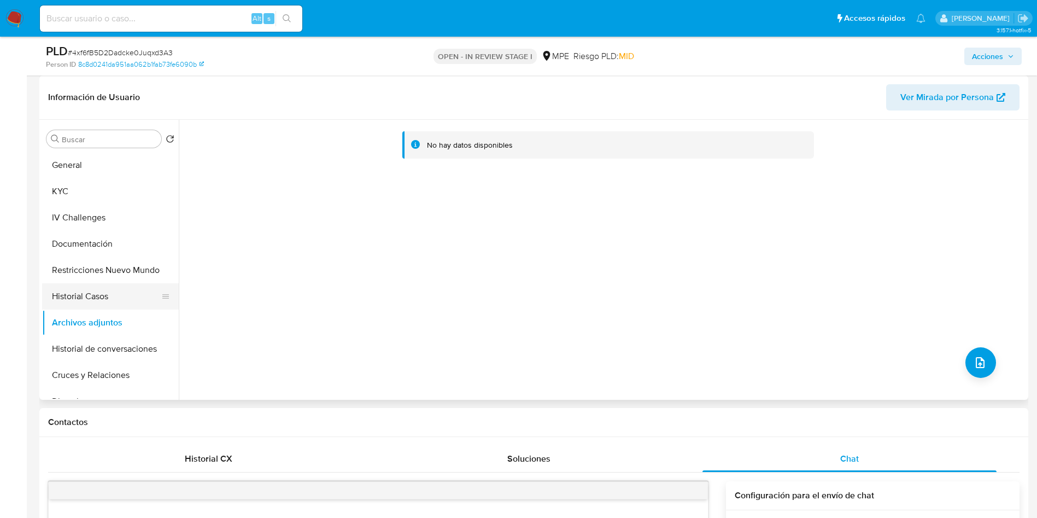
click at [124, 280] on button "Restricciones Nuevo Mundo" at bounding box center [110, 270] width 137 height 26
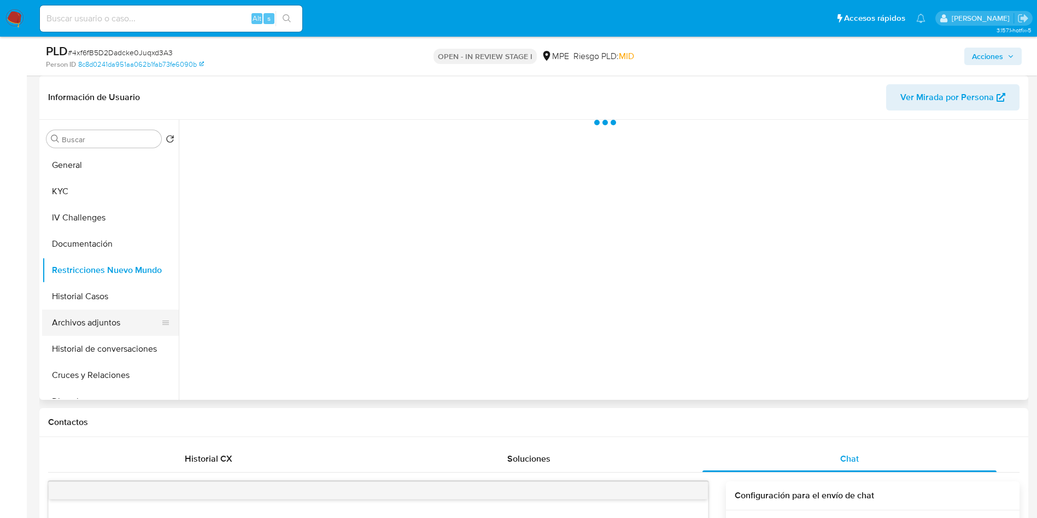
click at [112, 328] on button "Archivos adjuntos" at bounding box center [106, 322] width 128 height 26
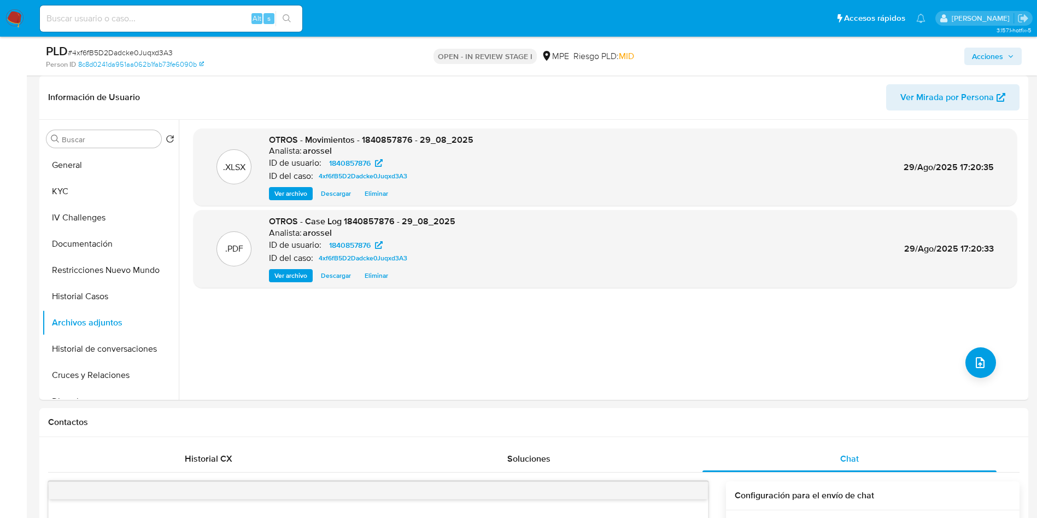
drag, startPoint x: 1000, startPoint y: 61, endPoint x: 952, endPoint y: 63, distance: 48.7
click at [1000, 61] on span "Acciones" at bounding box center [987, 56] width 31 height 17
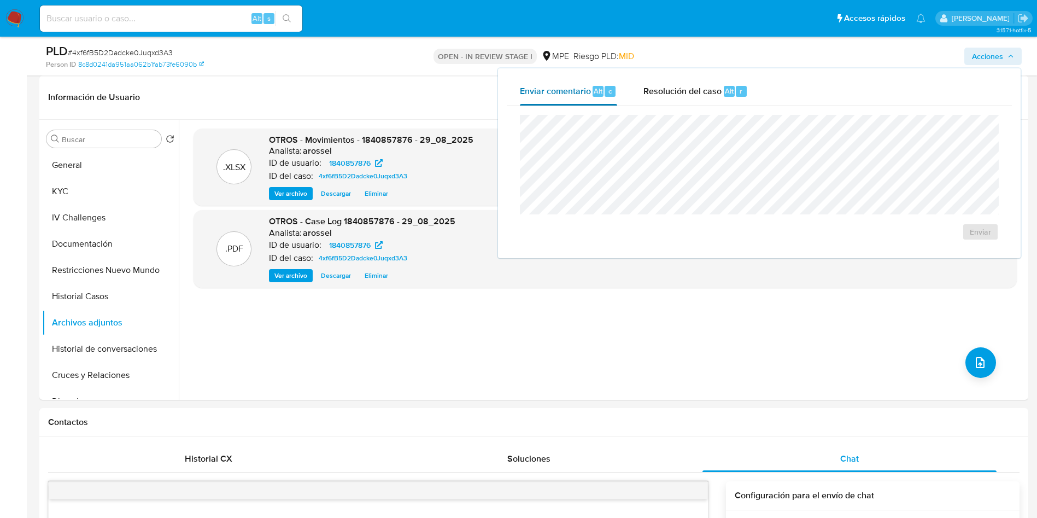
click at [601, 96] on div "Alt" at bounding box center [597, 91] width 11 height 11
click at [684, 87] on span "Resolución del caso" at bounding box center [682, 90] width 78 height 13
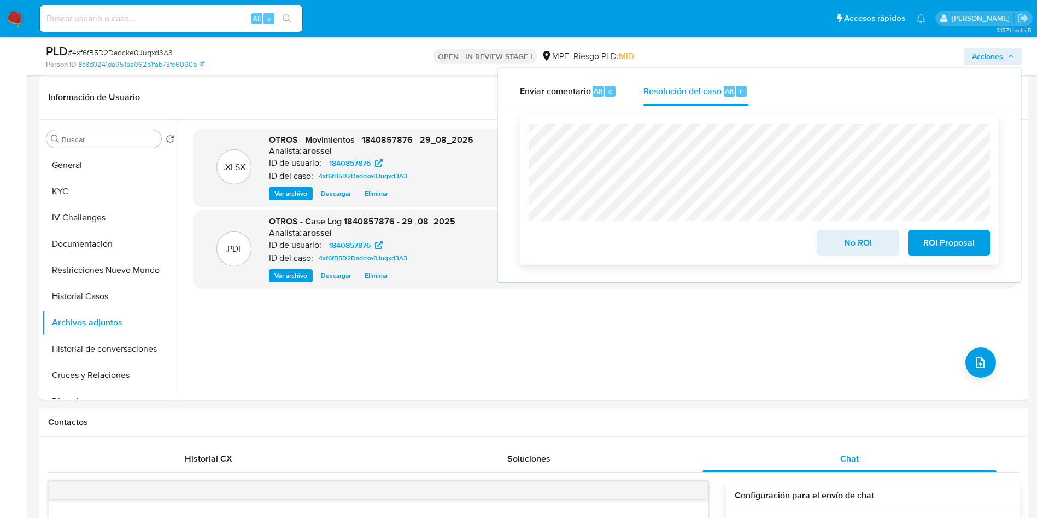
click at [836, 251] on span "No ROI" at bounding box center [858, 243] width 54 height 24
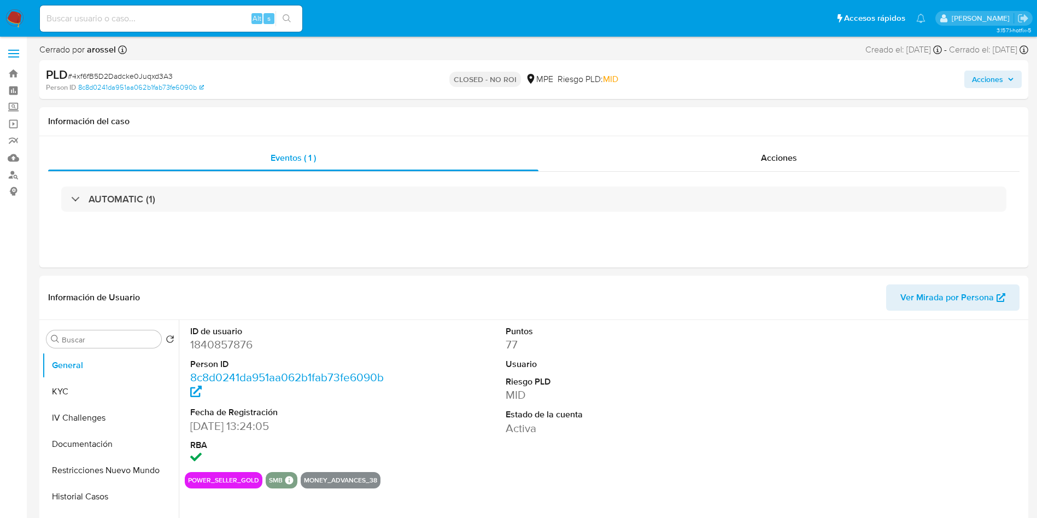
select select "10"
click at [113, 381] on button "KYC" at bounding box center [106, 391] width 128 height 26
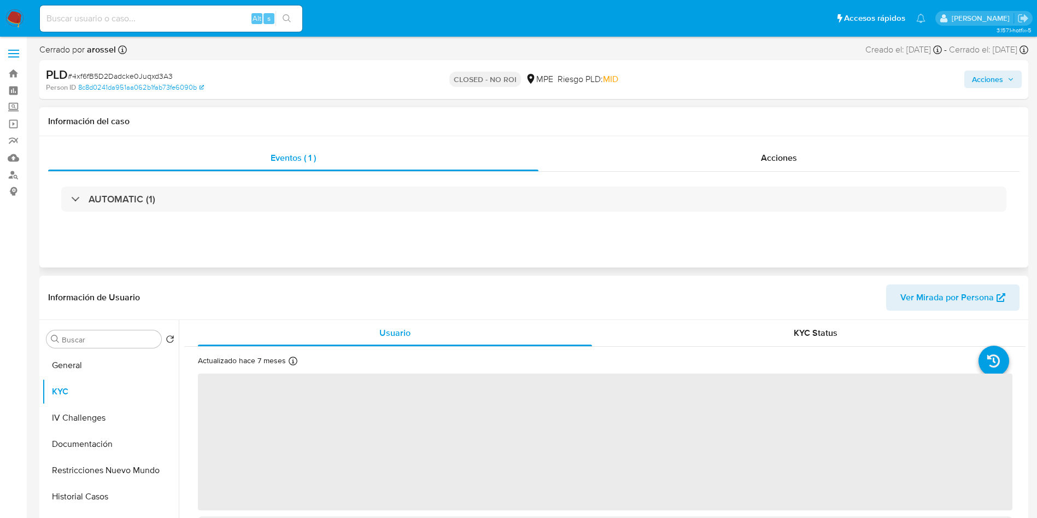
scroll to position [82, 0]
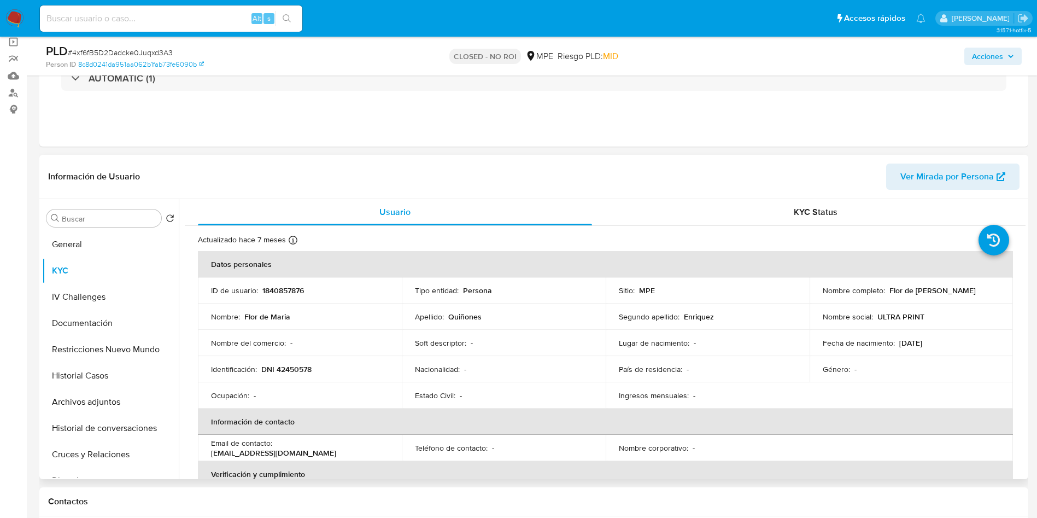
drag, startPoint x: 819, startPoint y: 292, endPoint x: 940, endPoint y: 293, distance: 120.8
click at [940, 293] on td "Nombre completo : [PERSON_NAME]" at bounding box center [911, 290] width 204 height 26
copy p "Flor de [PERSON_NAME]"
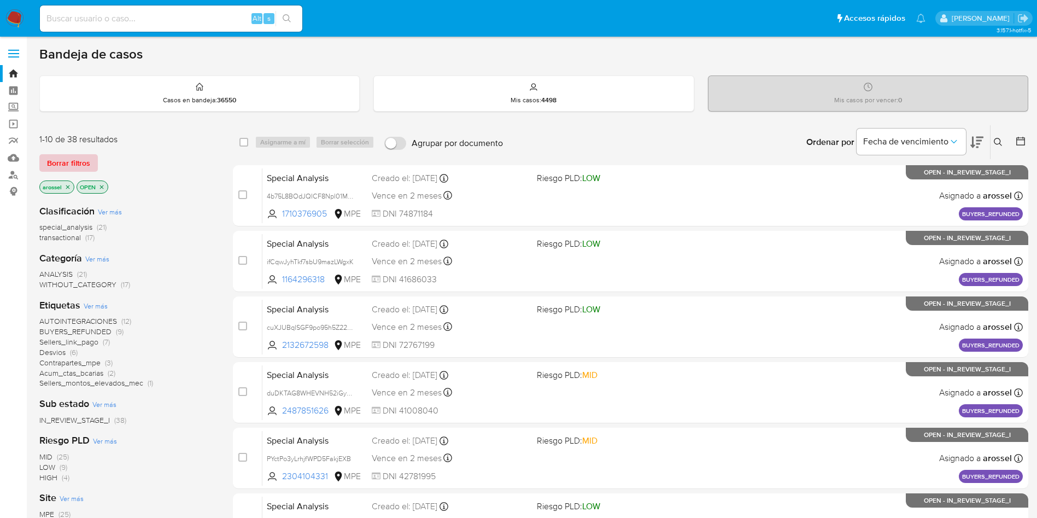
click at [91, 161] on button "Borrar filtros" at bounding box center [68, 162] width 58 height 17
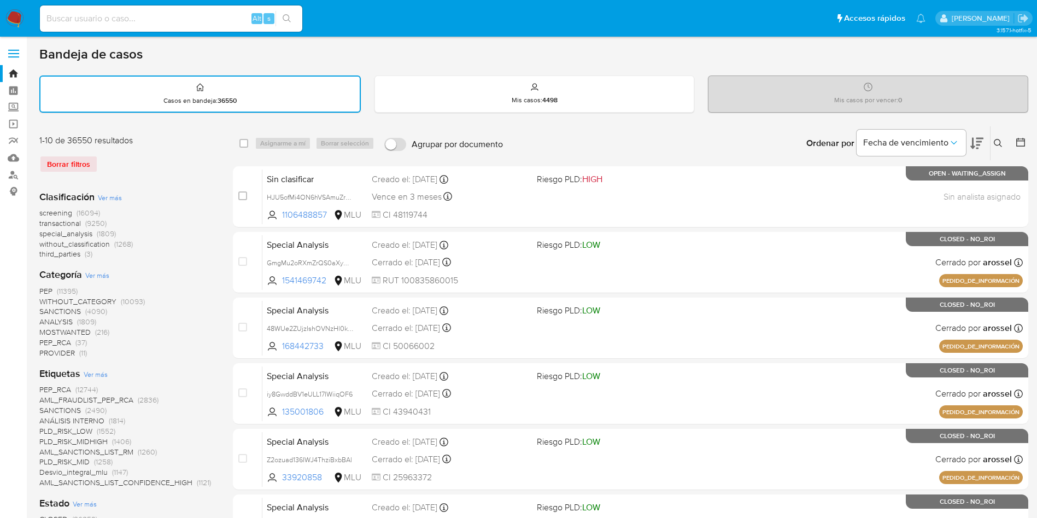
click at [1020, 134] on div at bounding box center [1018, 143] width 20 height 34
click at [1018, 145] on icon at bounding box center [1020, 142] width 11 height 11
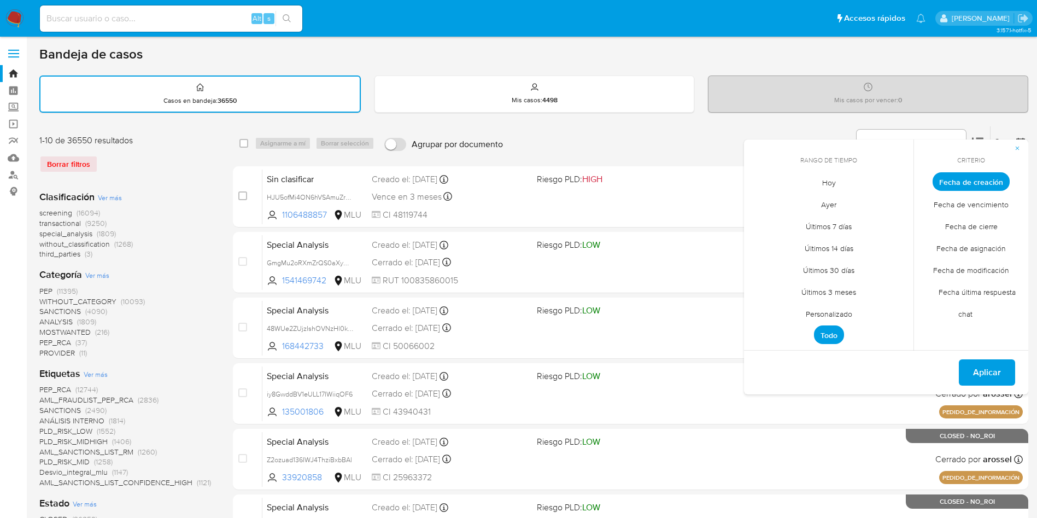
click at [838, 318] on span "Personalizado" at bounding box center [828, 313] width 69 height 22
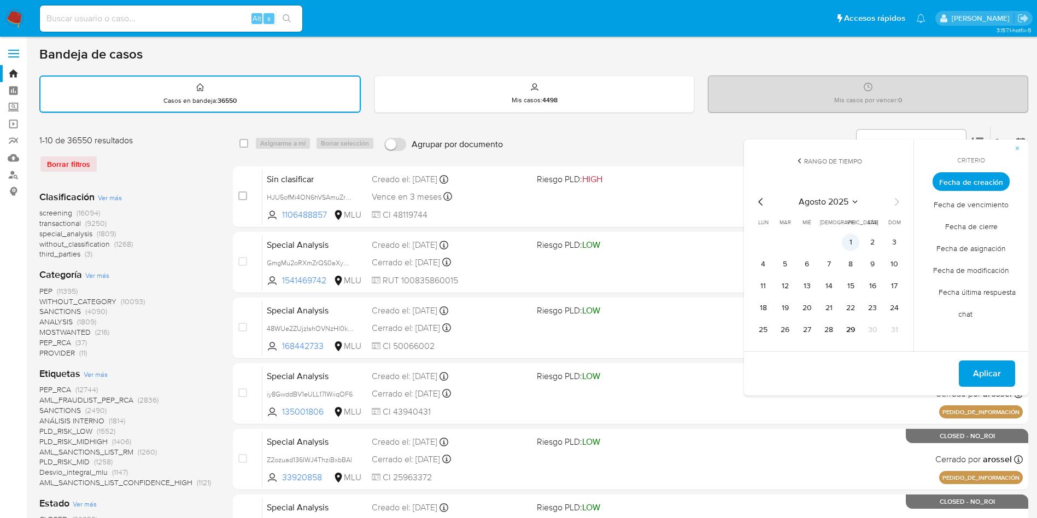
click at [853, 243] on button "1" at bounding box center [850, 241] width 17 height 17
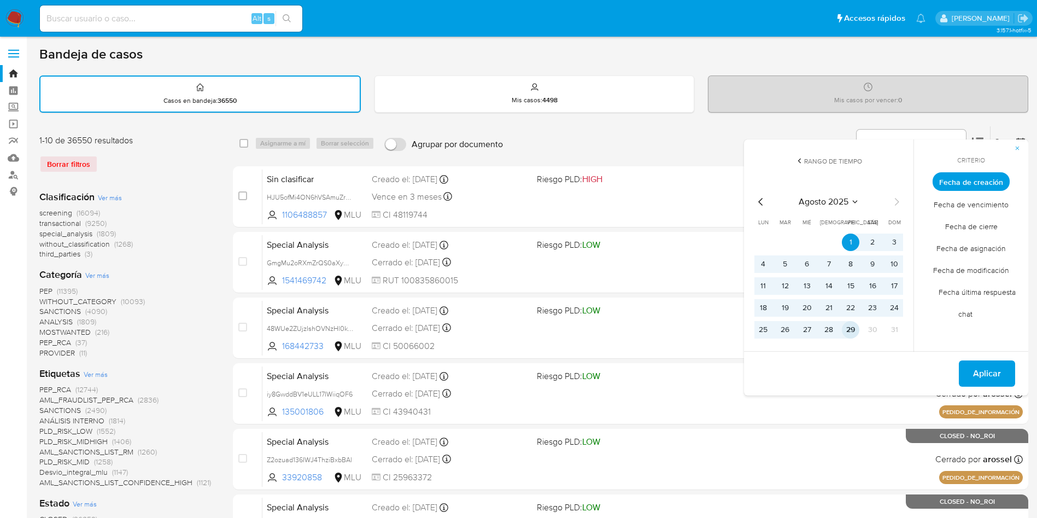
click at [853, 328] on button "29" at bounding box center [850, 329] width 17 height 17
click at [981, 227] on span "Fecha de cierre" at bounding box center [971, 226] width 75 height 22
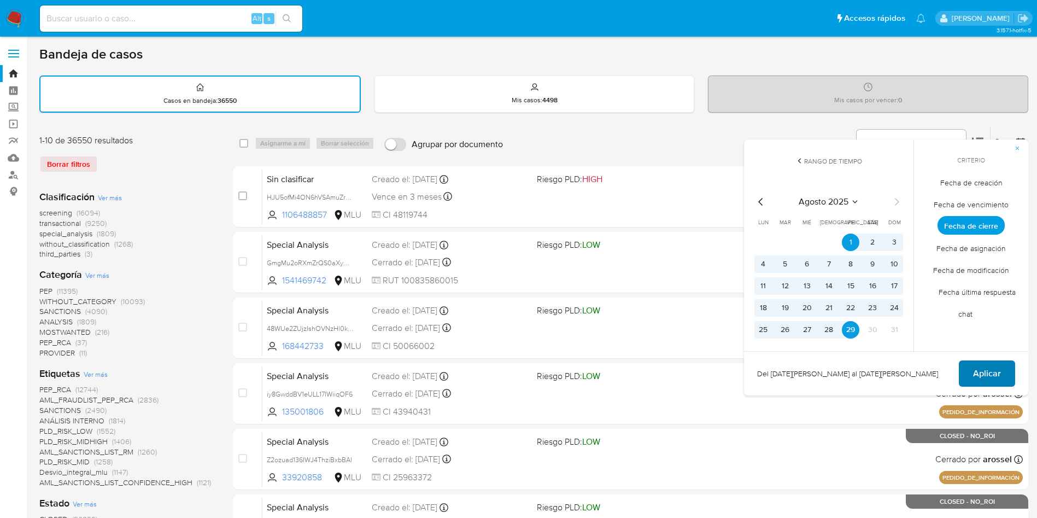
click at [986, 366] on span "Aplicar" at bounding box center [987, 373] width 28 height 24
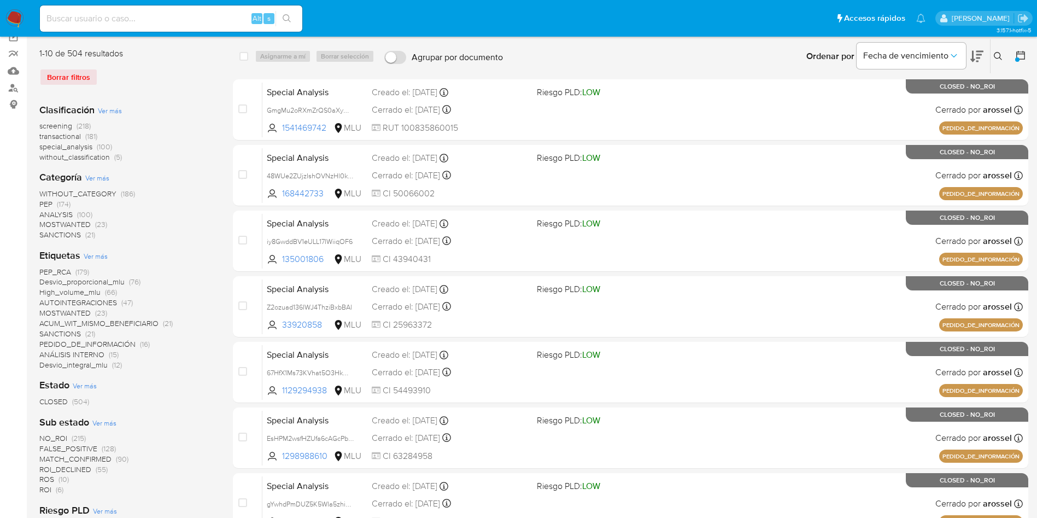
scroll to position [19, 0]
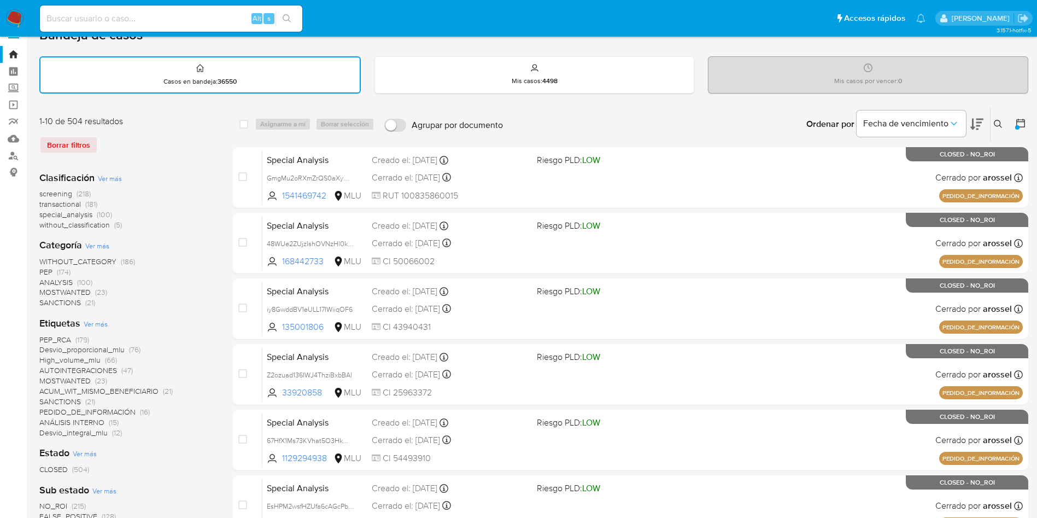
click at [71, 201] on span "transactional" at bounding box center [60, 203] width 42 height 11
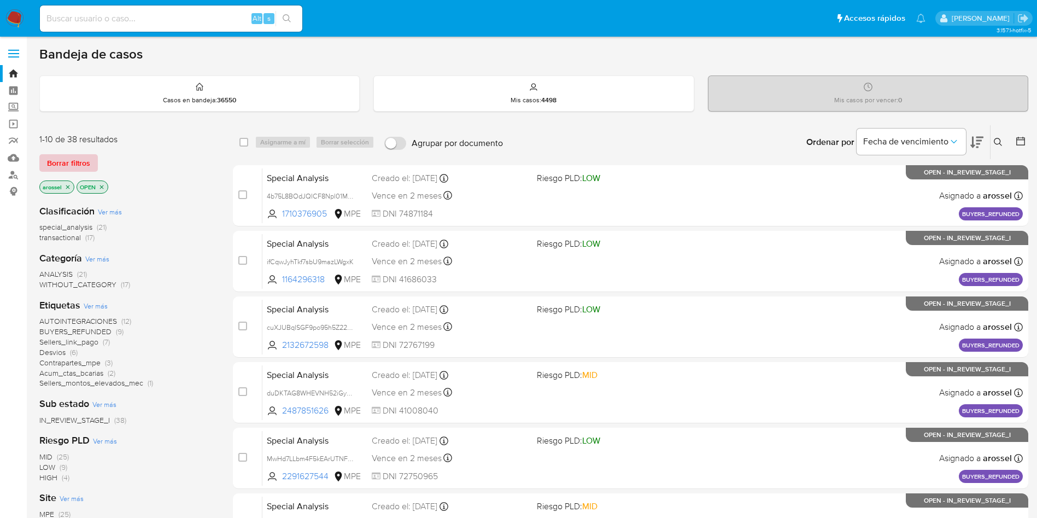
click at [83, 158] on span "Borrar filtros" at bounding box center [68, 162] width 43 height 15
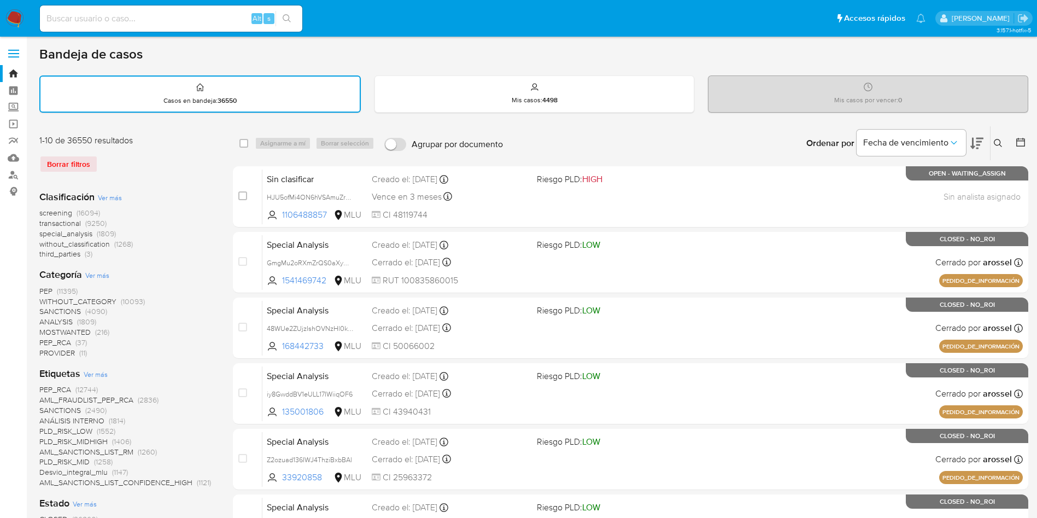
click at [1020, 134] on div at bounding box center [1018, 143] width 20 height 34
click at [1020, 144] on icon at bounding box center [1020, 142] width 11 height 11
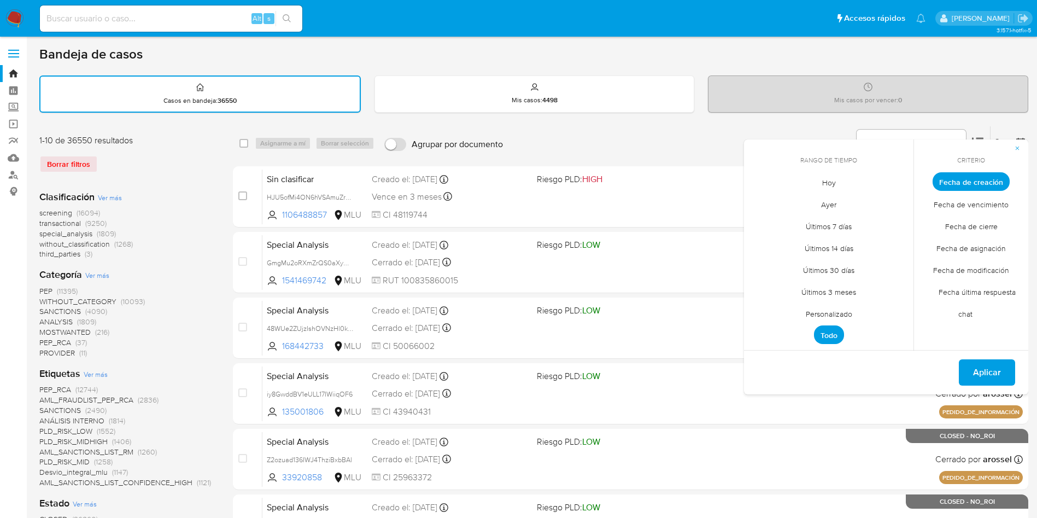
click at [852, 312] on span "Personalizado" at bounding box center [828, 313] width 69 height 22
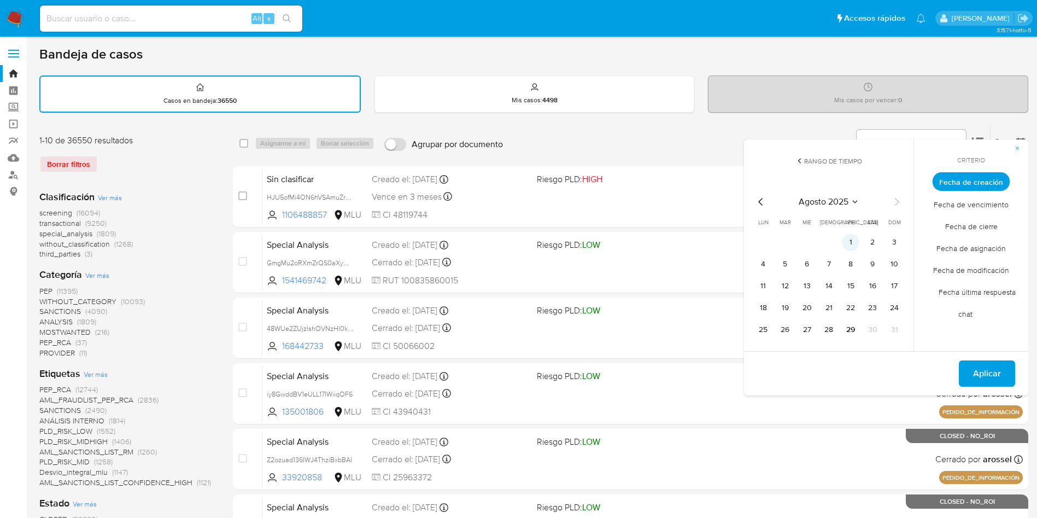
click at [854, 241] on button "1" at bounding box center [850, 241] width 17 height 17
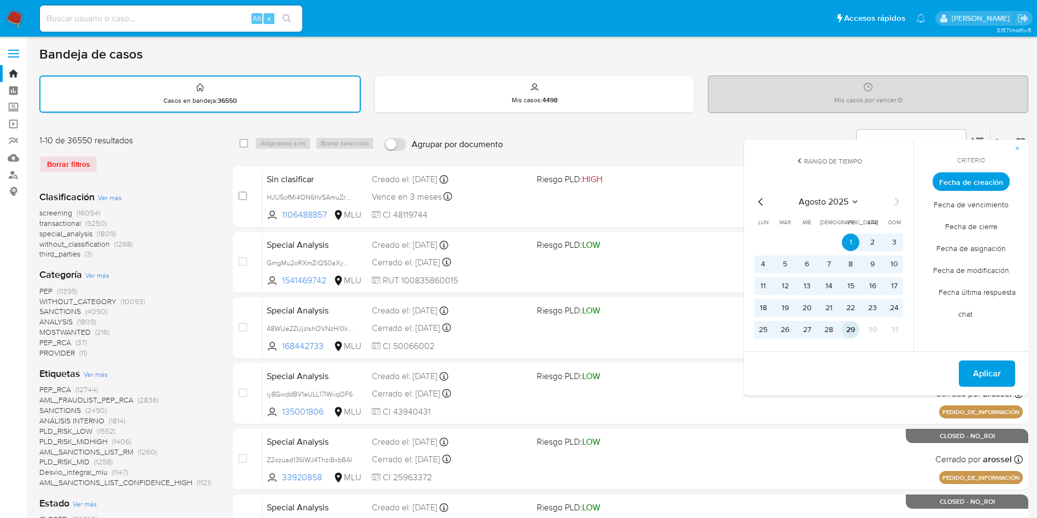
click at [854, 331] on button "29" at bounding box center [850, 329] width 17 height 17
click at [985, 224] on span "Fecha de cierre" at bounding box center [971, 226] width 75 height 22
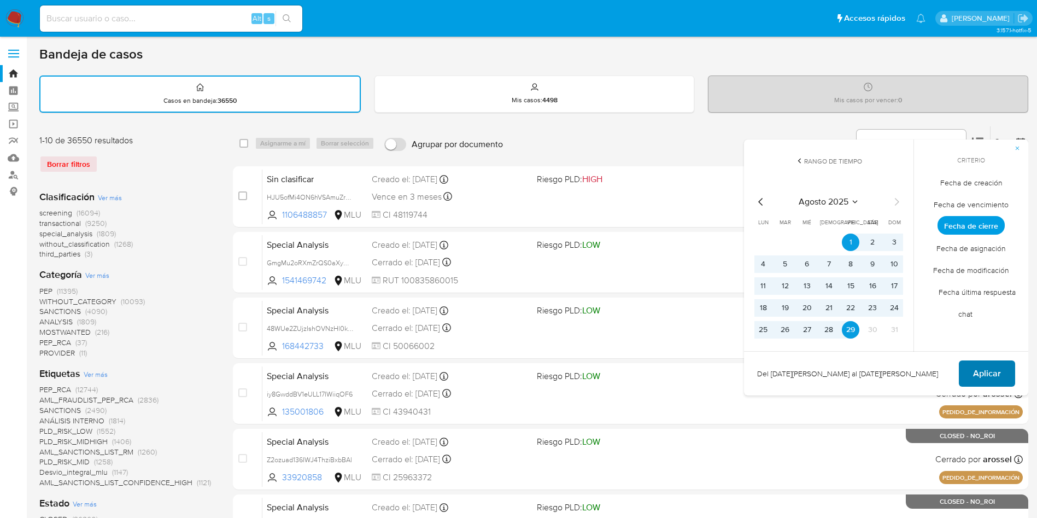
click at [987, 373] on span "Aplicar" at bounding box center [987, 373] width 28 height 24
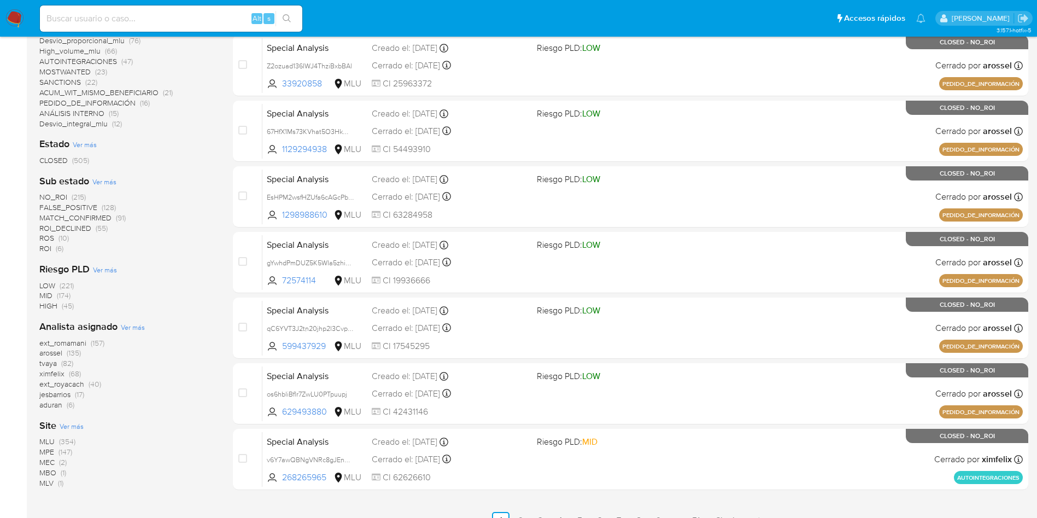
scroll to position [246, 0]
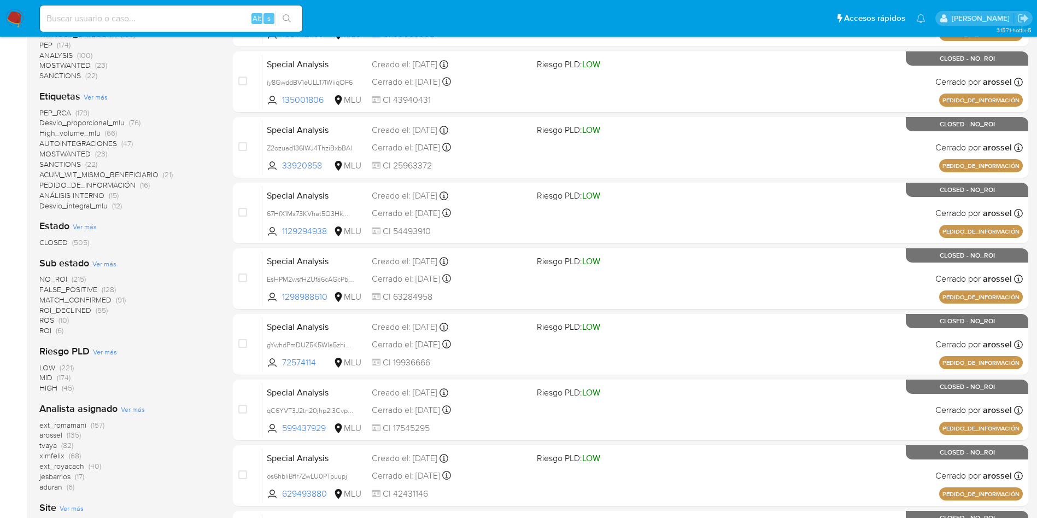
click at [192, 283] on div "NO_ROI (215) FALSE_POSITIVE (128) MATCH_CONFIRMED (91) ROI_DECLINED (55) ROS (1…" at bounding box center [127, 305] width 176 height 62
click at [191, 255] on div "Clasificación Ver más screening (219) transactional (181) special_analysis (100…" at bounding box center [127, 253] width 176 height 635
click at [231, 209] on div "1-10 de 505 resultados Borrar filtros Clasificación Ver más screening (219) tra…" at bounding box center [533, 251] width 989 height 742
click at [208, 231] on div "Estado Ver más CLOSED (505)" at bounding box center [127, 233] width 176 height 28
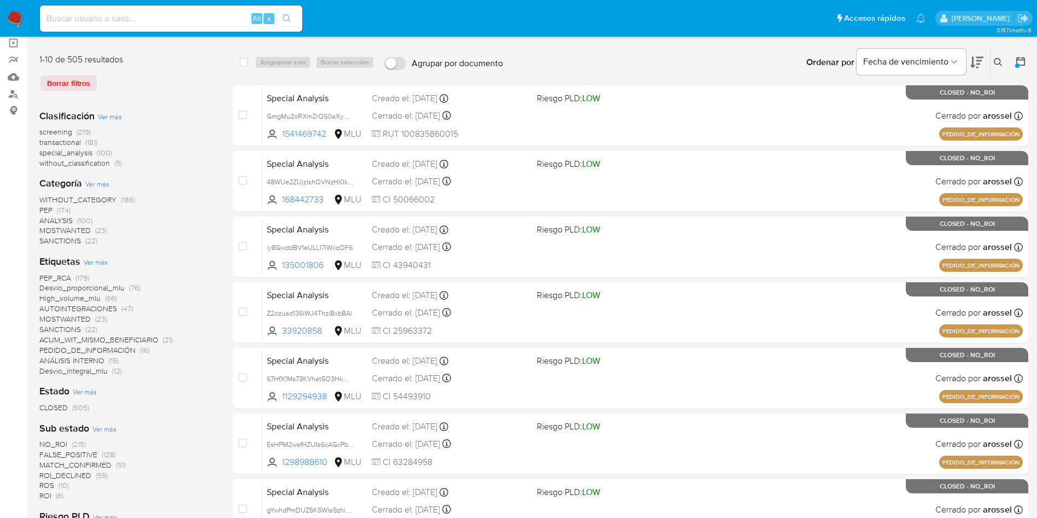
scroll to position [0, 0]
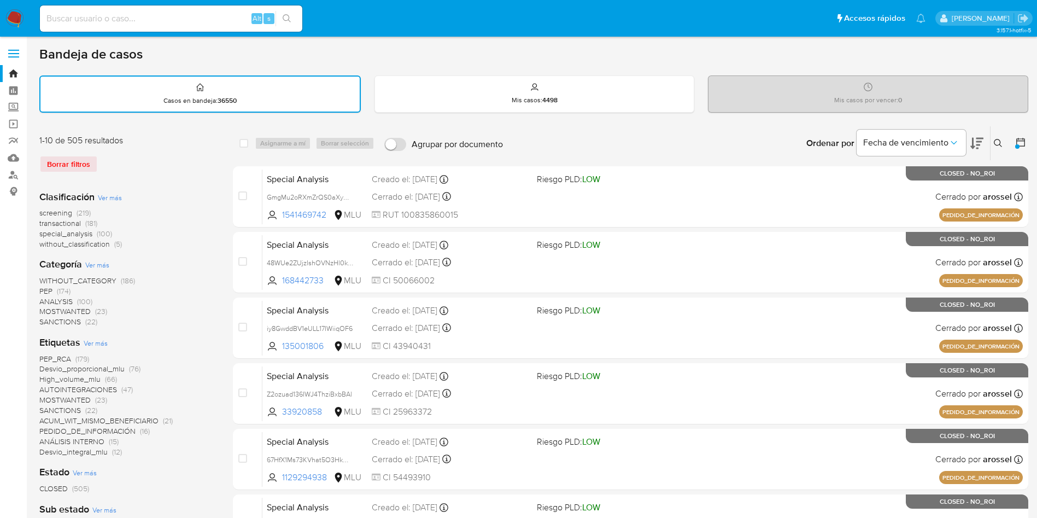
click at [70, 224] on span "transactional" at bounding box center [60, 223] width 42 height 11
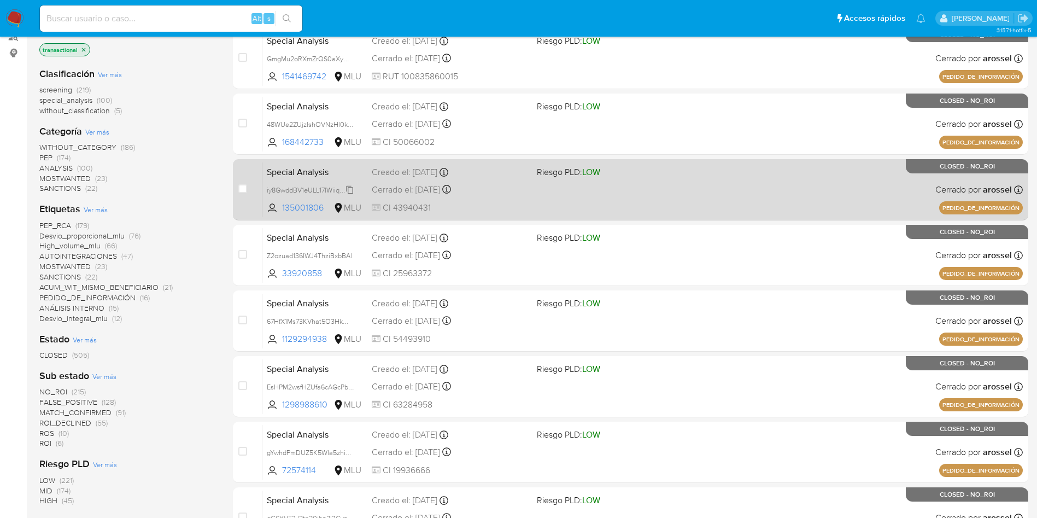
scroll to position [164, 0]
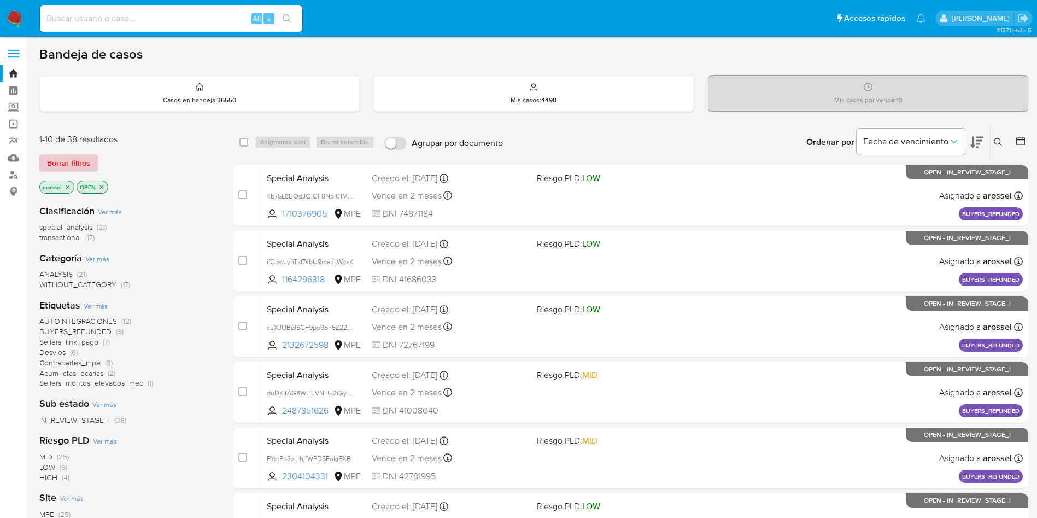
click at [83, 166] on span "Borrar filtros" at bounding box center [68, 162] width 43 height 15
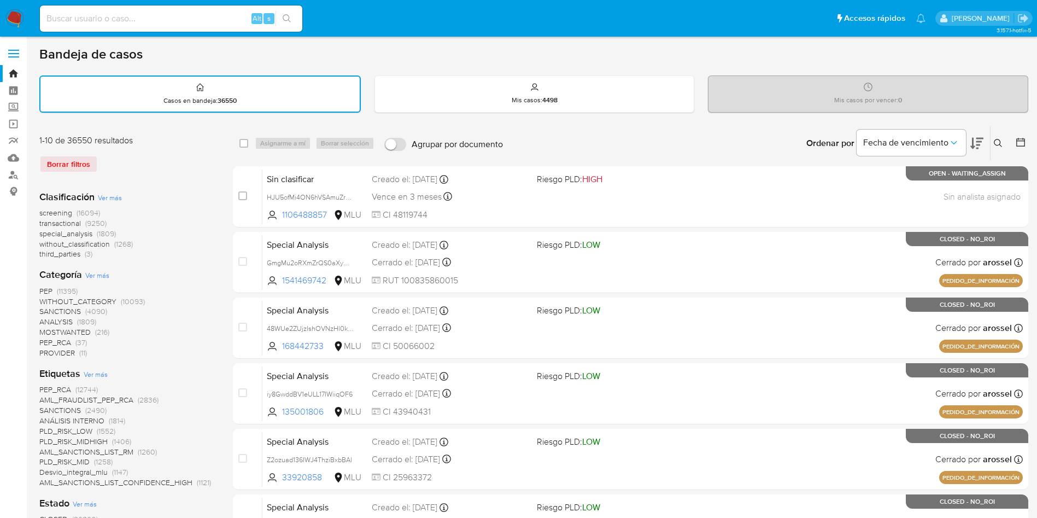
click at [97, 246] on span "without_classification" at bounding box center [74, 243] width 71 height 11
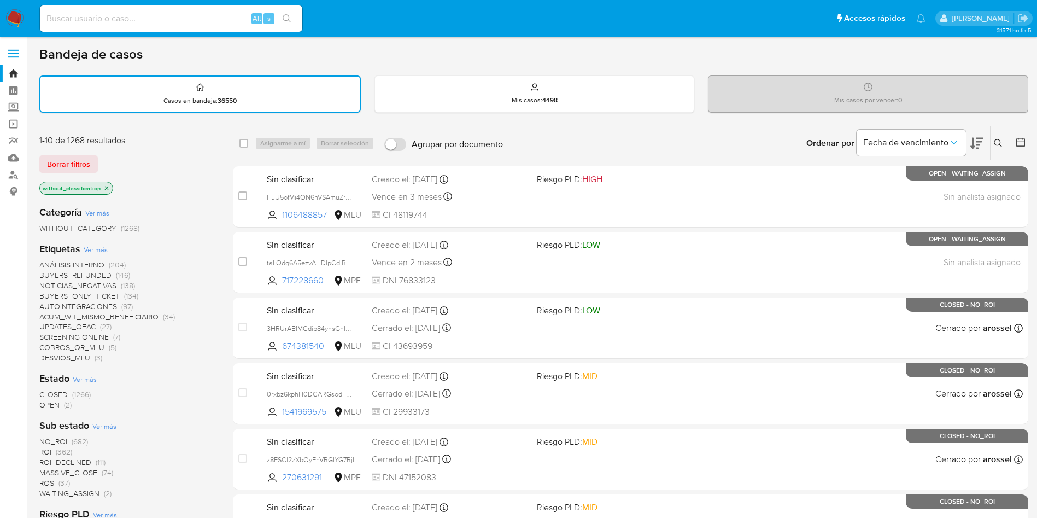
click at [48, 406] on span "OPEN" at bounding box center [49, 404] width 20 height 11
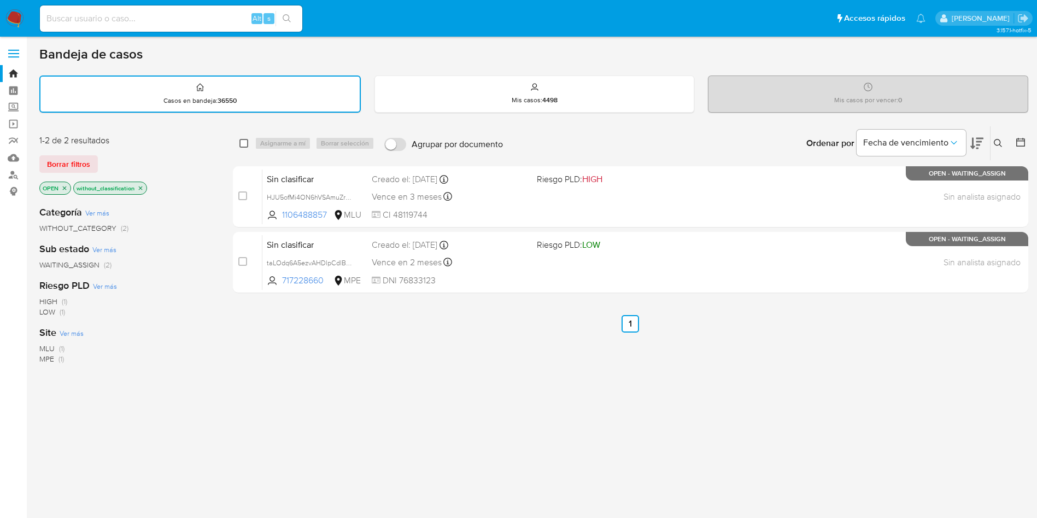
click at [243, 142] on input "checkbox" at bounding box center [243, 143] width 9 height 9
checkbox input "true"
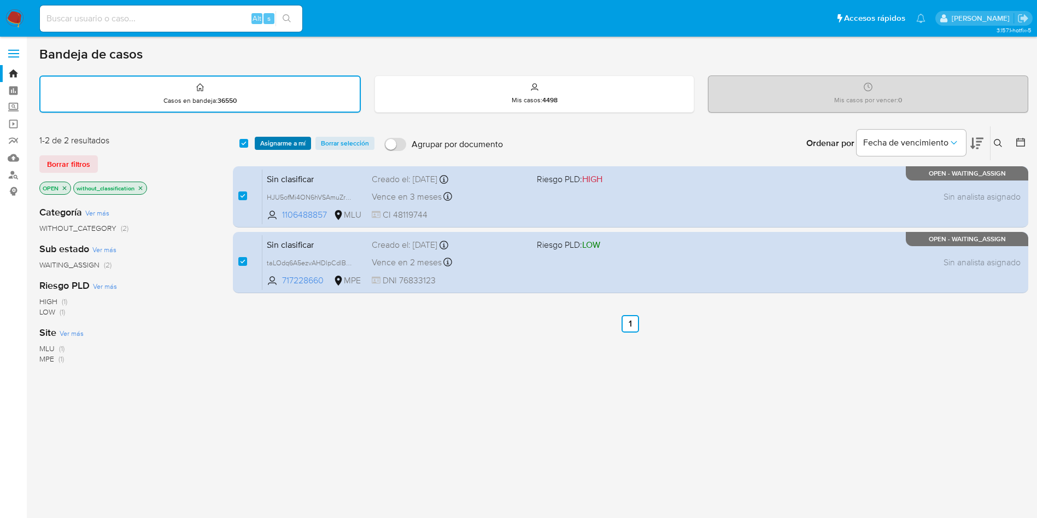
click at [281, 145] on span "Asignarme a mí" at bounding box center [282, 143] width 45 height 11
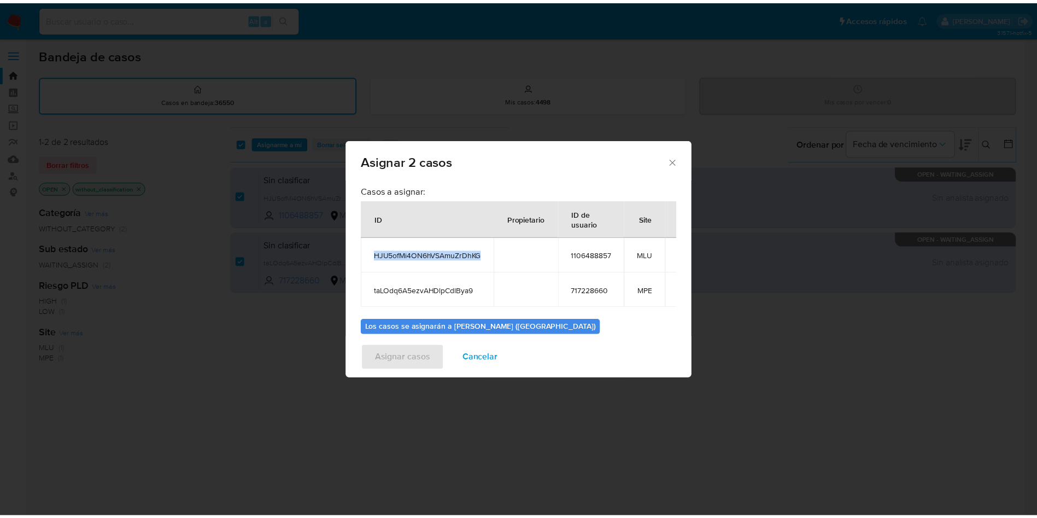
scroll to position [66, 0]
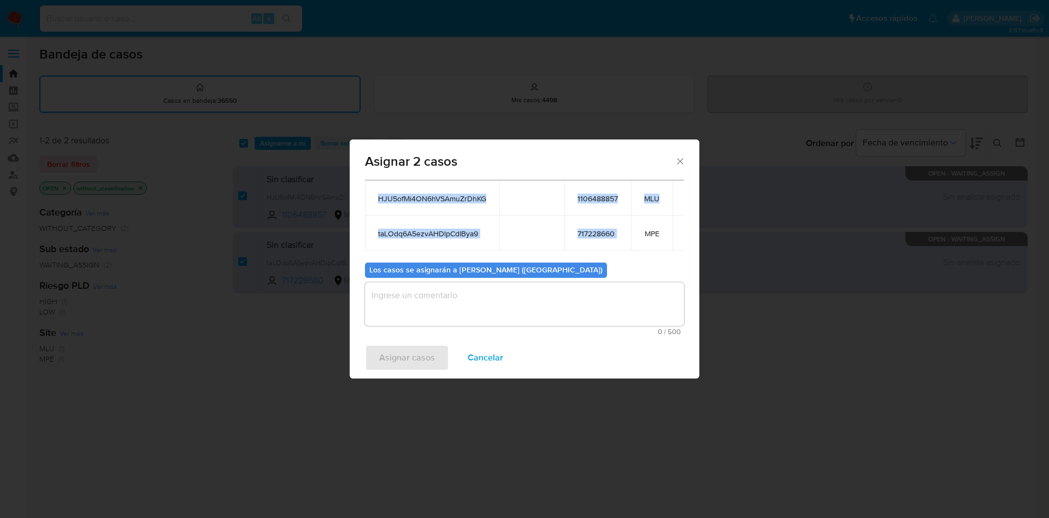
drag, startPoint x: 376, startPoint y: 260, endPoint x: 635, endPoint y: 218, distance: 262.4
click at [635, 218] on tbody "HJU5ofMi4ON6hVSAmuZrDhKG 1106488857 MLU taLOdq6A5ezvAHDlpCdlBya9 717228660 MPE" at bounding box center [538, 215] width 347 height 70
copy tbody "HJU5ofMi4ON6hVSAmuZrDhKG 1106488857 MLU taLOdq6A5ezvAHDlpCdlBya9 717228660"
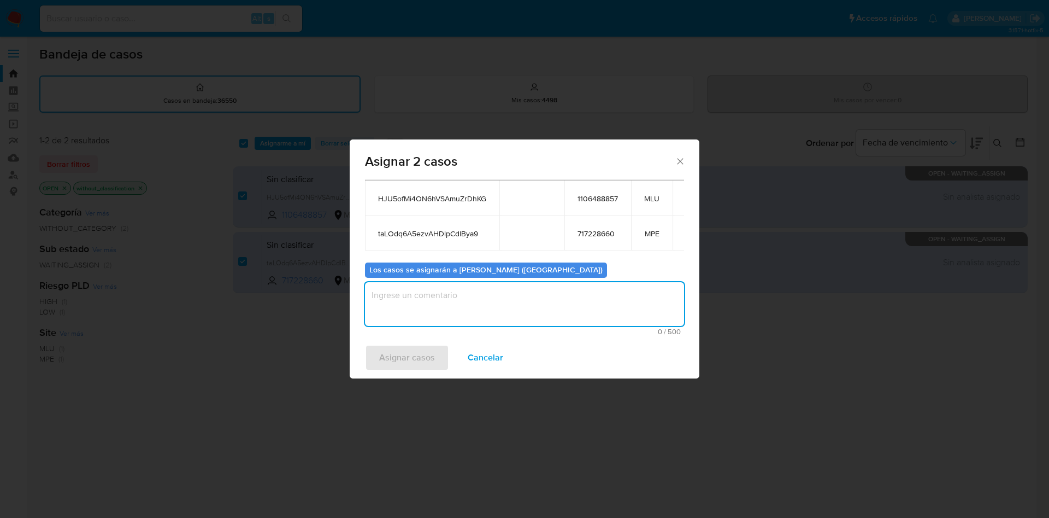
click at [406, 306] on textarea "assign-modal" at bounding box center [524, 304] width 319 height 44
click at [407, 376] on div "Asignar casos Cancelar" at bounding box center [525, 358] width 350 height 42
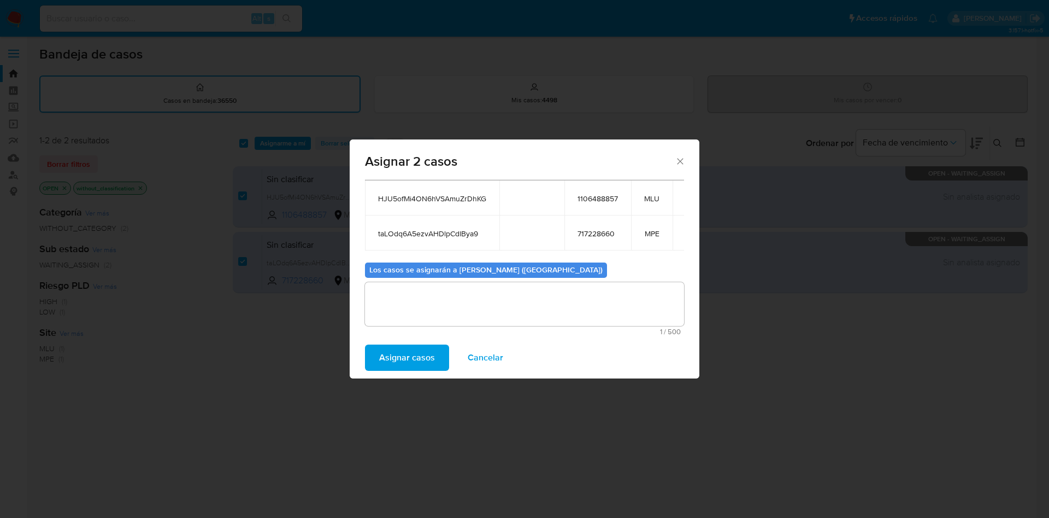
click at [403, 365] on span "Asignar casos" at bounding box center [407, 357] width 56 height 24
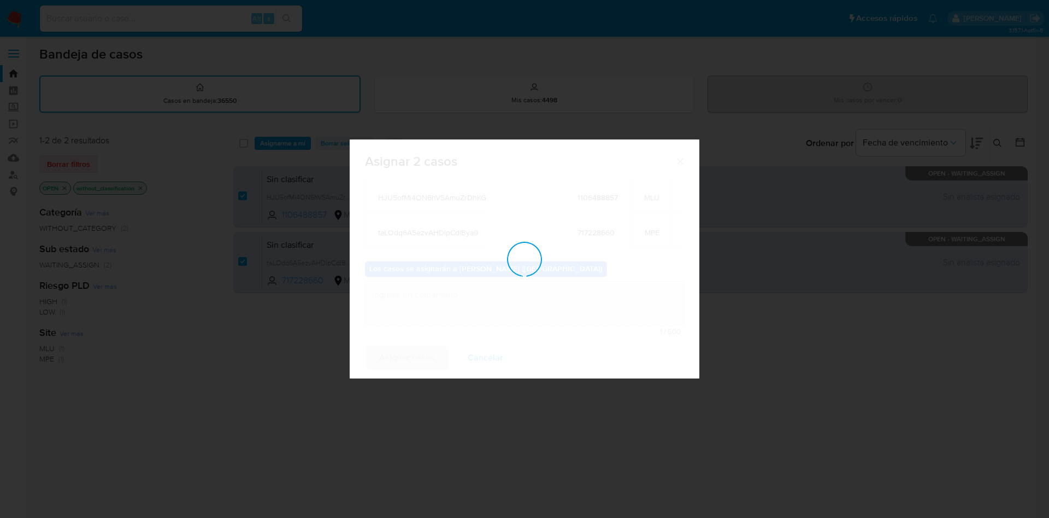
checkbox input "false"
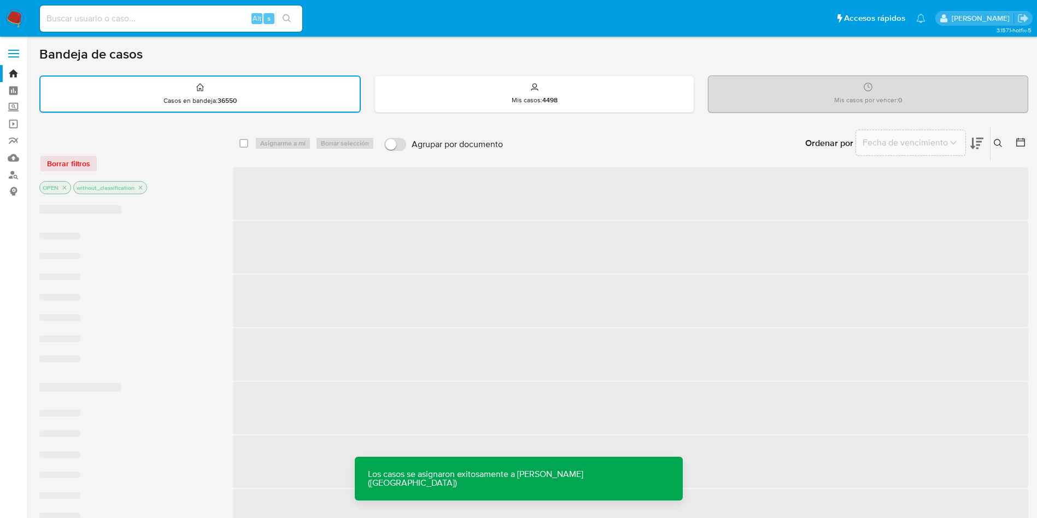
click at [183, 19] on input at bounding box center [171, 18] width 262 height 14
paste input "HJU5ofMi4ON6hVSAmuZrDhKG"
type input "HJU5ofMi4ON6hVSAmuZrDhKG"
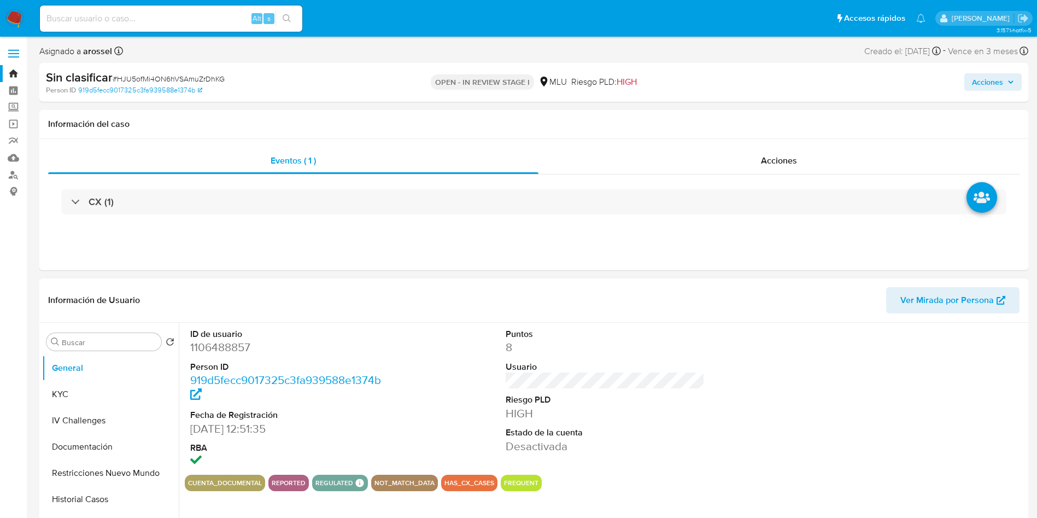
select select "10"
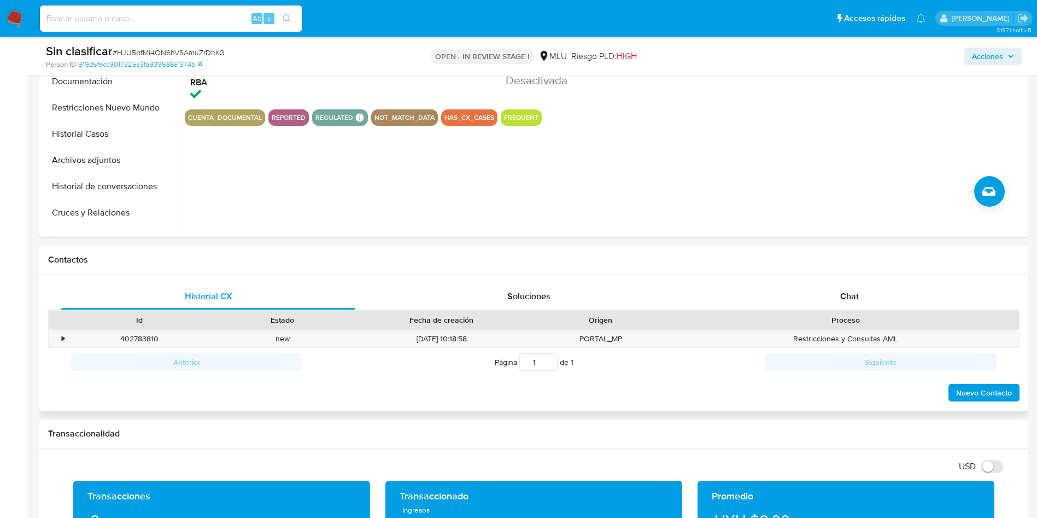
scroll to position [328, 0]
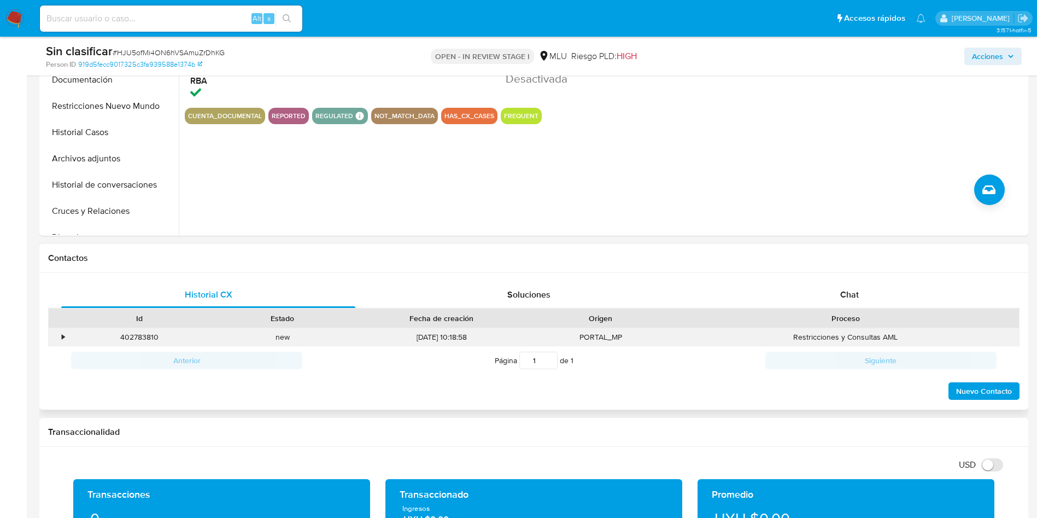
click at [54, 339] on div "•" at bounding box center [58, 337] width 19 height 18
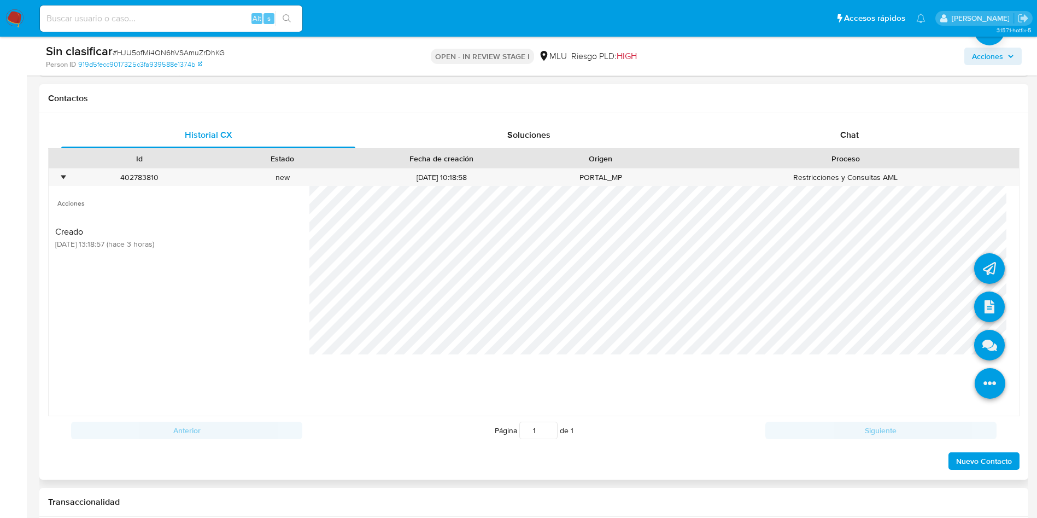
scroll to position [492, 0]
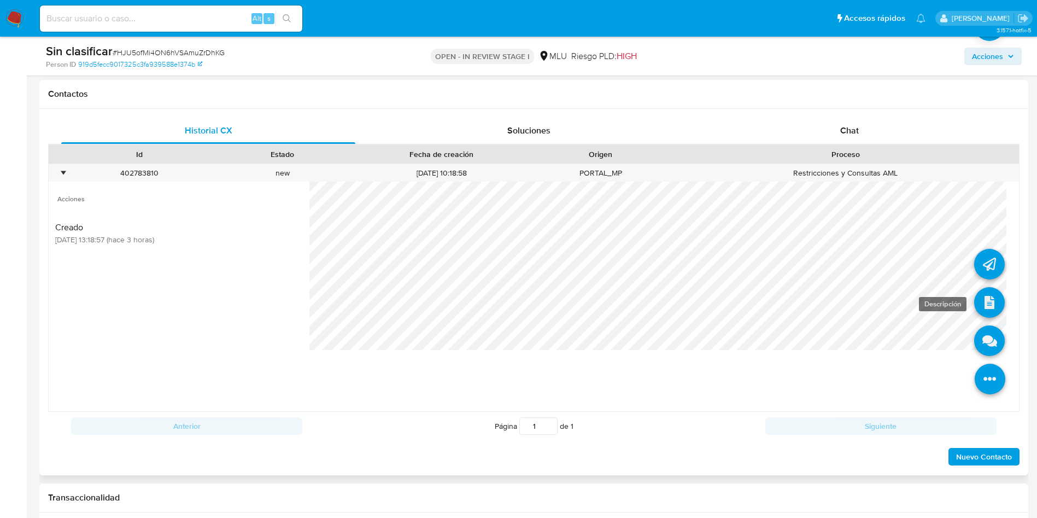
click at [974, 306] on icon at bounding box center [989, 302] width 31 height 31
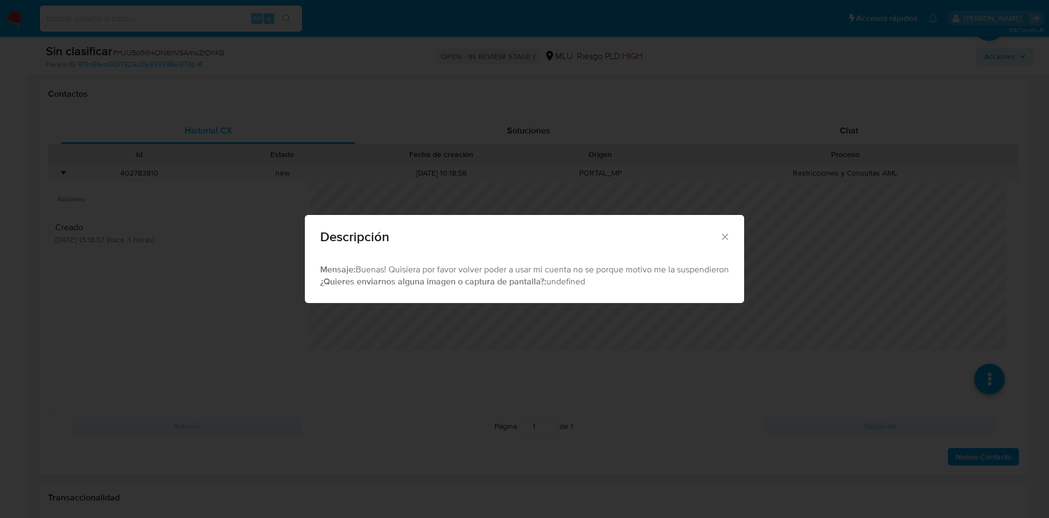
click at [395, 369] on div "Descripción Mensaje: Buenas! Quisiera por favor volver poder a usar mi cuenta n…" at bounding box center [524, 259] width 1049 height 518
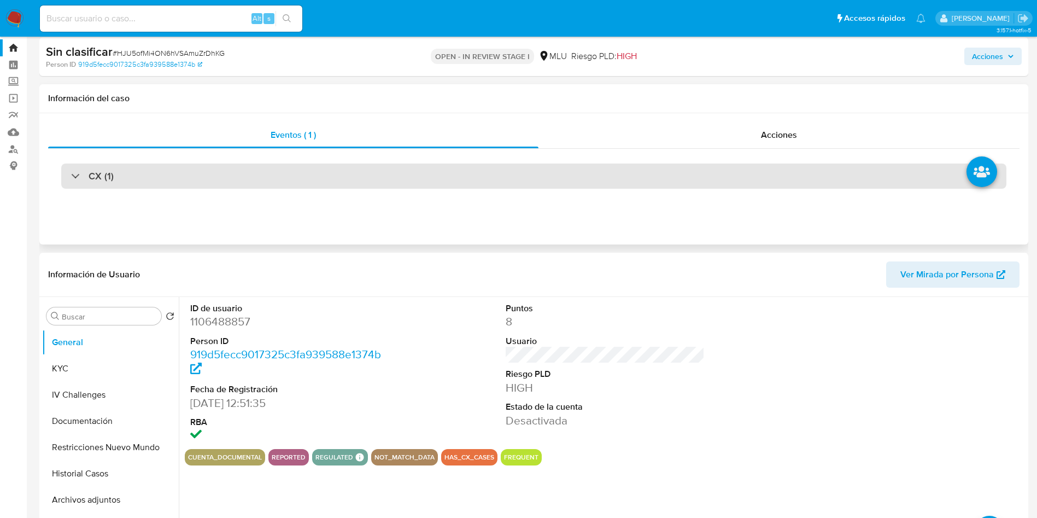
scroll to position [0, 0]
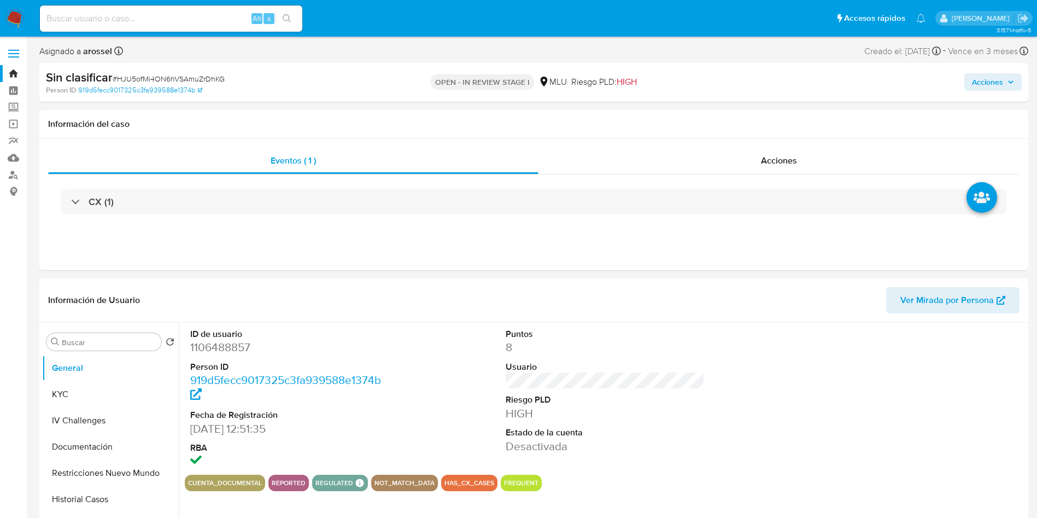
click at [985, 73] on span "Acciones" at bounding box center [987, 81] width 31 height 17
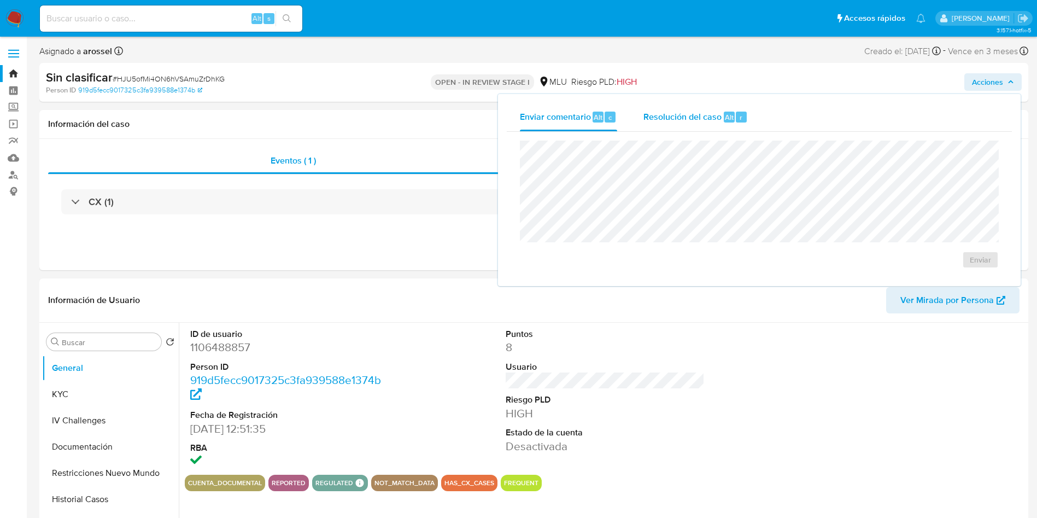
click at [718, 122] on span "Resolución del caso" at bounding box center [682, 116] width 78 height 13
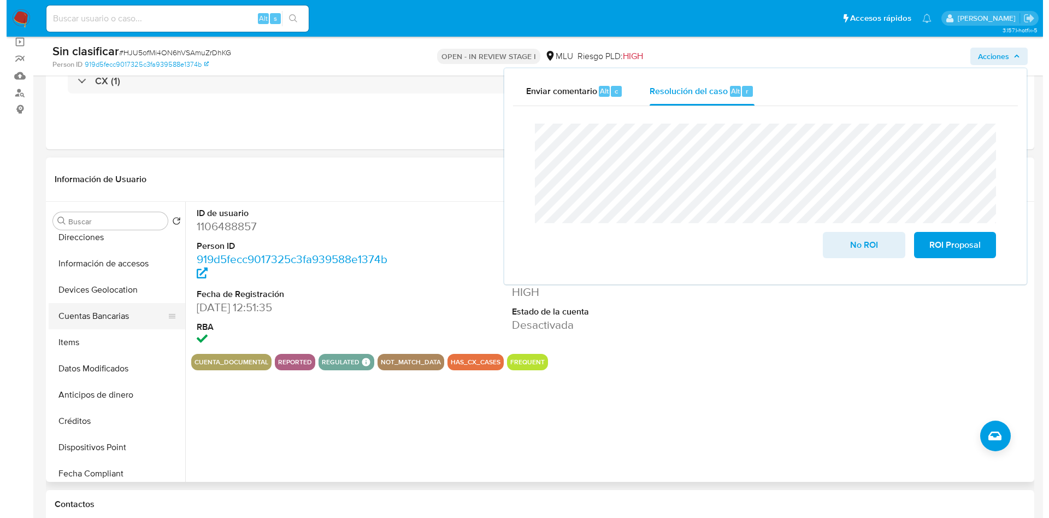
scroll to position [164, 0]
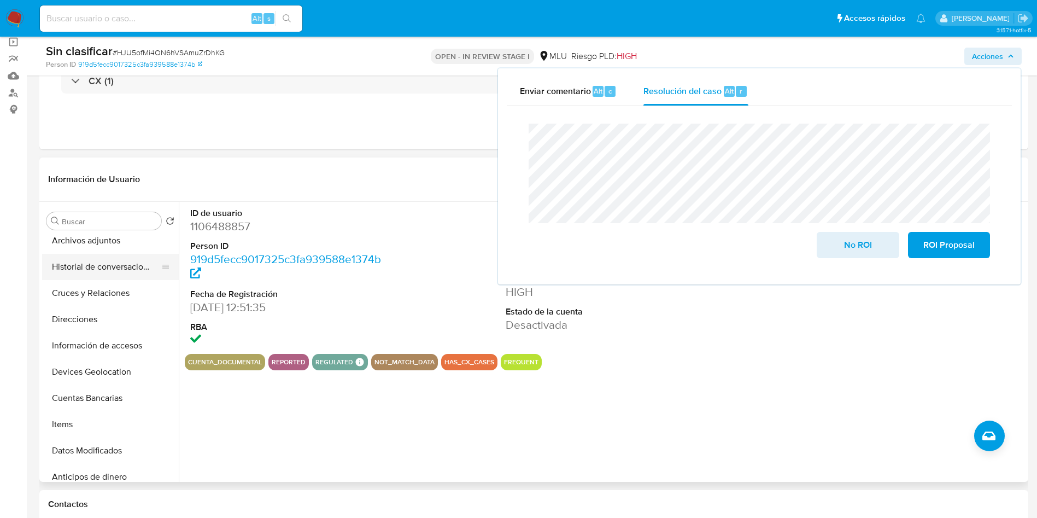
click at [115, 273] on button "Historial de conversaciones" at bounding box center [106, 267] width 128 height 26
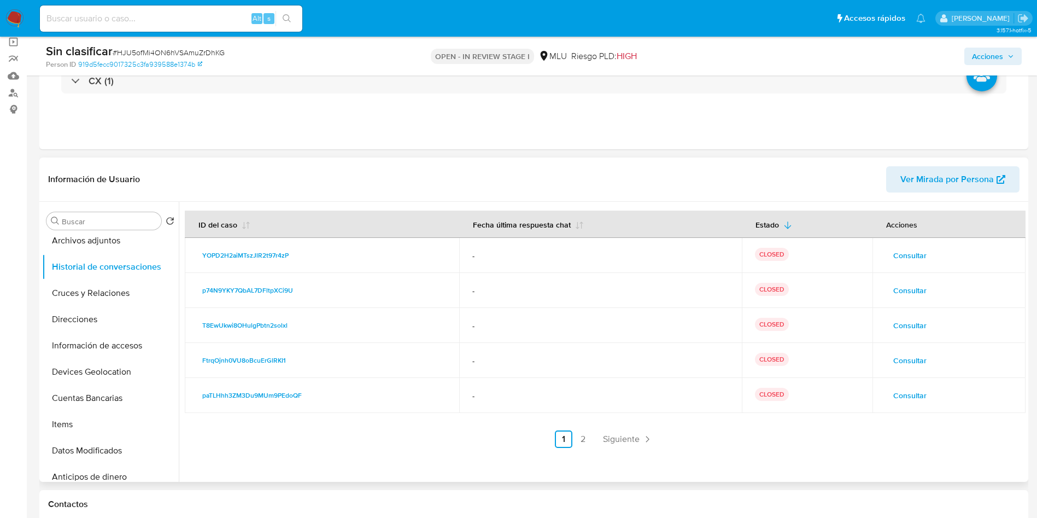
click at [901, 243] on td "Consultar" at bounding box center [948, 255] width 153 height 35
click at [905, 258] on span "Consultar" at bounding box center [909, 255] width 33 height 15
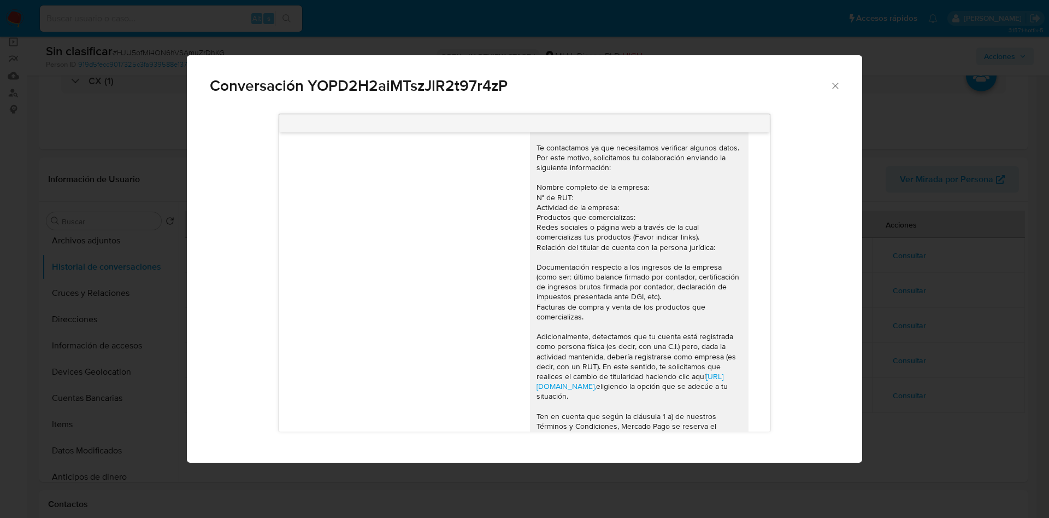
scroll to position [0, 0]
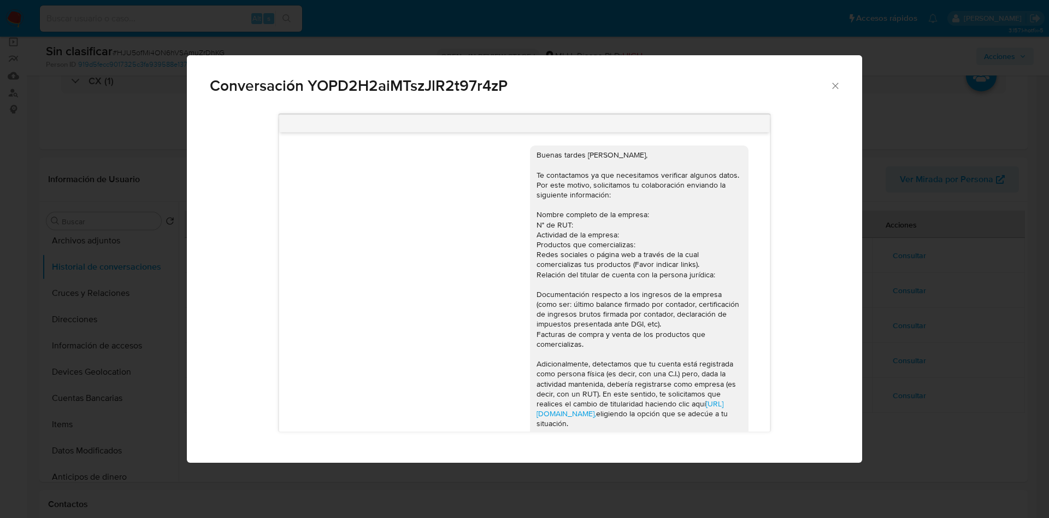
click at [872, 234] on div "Conversación YOPD2H2aiMTszJlR2t97r4zP https://www.mercadolibre.com.uy/ayuda/Tra…" at bounding box center [524, 259] width 1049 height 518
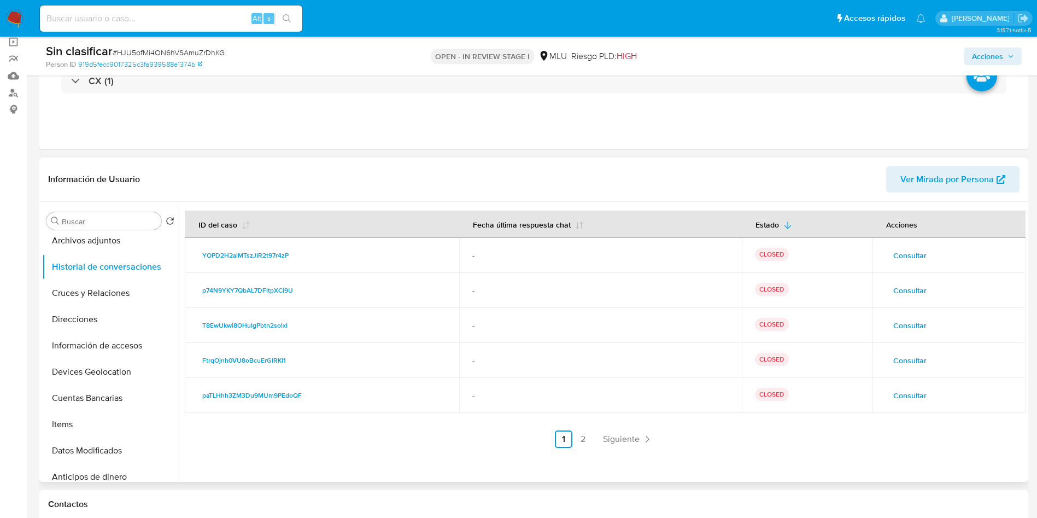
click at [923, 285] on button "Consultar" at bounding box center [909, 289] width 49 height 17
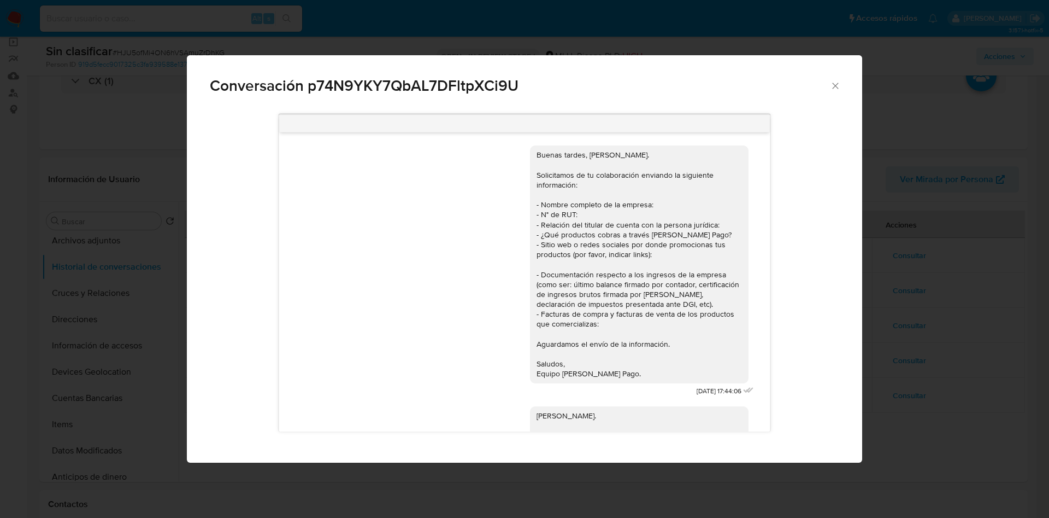
click at [857, 200] on div "Buenas tardes, Enrique. Solicitamos de tu colaboración enviando la siguiente in…" at bounding box center [525, 285] width 676 height 356
click at [856, 343] on div "Buenas tardes, Enrique. Solicitamos de tu colaboración enviando la siguiente in…" at bounding box center [525, 285] width 676 height 356
click at [959, 303] on div "Conversación p74N9YKY7QbAL7DFltpXCi9U Buenas tardes, Enrique. Solicitamos de tu…" at bounding box center [524, 259] width 1049 height 518
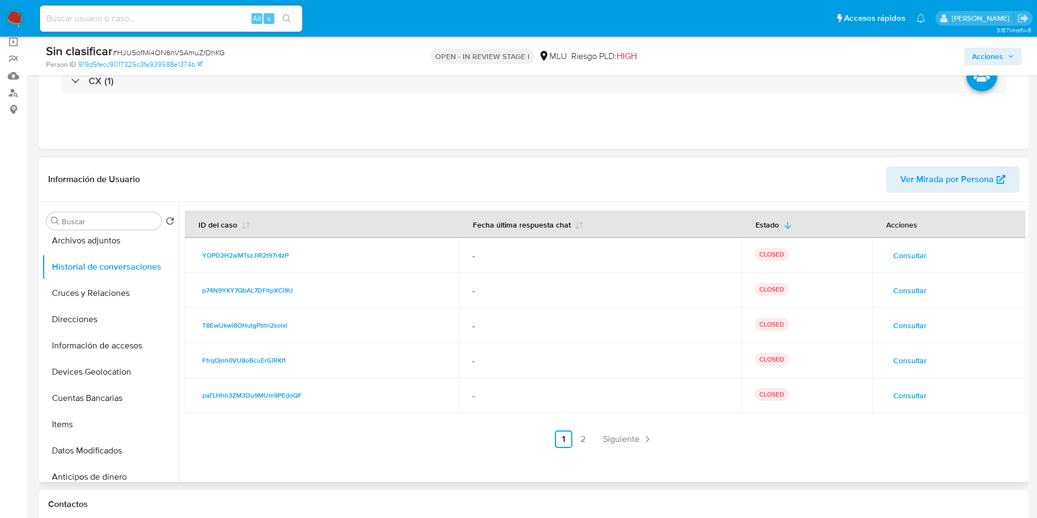
click at [922, 326] on span "Consultar" at bounding box center [909, 325] width 33 height 15
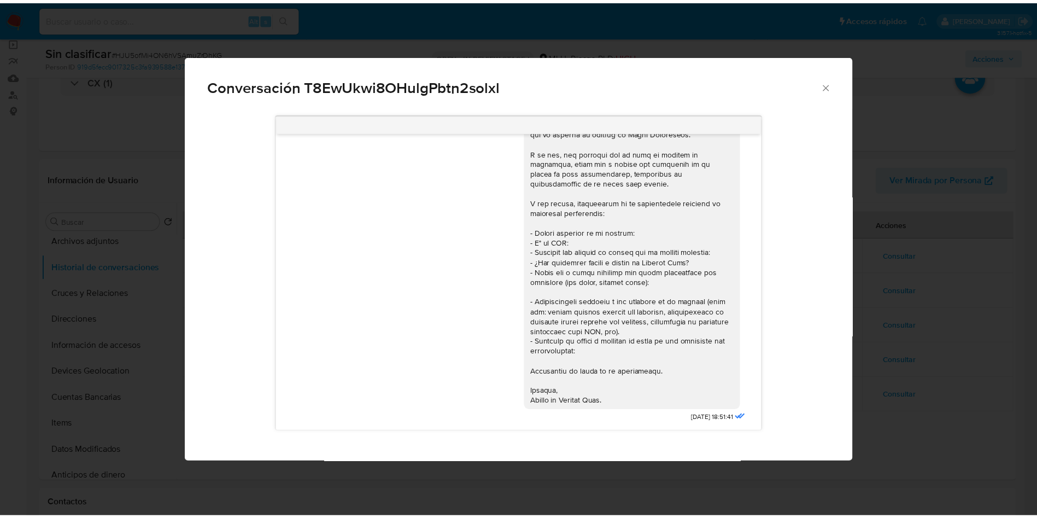
scroll to position [99, 0]
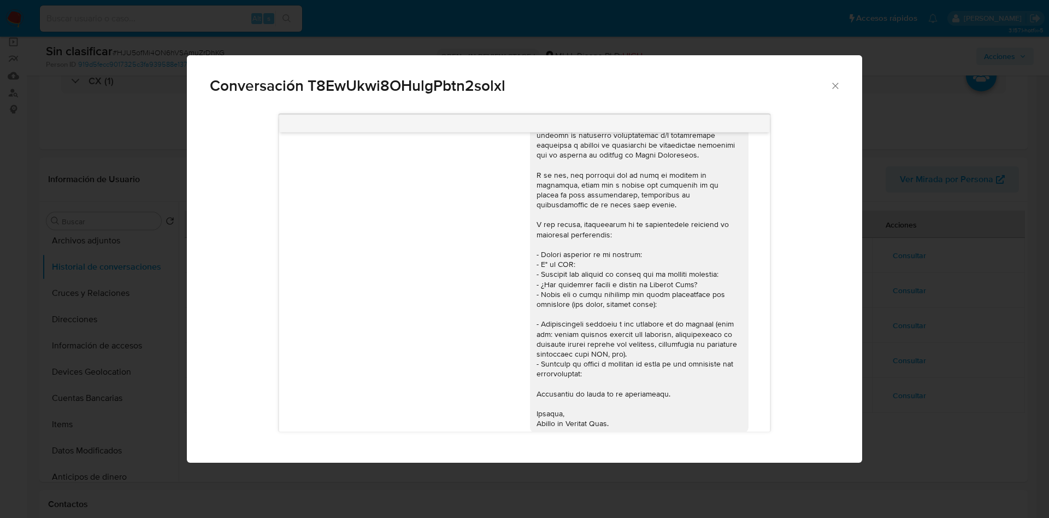
click at [968, 268] on div "Conversación T8EwUkwi8OHulgPbtn2solxl 18/04/2024 18:51:41 Buenas tardes, Enriqu…" at bounding box center [524, 259] width 1049 height 518
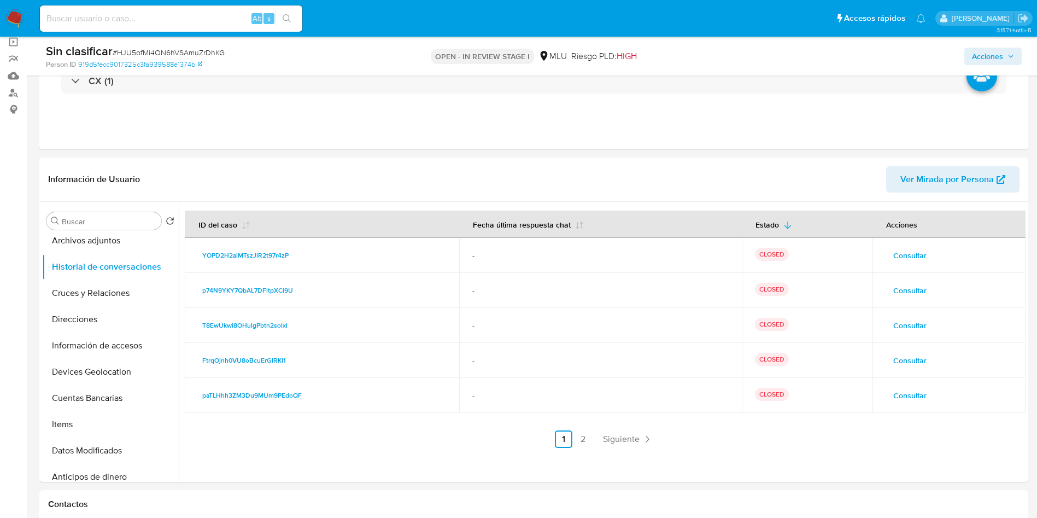
click at [1009, 58] on icon "button" at bounding box center [1010, 56] width 7 height 7
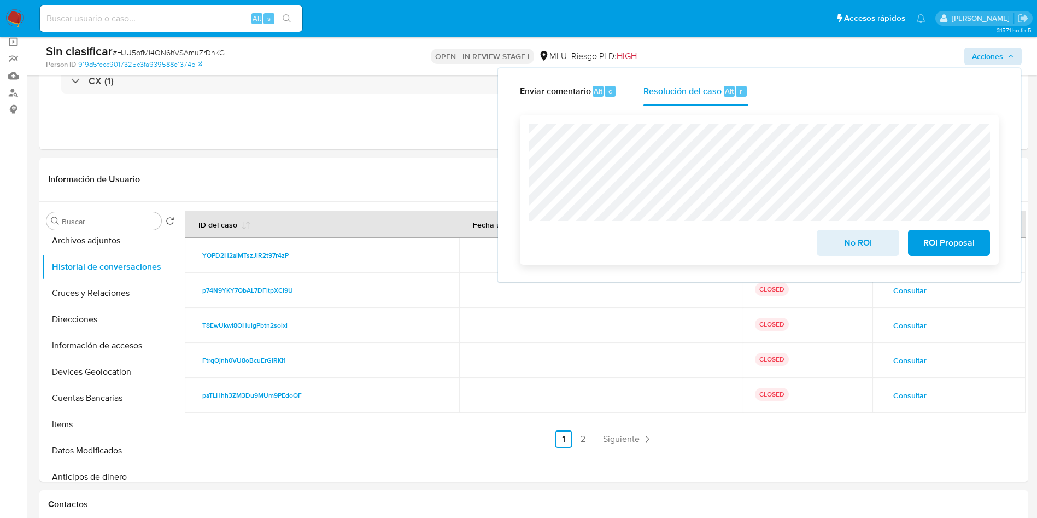
click at [865, 244] on span "No ROI" at bounding box center [858, 243] width 54 height 24
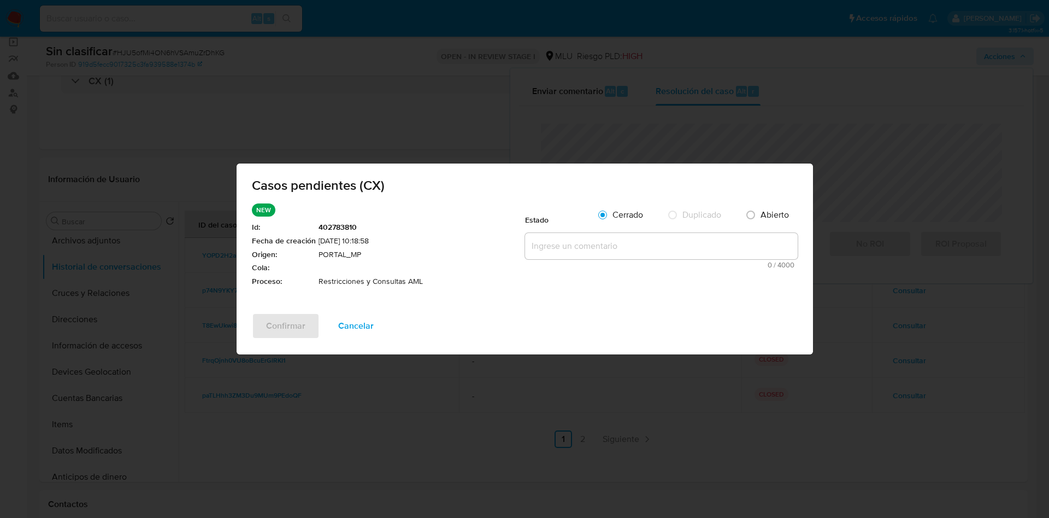
click at [360, 316] on span "Cancelar" at bounding box center [356, 326] width 36 height 24
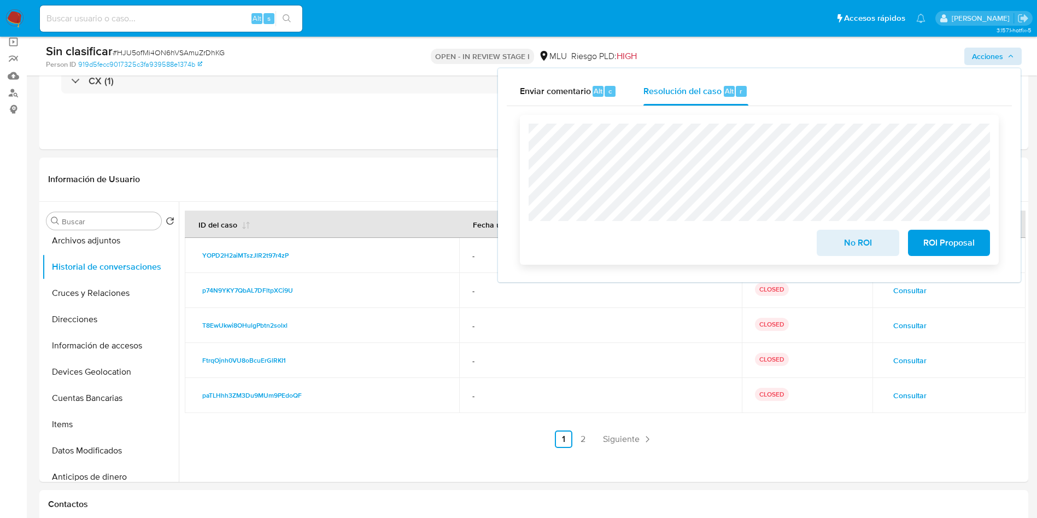
click at [869, 238] on span "No ROI" at bounding box center [858, 243] width 54 height 24
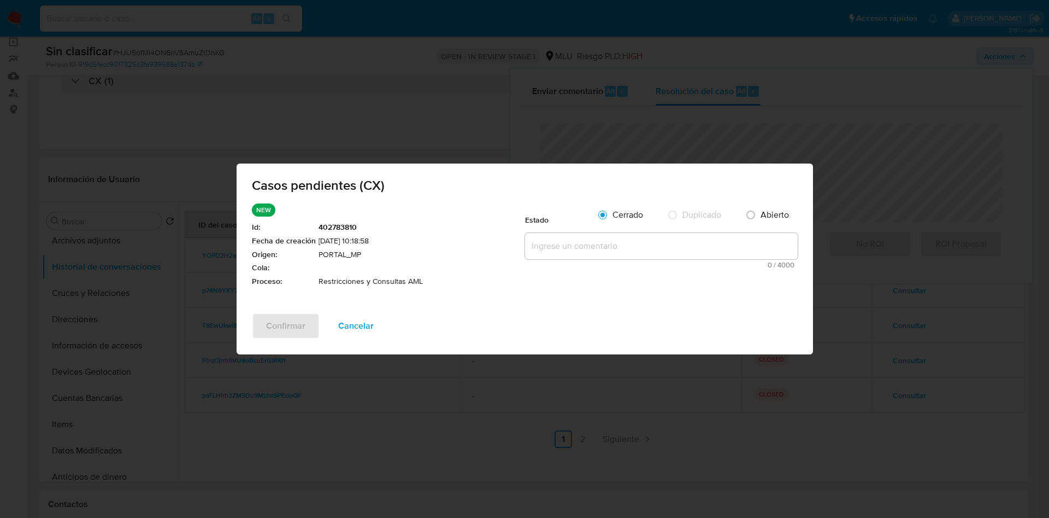
click at [566, 239] on textarea at bounding box center [661, 246] width 273 height 26
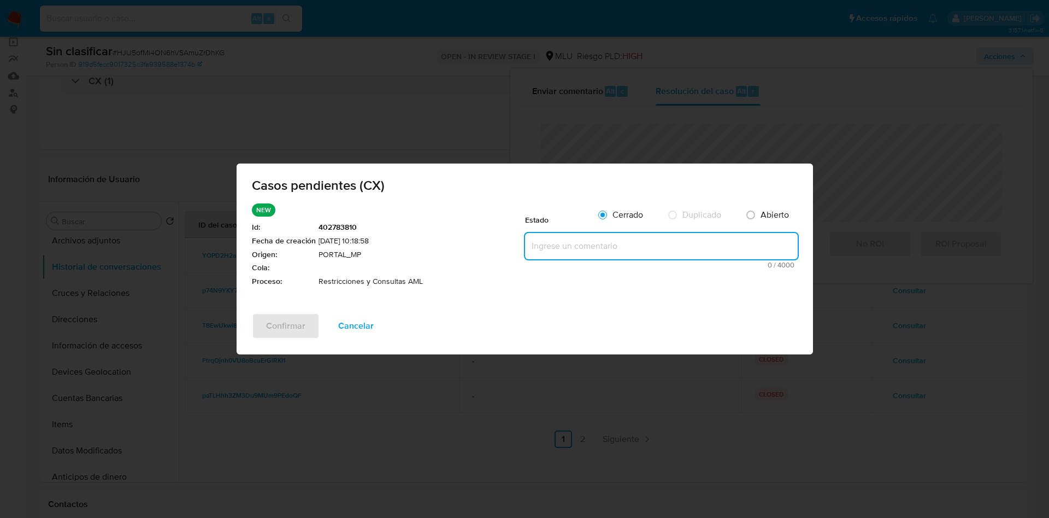
paste textarea "Cliente con cierre de relacionamiento aplicado. En reiteradas ocasiones se le h…"
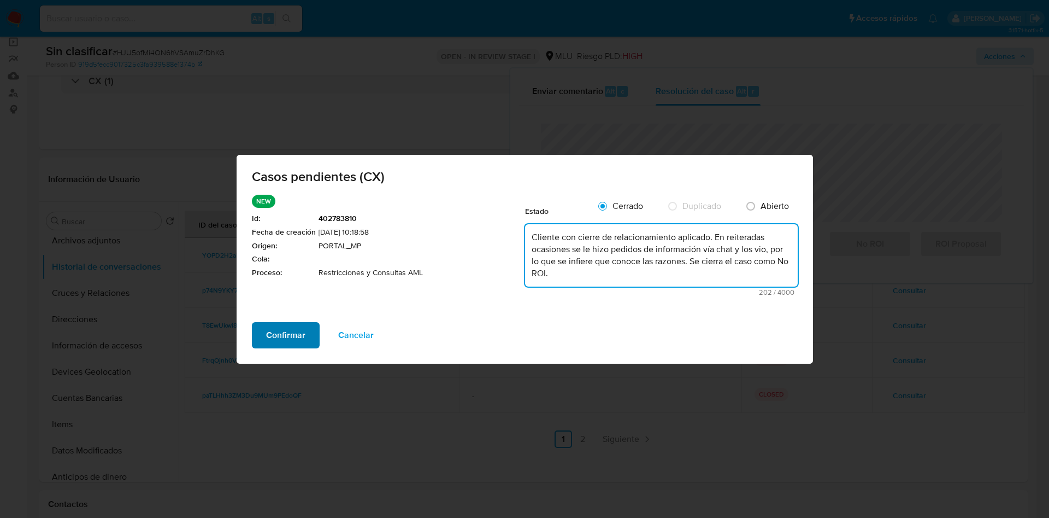
type textarea "Cliente con cierre de relacionamiento aplicado. En reiteradas ocasiones se le h…"
click at [305, 323] on button "Confirmar" at bounding box center [286, 335] width 68 height 26
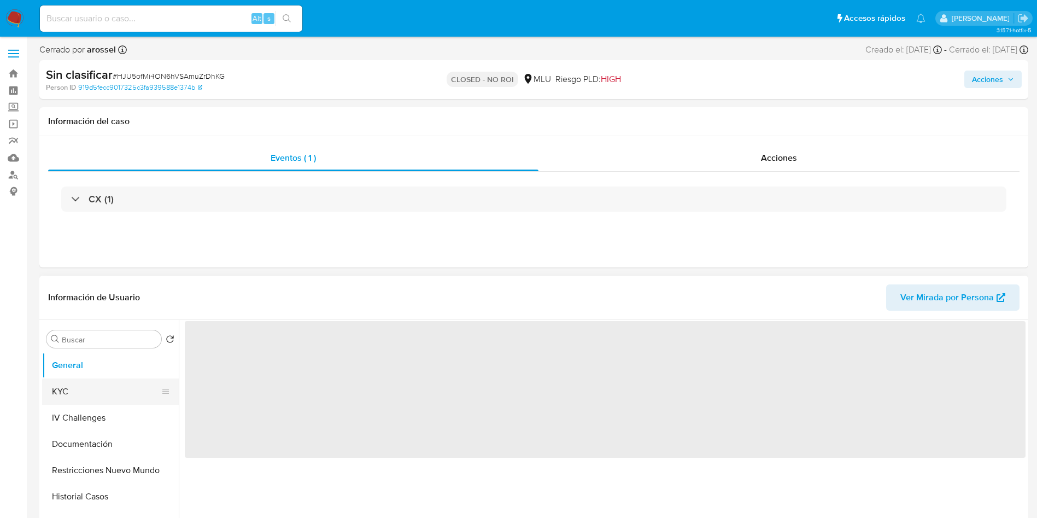
click at [102, 385] on button "KYC" at bounding box center [106, 391] width 128 height 26
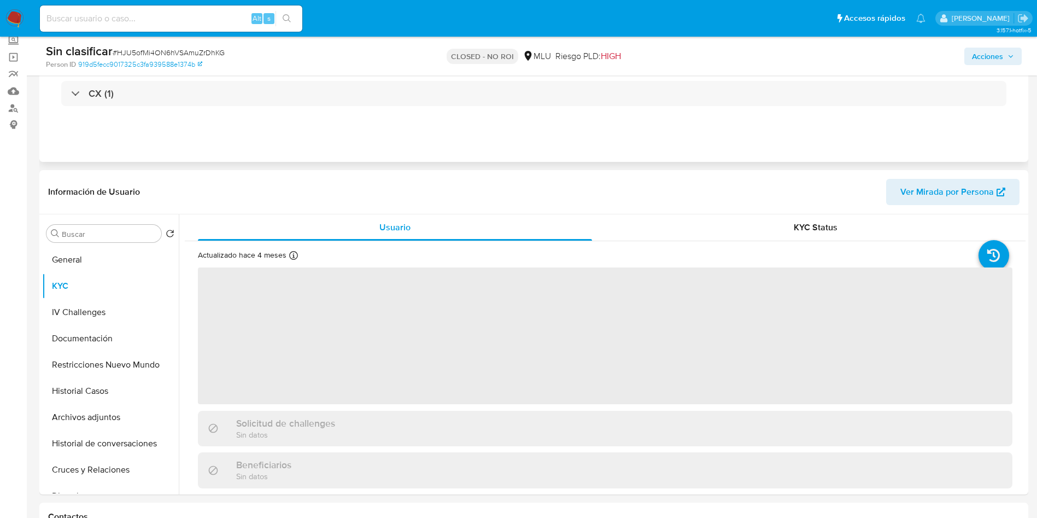
scroll to position [82, 0]
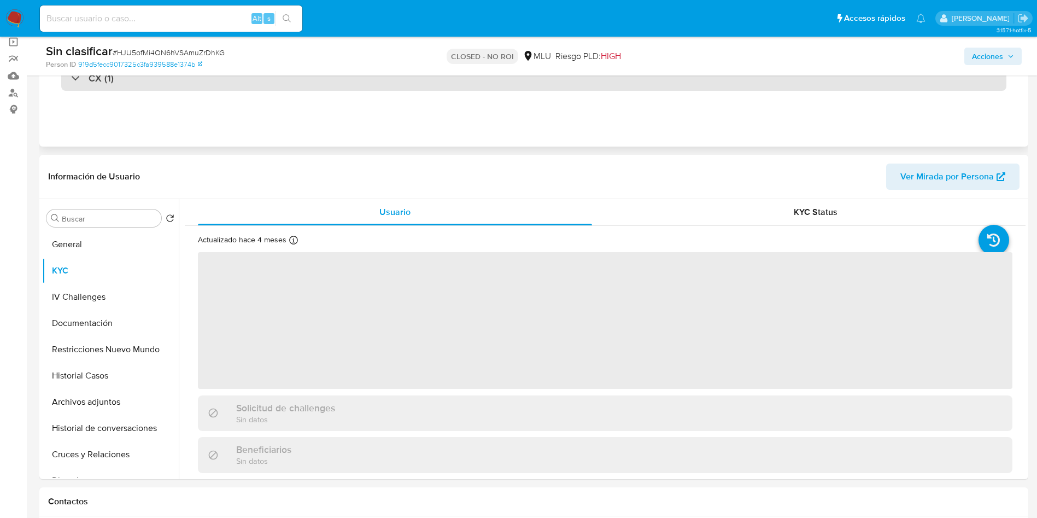
select select "10"
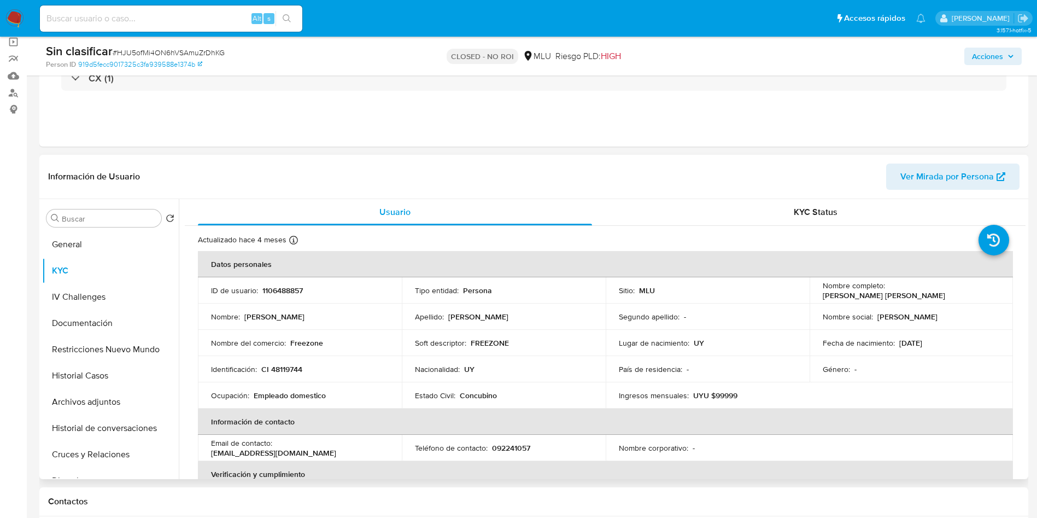
drag, startPoint x: 817, startPoint y: 293, endPoint x: 929, endPoint y: 291, distance: 112.1
click at [929, 291] on td "Nombre completo : [PERSON_NAME] [PERSON_NAME]" at bounding box center [911, 290] width 204 height 26
copy p "[PERSON_NAME] [PERSON_NAME]"
click at [172, 24] on input at bounding box center [171, 18] width 262 height 14
paste input "taLOdq6A5ezvAHDlpCdlBya9"
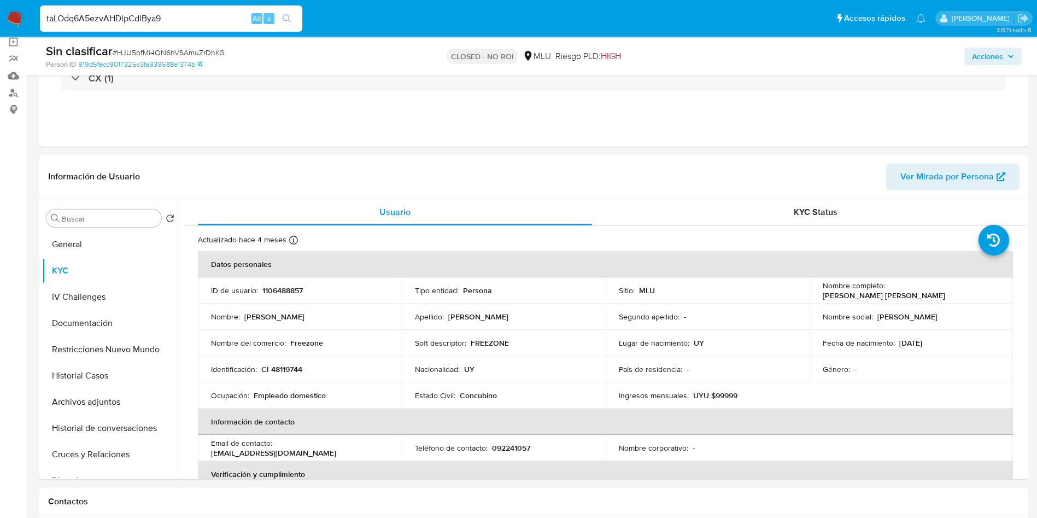
type input "taLOdq6A5ezvAHDlpCdlBya9"
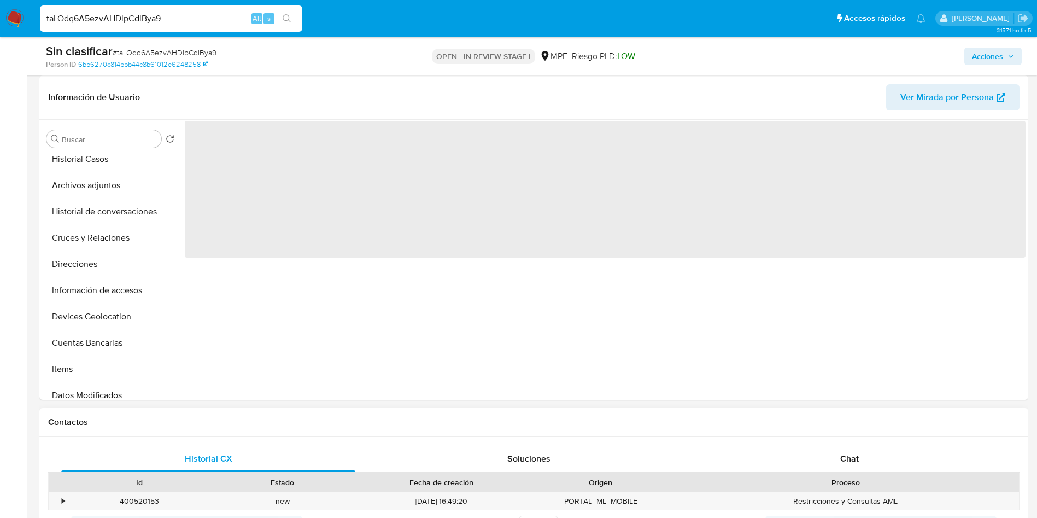
scroll to position [246, 0]
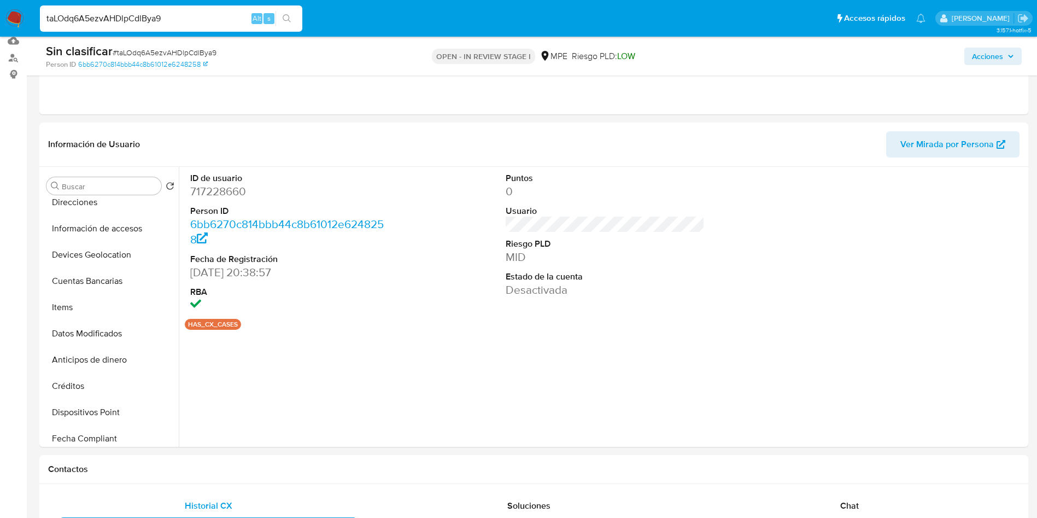
select select "10"
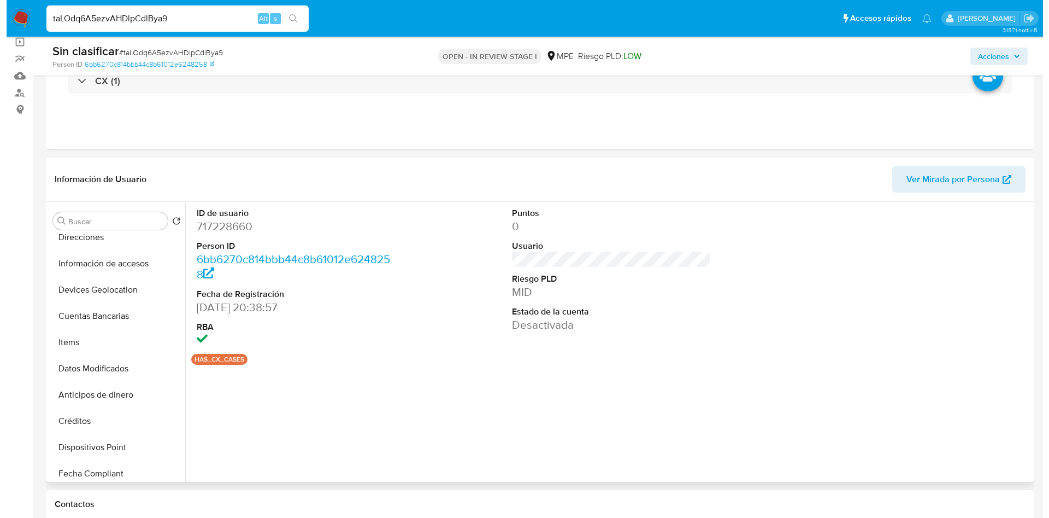
scroll to position [492, 0]
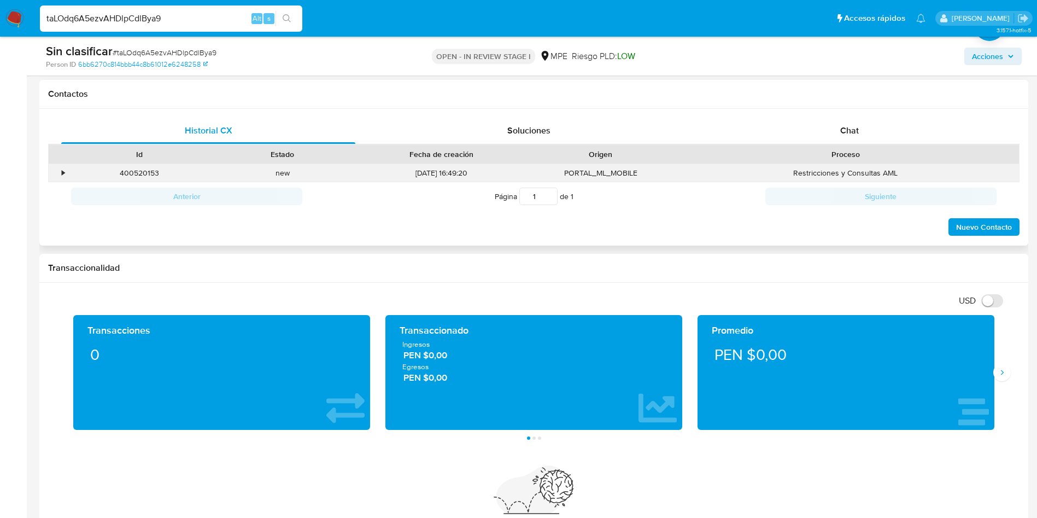
click at [64, 174] on div "•" at bounding box center [63, 173] width 3 height 10
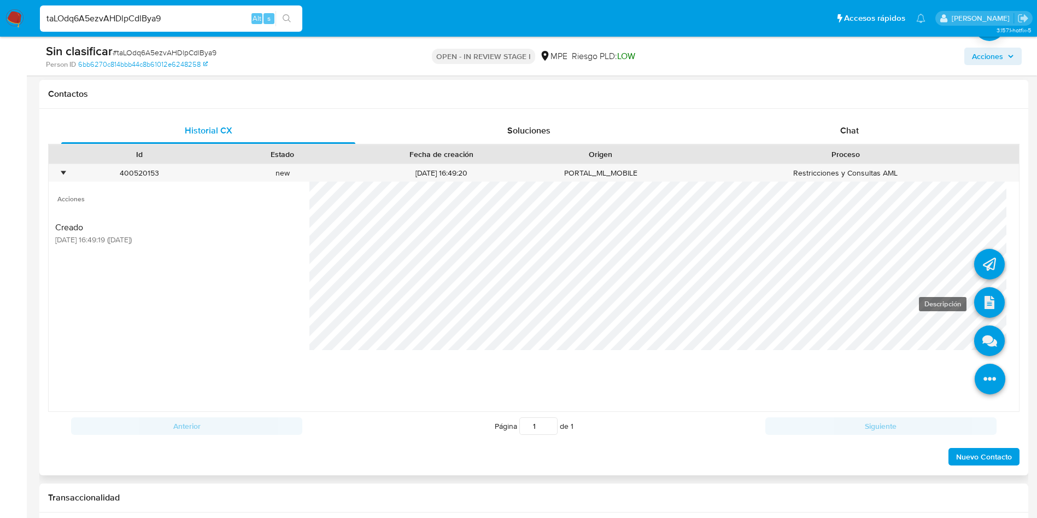
click at [977, 297] on icon at bounding box center [989, 302] width 31 height 31
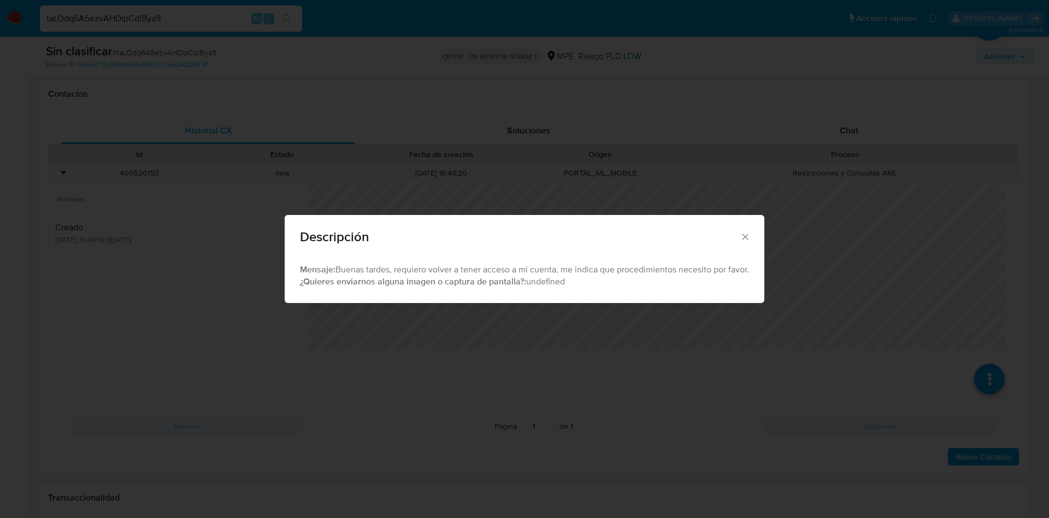
click at [635, 357] on div "Descripción Mensaje: Buenas tardes, requiero volver a tener acceso a mi cuenta,…" at bounding box center [524, 259] width 1049 height 518
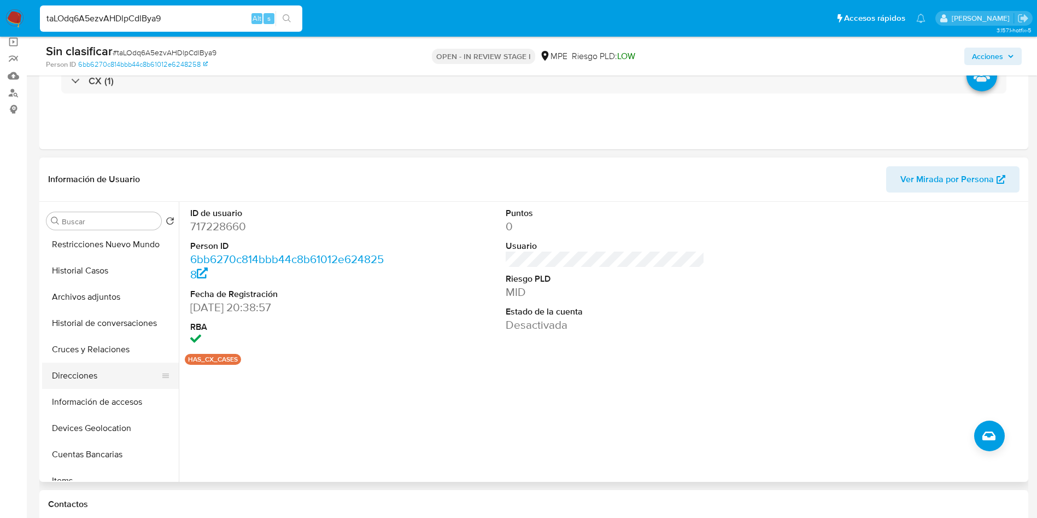
scroll to position [82, 0]
click at [110, 310] on button "Archivos adjuntos" at bounding box center [106, 322] width 128 height 26
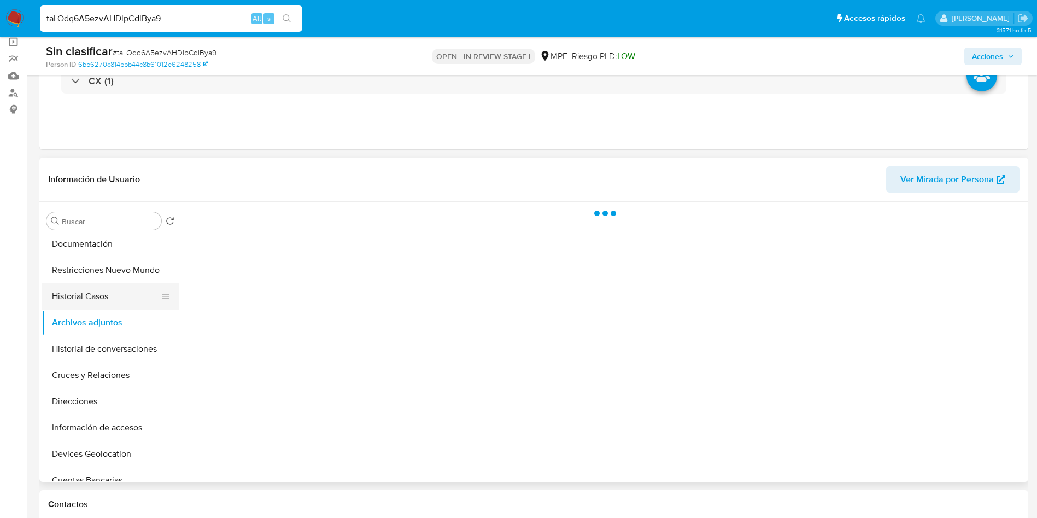
click at [106, 297] on button "Historial Casos" at bounding box center [106, 296] width 128 height 26
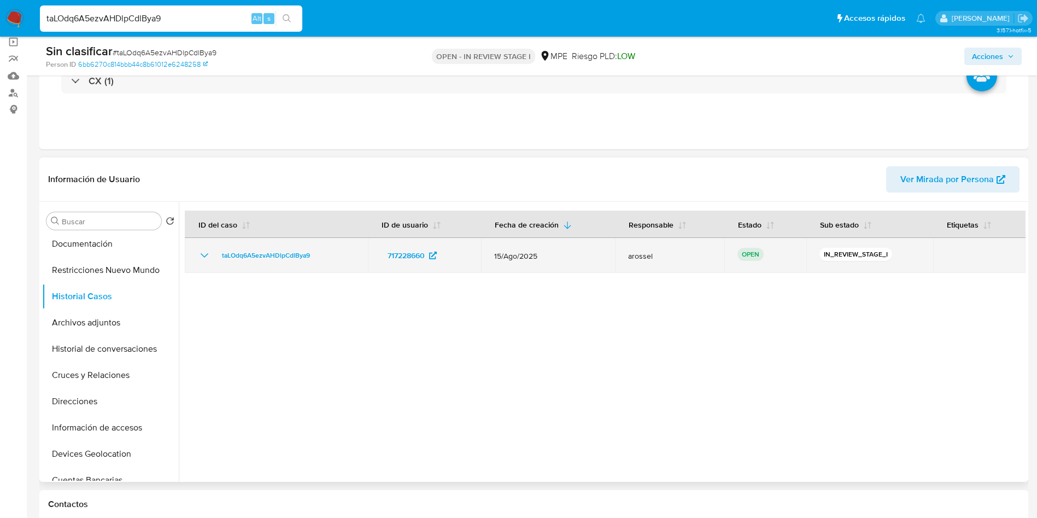
click at [205, 259] on icon "Mostrar/Ocultar" at bounding box center [204, 255] width 13 height 13
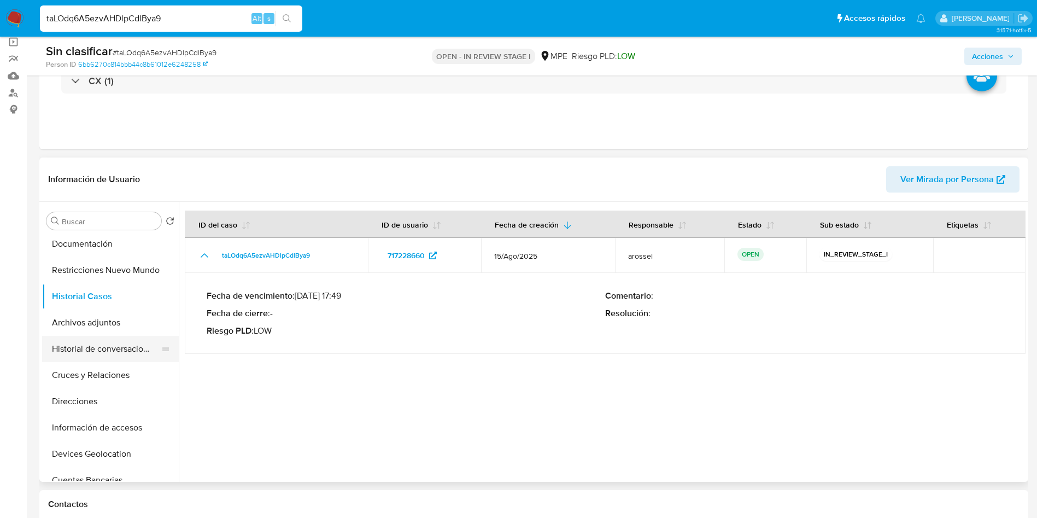
click at [97, 351] on button "Historial de conversaciones" at bounding box center [106, 349] width 128 height 26
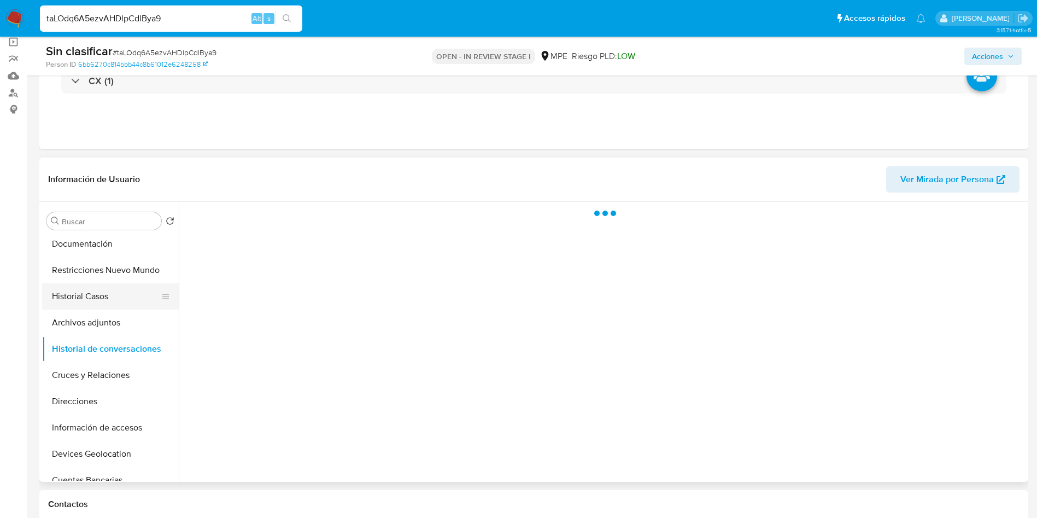
scroll to position [0, 0]
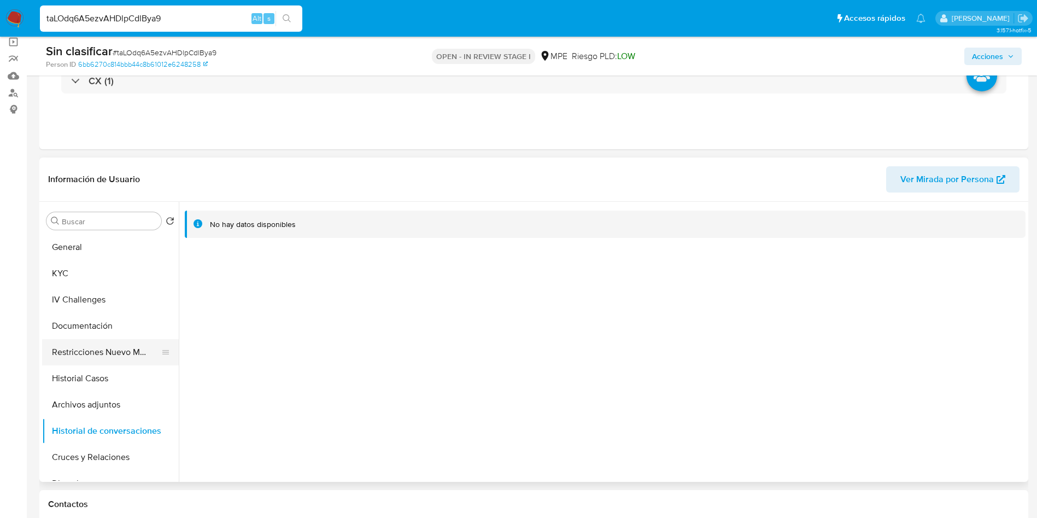
click at [113, 350] on button "Restricciones Nuevo Mundo" at bounding box center [106, 352] width 128 height 26
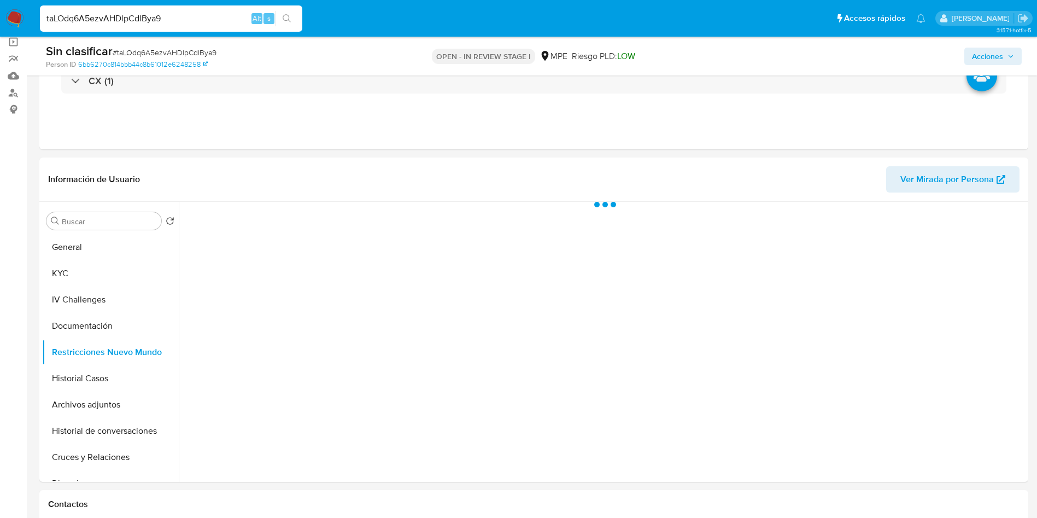
click at [1004, 57] on span "Acciones" at bounding box center [993, 56] width 42 height 15
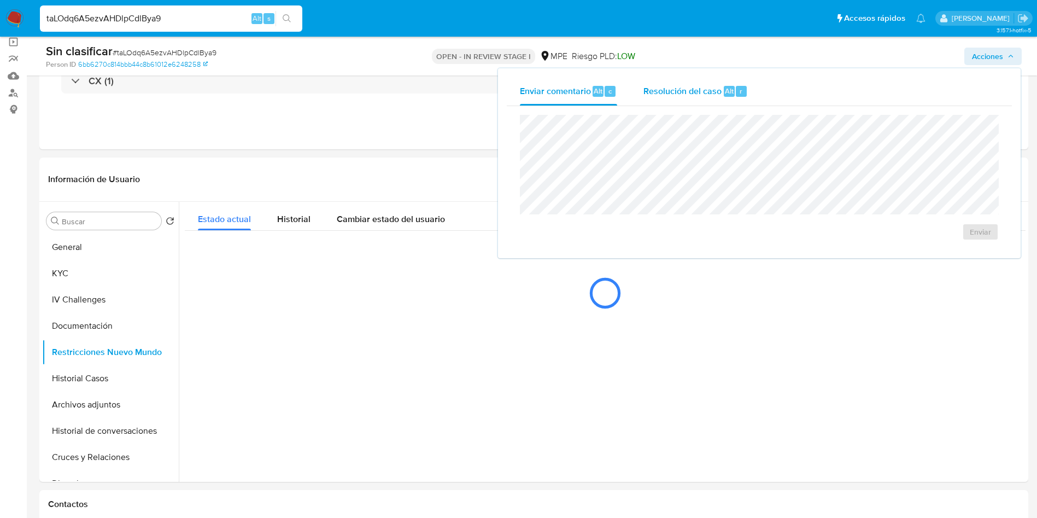
click at [738, 86] on div "r" at bounding box center [741, 91] width 11 height 11
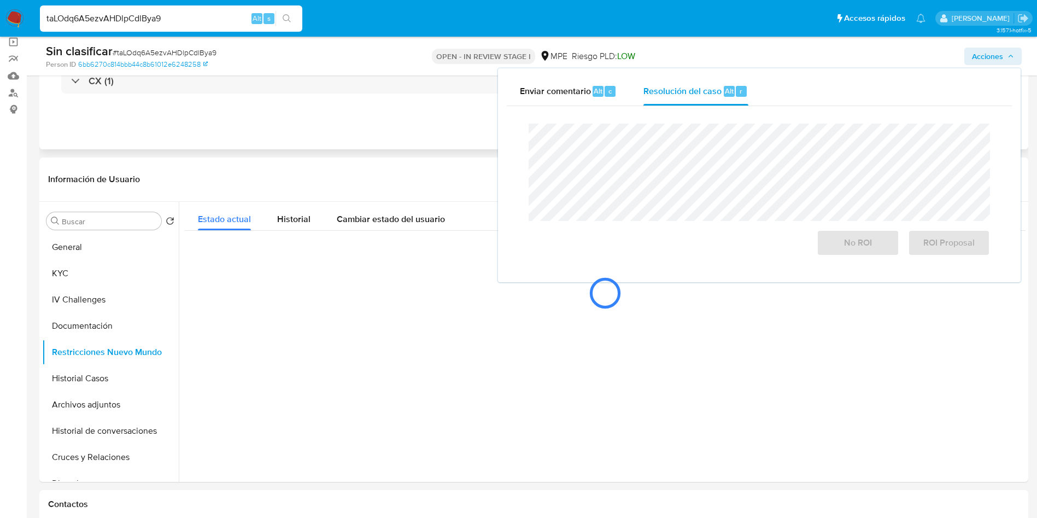
click at [426, 122] on div "Eventos ( 1 ) Acciones CX (1)" at bounding box center [533, 83] width 989 height 131
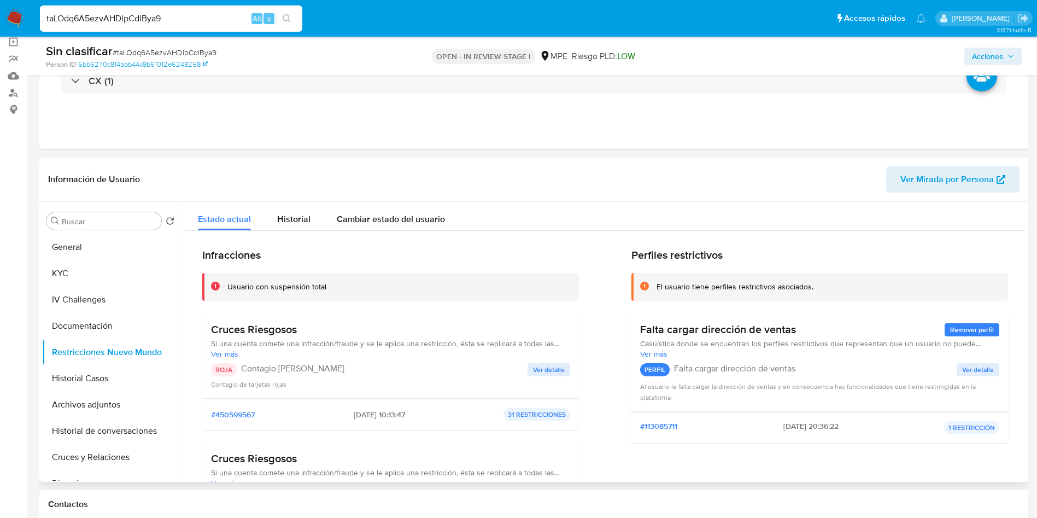
click at [550, 364] on span "Ver detalle" at bounding box center [549, 369] width 32 height 11
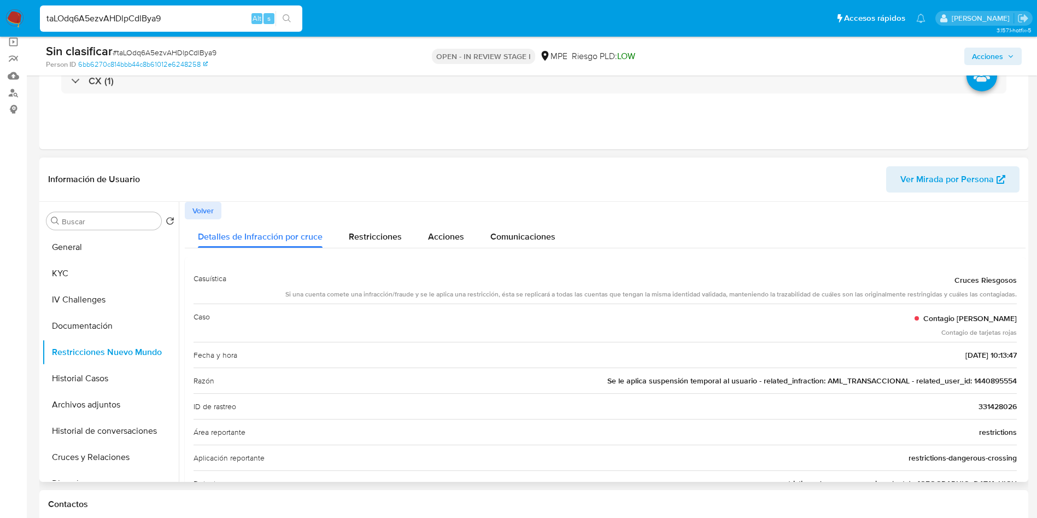
click at [855, 375] on span "Se le aplica suspensión temporal al usuario - related_infraction: AML_TRANSACCI…" at bounding box center [811, 380] width 409 height 11
click at [989, 385] on span "Se le aplica suspensión temporal al usuario - related_infraction: AML_TRANSACCI…" at bounding box center [811, 380] width 409 height 11
click at [219, 199] on div "Información de Usuario Ver Mirada por Persona" at bounding box center [533, 179] width 989 height 44
click at [209, 208] on span "Volver" at bounding box center [202, 210] width 21 height 15
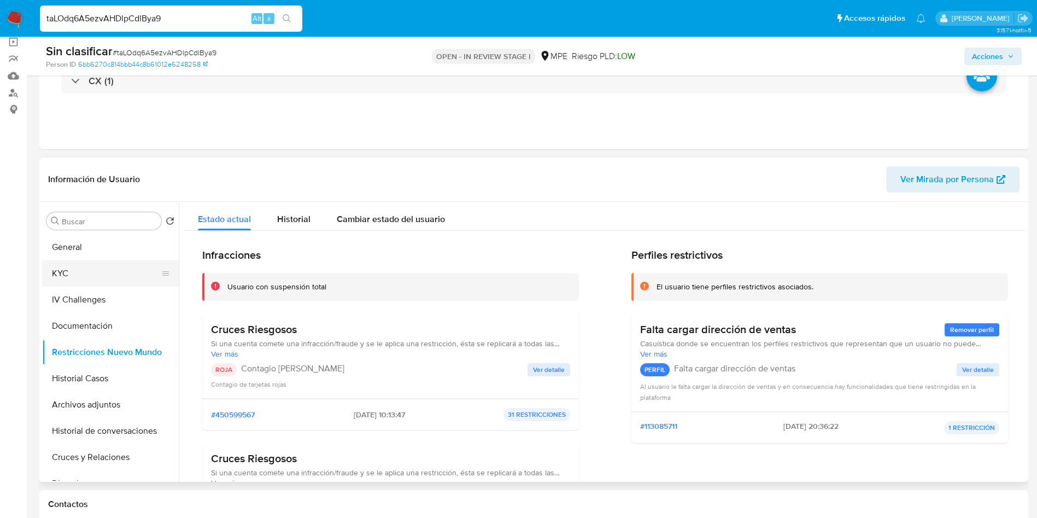
click at [78, 278] on button "KYC" at bounding box center [106, 273] width 128 height 26
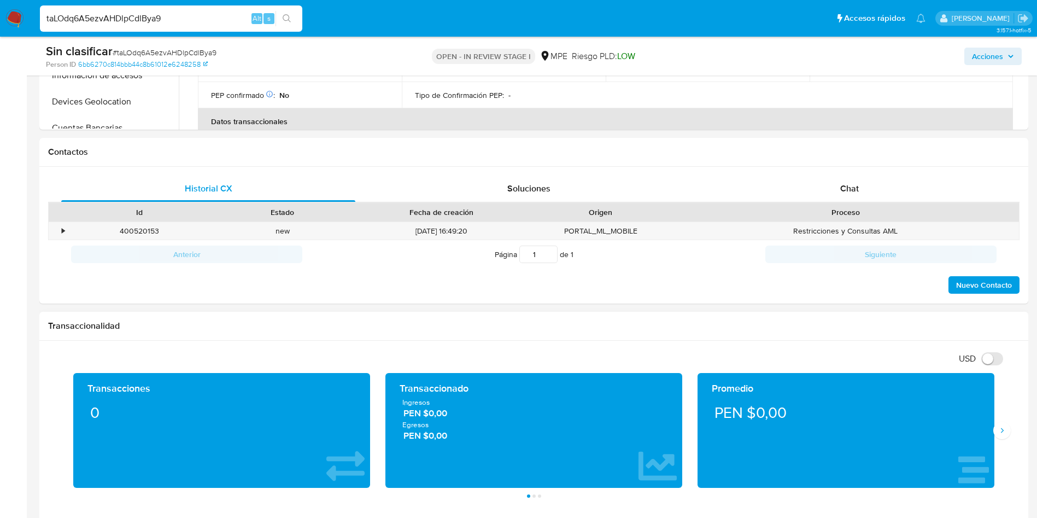
scroll to position [410, 0]
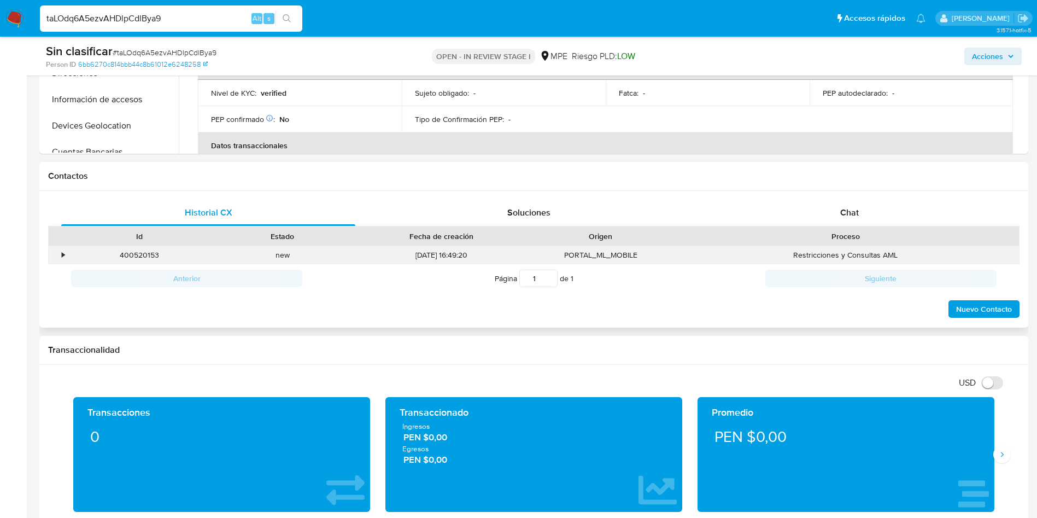
click at [60, 259] on div "•" at bounding box center [58, 255] width 19 height 18
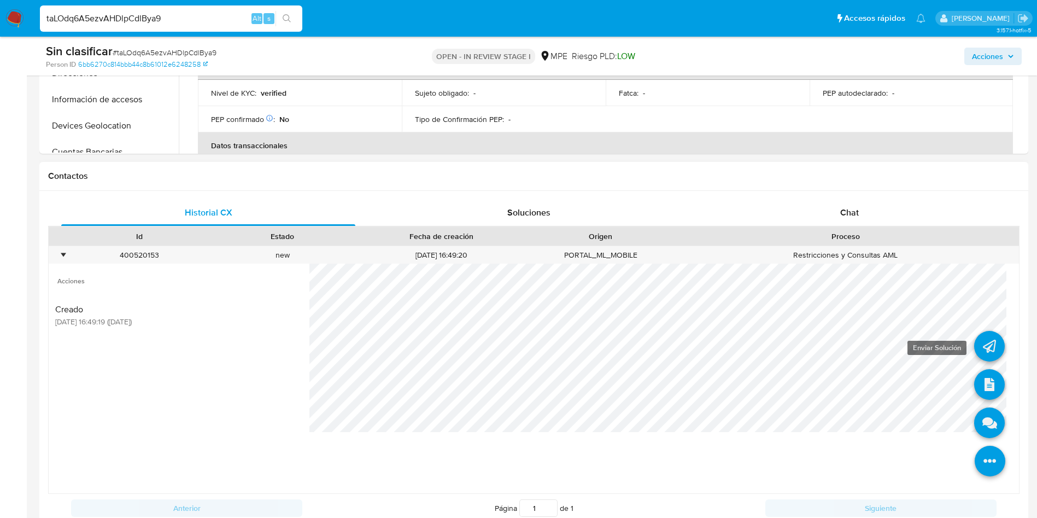
click at [975, 354] on icon at bounding box center [989, 346] width 31 height 31
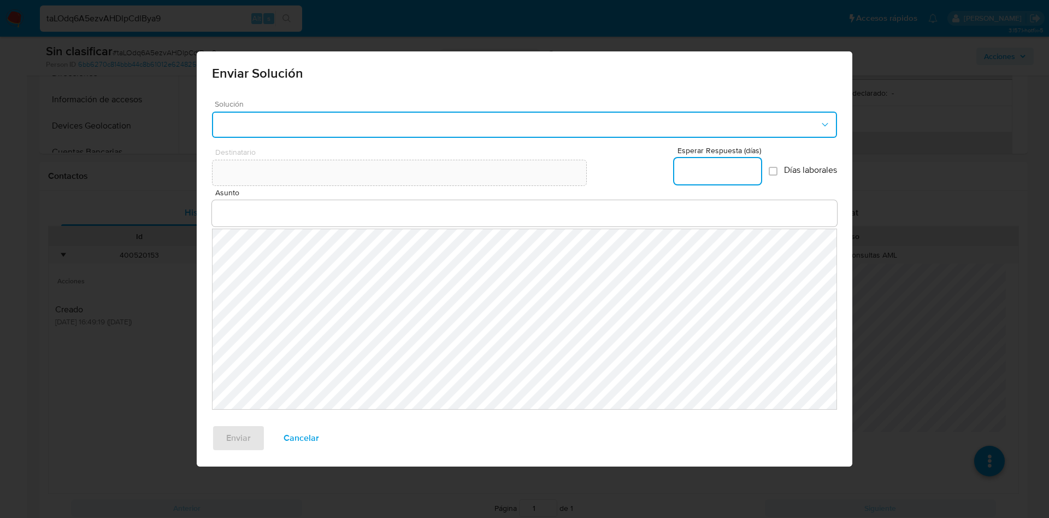
click at [359, 126] on button "button" at bounding box center [524, 124] width 625 height 26
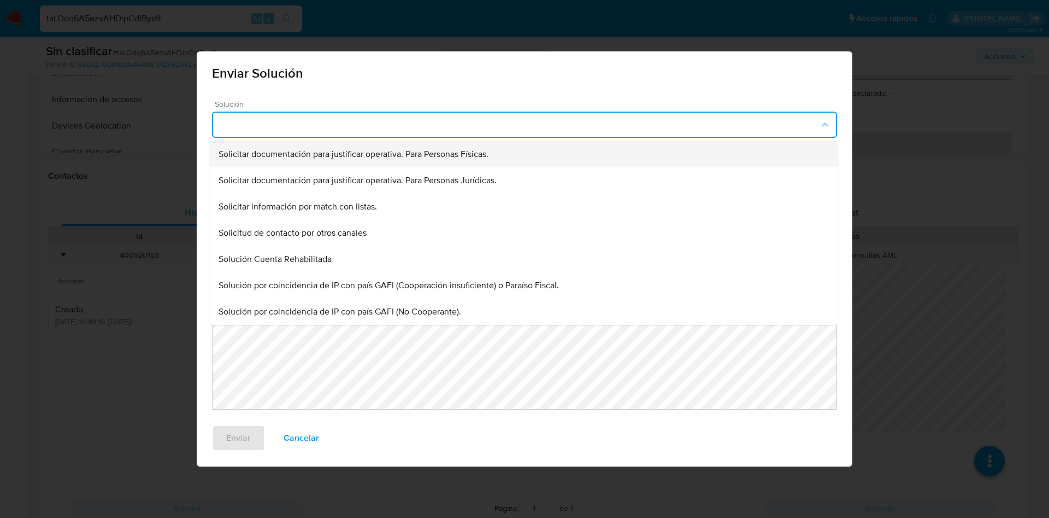
click at [357, 155] on span "Solicitar documentación para justificar operativa. Para Personas Físicas." at bounding box center [354, 154] width 270 height 11
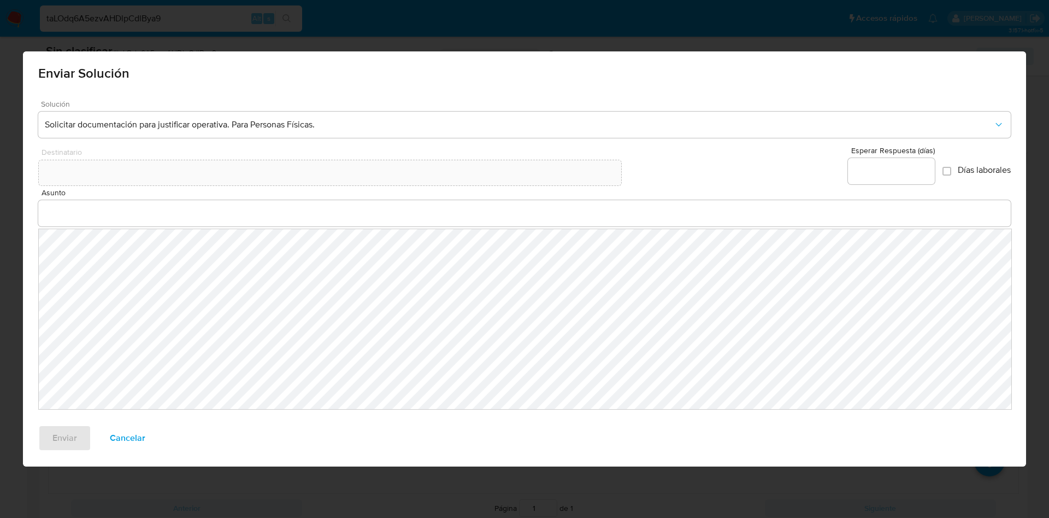
click at [366, 204] on div at bounding box center [524, 213] width 973 height 26
click at [374, 212] on input "Asunto" at bounding box center [524, 213] width 973 height 14
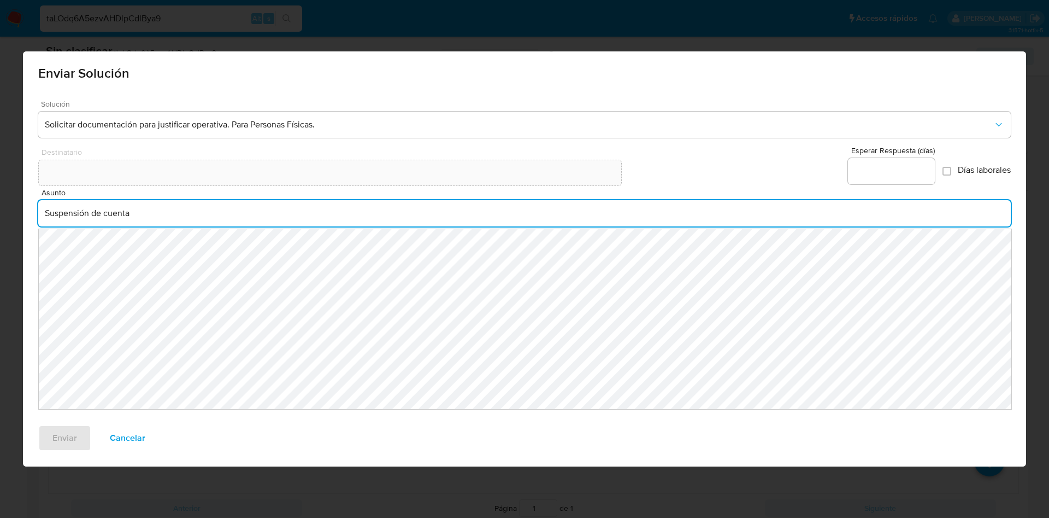
type input "Suspensión de cuenta"
click at [895, 177] on input "Esperar Respuesta (días)" at bounding box center [891, 171] width 87 height 14
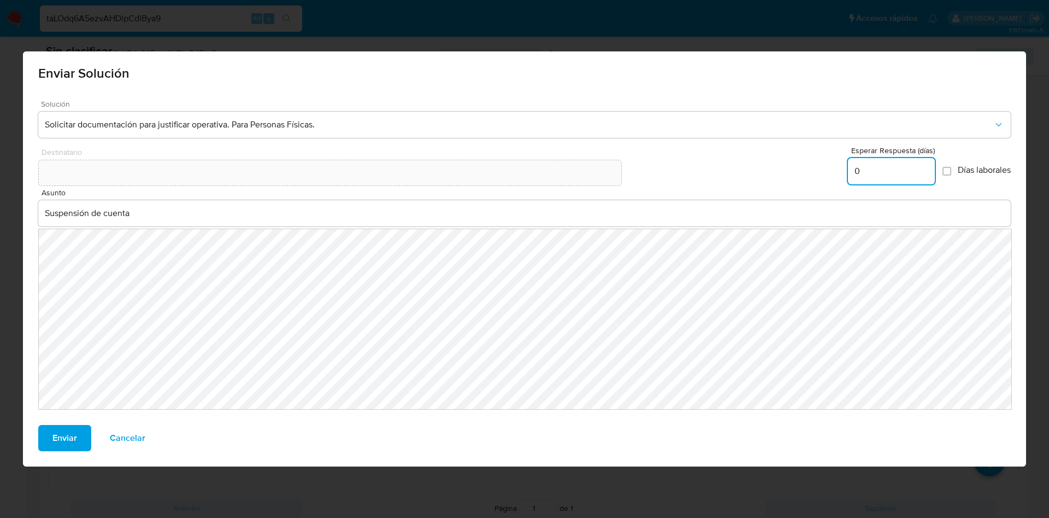
type input "0"
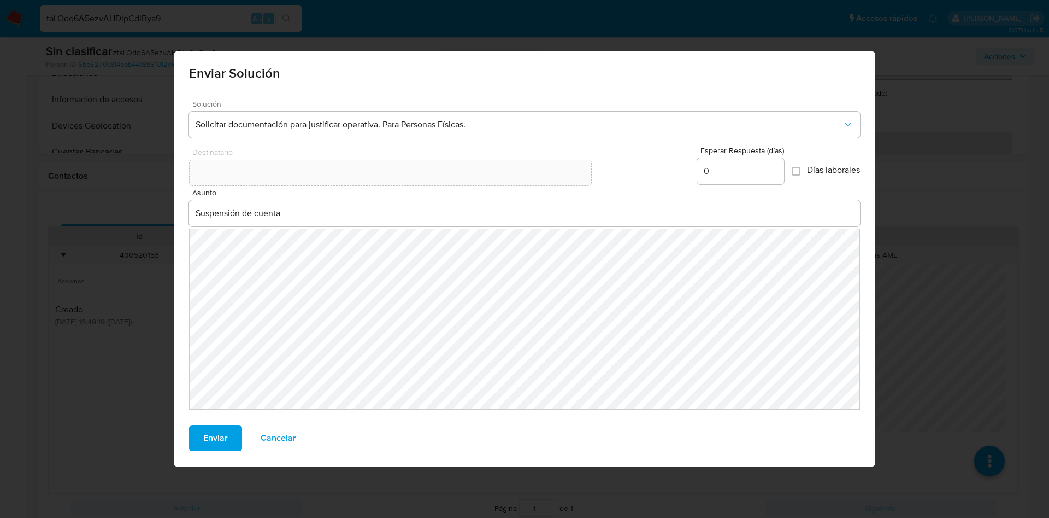
click at [222, 426] on span "Enviar" at bounding box center [215, 438] width 25 height 24
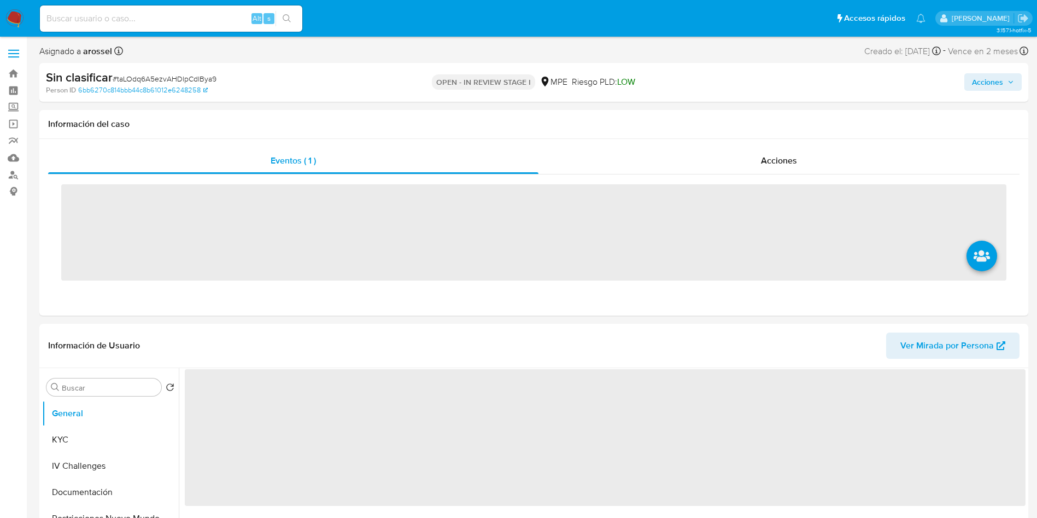
click at [175, 16] on input at bounding box center [171, 18] width 262 height 14
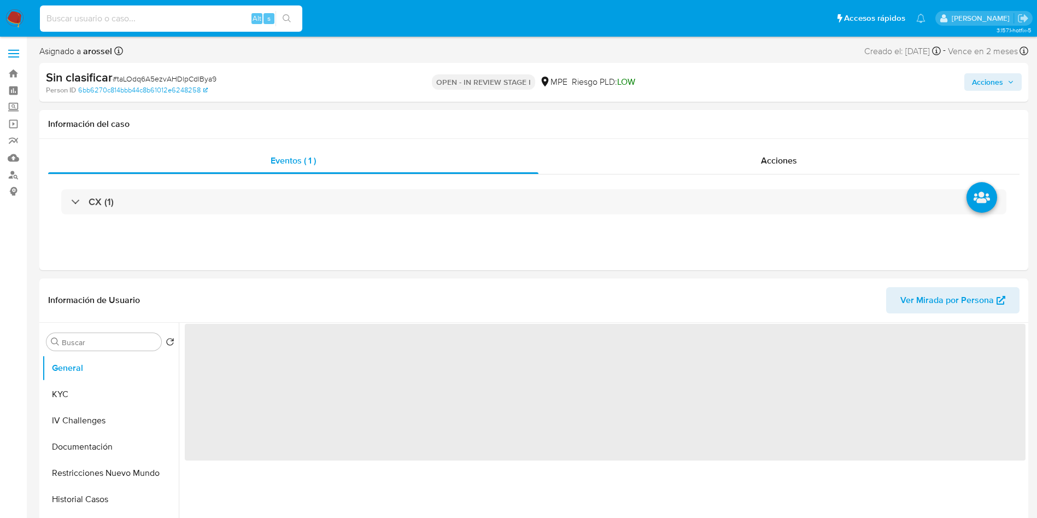
paste input "1440895554"
type input "1440895554"
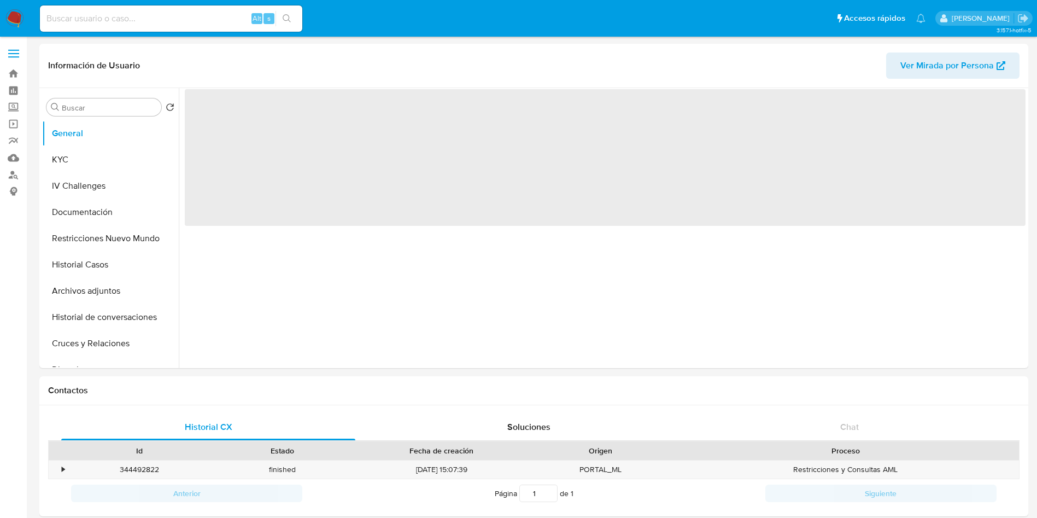
select select "10"
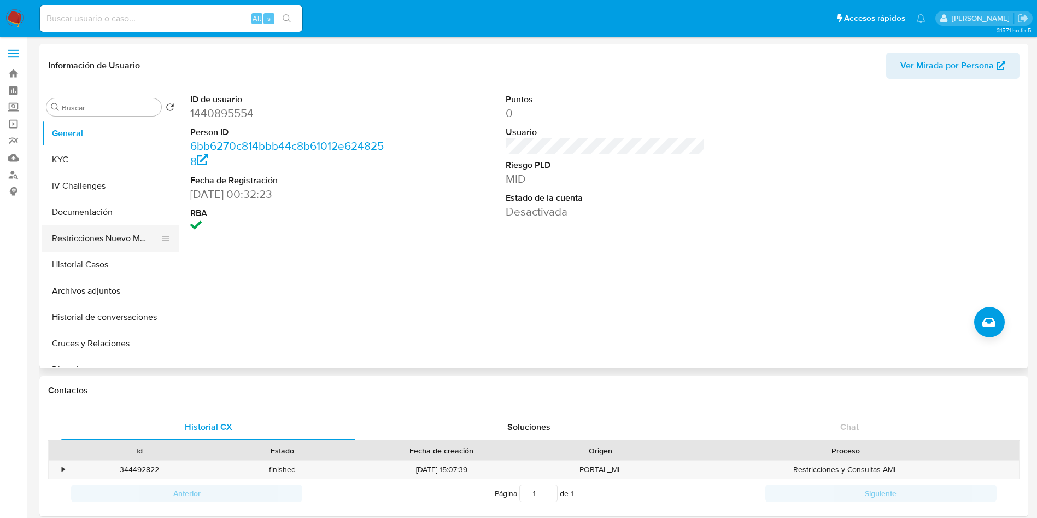
click at [94, 240] on button "Restricciones Nuevo Mundo" at bounding box center [106, 238] width 128 height 26
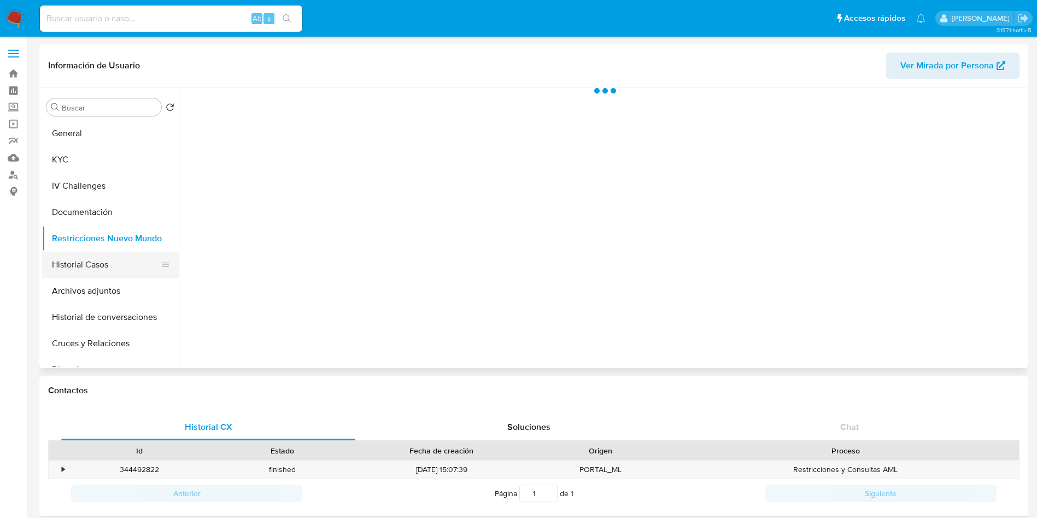
click at [97, 256] on button "Historial Casos" at bounding box center [106, 264] width 128 height 26
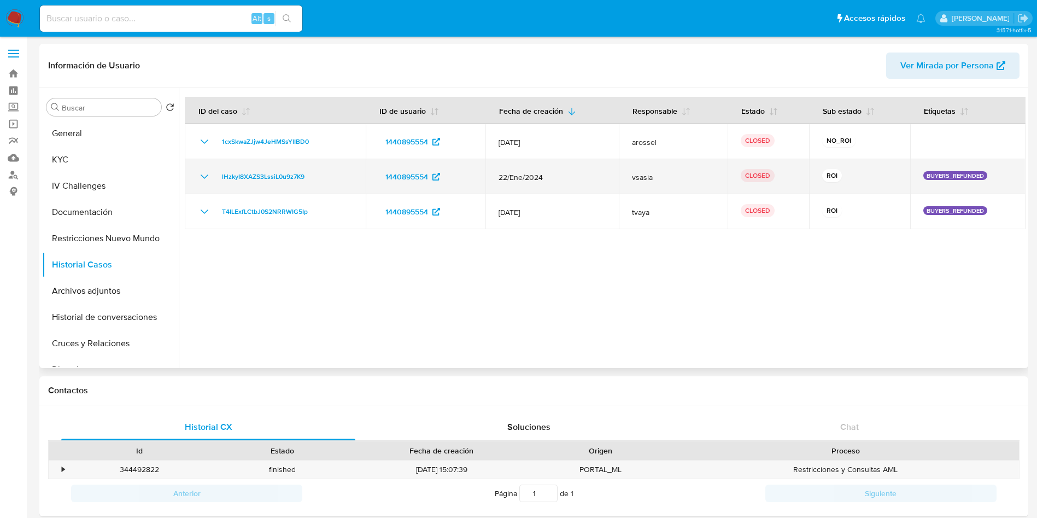
click at [214, 178] on div "lHzkyI8XAZS3LssiL0u9z7K9" at bounding box center [275, 176] width 155 height 13
click at [210, 178] on icon "Mostrar/Ocultar" at bounding box center [204, 176] width 13 height 13
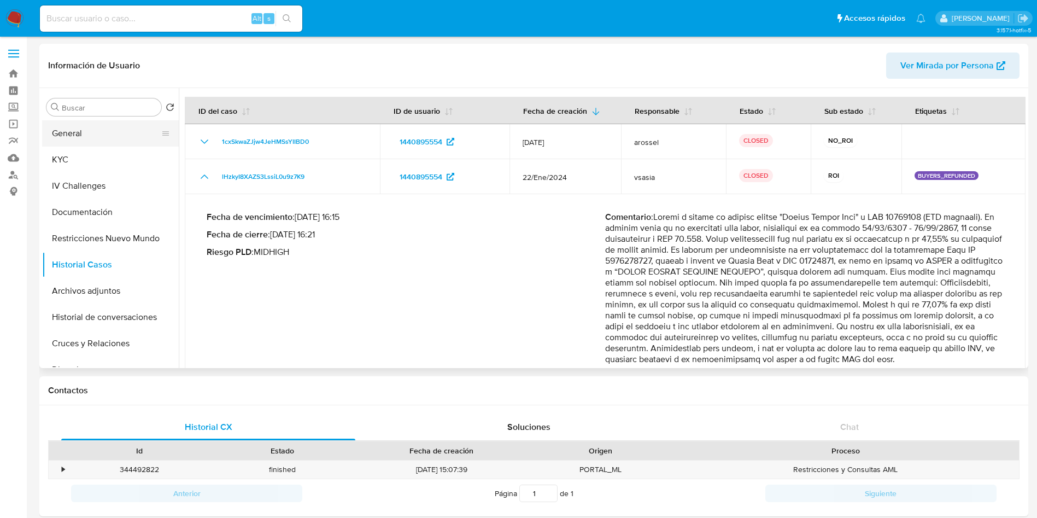
click at [107, 138] on button "General" at bounding box center [106, 133] width 128 height 26
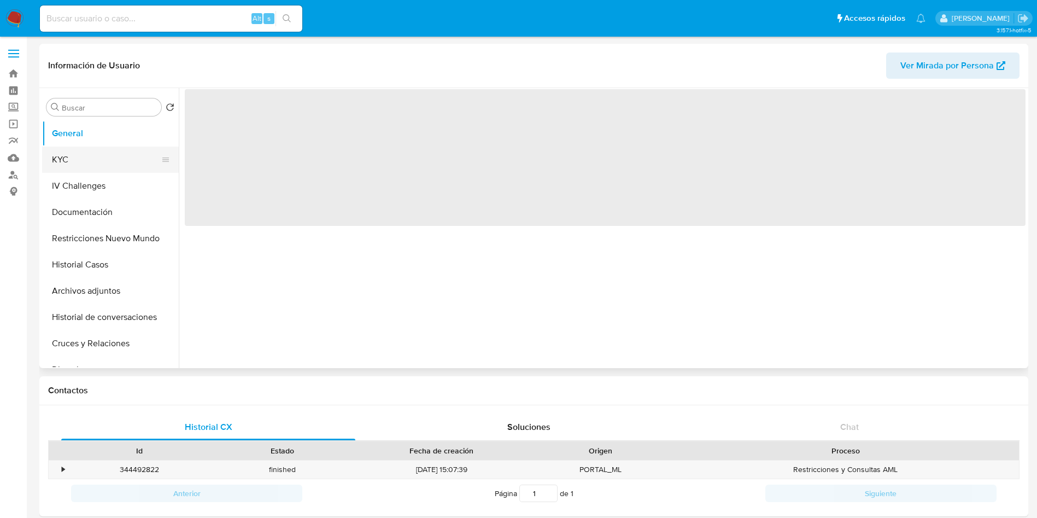
click at [99, 156] on button "KYC" at bounding box center [106, 159] width 128 height 26
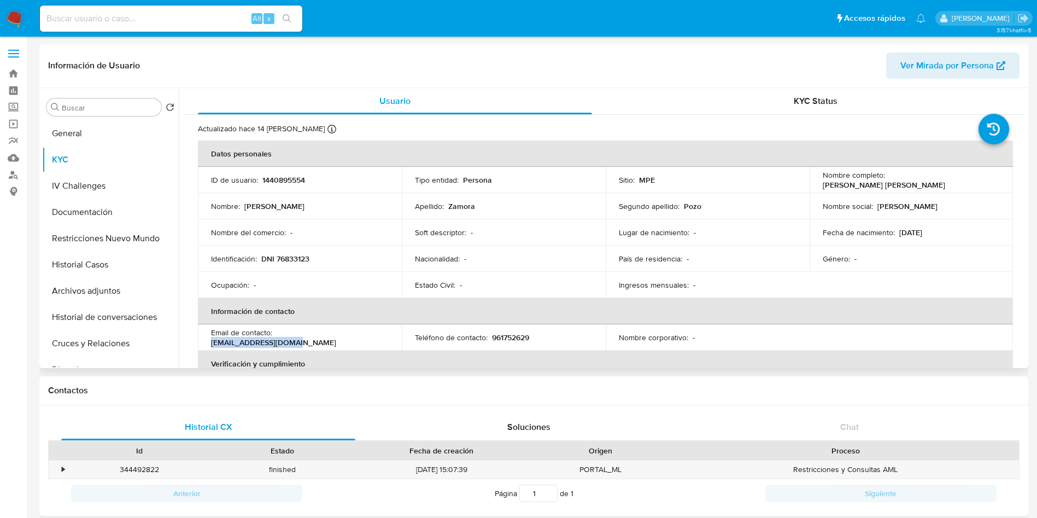
drag, startPoint x: 371, startPoint y: 339, endPoint x: 277, endPoint y: 338, distance: 94.6
click at [277, 338] on div "Email de contacto : [EMAIL_ADDRESS][DOMAIN_NAME]" at bounding box center [300, 337] width 178 height 20
copy p "[EMAIL_ADDRESS][DOMAIN_NAME]"
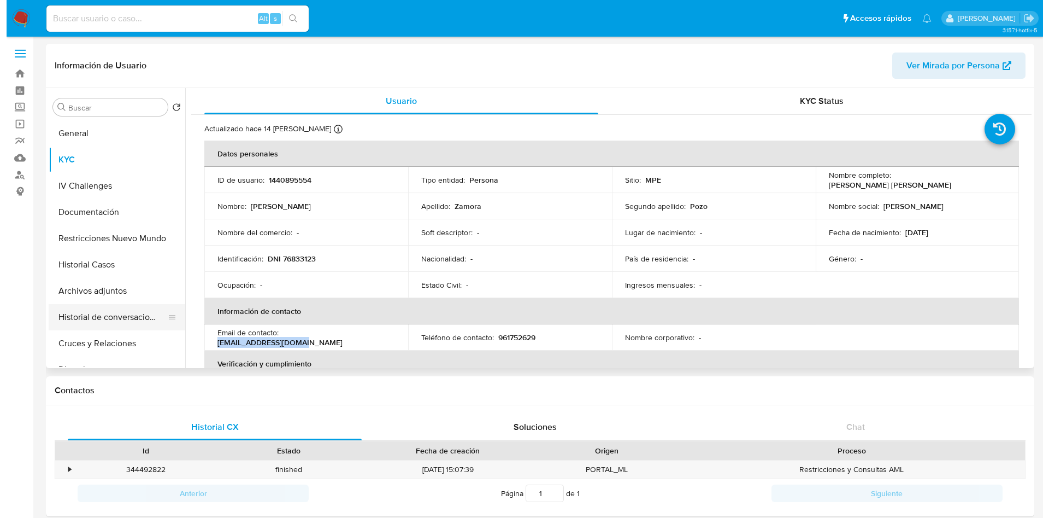
scroll to position [82, 0]
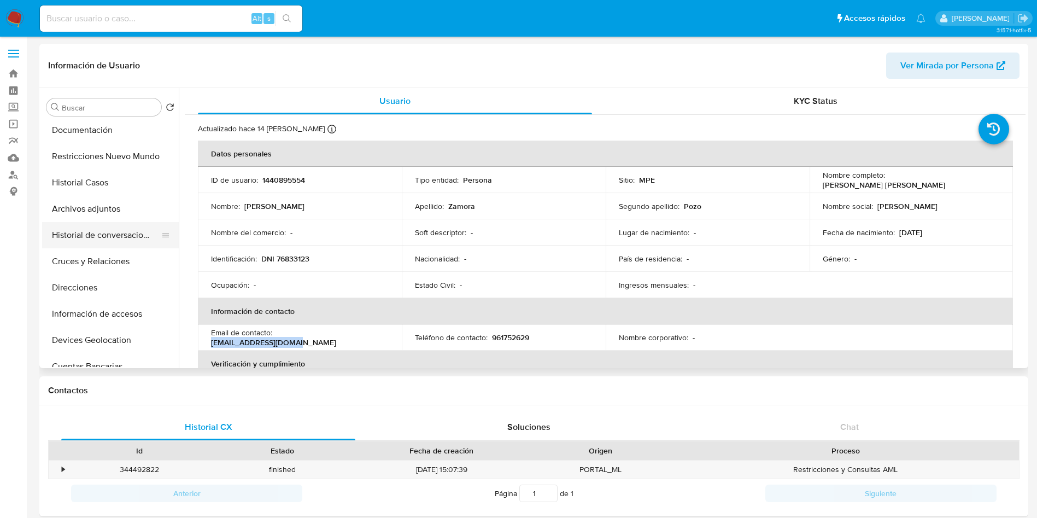
click at [112, 242] on button "Historial de conversaciones" at bounding box center [106, 235] width 128 height 26
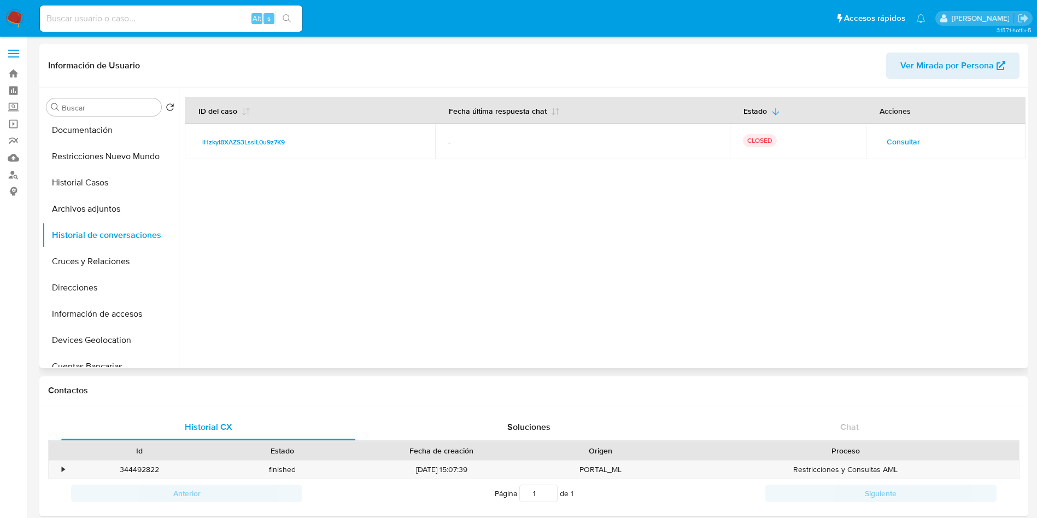
click at [903, 134] on span "Consultar" at bounding box center [903, 141] width 33 height 15
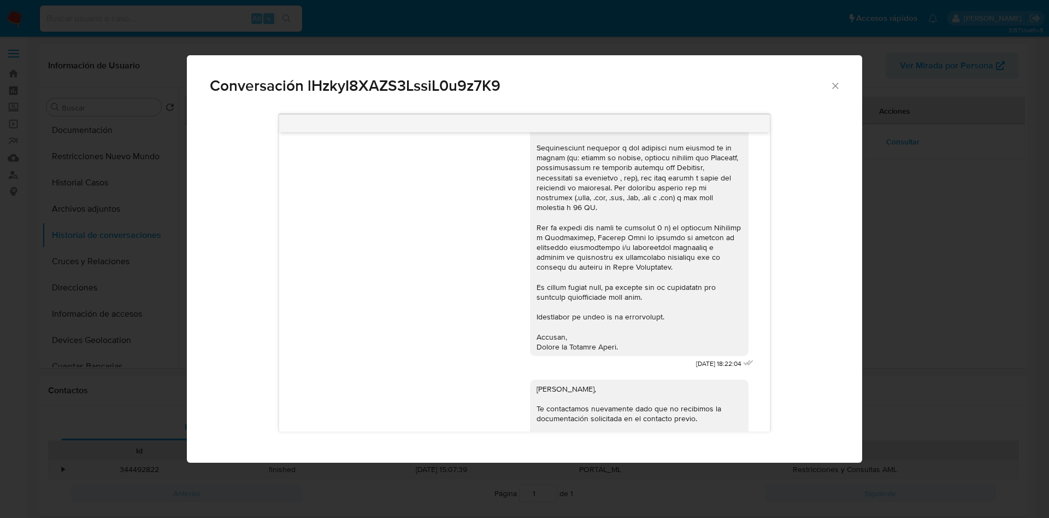
scroll to position [74, 0]
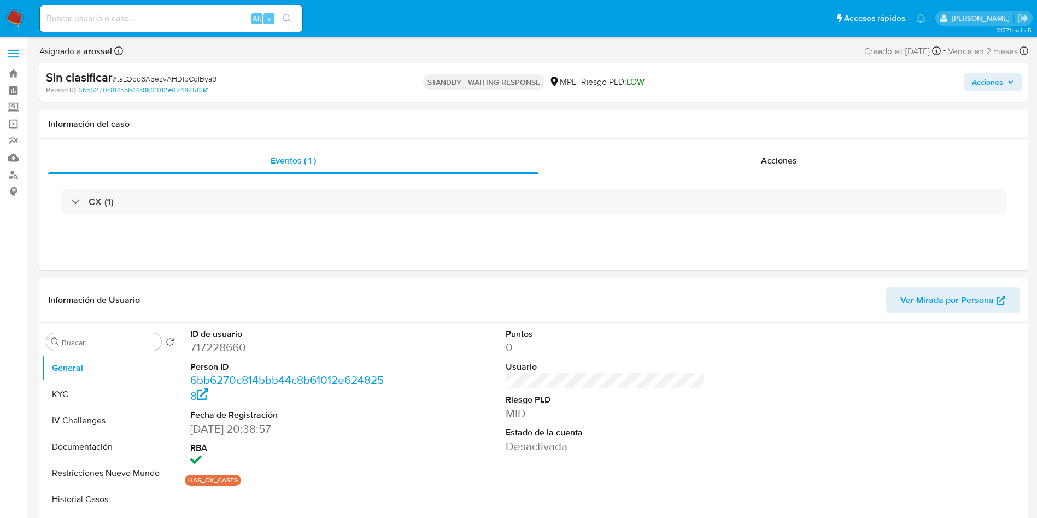
select select "10"
click at [915, 67] on div "Sin clasificar # taLOdq6A5ezvAHDlpCdlBya9 Person ID 6bb6270c814bbb44c8b61012e62…" at bounding box center [533, 82] width 989 height 39
click at [183, 79] on span "# taLOdq6A5ezvAHDlpCdlBya9" at bounding box center [165, 78] width 104 height 11
copy span "taLOdq6A5ezvAHDlpCdlBya9"
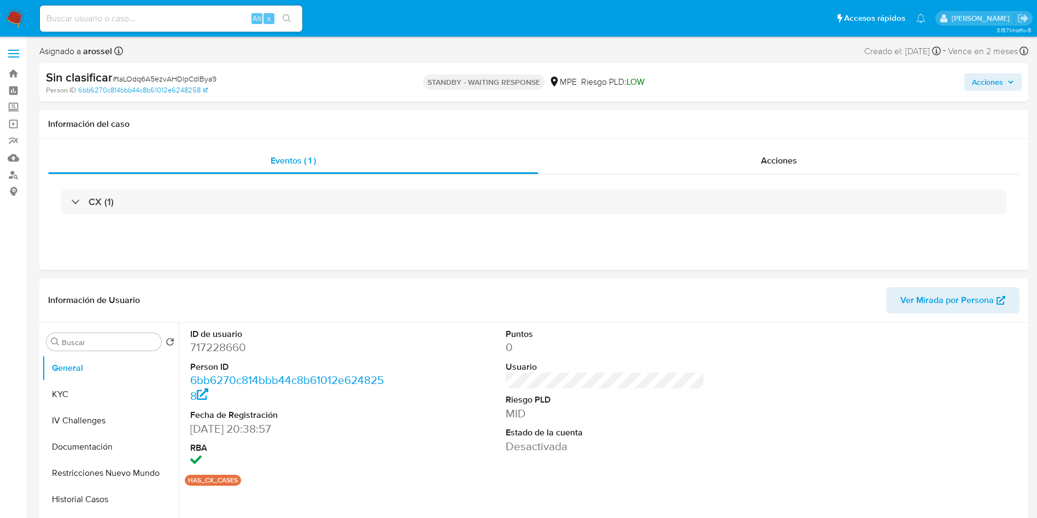
drag, startPoint x: 911, startPoint y: 97, endPoint x: 899, endPoint y: 104, distance: 13.7
click at [911, 97] on div "Sin clasificar # taLOdq6A5ezvAHDlpCdlBya9 Person ID 6bb6270c814bbb44c8b61012e62…" at bounding box center [533, 82] width 989 height 39
click at [120, 400] on button "KYC" at bounding box center [106, 394] width 128 height 26
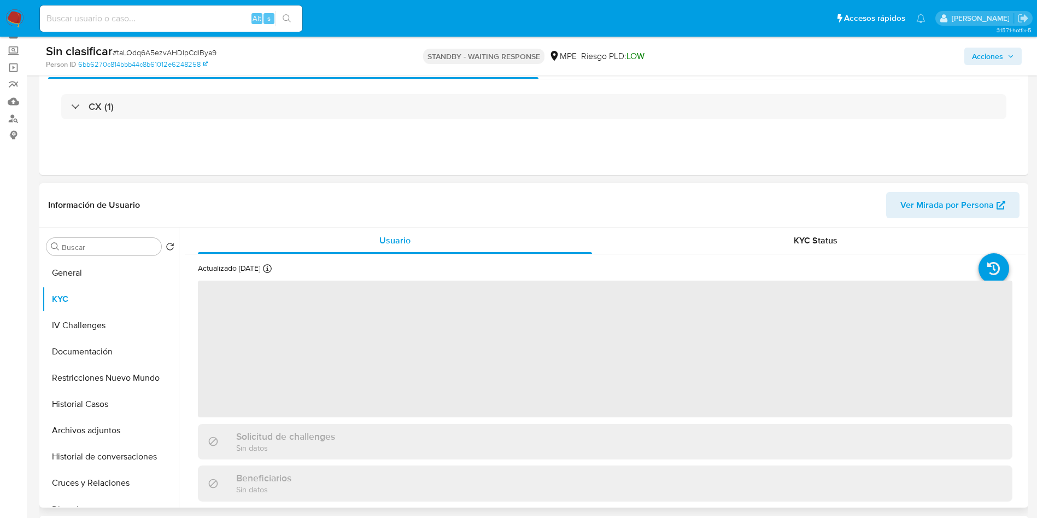
scroll to position [82, 0]
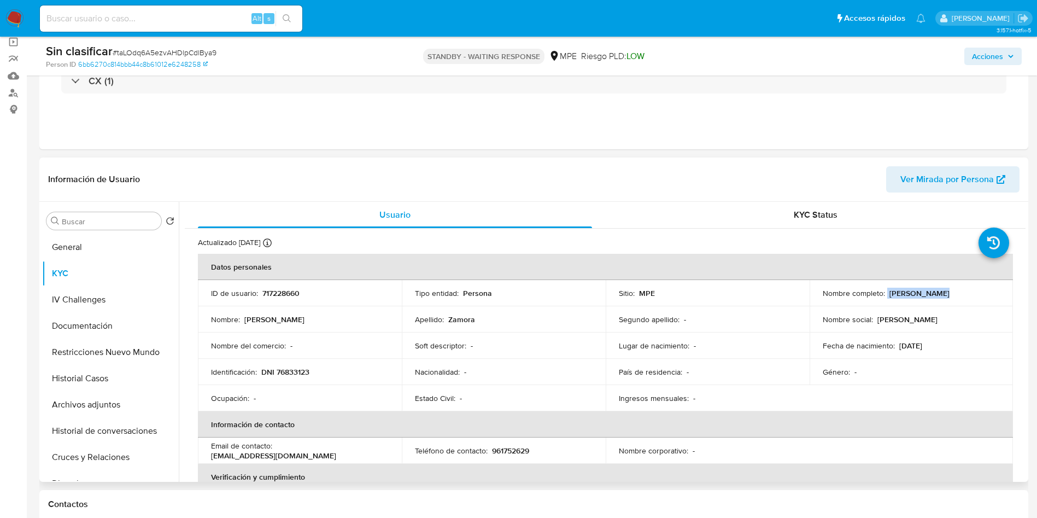
drag, startPoint x: 884, startPoint y: 293, endPoint x: 945, endPoint y: 286, distance: 61.6
click at [945, 286] on td "Nombre completo : Ronald Zamora" at bounding box center [911, 293] width 204 height 26
copy div "[PERSON_NAME]"
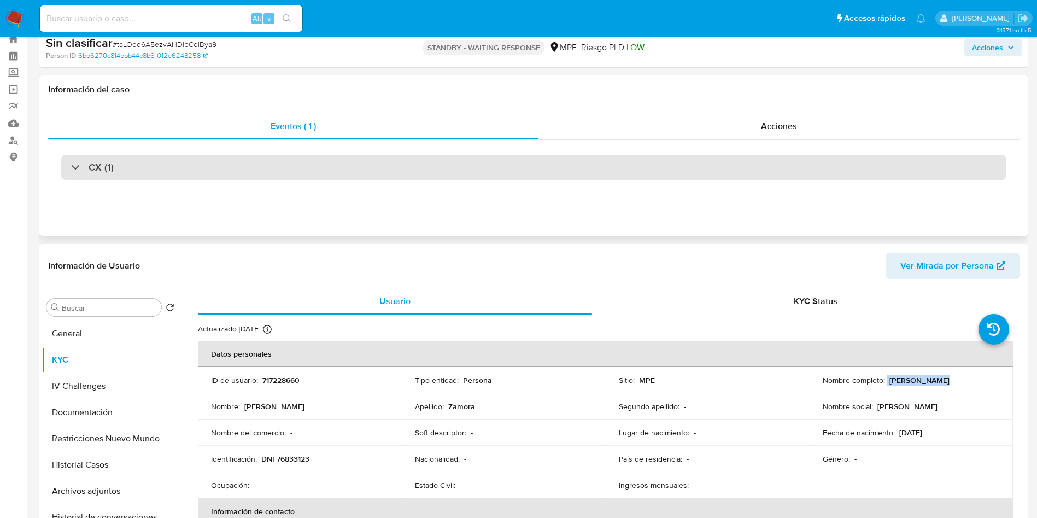
scroll to position [0, 0]
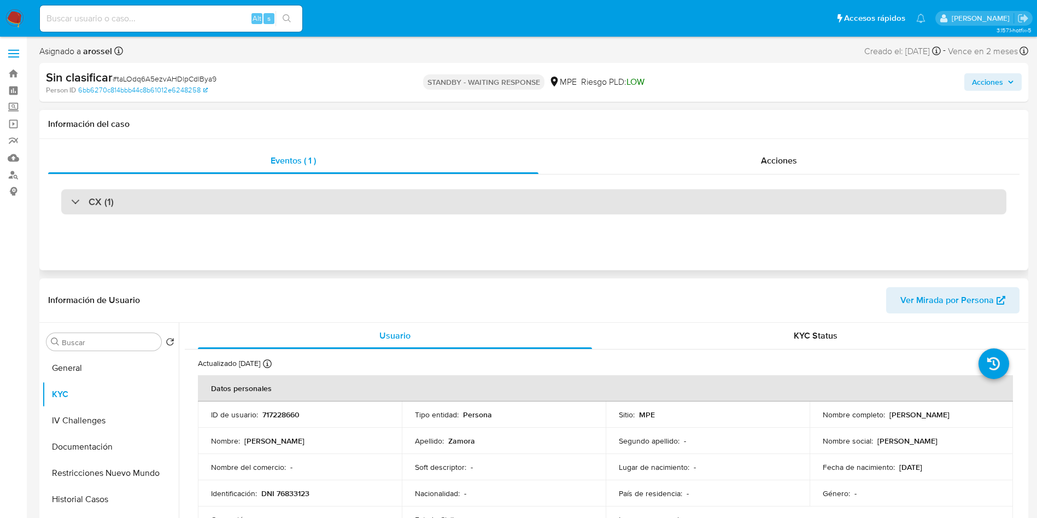
click at [320, 209] on div "CX (1)" at bounding box center [533, 201] width 945 height 25
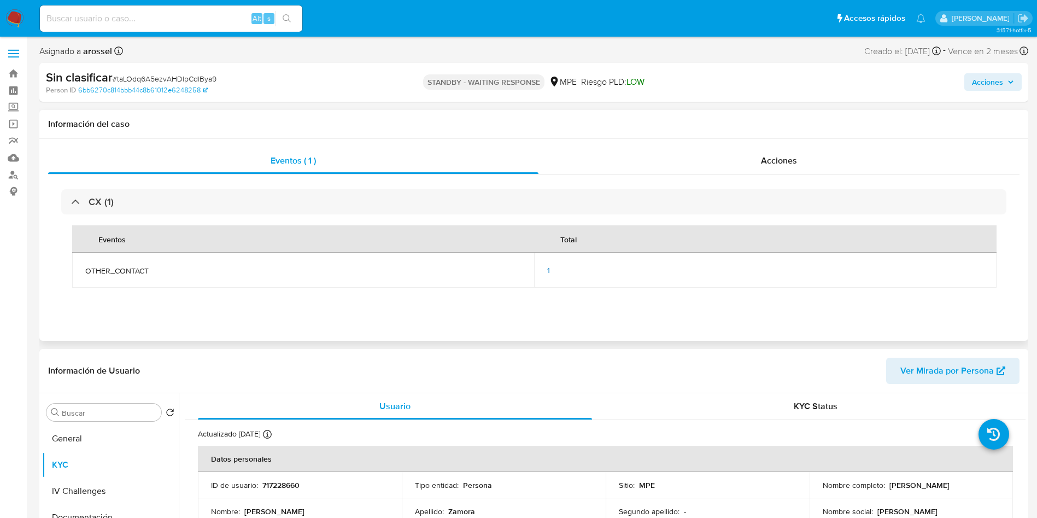
click at [98, 266] on span "OTHER_CONTACT" at bounding box center [303, 271] width 436 height 10
click at [102, 266] on span "OTHER_CONTACT" at bounding box center [303, 271] width 436 height 10
copy span "OTHER_CONTACT"
click at [911, 122] on h1 "Información del caso" at bounding box center [533, 124] width 971 height 11
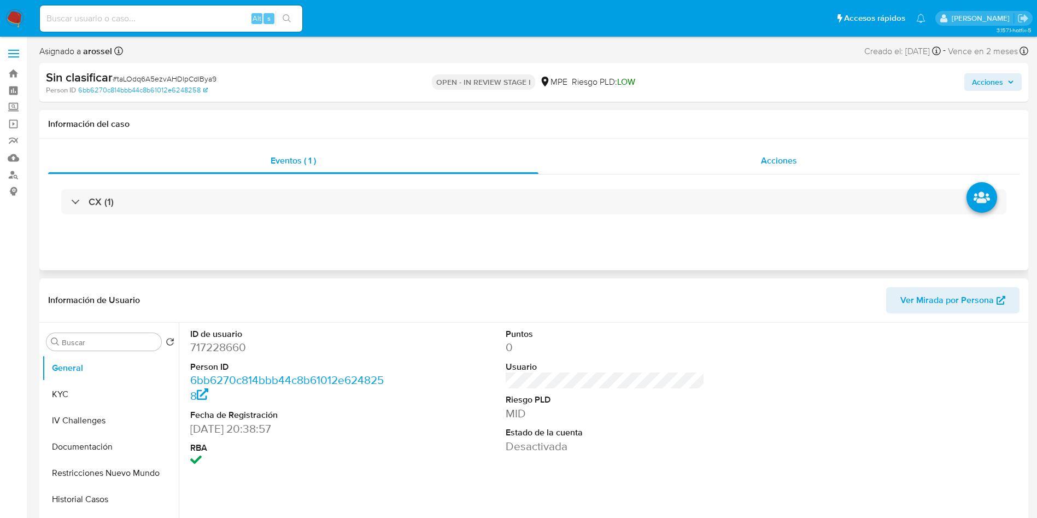
select select "10"
click at [786, 155] on span "Acciones" at bounding box center [779, 160] width 36 height 13
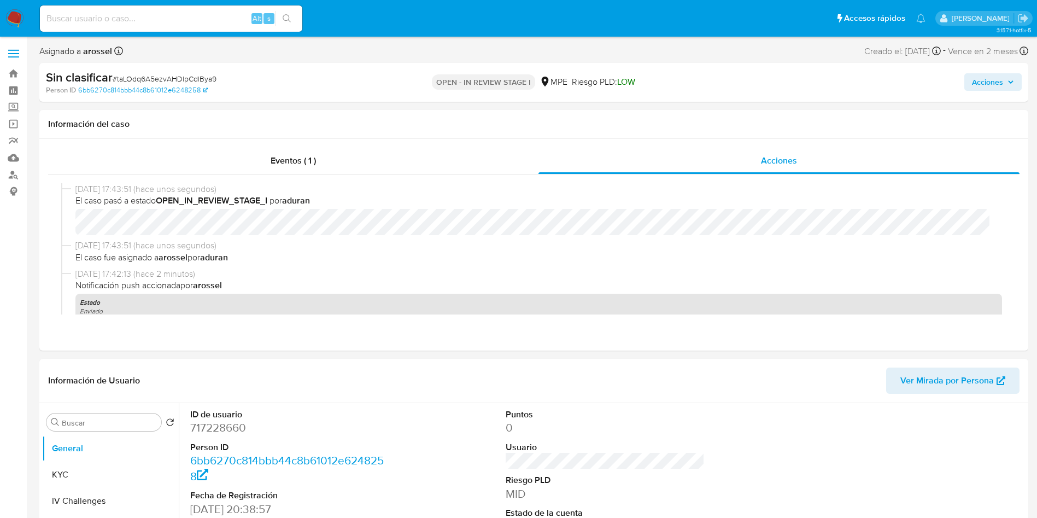
click at [1005, 73] on button "Acciones" at bounding box center [992, 81] width 57 height 17
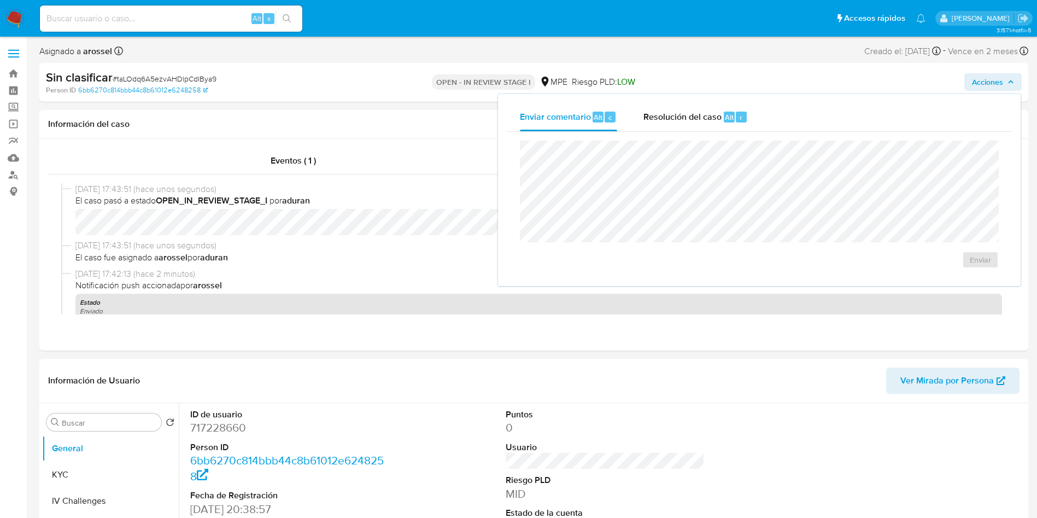
click at [1002, 87] on span "Acciones" at bounding box center [987, 81] width 31 height 17
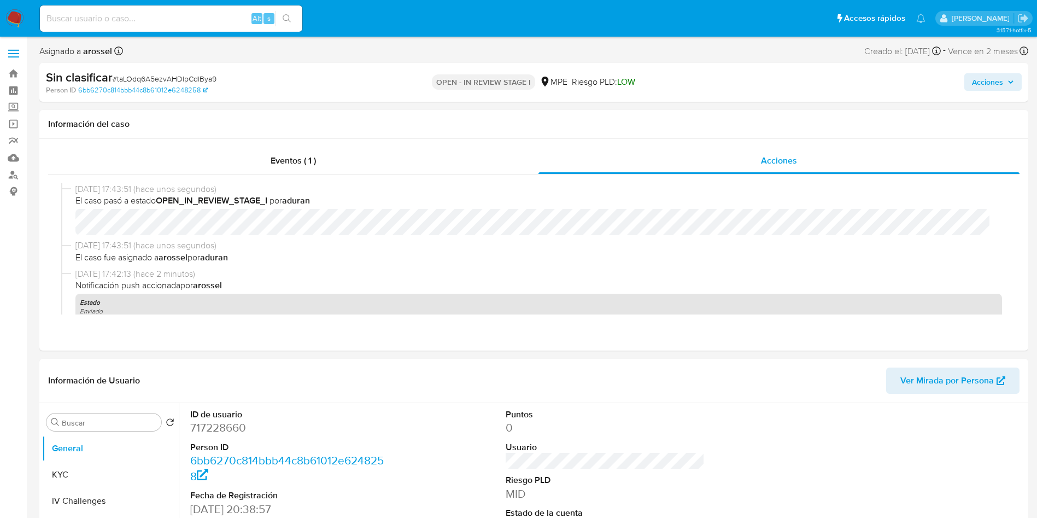
click at [1015, 73] on button "Acciones" at bounding box center [992, 81] width 57 height 17
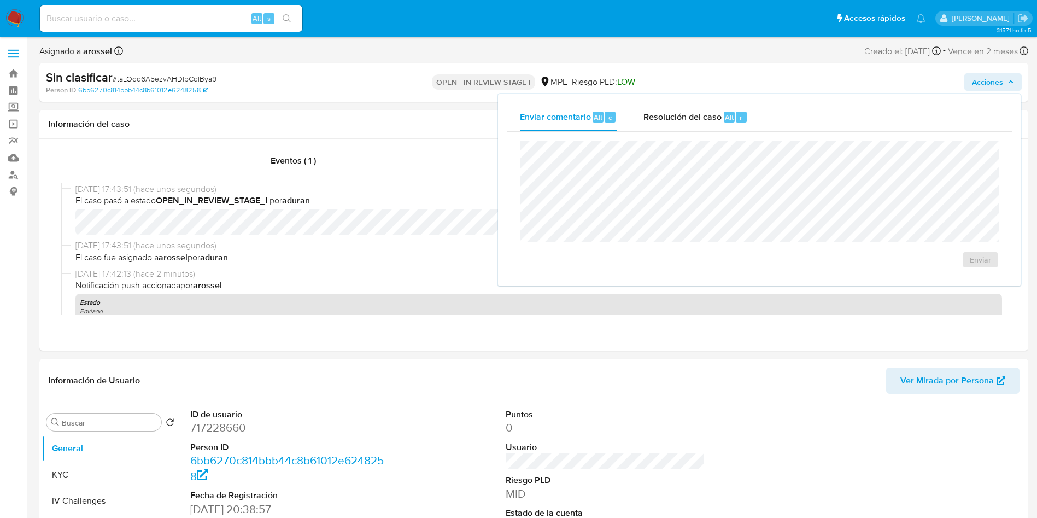
drag, startPoint x: 672, startPoint y: 113, endPoint x: 673, endPoint y: 137, distance: 24.1
click at [667, 124] on div "Resolución del caso Alt r" at bounding box center [695, 117] width 104 height 28
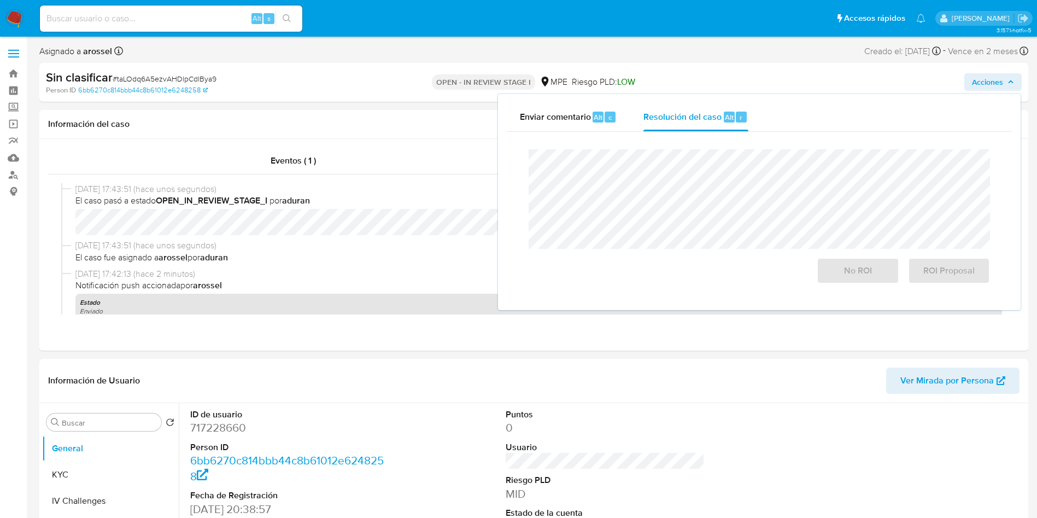
click at [675, 138] on div "Cierre de caso No ROI ROI Proposal" at bounding box center [759, 216] width 505 height 169
click at [844, 283] on span "No ROI" at bounding box center [858, 271] width 54 height 24
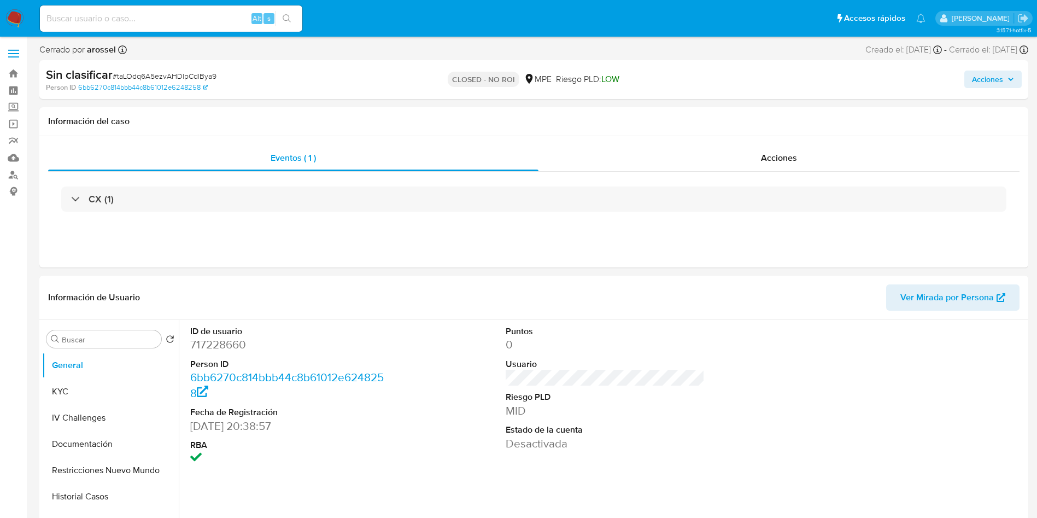
select select "10"
